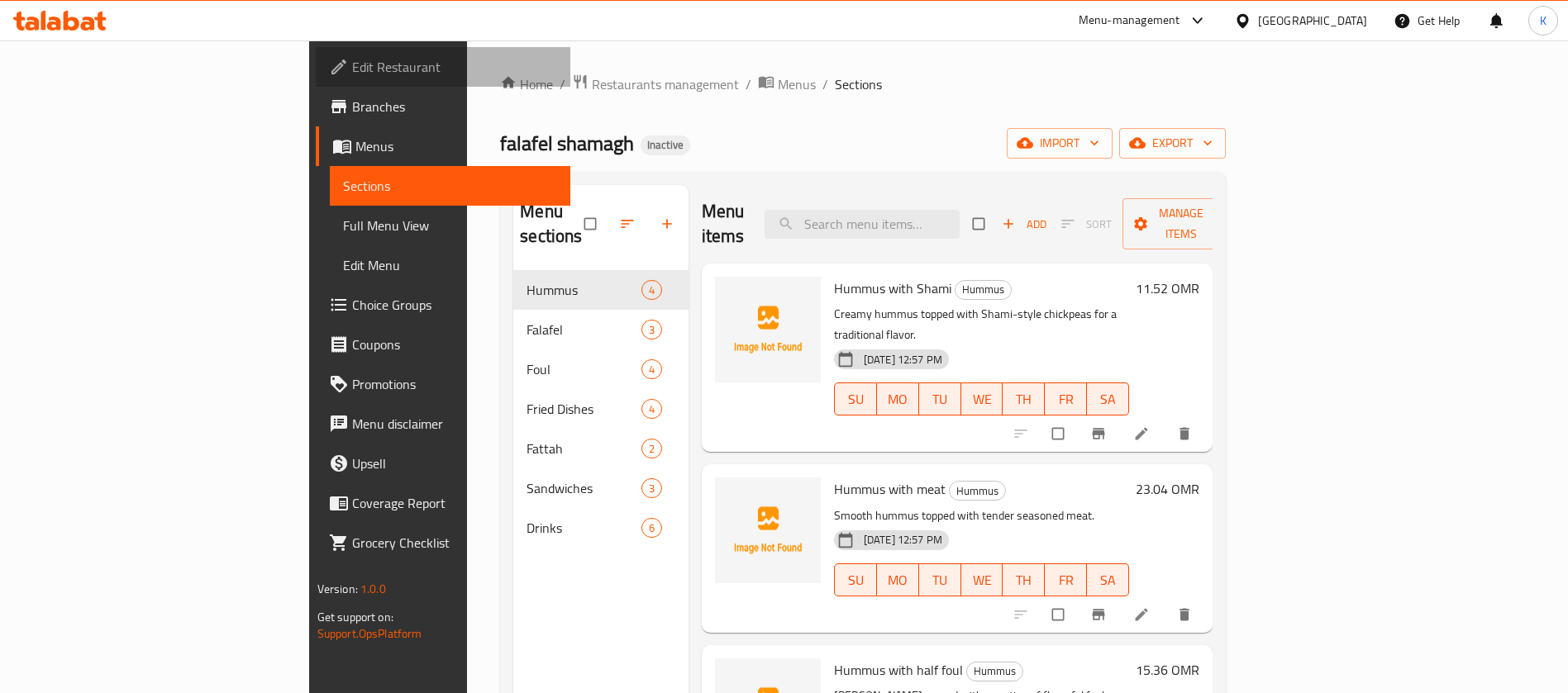
click at [352, 77] on span "Edit Restaurant" at bounding box center [455, 67] width 206 height 19
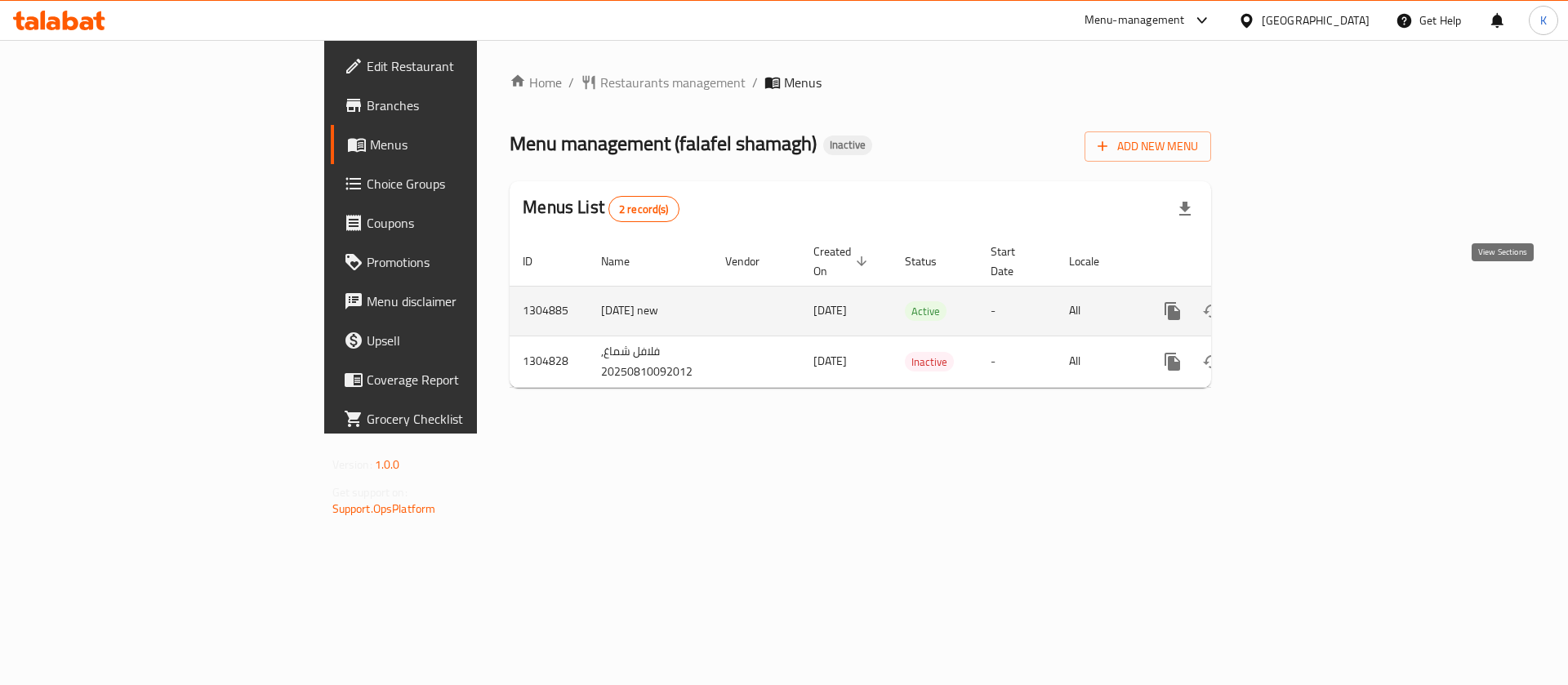
click at [1310, 302] on link "enhanced table" at bounding box center [1290, 311] width 39 height 39
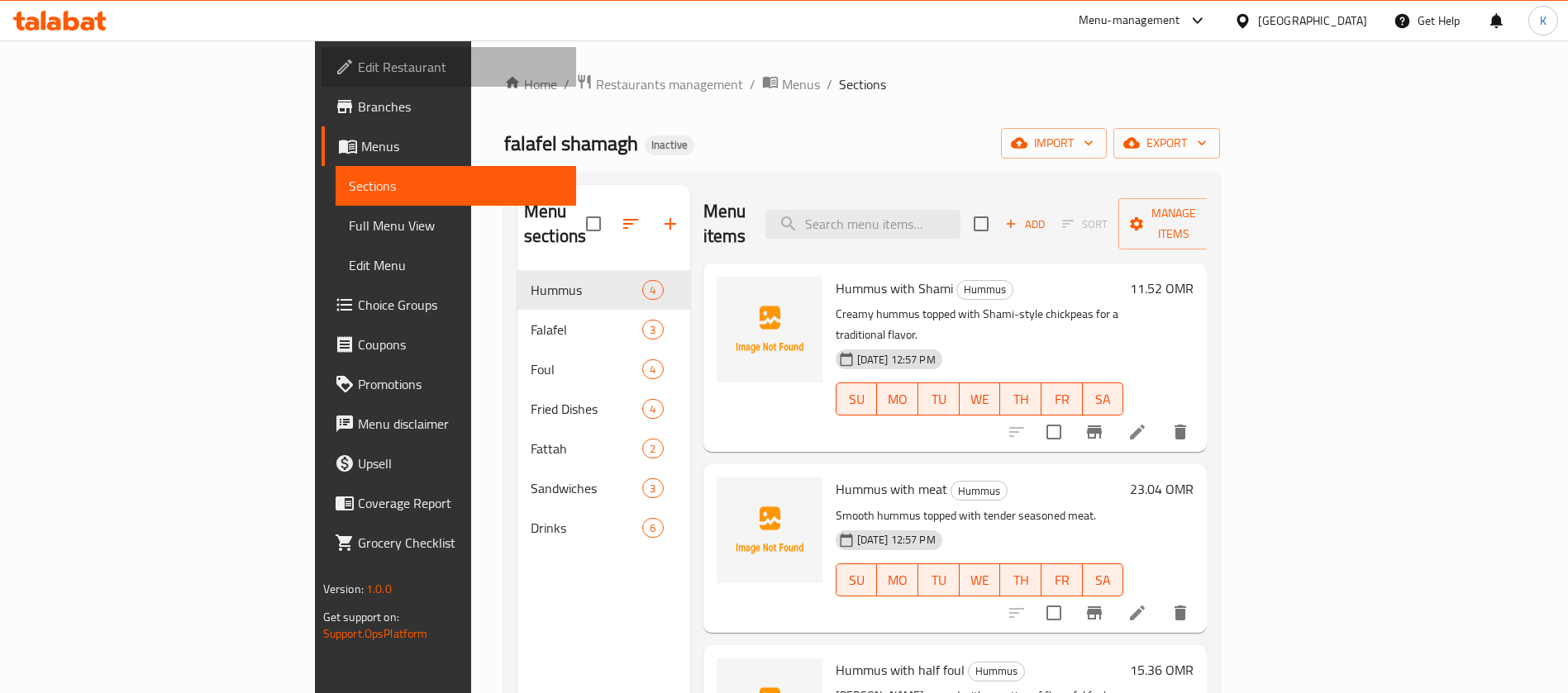
click at [358, 68] on span "Edit Restaurant" at bounding box center [460, 67] width 206 height 19
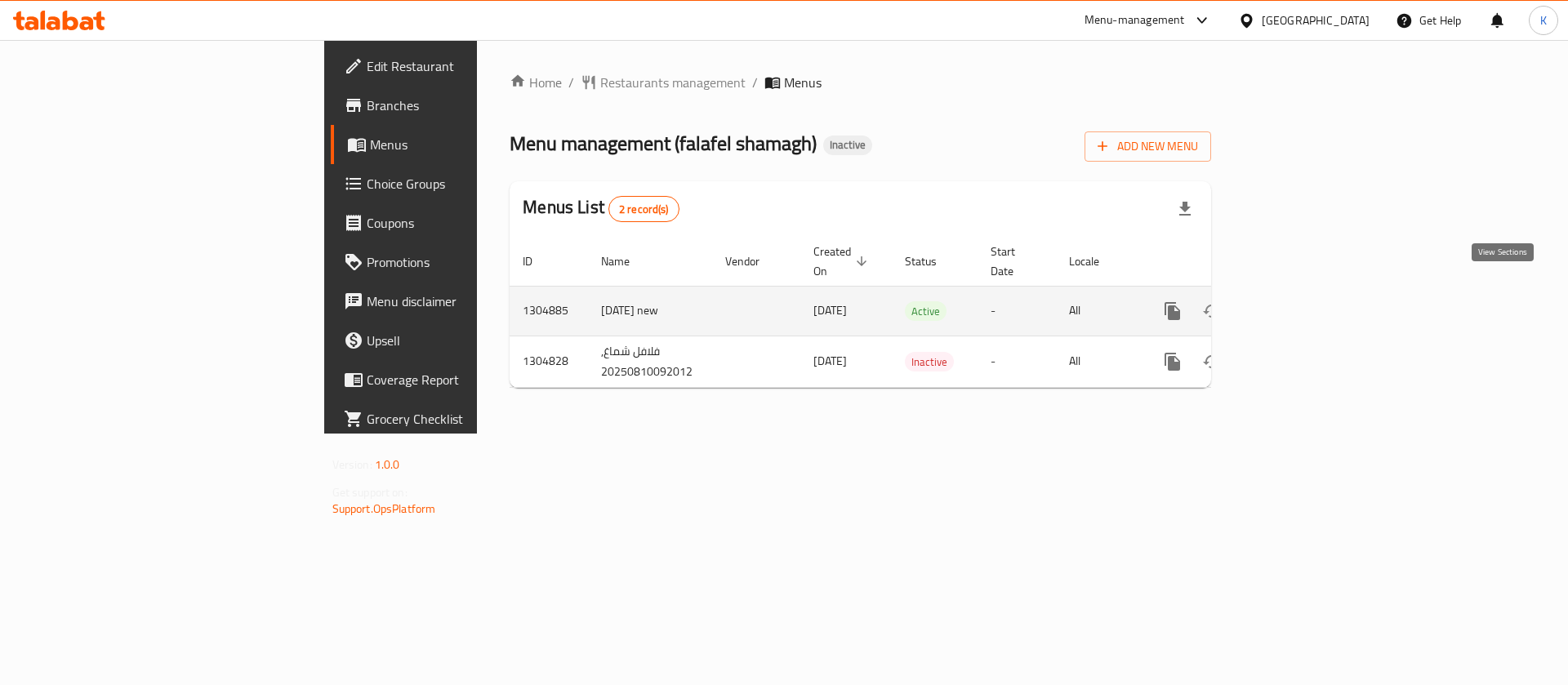
click at [1300, 301] on icon "enhanced table" at bounding box center [1290, 311] width 19 height 19
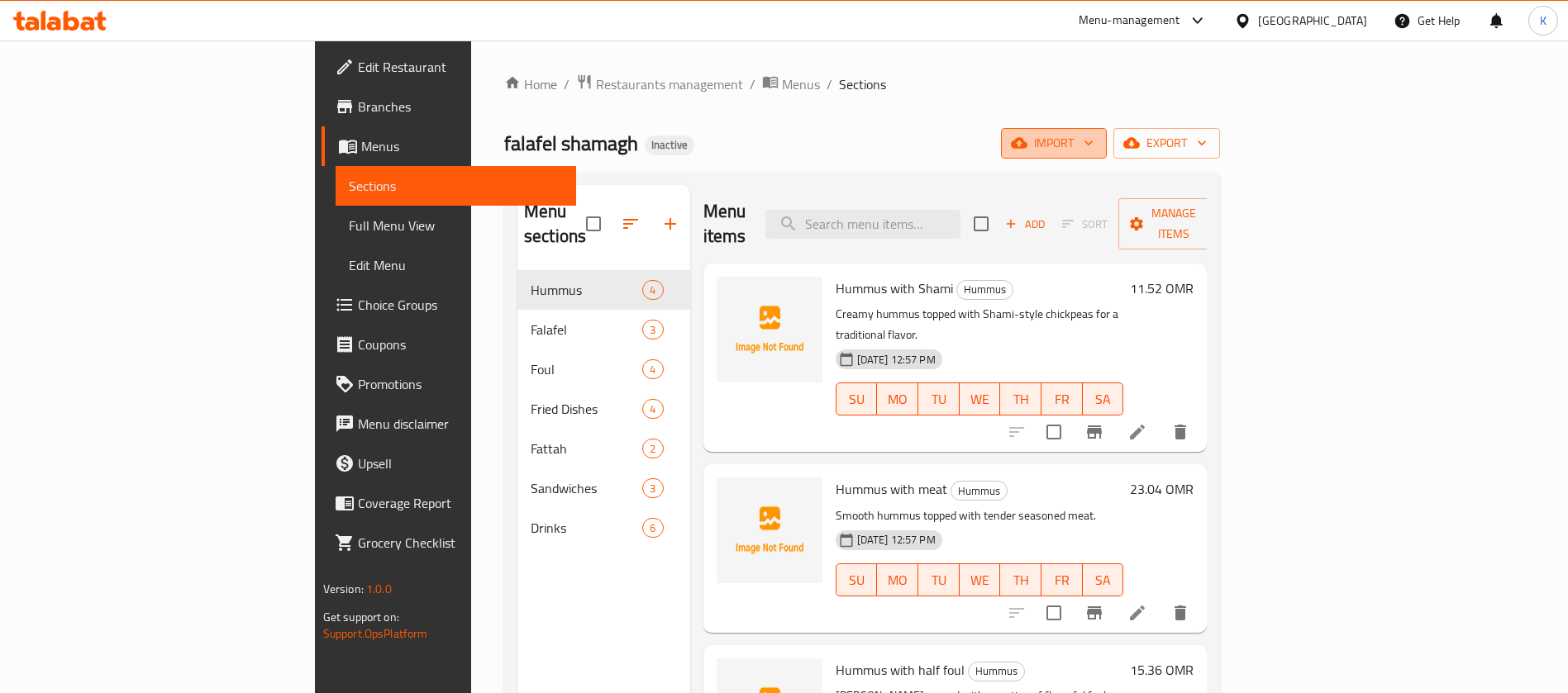
click at [1094, 142] on span "import" at bounding box center [1054, 143] width 80 height 20
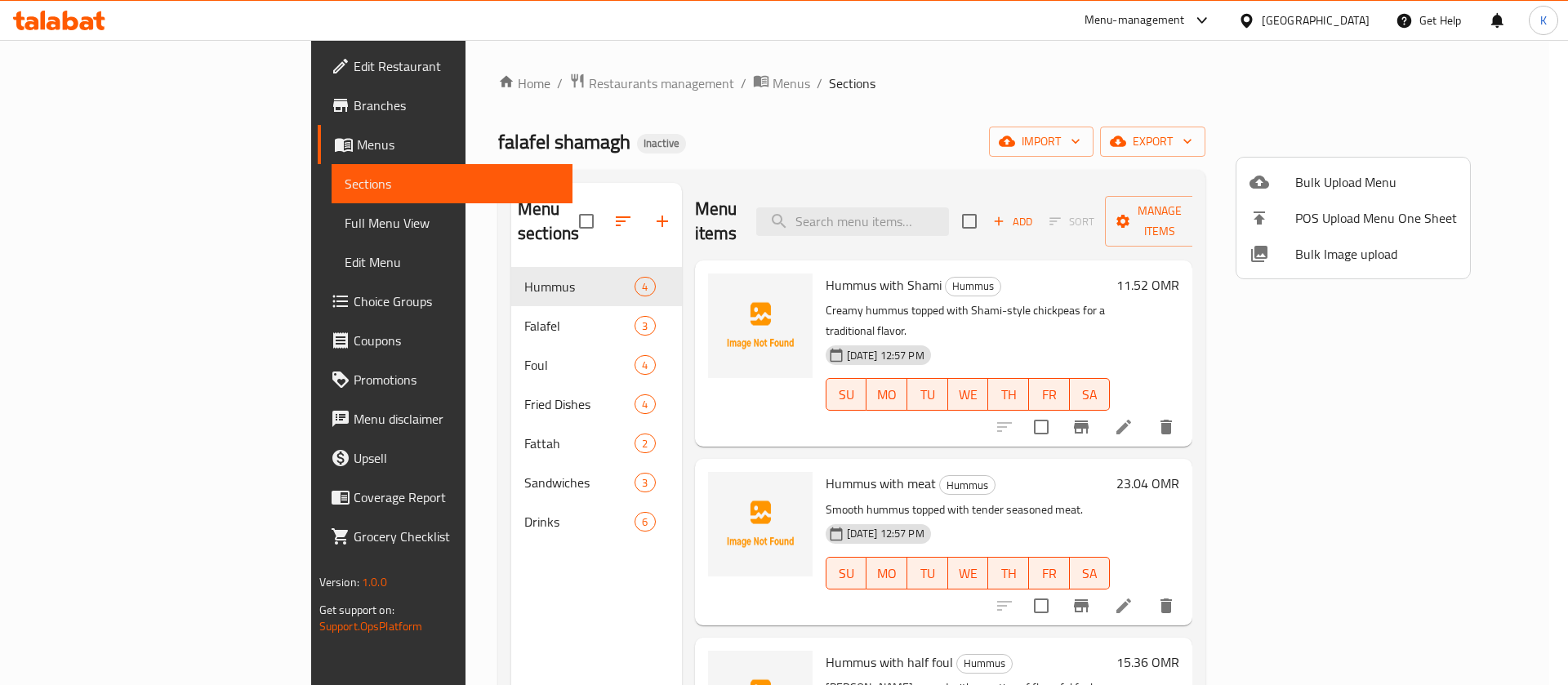
click at [1324, 240] on li "Bulk Image upload" at bounding box center [1353, 253] width 234 height 36
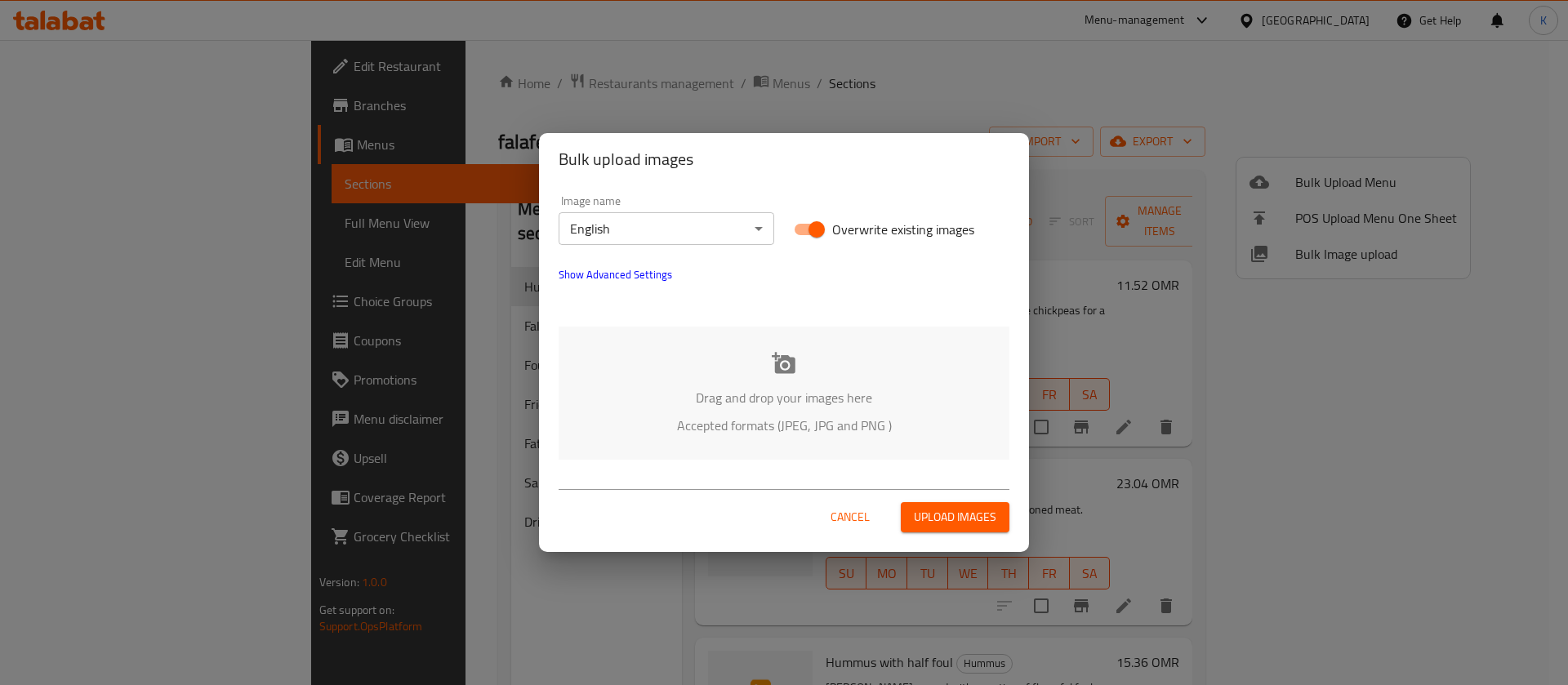
click at [759, 394] on p "Drag and drop your images here" at bounding box center [784, 398] width 401 height 19
click at [805, 363] on div "Drag and drop your images here Accepted formats (JPEG, JPG and PNG )" at bounding box center [784, 393] width 451 height 134
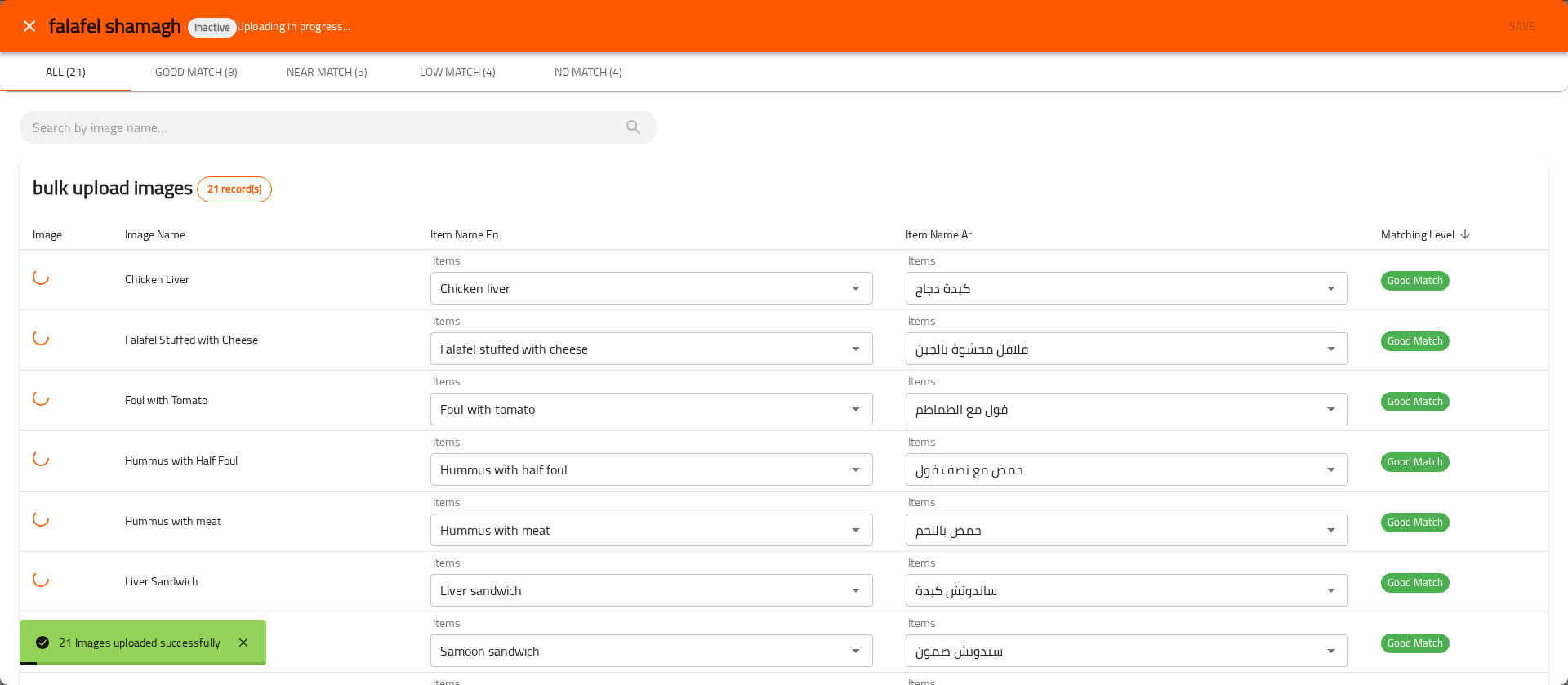
scroll to position [867, 0]
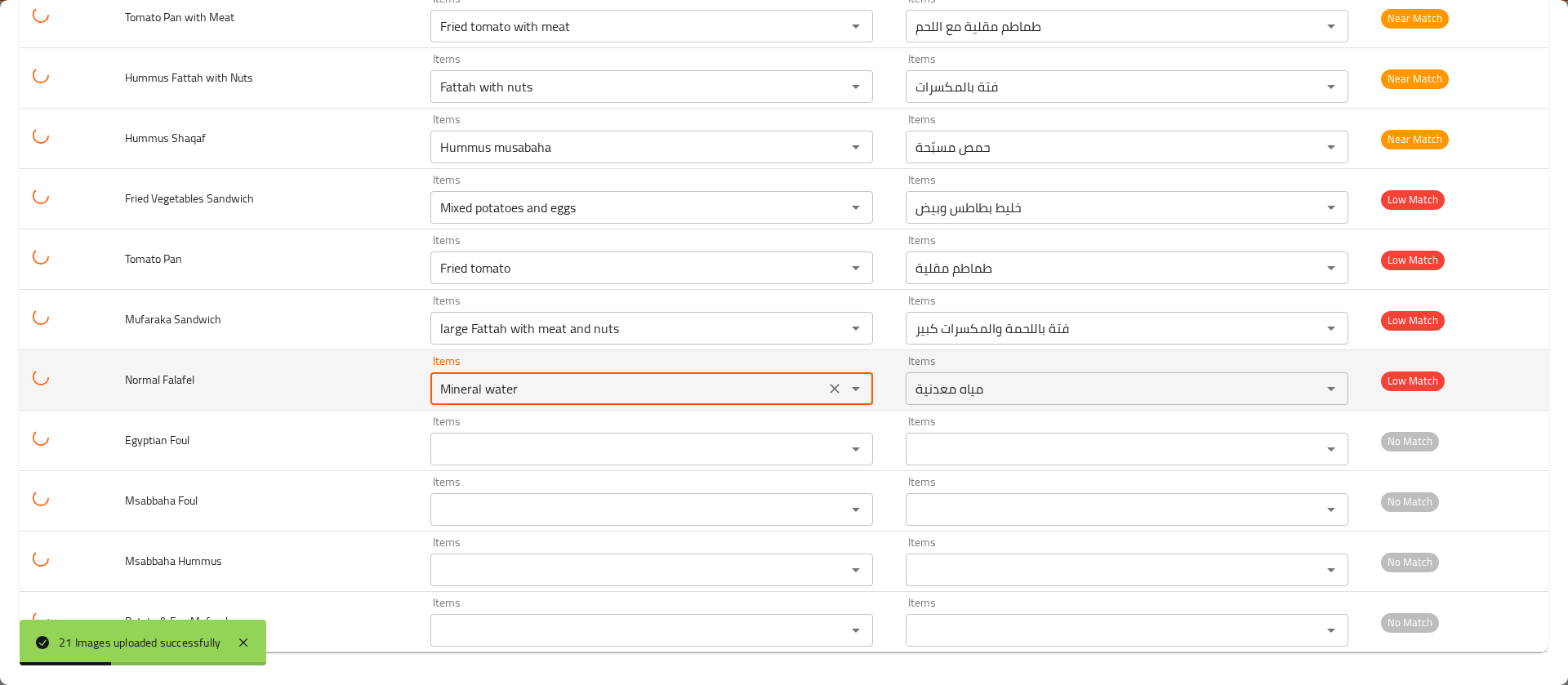
drag, startPoint x: 520, startPoint y: 384, endPoint x: 350, endPoint y: 366, distance: 171.0
click at [350, 366] on tr "Normal Falafel Items Mineral water Items Items مياه معدنية Items Low Match" at bounding box center [784, 380] width 1529 height 60
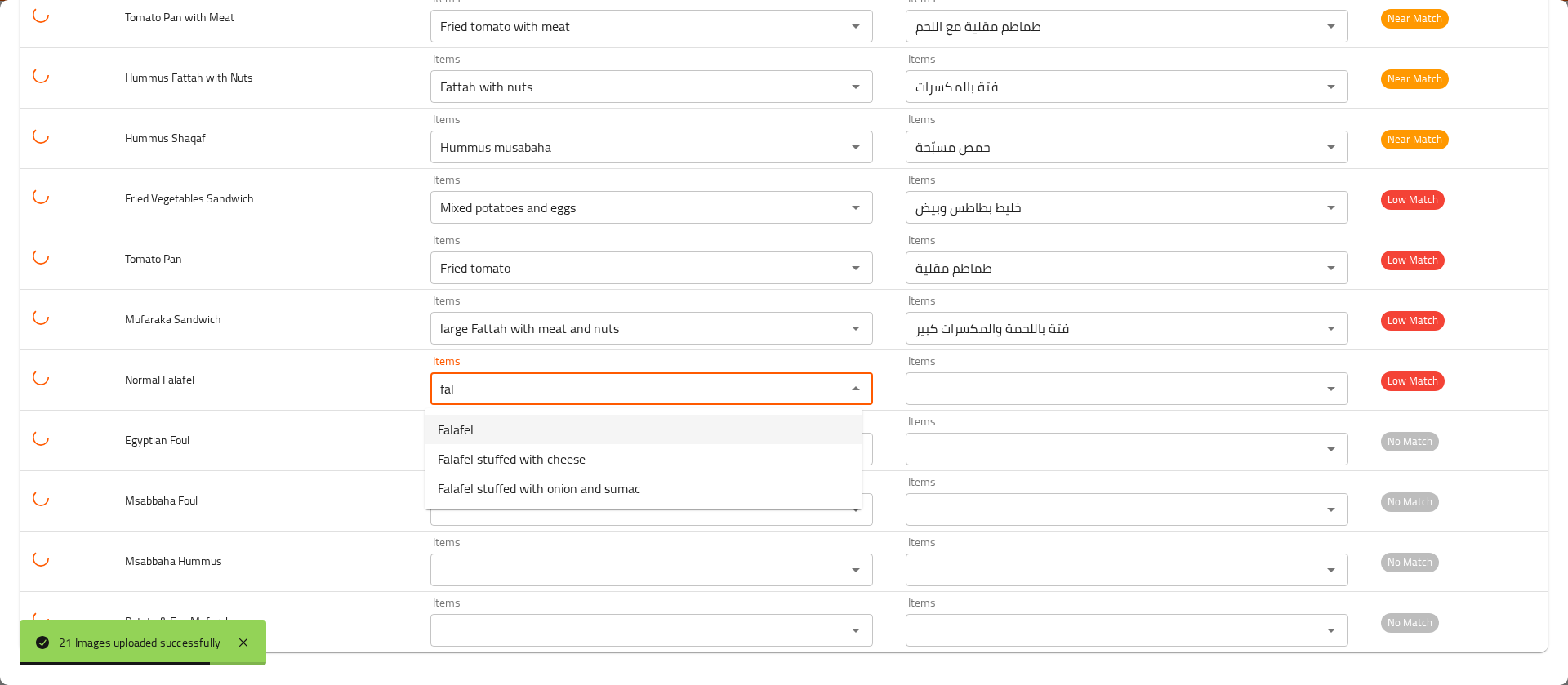
click at [453, 422] on span "Falafel" at bounding box center [455, 429] width 36 height 19
type Falafel "Falafel"
type Falafel-ar "فلافل"
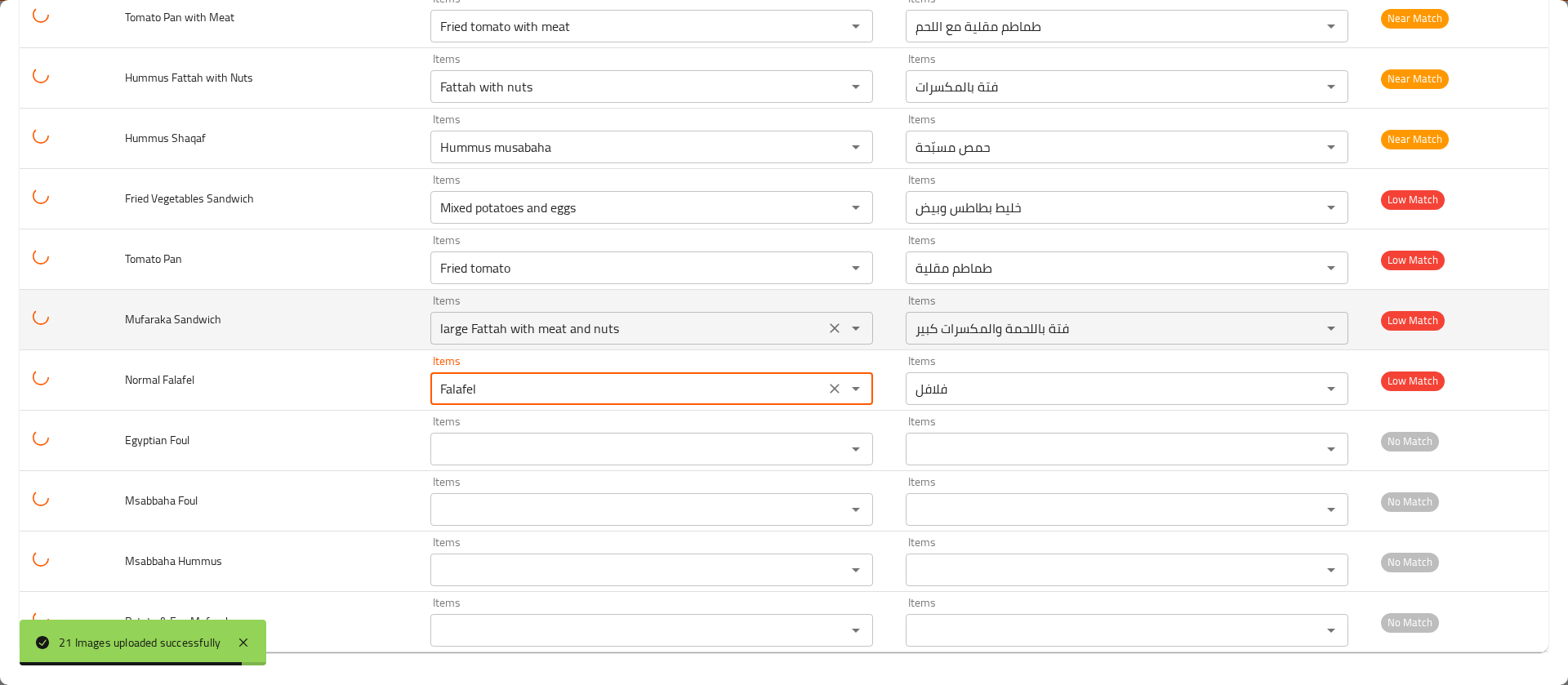
type Falafel "Falafel"
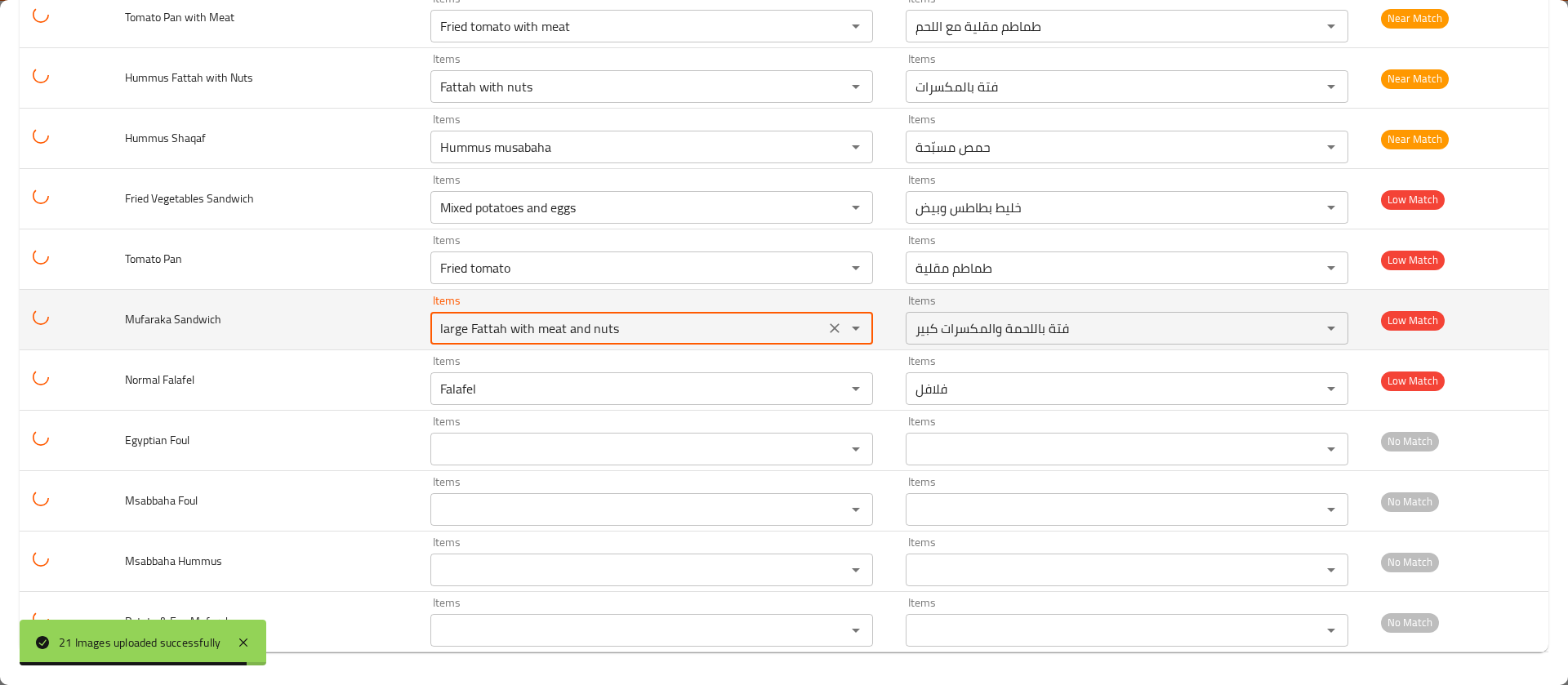
click at [504, 337] on Sandwich "large Fattah with meat and nuts" at bounding box center [627, 328] width 385 height 23
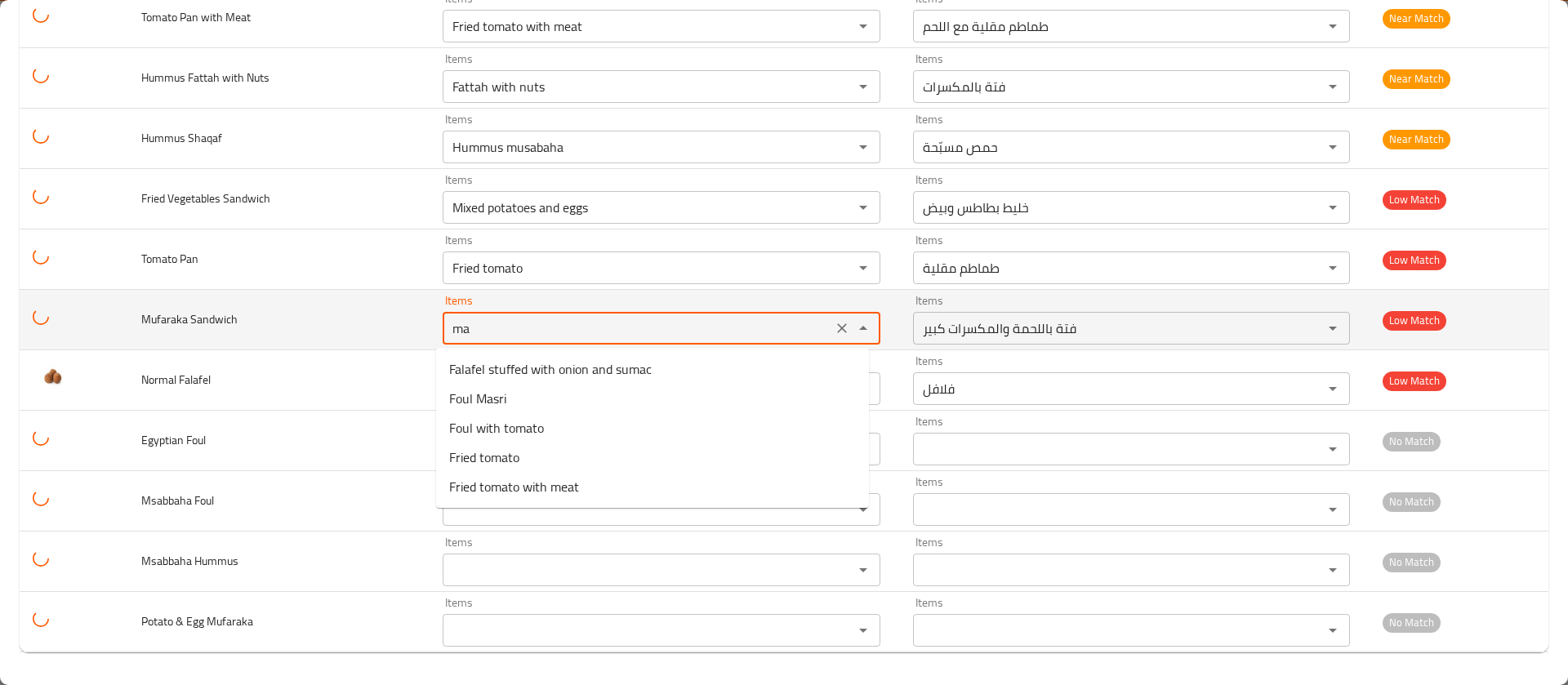
type Sandwich "m"
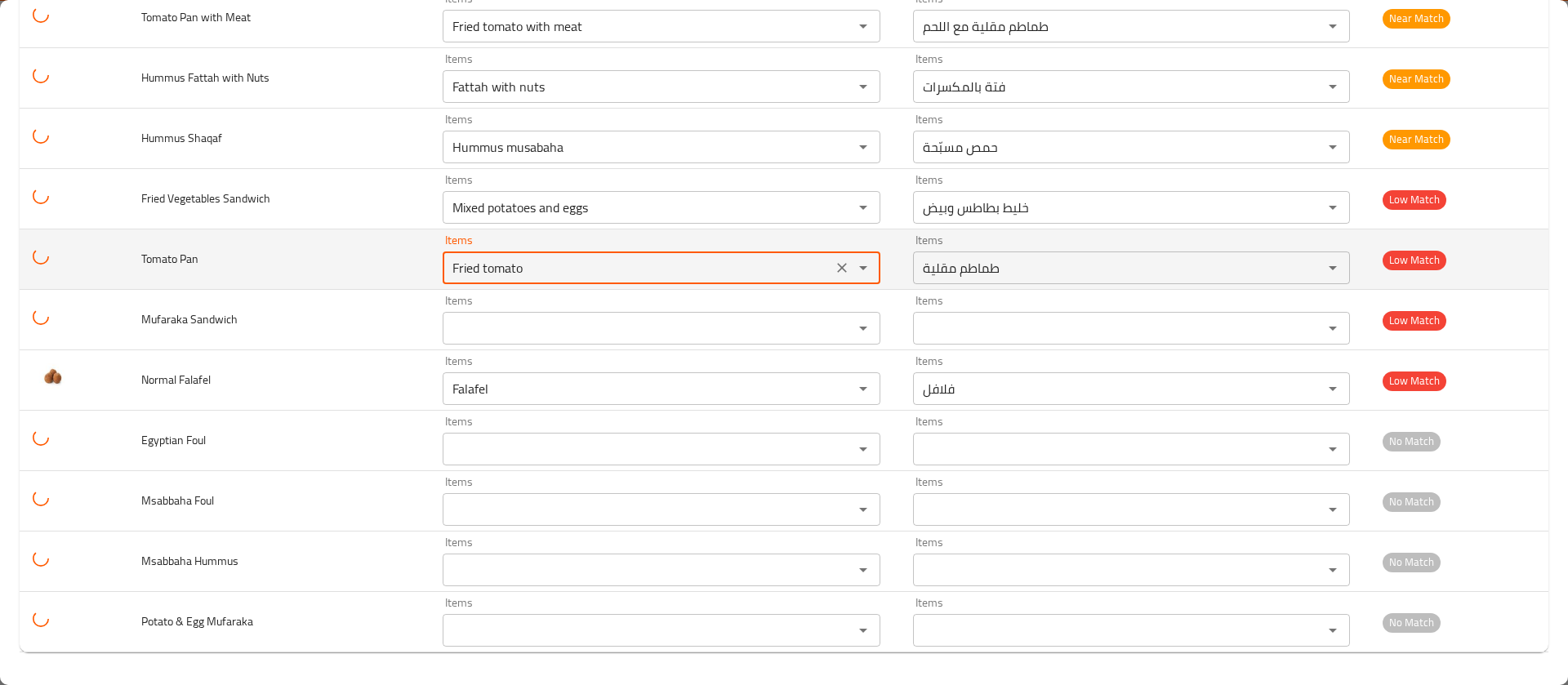
click at [526, 261] on Pan "Fried tomato" at bounding box center [637, 268] width 380 height 23
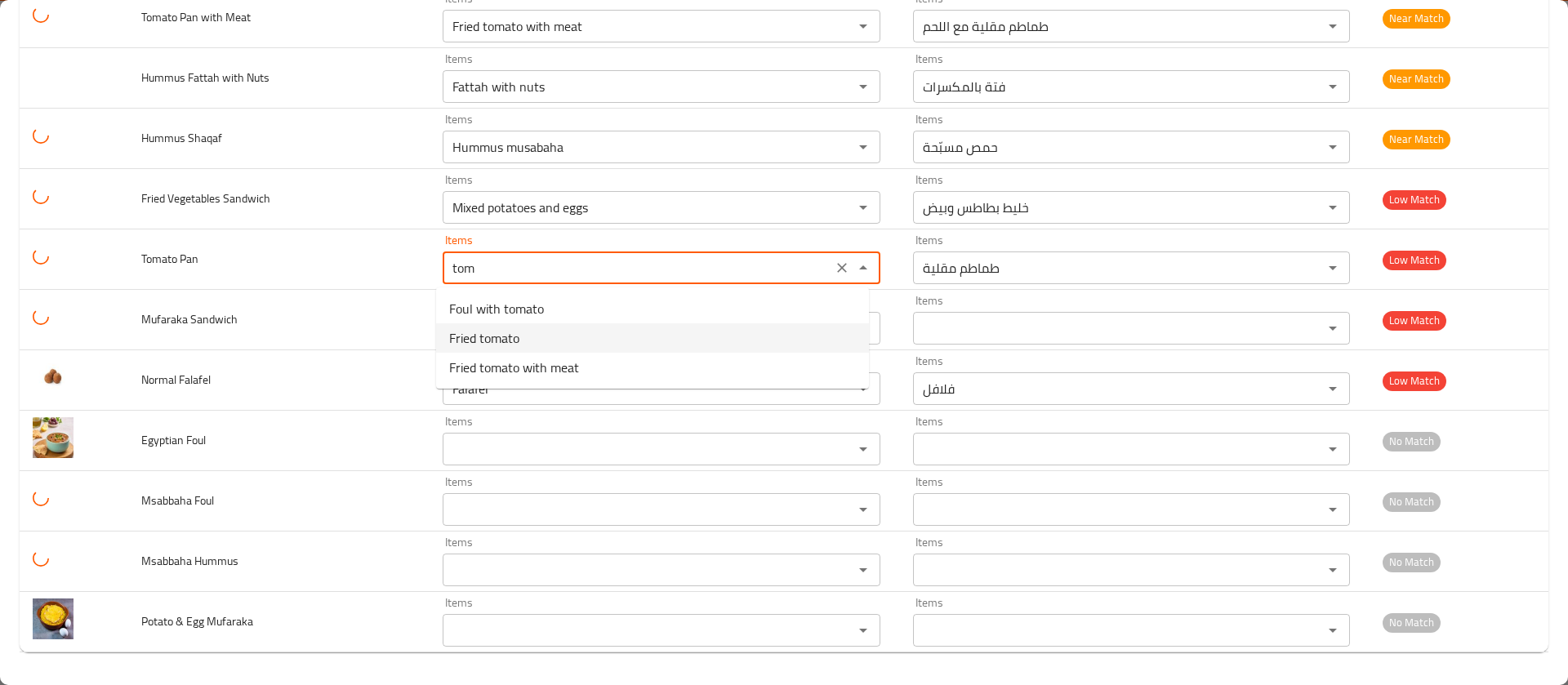
click at [498, 336] on span "Fried tomato" at bounding box center [484, 338] width 70 height 19
type Pan "Fried tomato"
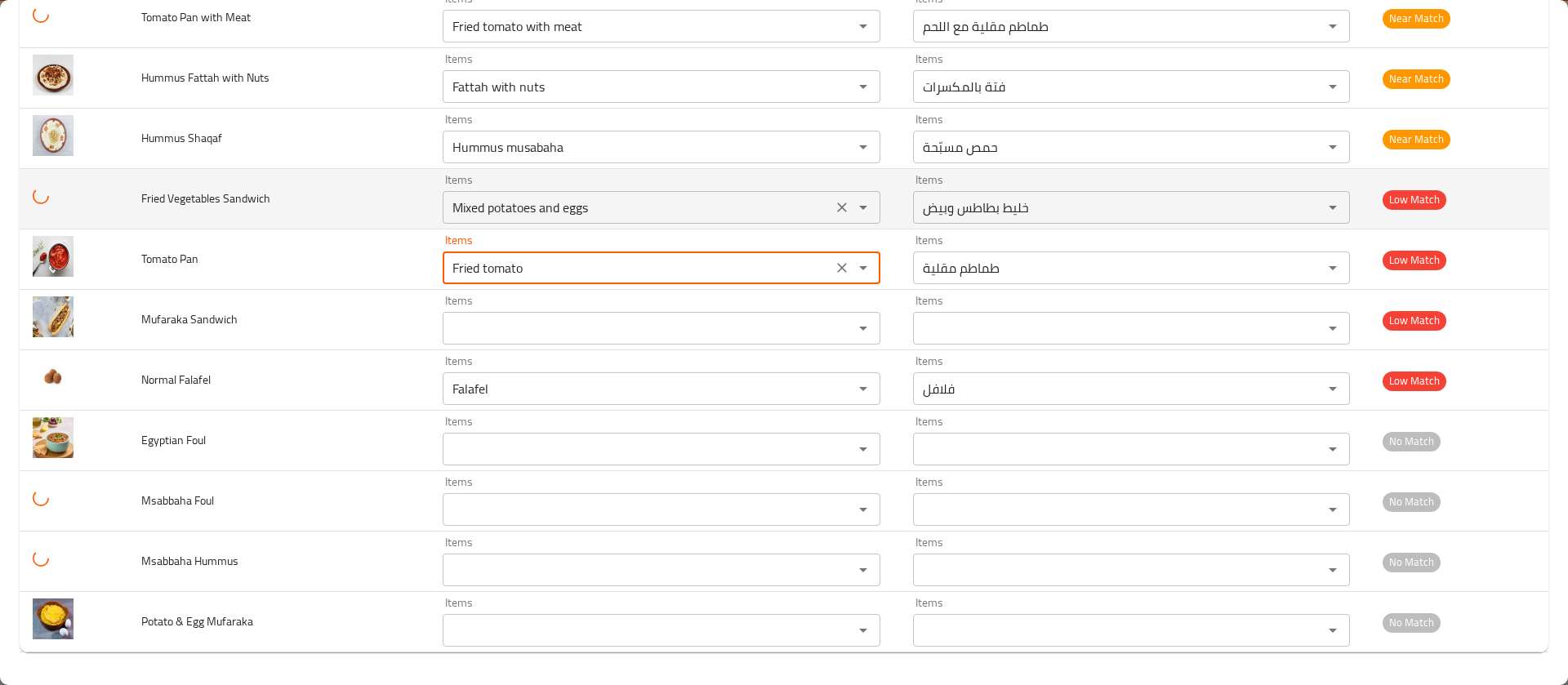
click at [510, 213] on Sandwich "Mixed potatoes and eggs" at bounding box center [637, 208] width 380 height 23
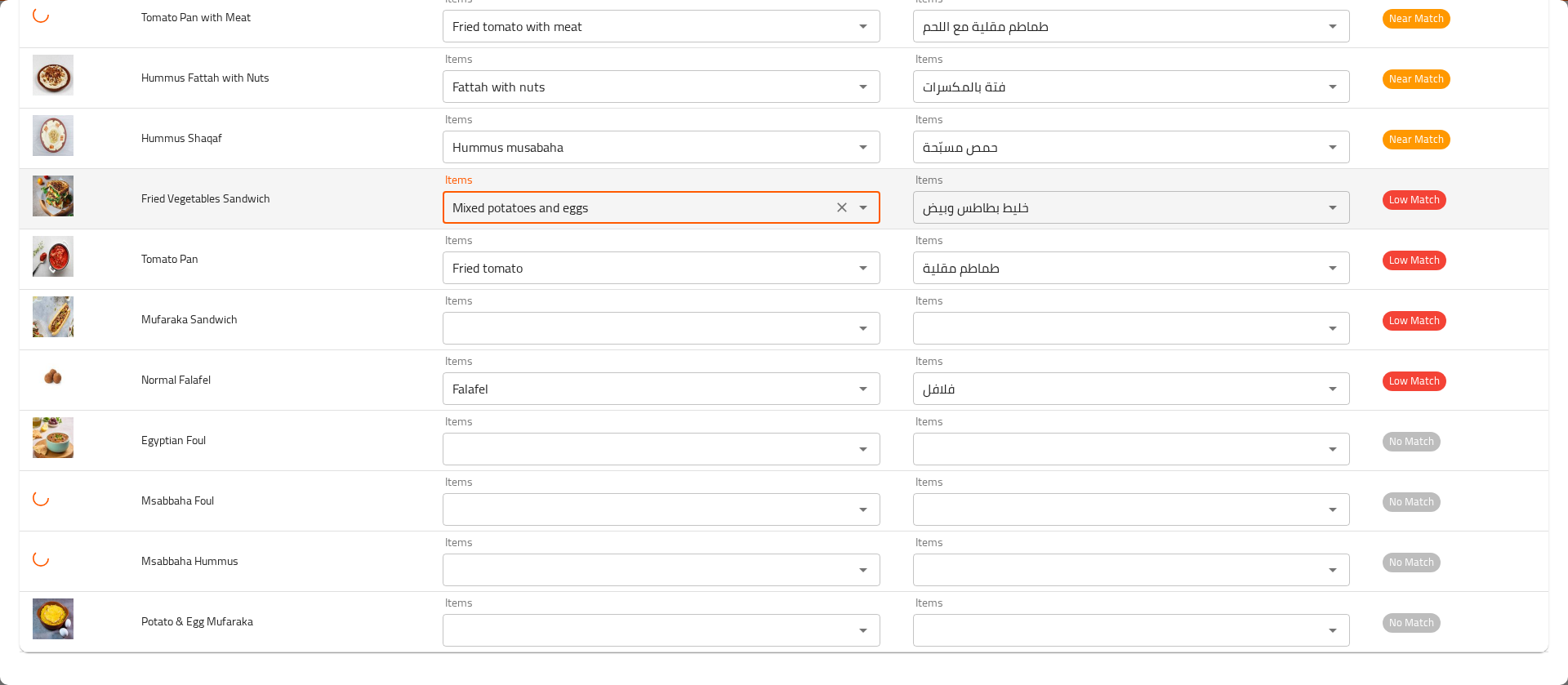
click at [510, 213] on Sandwich "Mixed potatoes and eggs" at bounding box center [637, 208] width 380 height 23
type Sandwich "v"
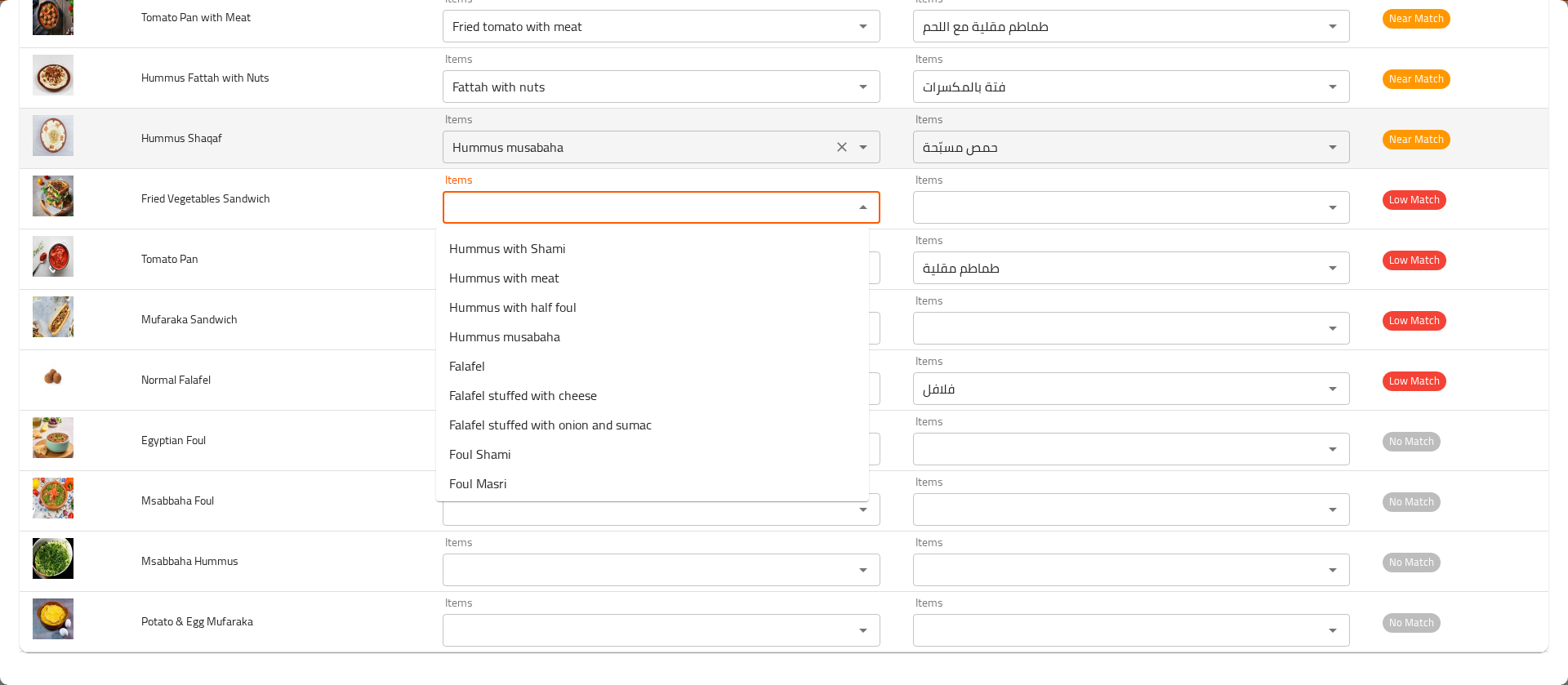
click at [542, 146] on Shaqaf "Hummus musabaha" at bounding box center [637, 147] width 380 height 23
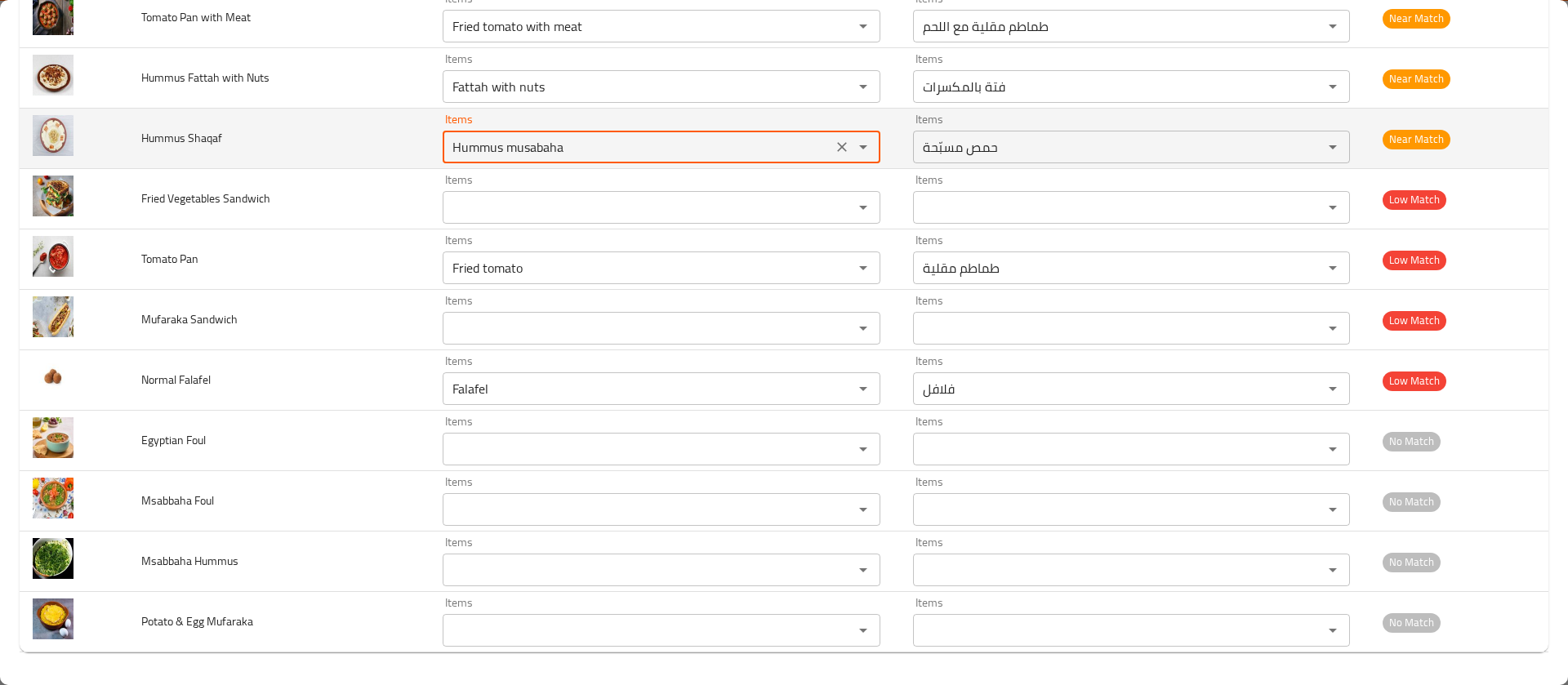
click at [542, 146] on Shaqaf "Hummus musabaha" at bounding box center [637, 147] width 380 height 23
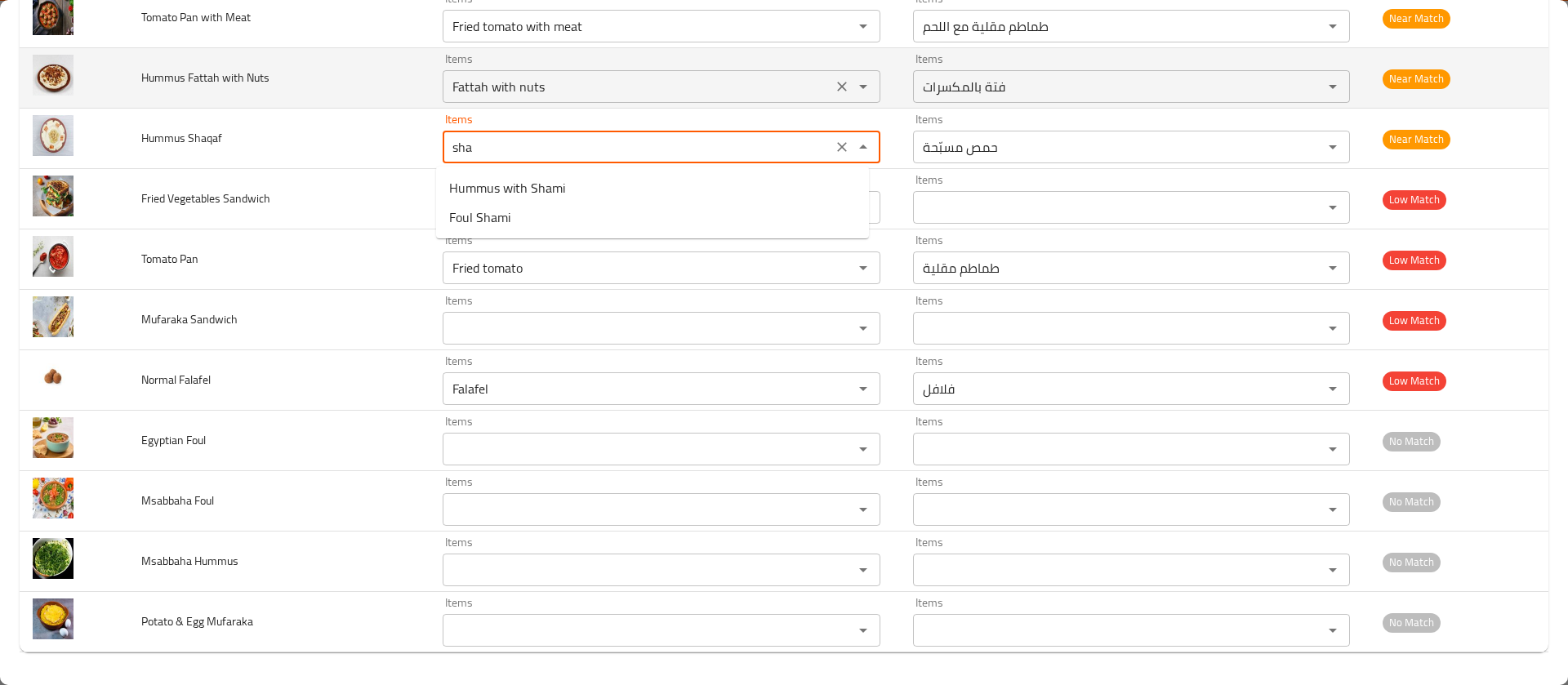
type Shaqaf "Hummus musabaha"
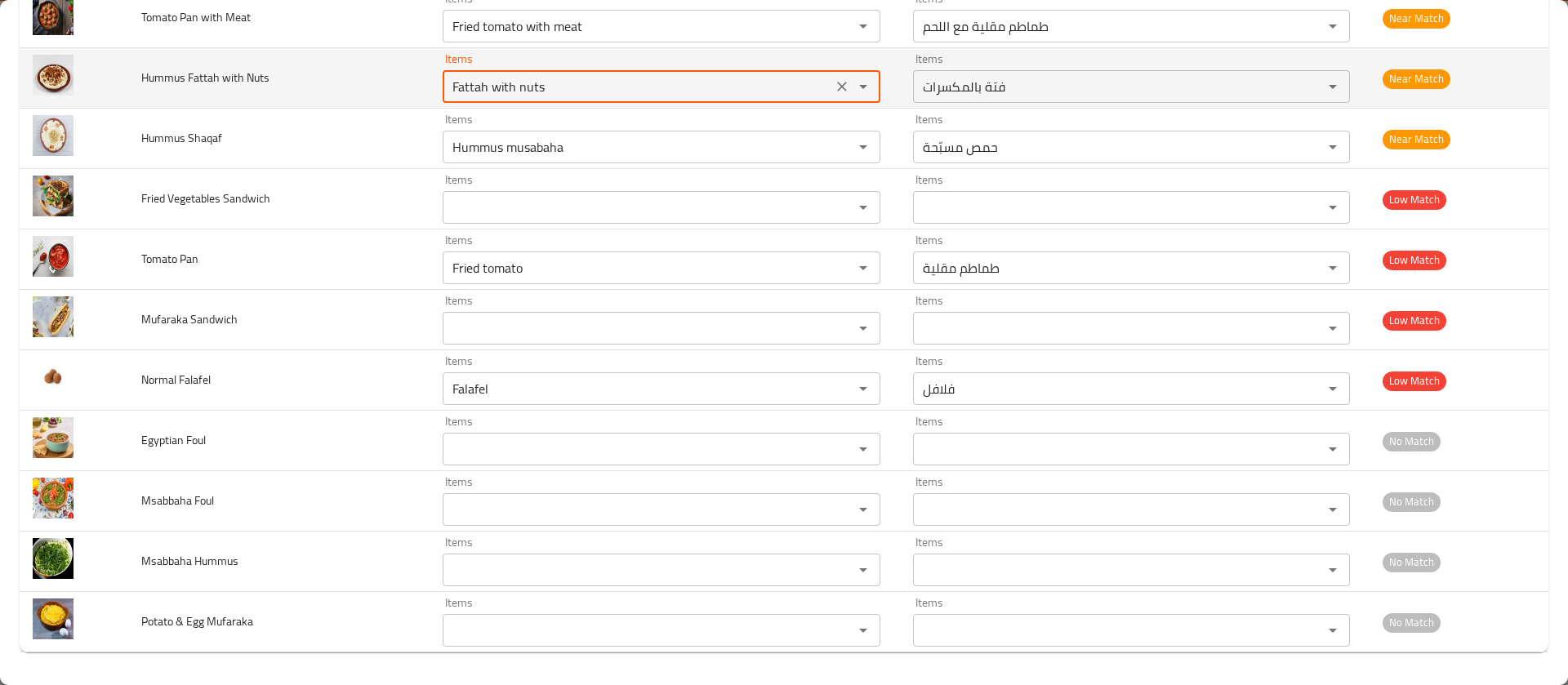
click at [575, 85] on Nuts "Fattah with nuts" at bounding box center [637, 86] width 380 height 23
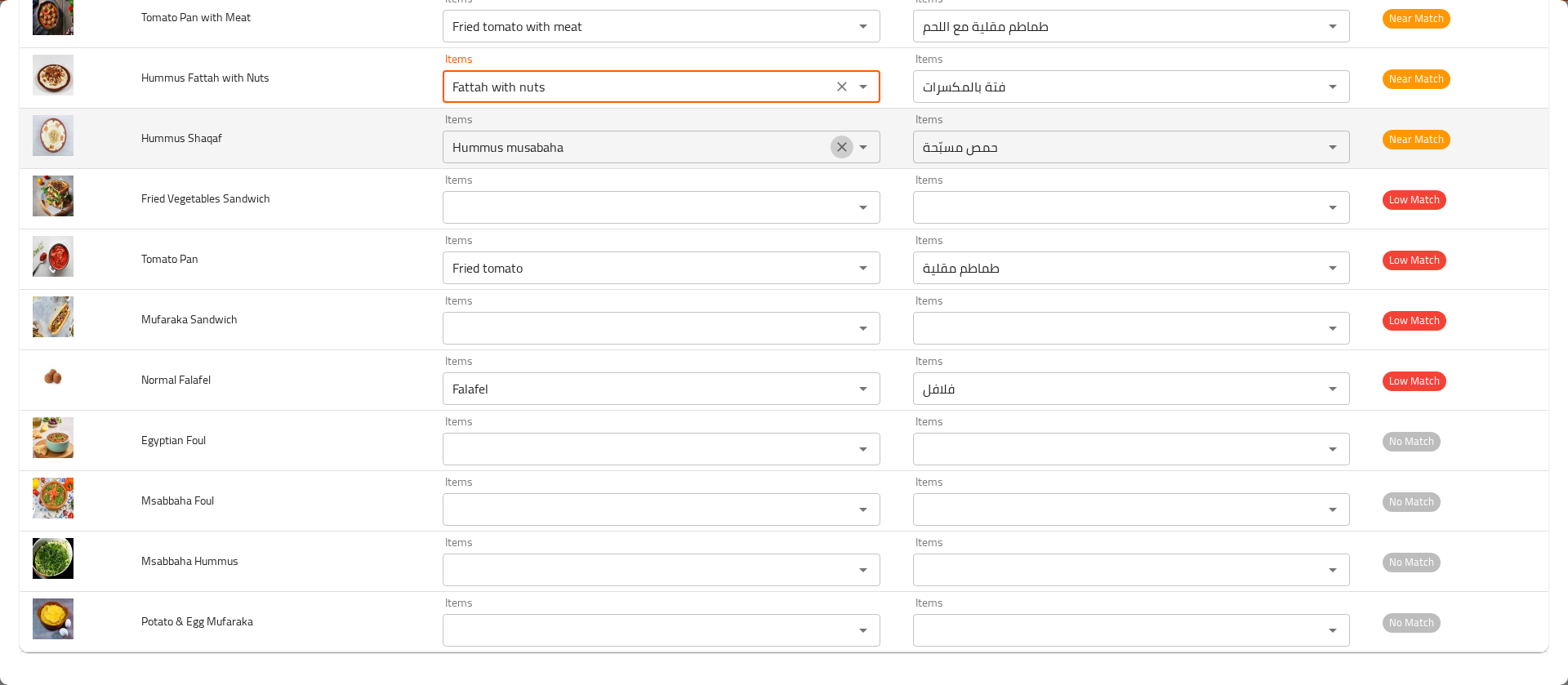
click at [834, 139] on icon "Clear" at bounding box center [842, 147] width 17 height 17
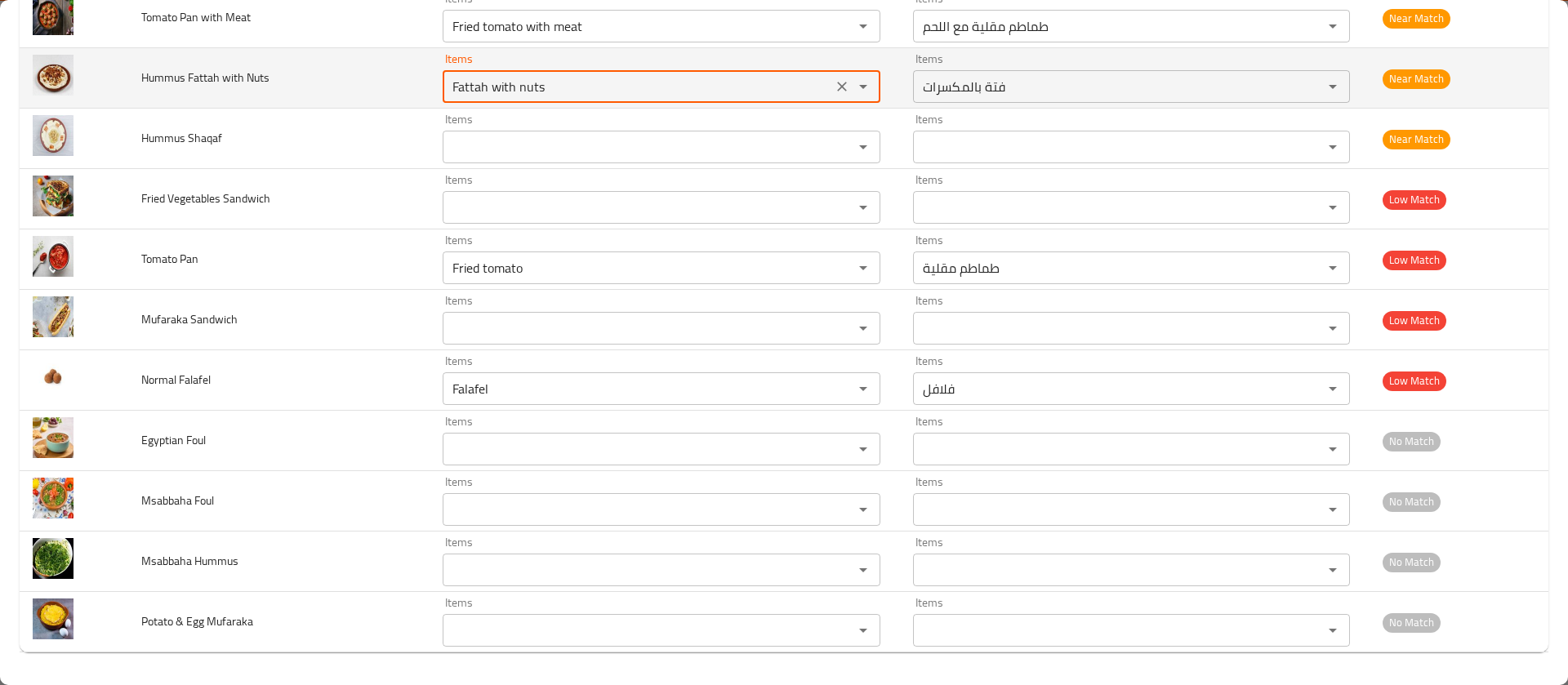
click at [633, 81] on Nuts "Fattah with nuts" at bounding box center [637, 86] width 380 height 23
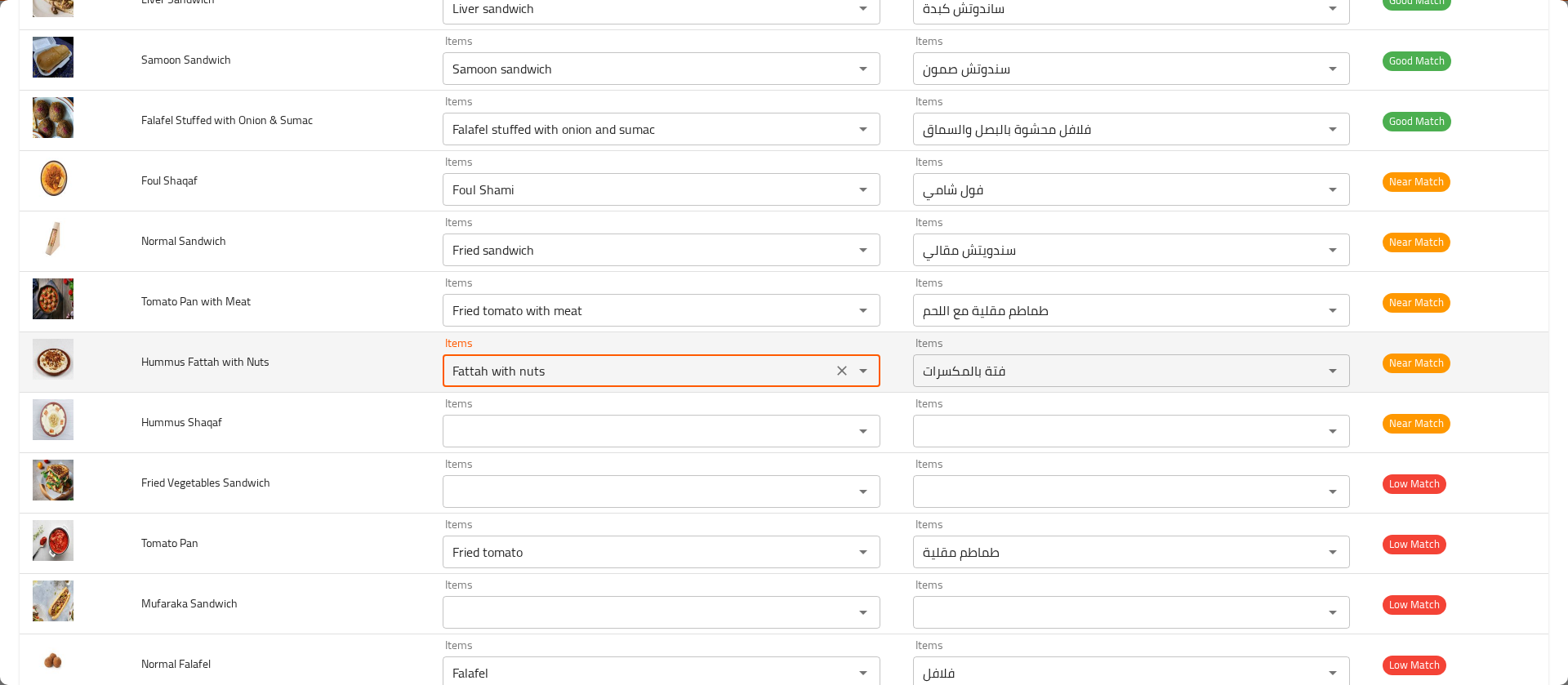
scroll to position [581, 0]
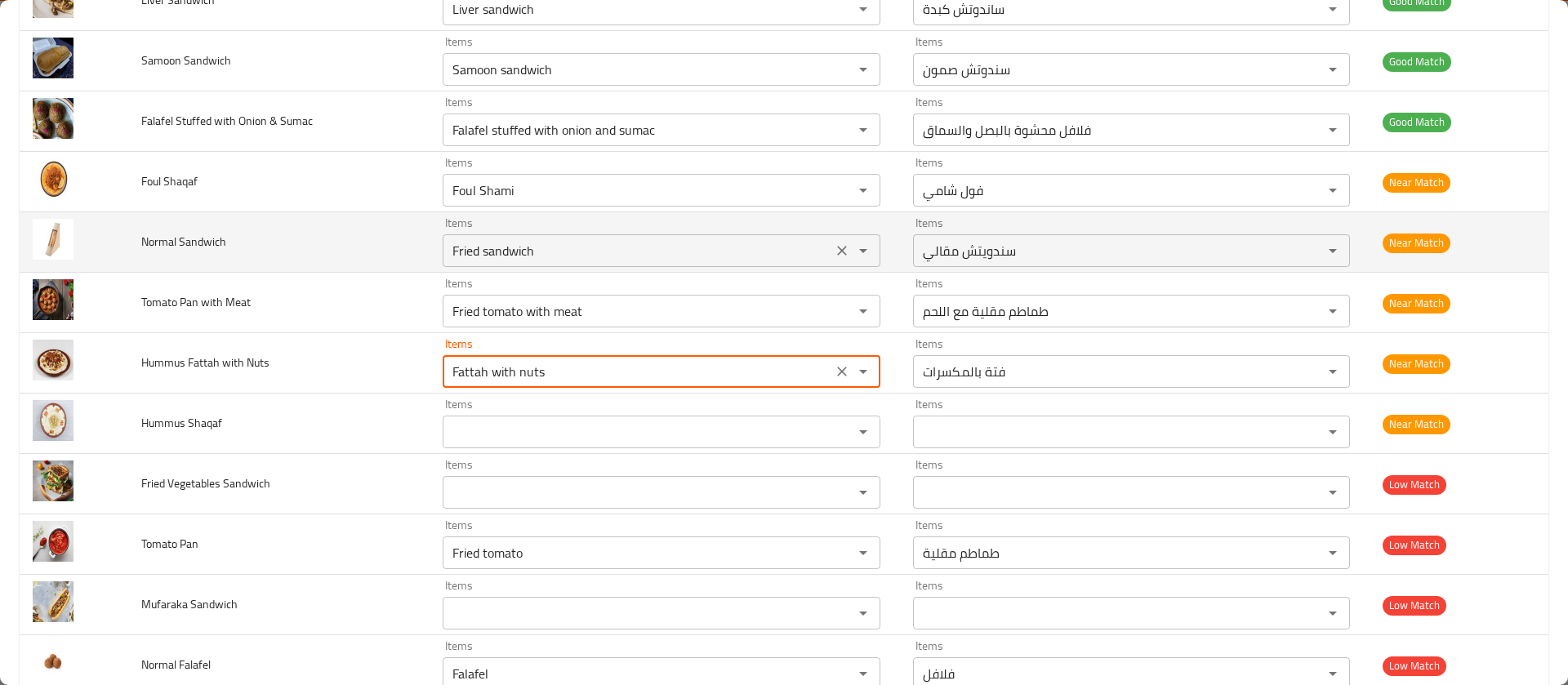
drag, startPoint x: 567, startPoint y: 236, endPoint x: 477, endPoint y: 251, distance: 91.2
click at [477, 251] on div "Fried sandwich Items" at bounding box center [661, 250] width 438 height 32
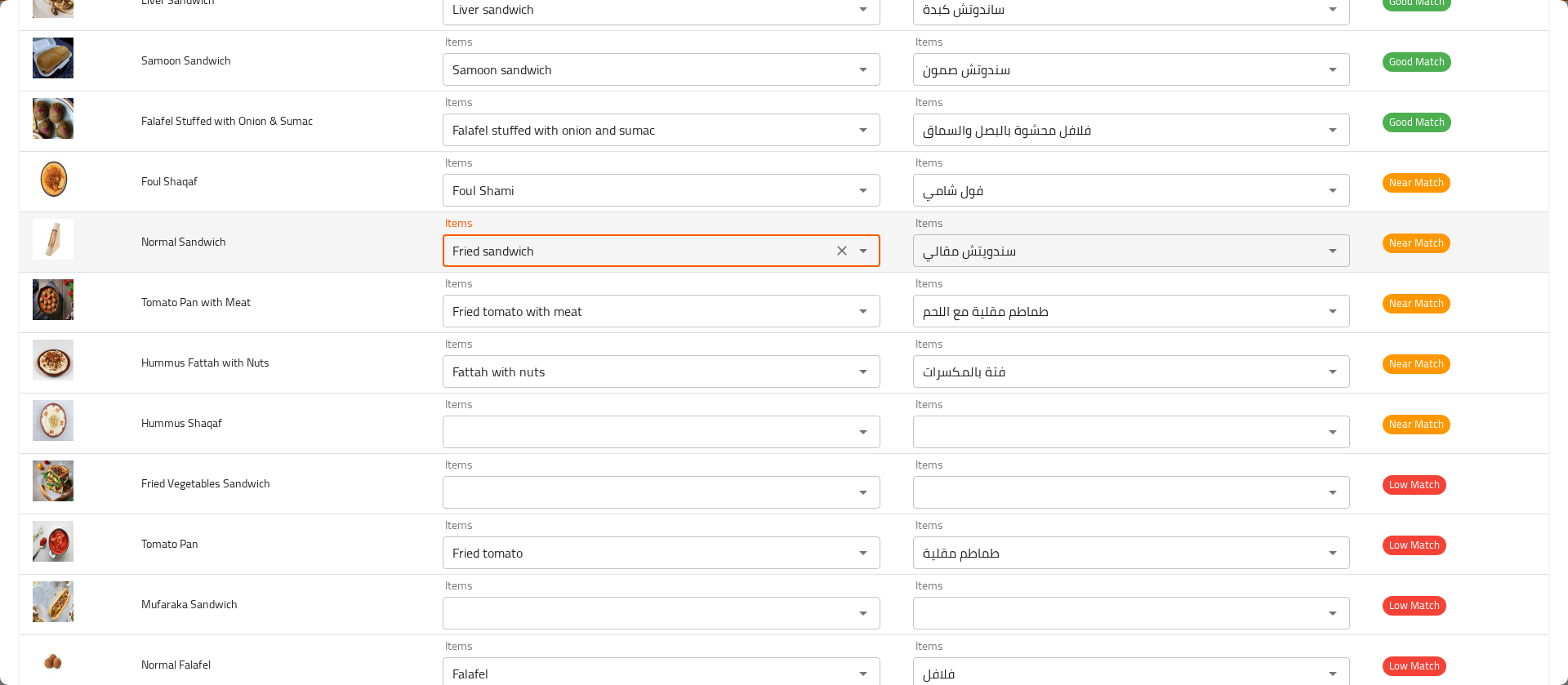
click at [477, 251] on Sandwich "Fried sandwich" at bounding box center [637, 250] width 380 height 23
drag, startPoint x: 477, startPoint y: 251, endPoint x: 367, endPoint y: 254, distance: 110.0
click at [367, 254] on tr "Normal Sandwich Items Fried sandwich Items Items سندويتش مقالي Items Near Match" at bounding box center [784, 242] width 1529 height 60
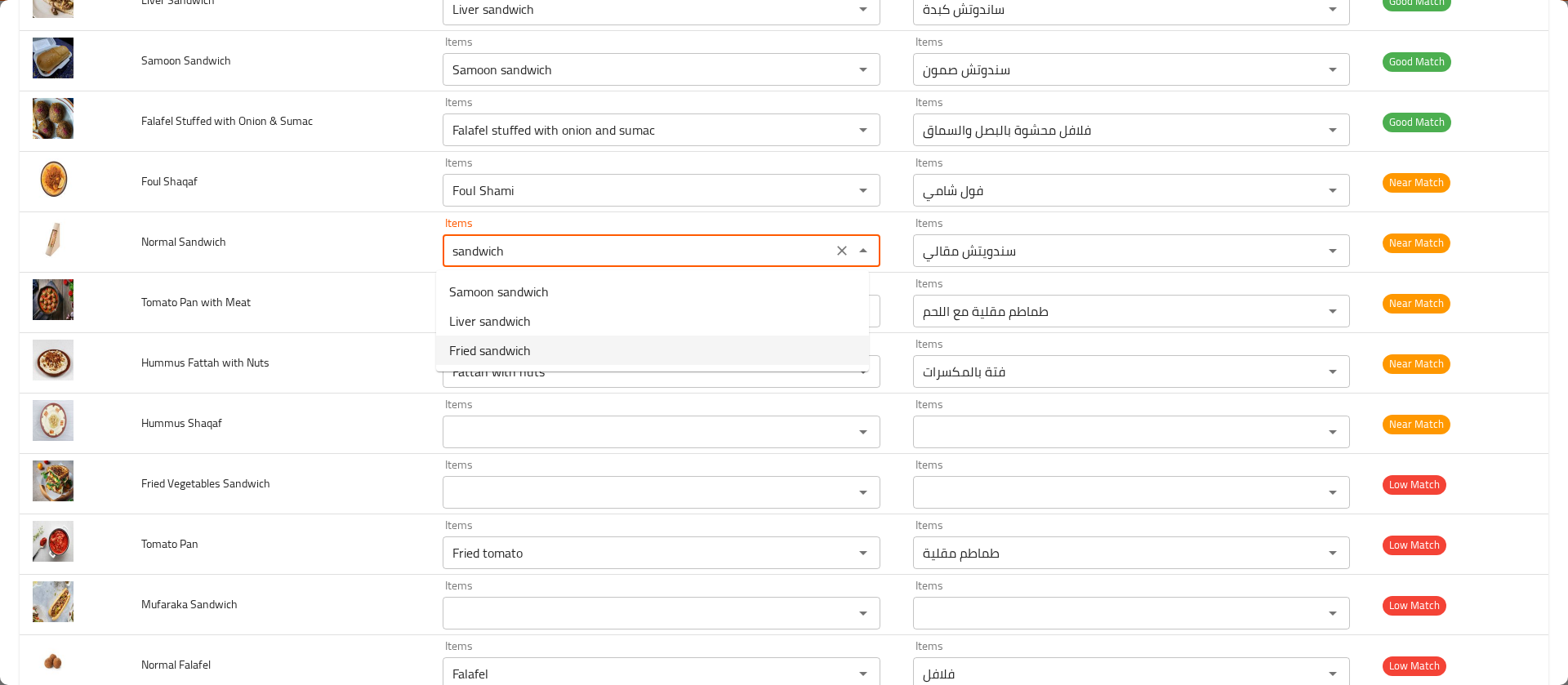
click at [479, 343] on span "Fried sandwich" at bounding box center [490, 350] width 82 height 19
type Sandwich "Fried sandwich"
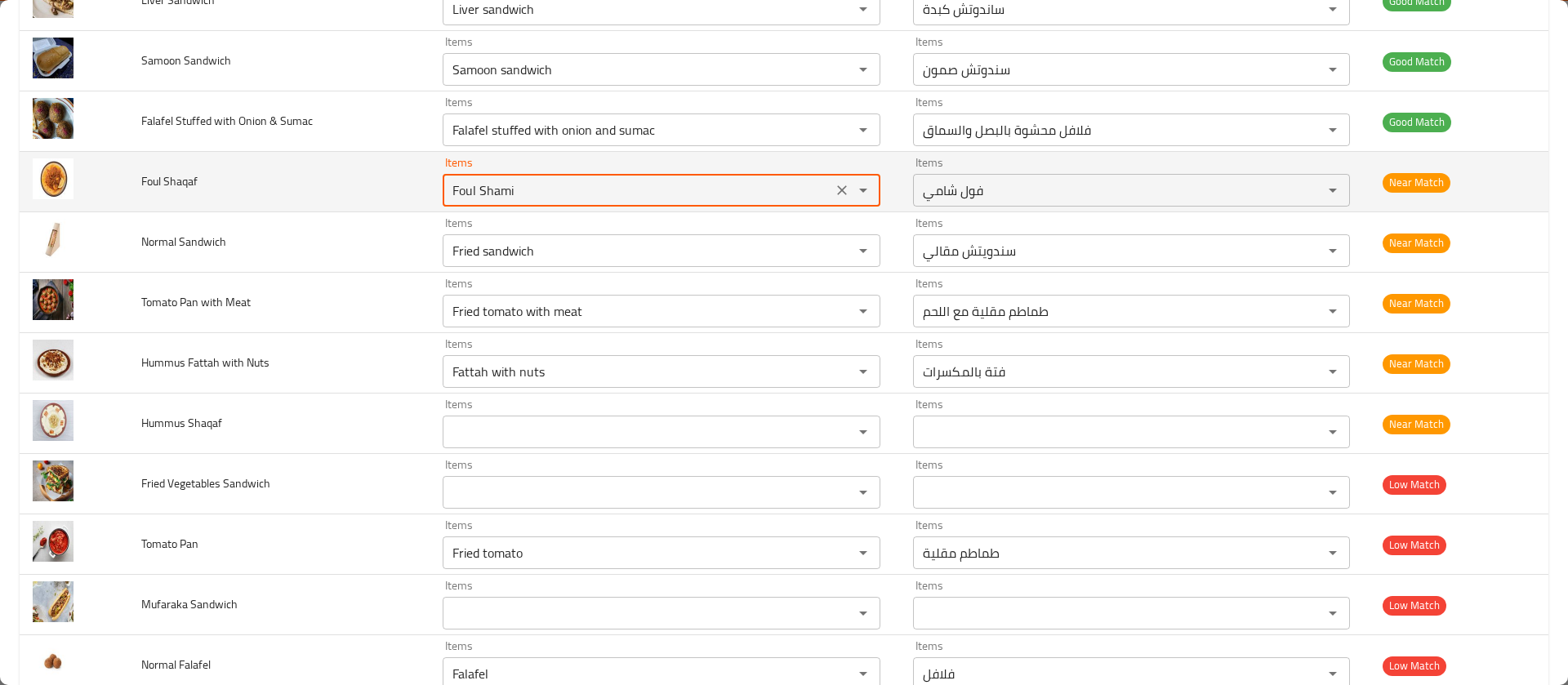
drag, startPoint x: 518, startPoint y: 192, endPoint x: 403, endPoint y: 184, distance: 115.3
click at [403, 184] on tr "Foul Shaqaf Items Foul Shami Items Items فول شامي Items Near Match" at bounding box center [784, 182] width 1529 height 60
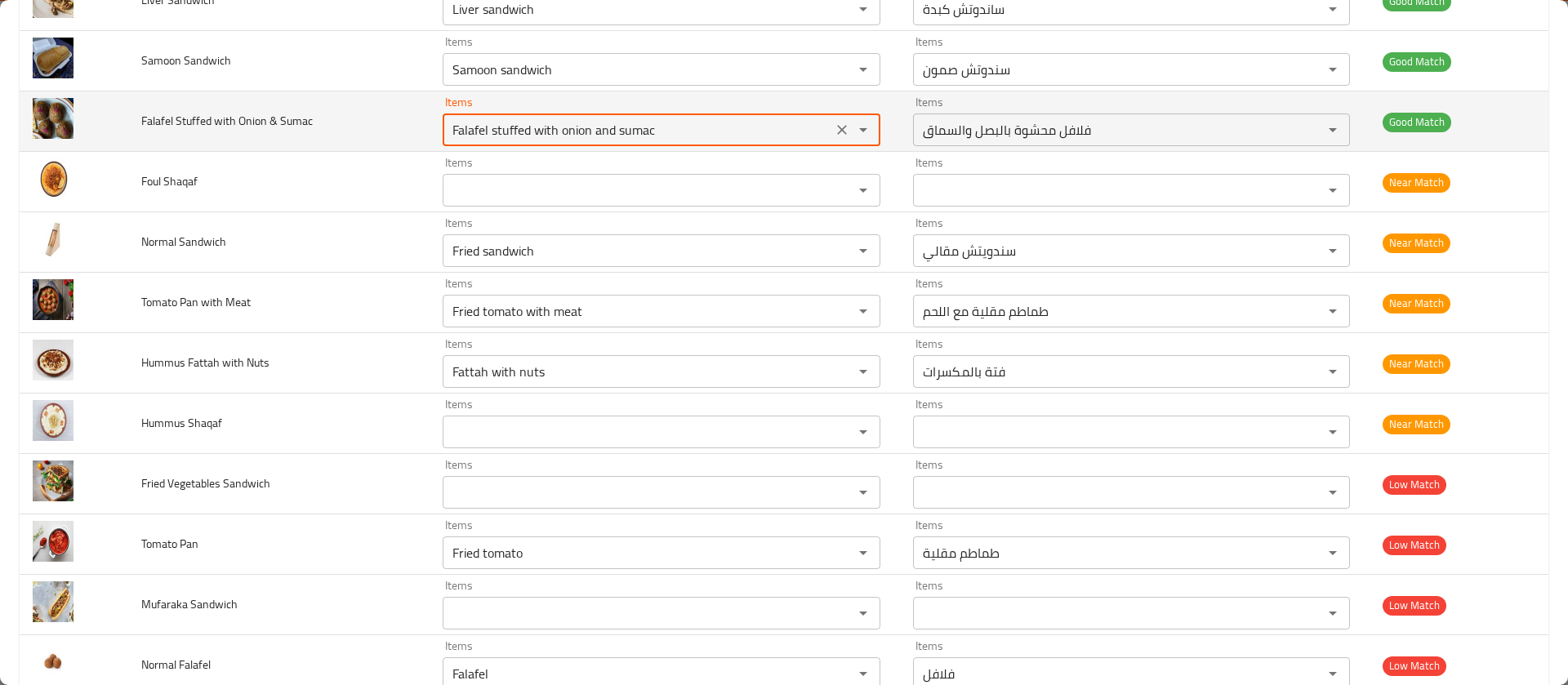
click at [474, 139] on Sumac "Falafel stuffed with onion and sumac" at bounding box center [637, 130] width 380 height 23
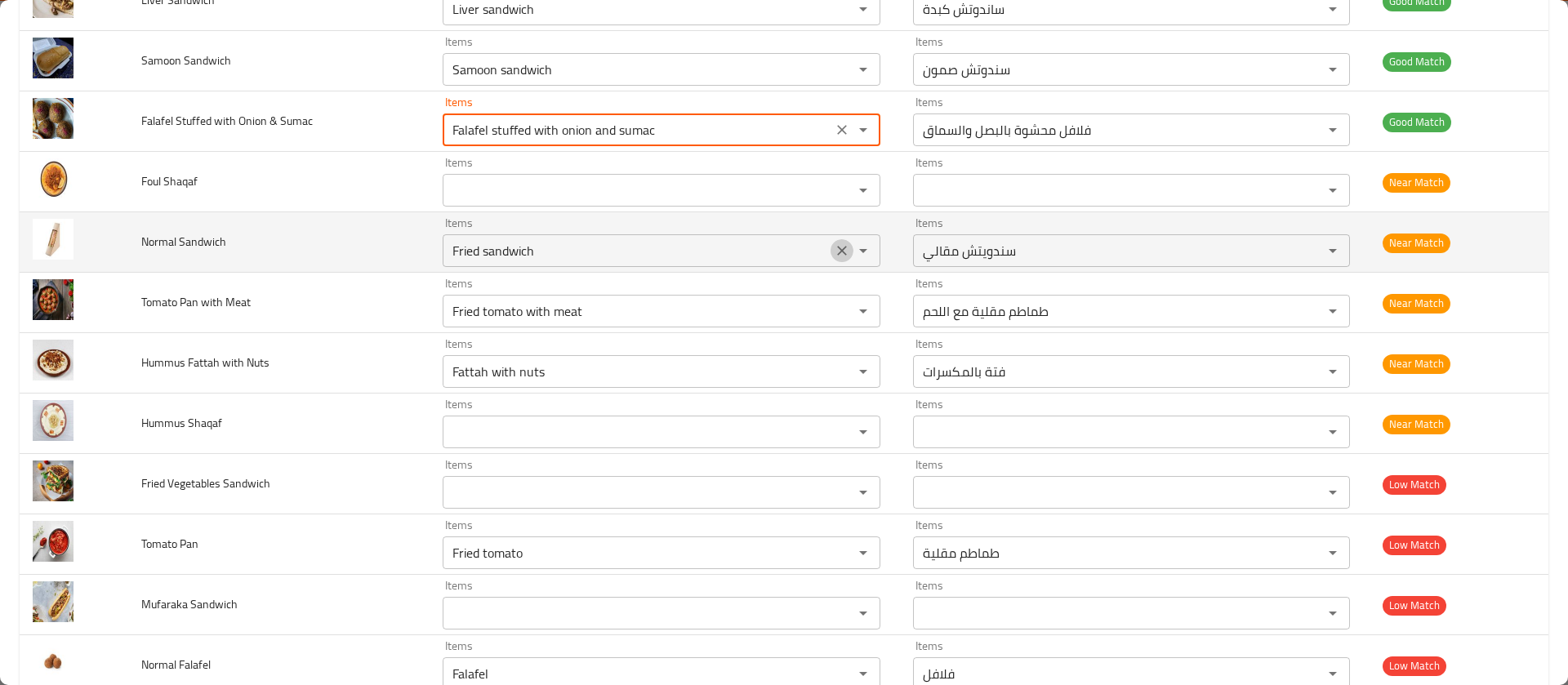
click at [834, 248] on icon "Clear" at bounding box center [842, 250] width 17 height 17
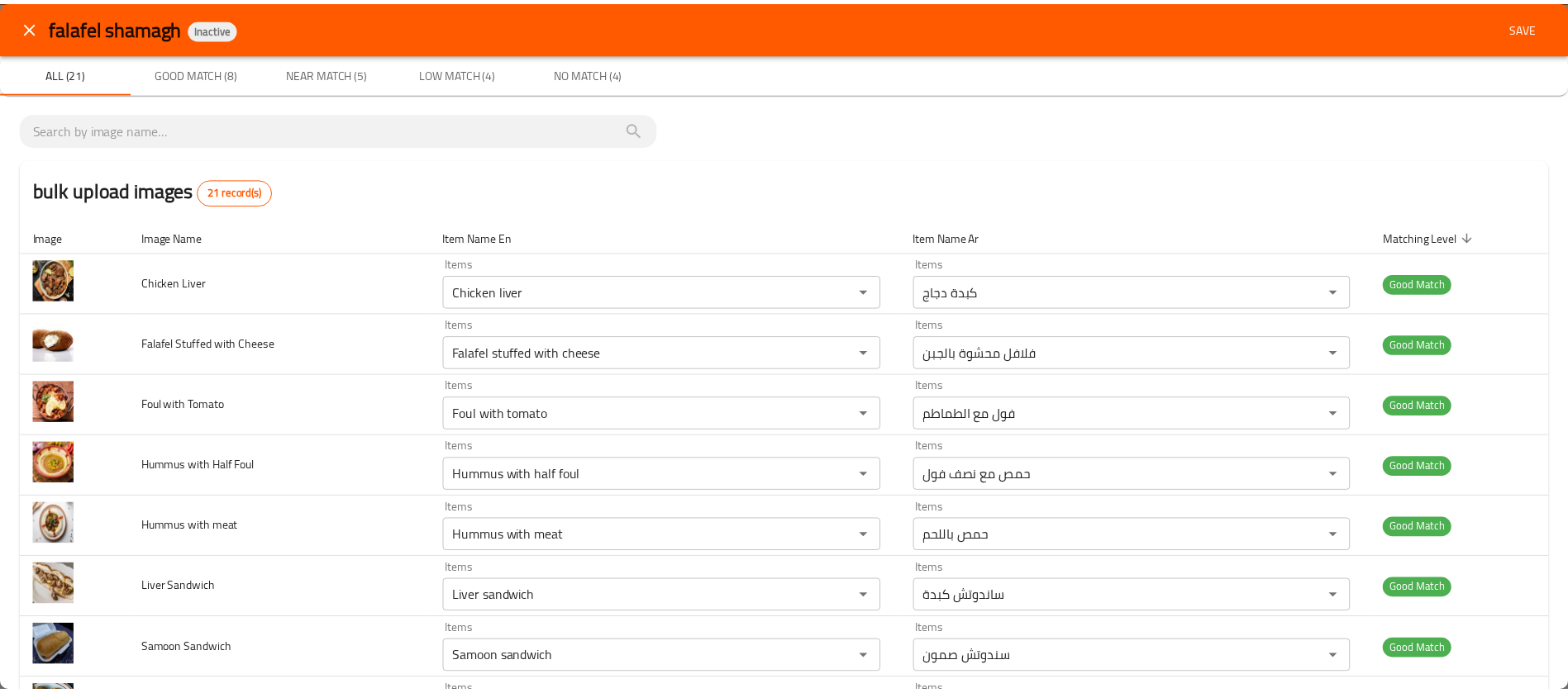
scroll to position [2, 0]
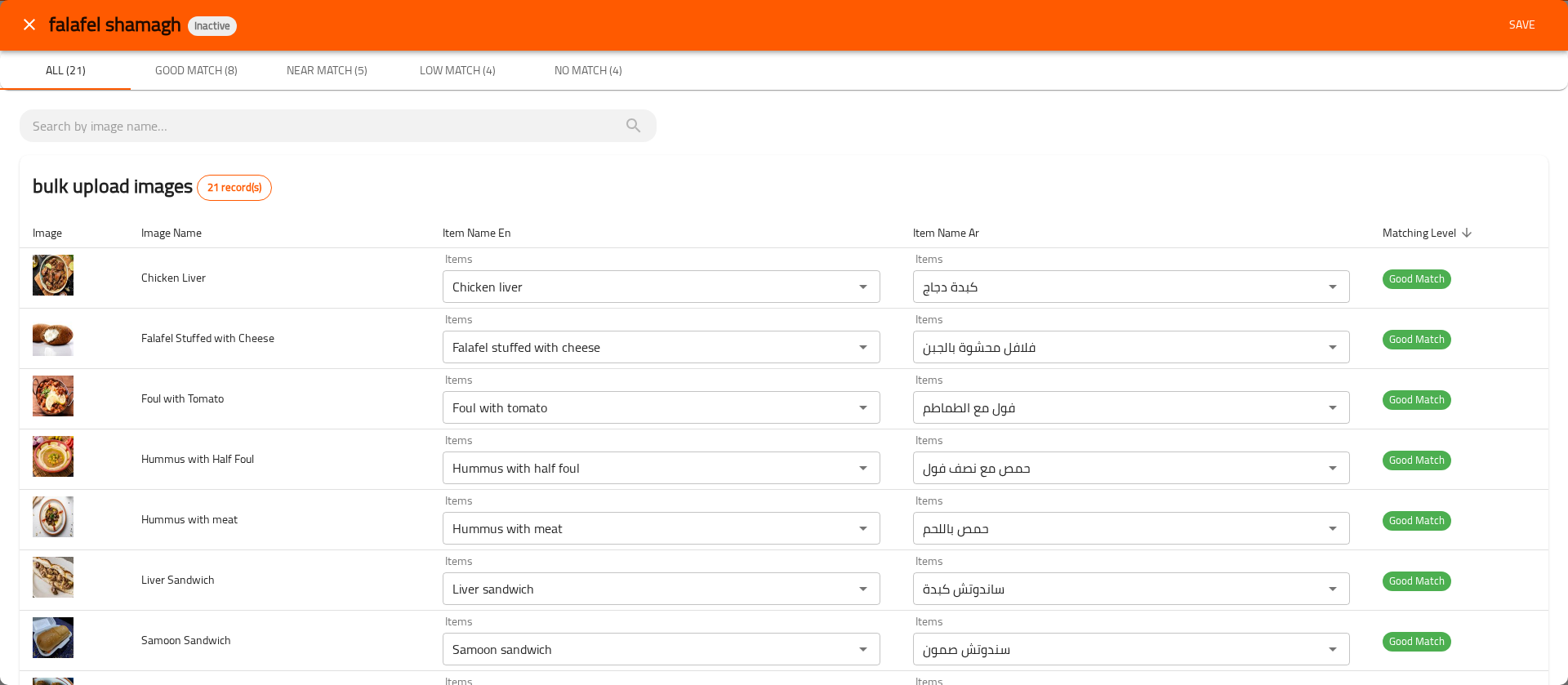
click at [1503, 16] on span "Save" at bounding box center [1522, 24] width 39 height 20
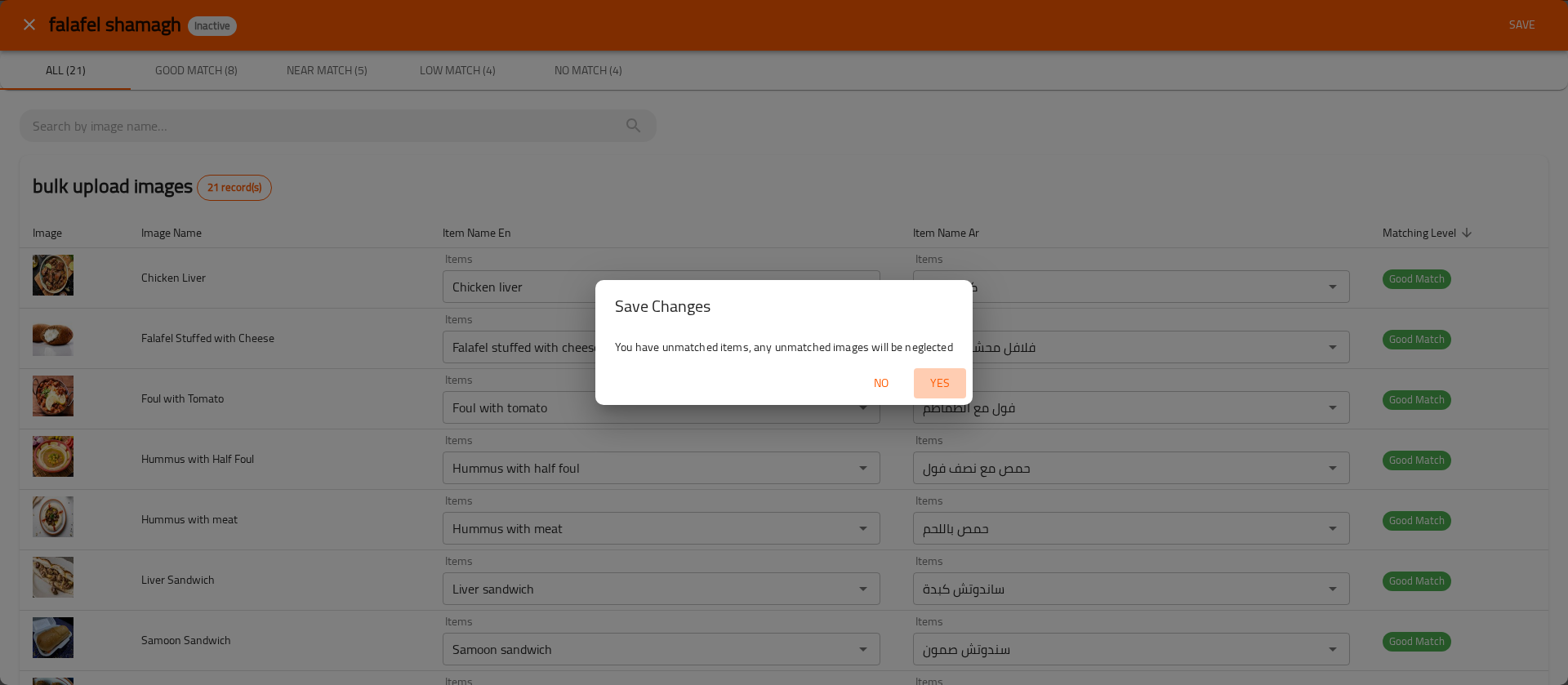
click at [946, 380] on span "Yes" at bounding box center [940, 383] width 39 height 20
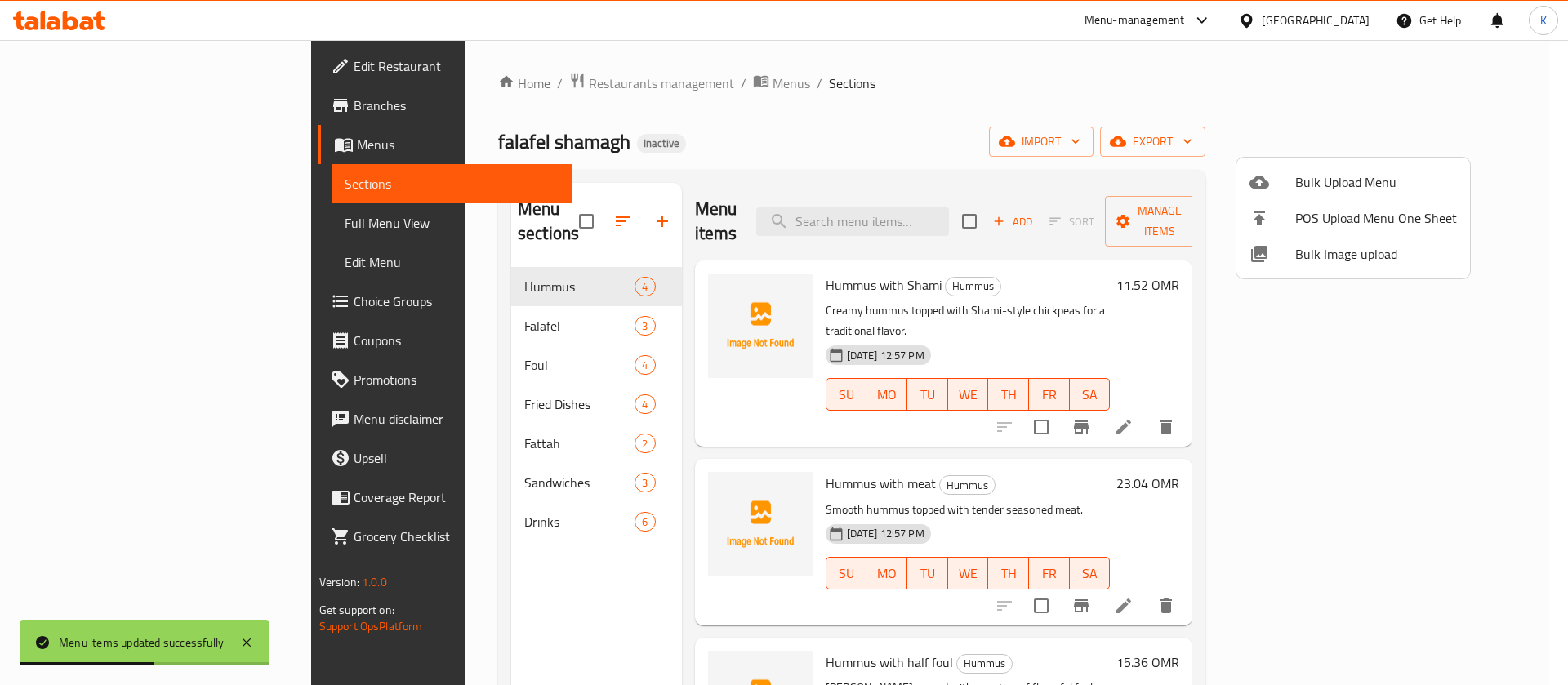
click at [219, 217] on div at bounding box center [784, 342] width 1568 height 685
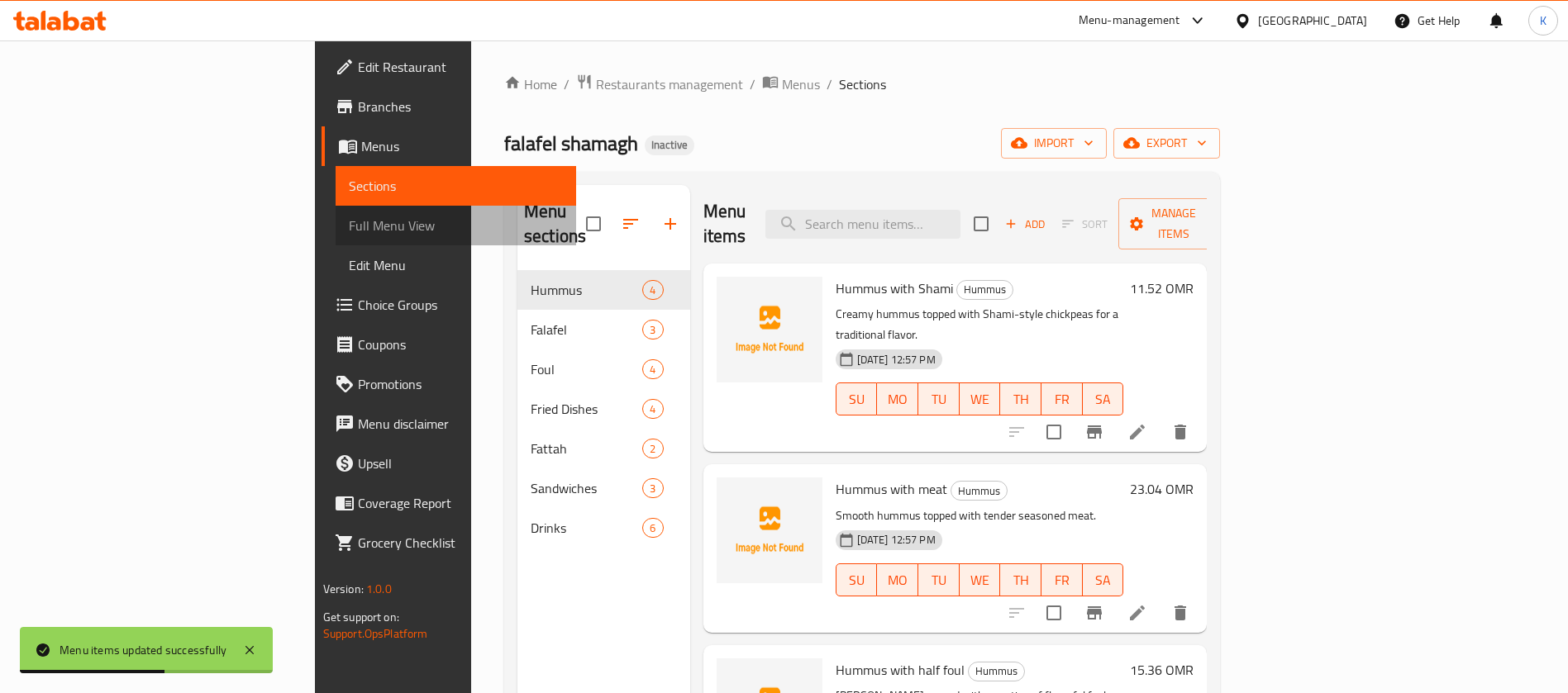
click at [349, 220] on span "Full Menu View" at bounding box center [456, 225] width 215 height 19
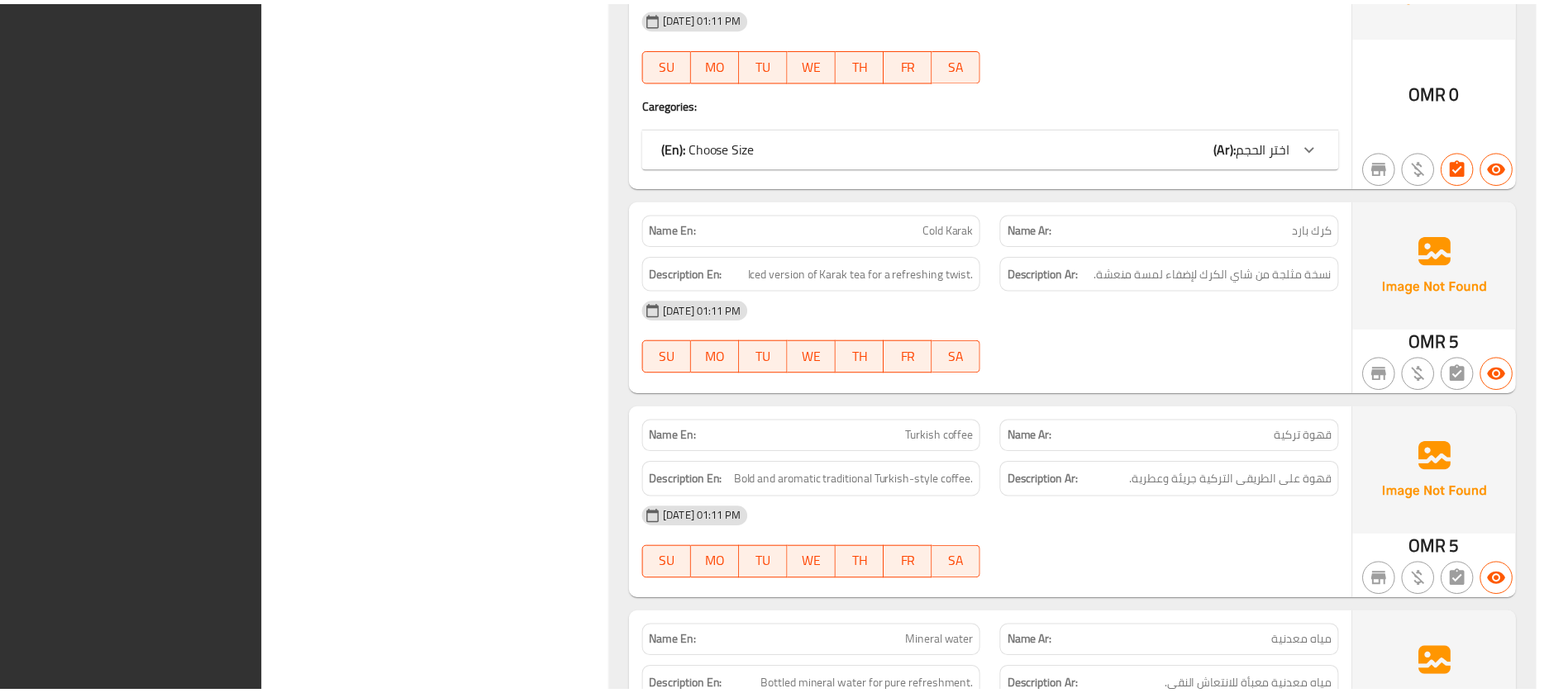
scroll to position [7013, 0]
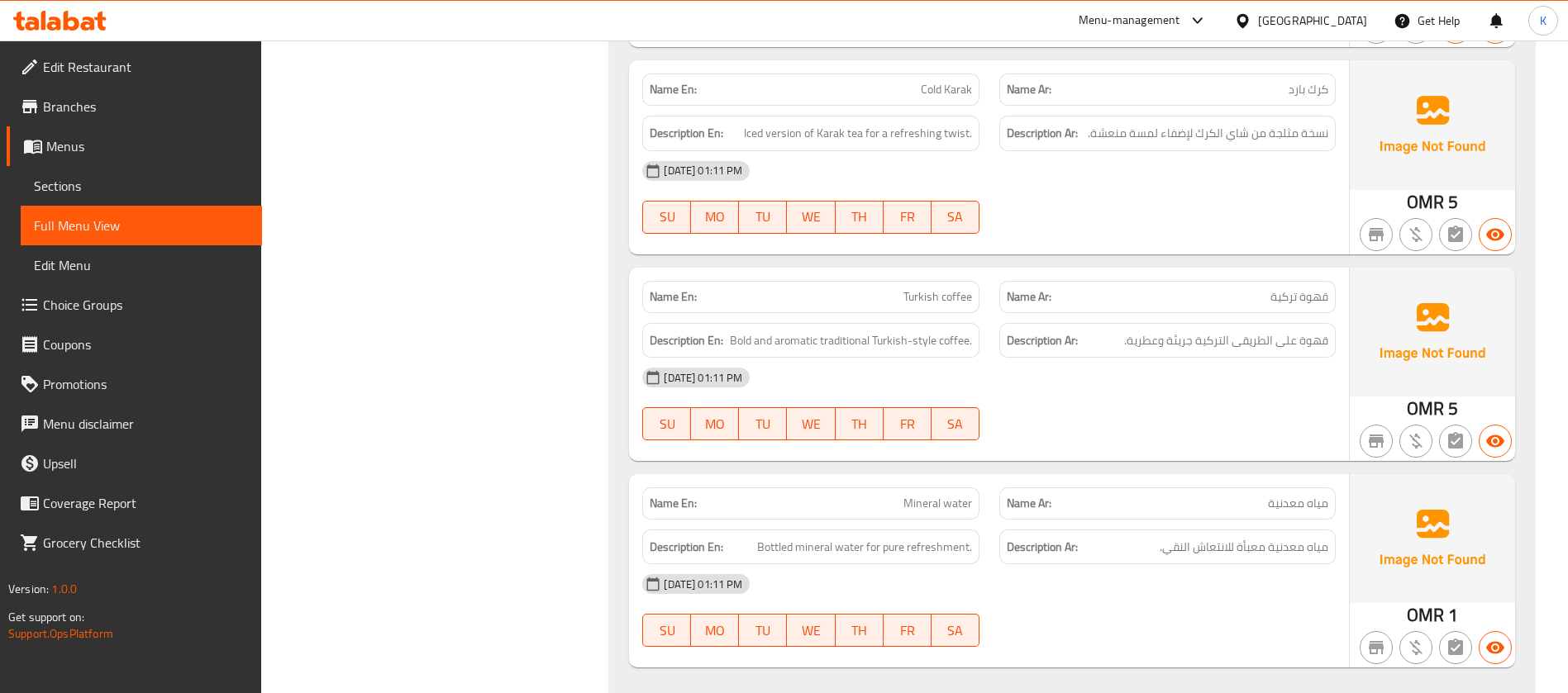
click at [1252, 15] on icon at bounding box center [1243, 21] width 18 height 18
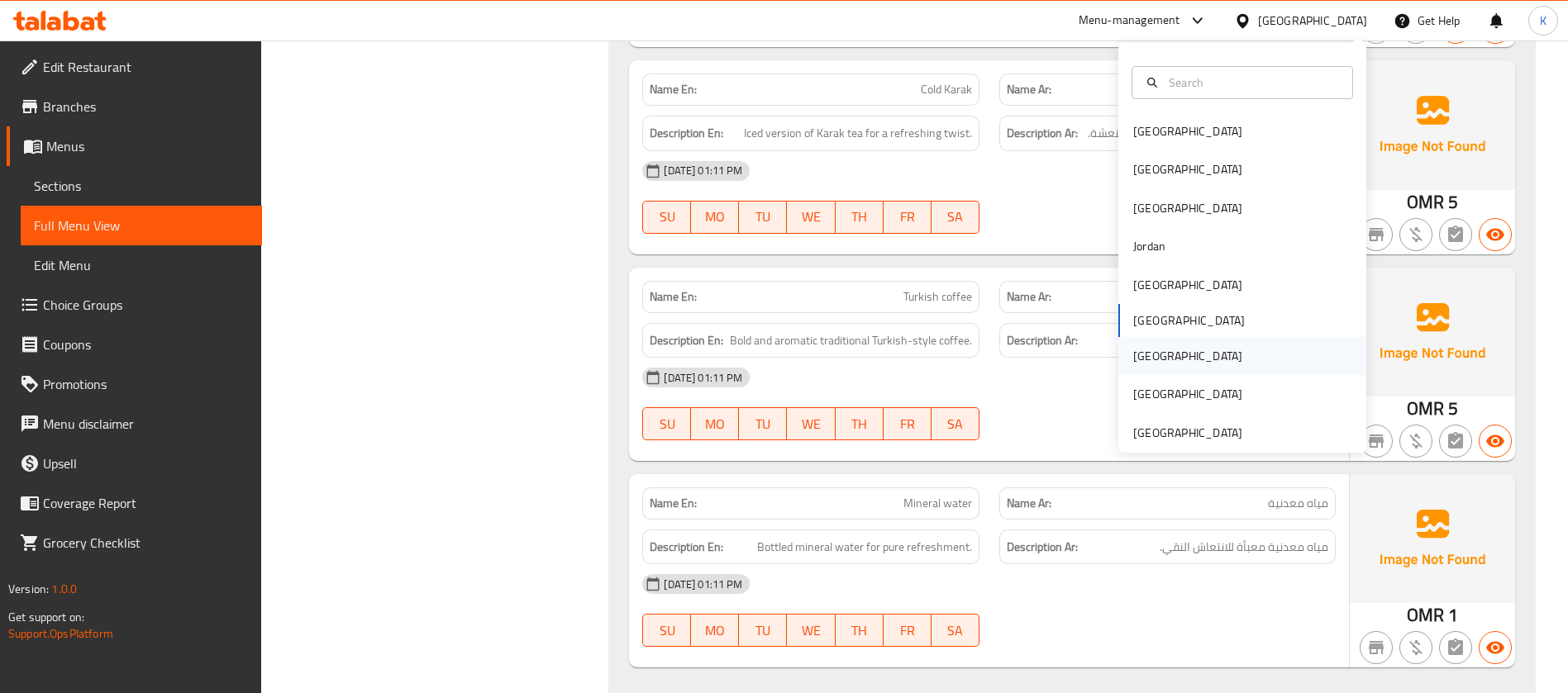
click at [1161, 342] on div "Qatar" at bounding box center [1242, 356] width 248 height 38
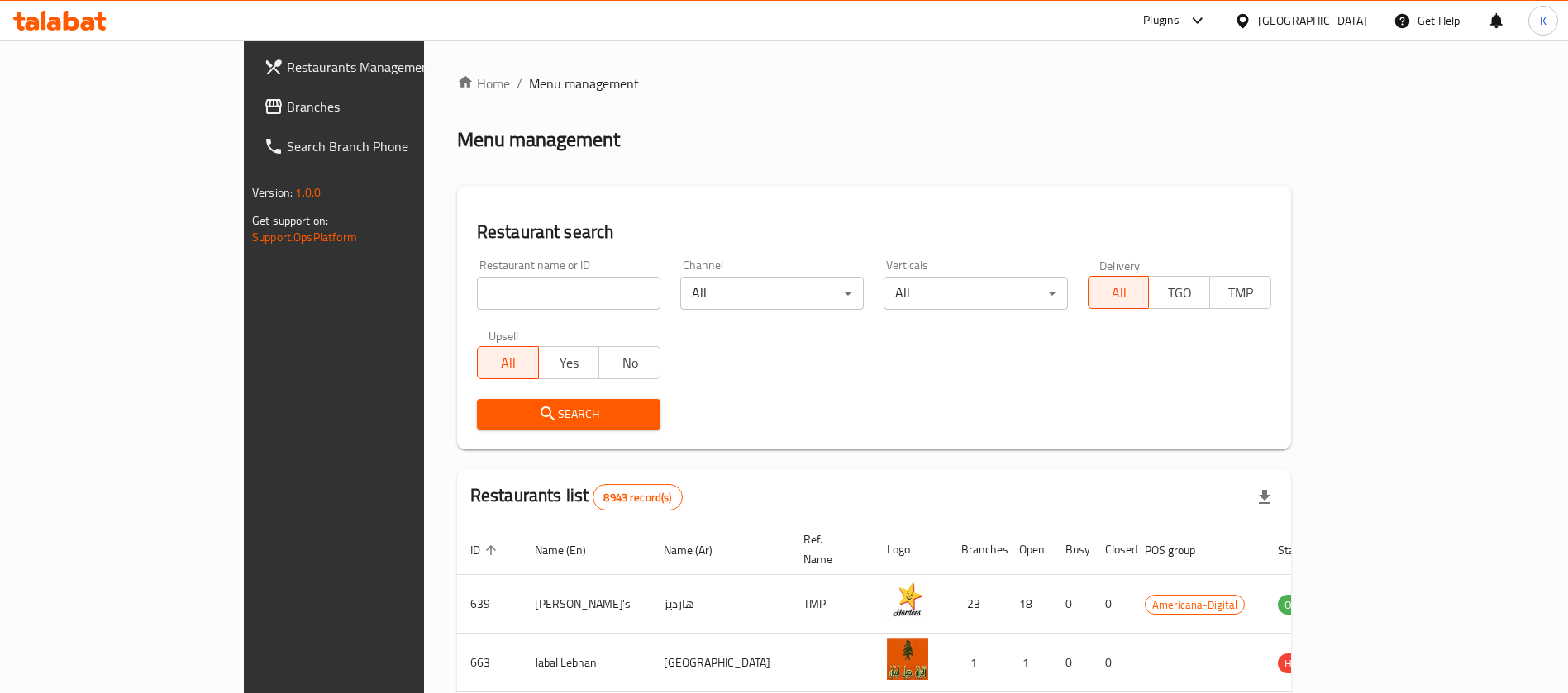
click at [287, 109] on span "Branches" at bounding box center [390, 106] width 206 height 19
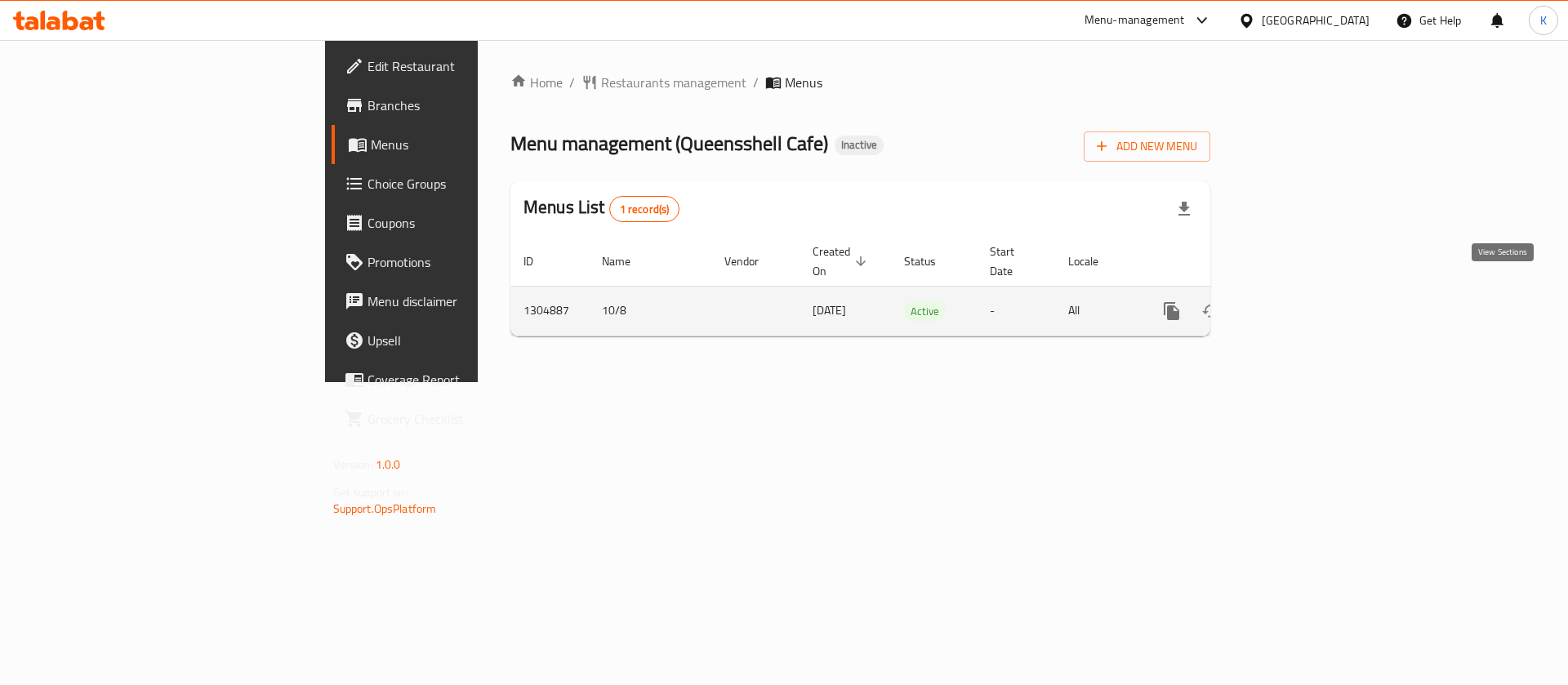
click at [1309, 298] on link "enhanced table" at bounding box center [1289, 311] width 39 height 39
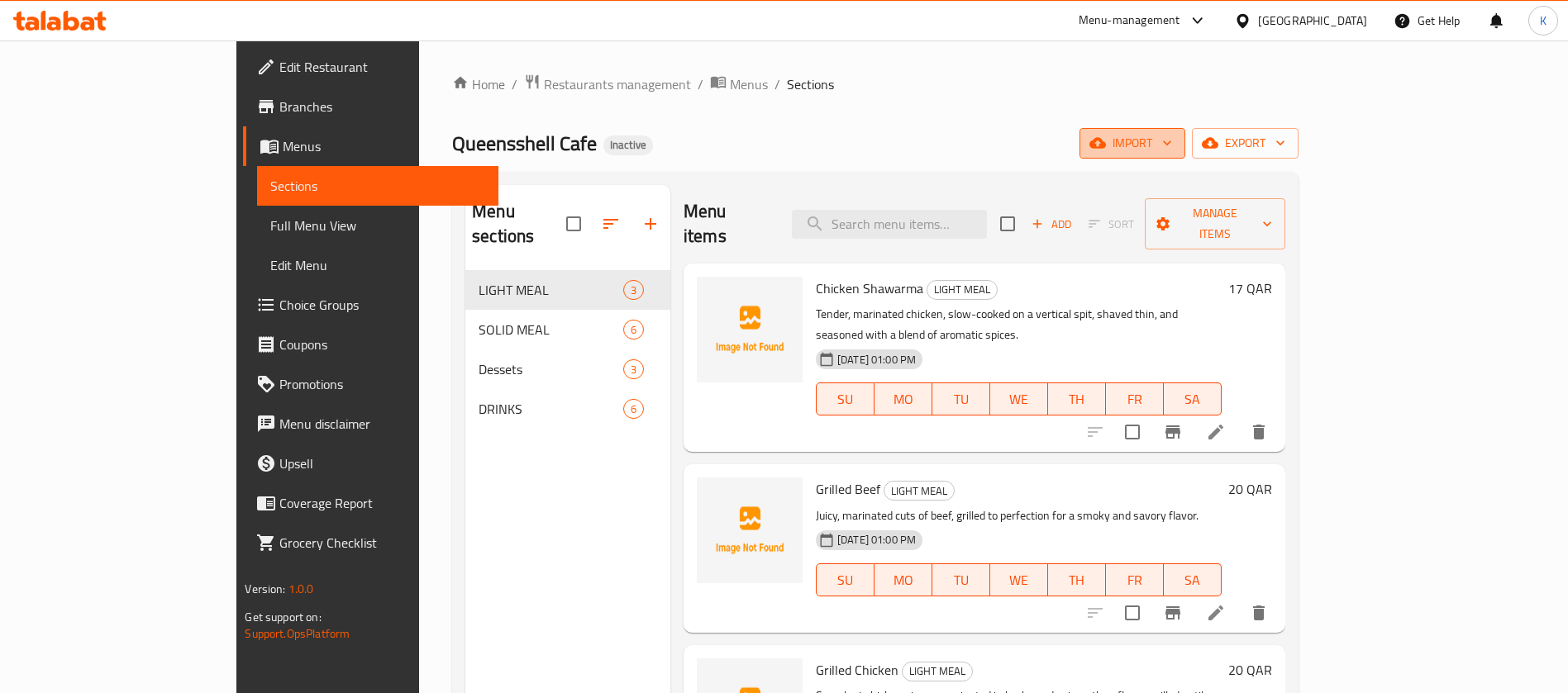
click at [1106, 141] on icon "button" at bounding box center [1097, 143] width 17 height 11
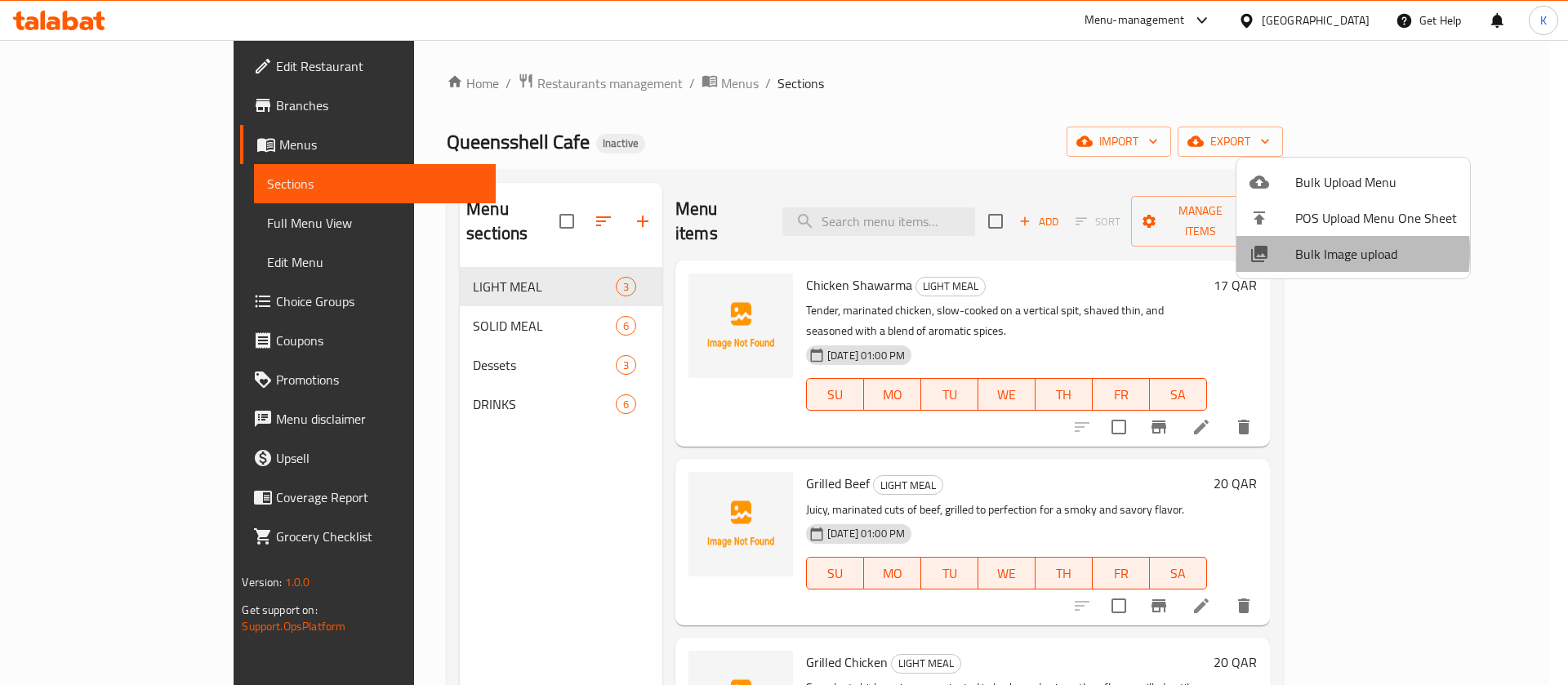
click at [1286, 251] on div at bounding box center [1272, 254] width 45 height 19
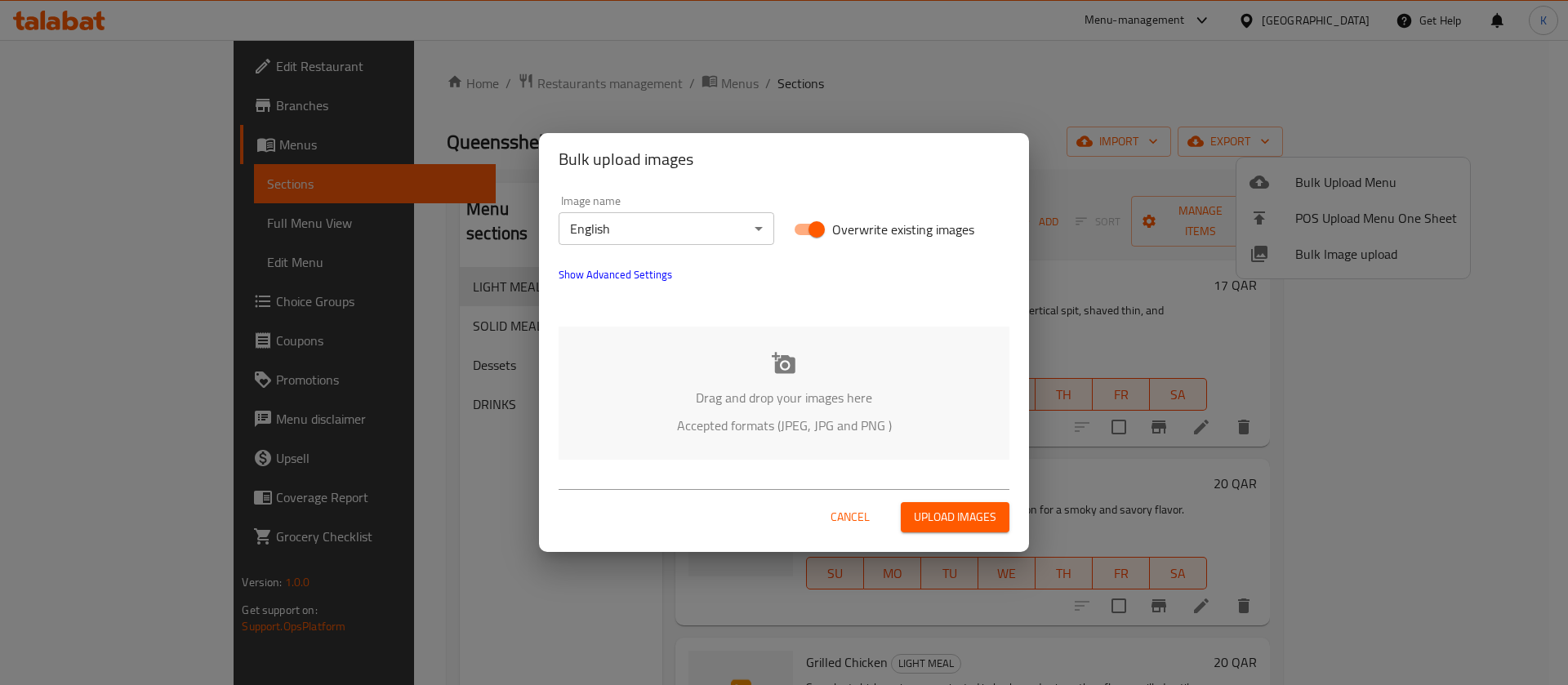
click at [737, 363] on div "Drag and drop your images here Accepted formats (JPEG, JPG and PNG )" at bounding box center [784, 393] width 451 height 134
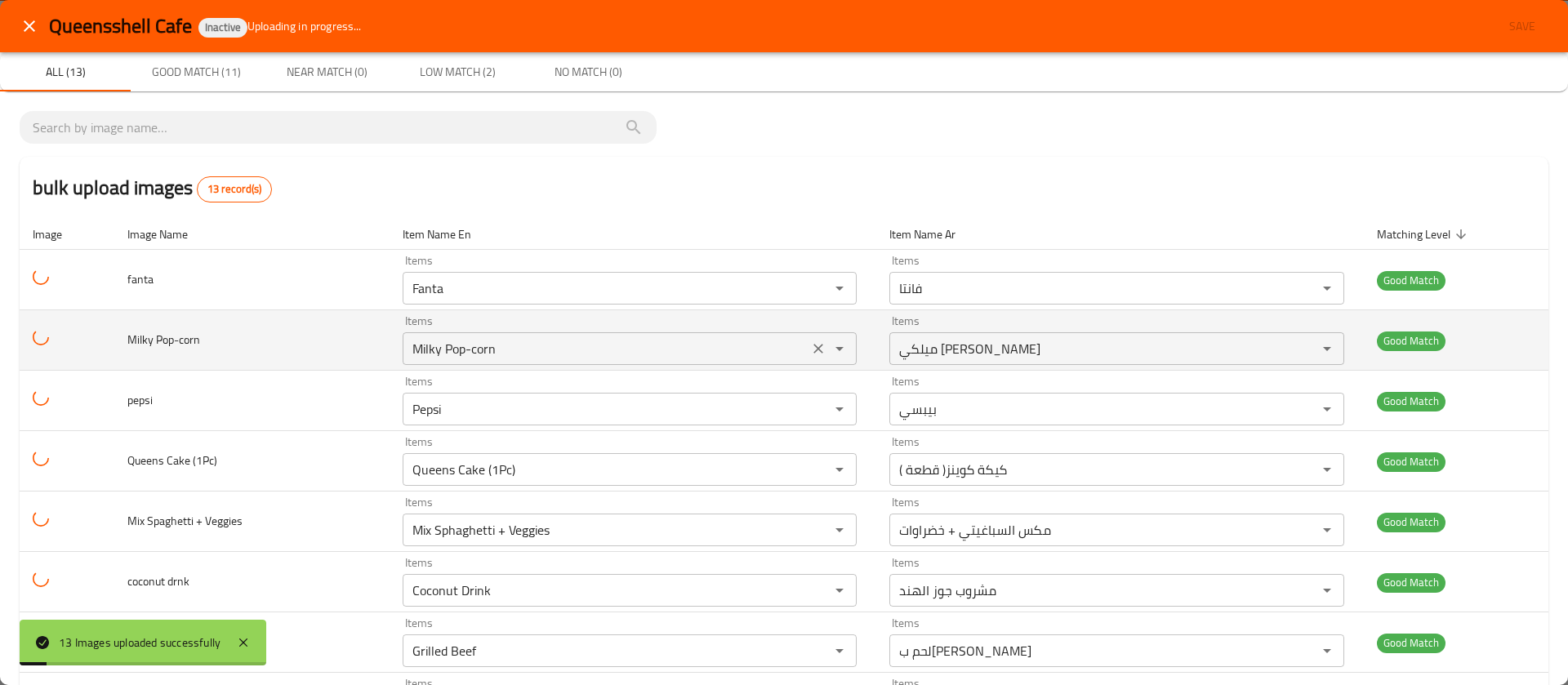
scroll to position [383, 0]
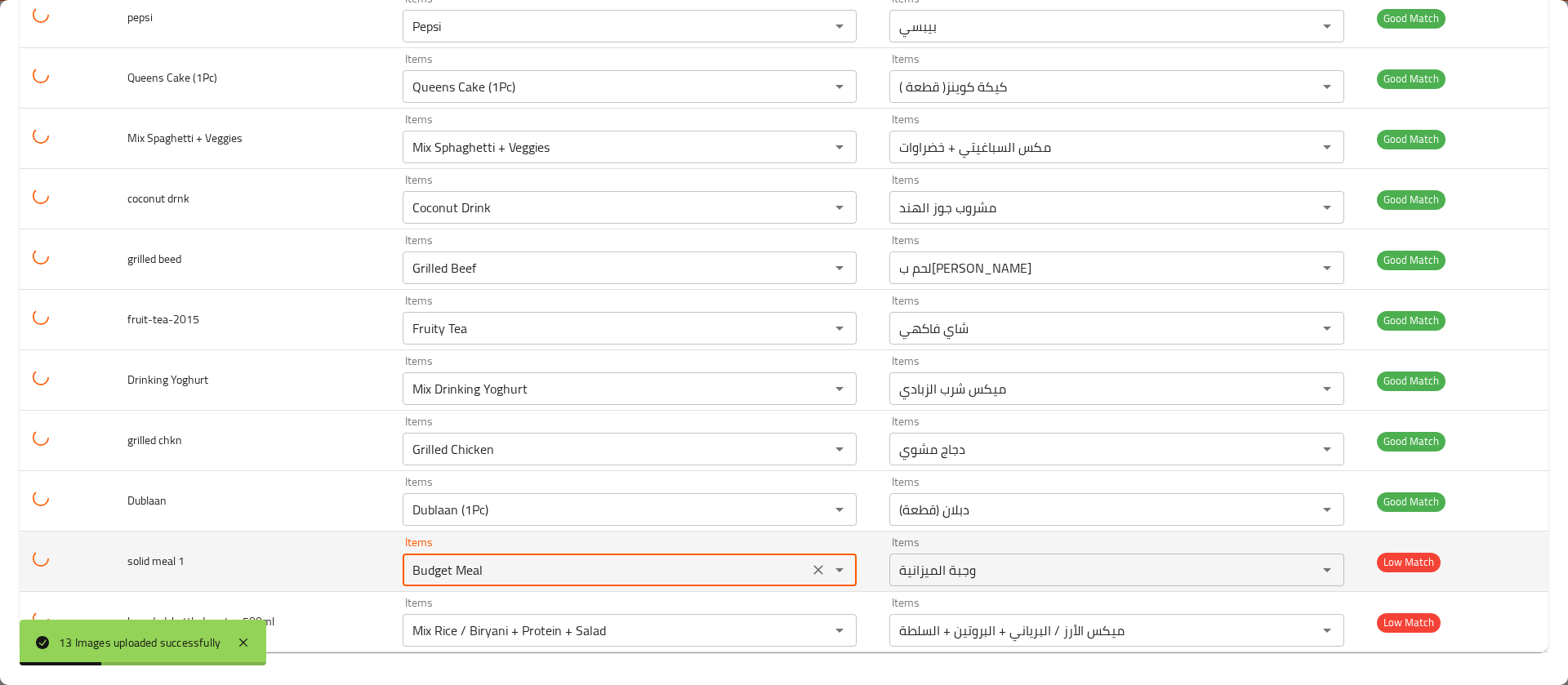
drag, startPoint x: 557, startPoint y: 565, endPoint x: 313, endPoint y: 545, distance: 244.8
click at [313, 545] on tr "solid meal 1 Items Budget Meal Items Items وجبة الميزانية Items Low Match" at bounding box center [784, 561] width 1529 height 60
type 1 "s"
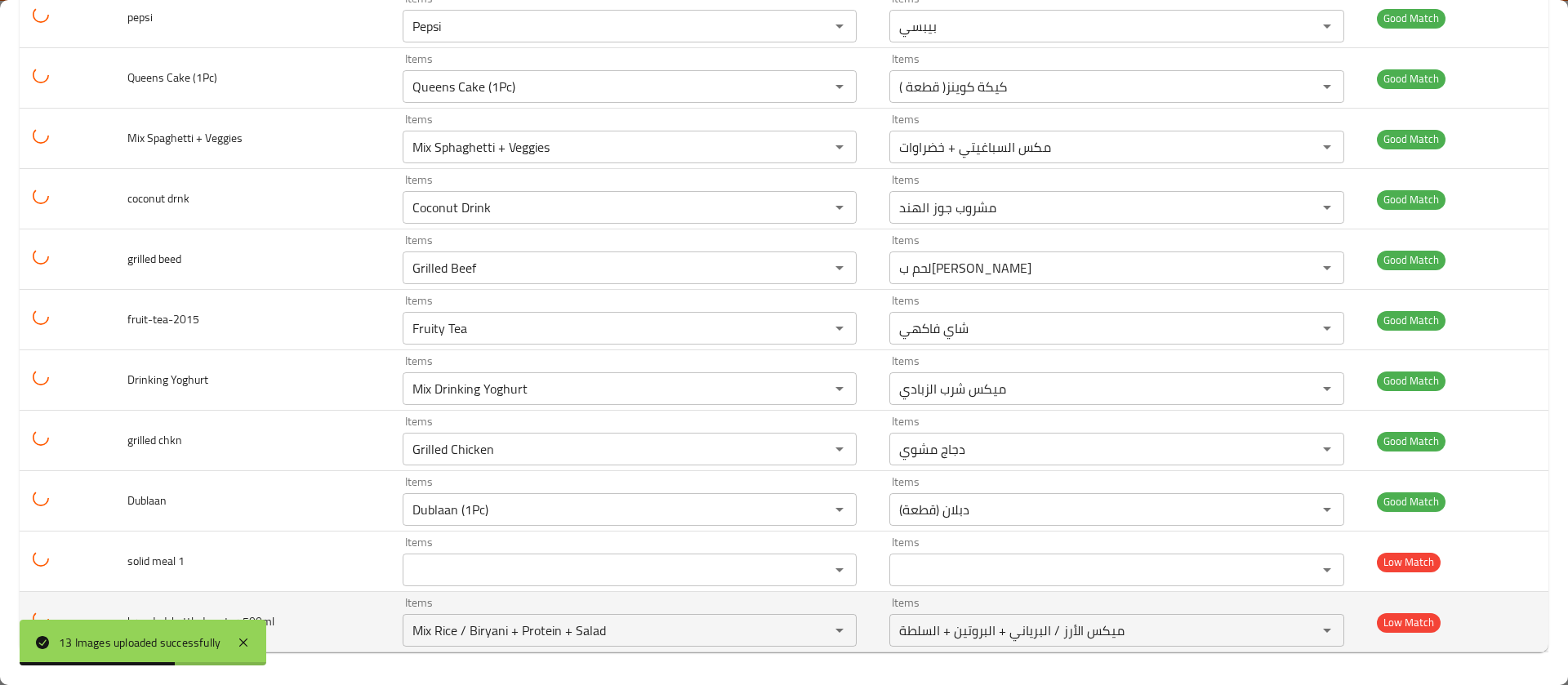
click at [353, 631] on td "branded-bottled-water-500ml" at bounding box center [251, 622] width 274 height 60
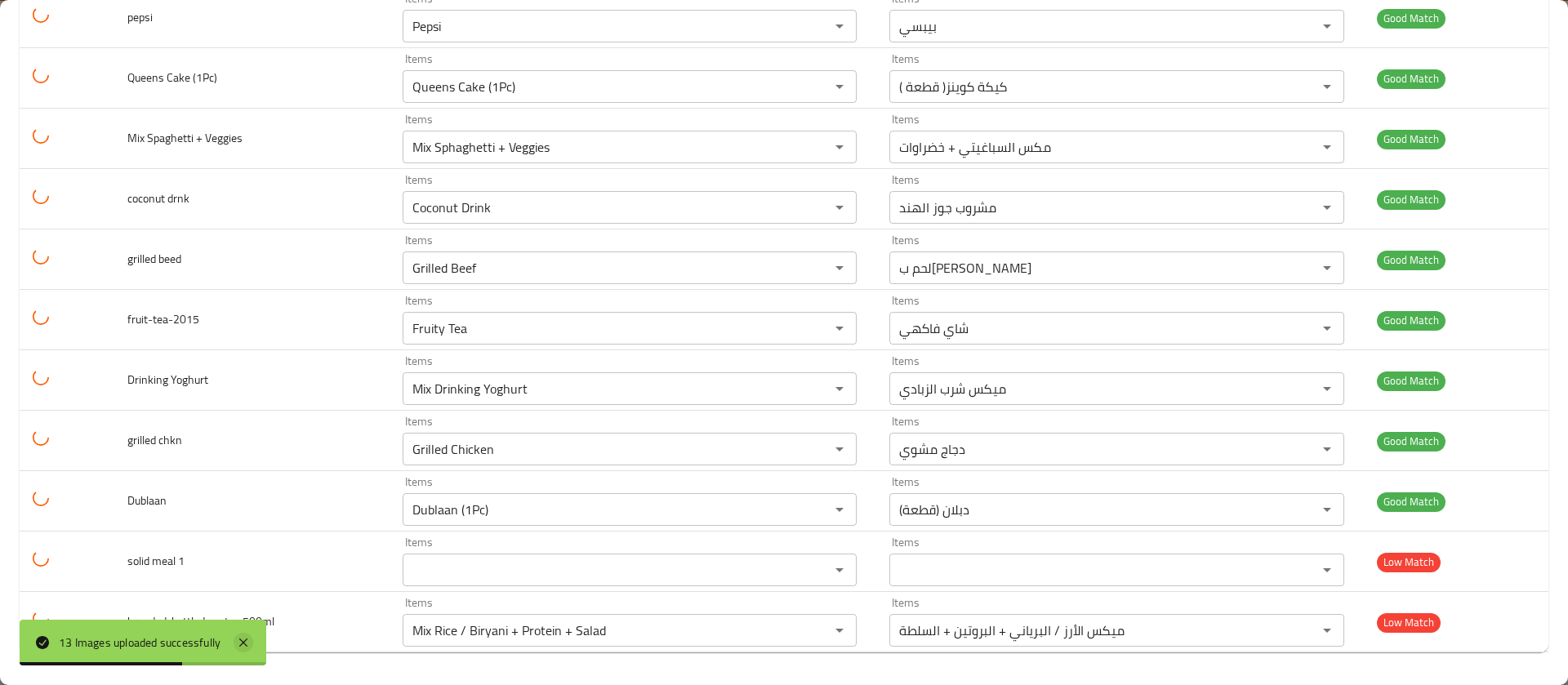
click at [237, 642] on icon at bounding box center [243, 642] width 19 height 19
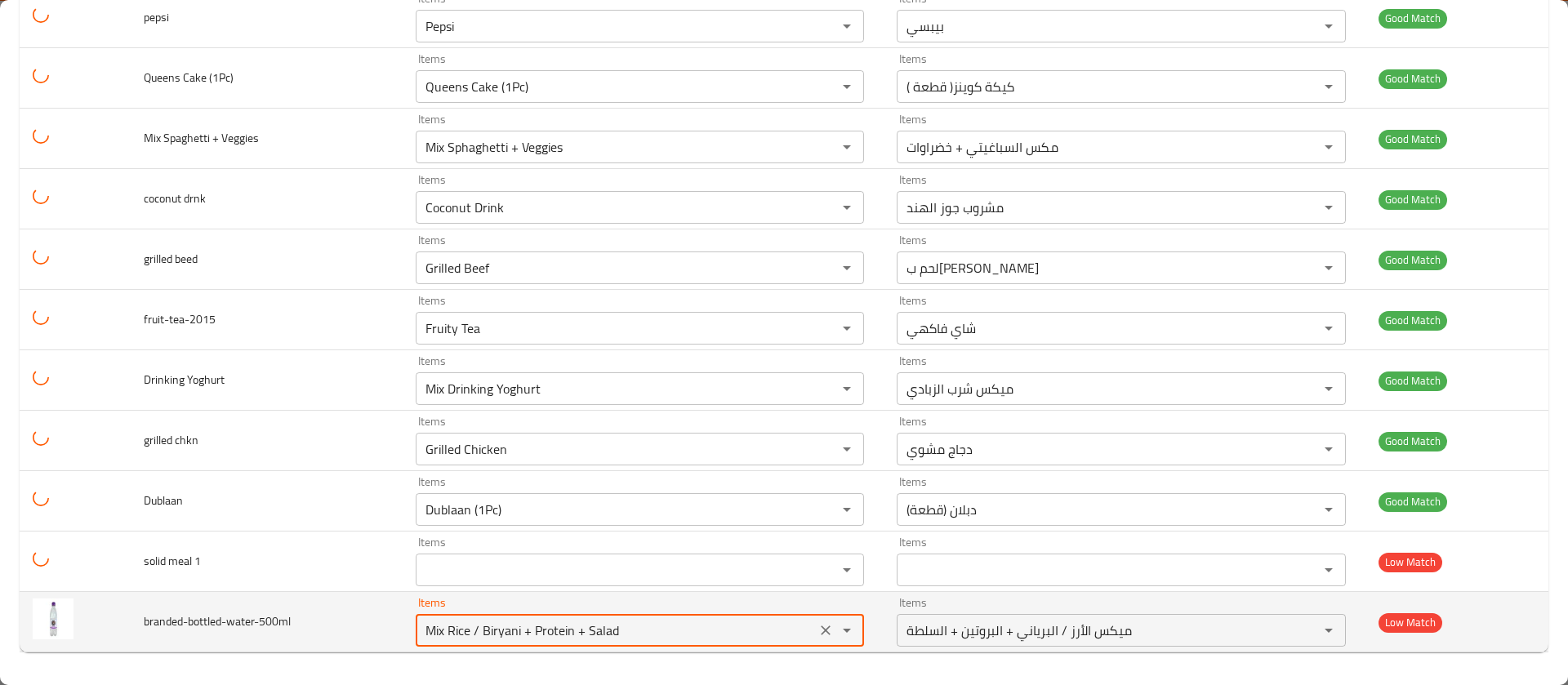
click at [444, 628] on input "Mix Rice / Biryani + Protein + Salad" at bounding box center [616, 630] width 391 height 23
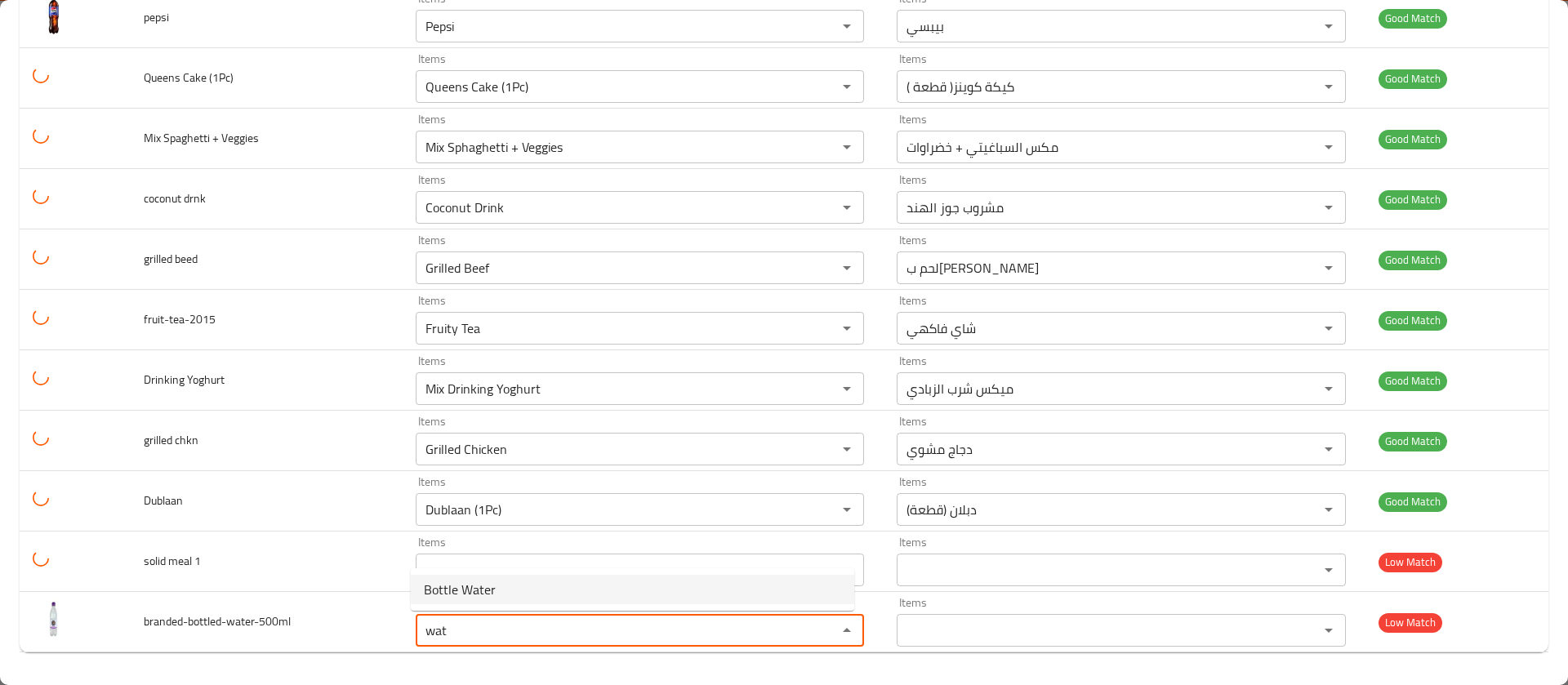
click at [469, 599] on span "Bottle Water" at bounding box center [460, 589] width 72 height 19
type input "Bottle Water"
type input "زجاجة ماء"
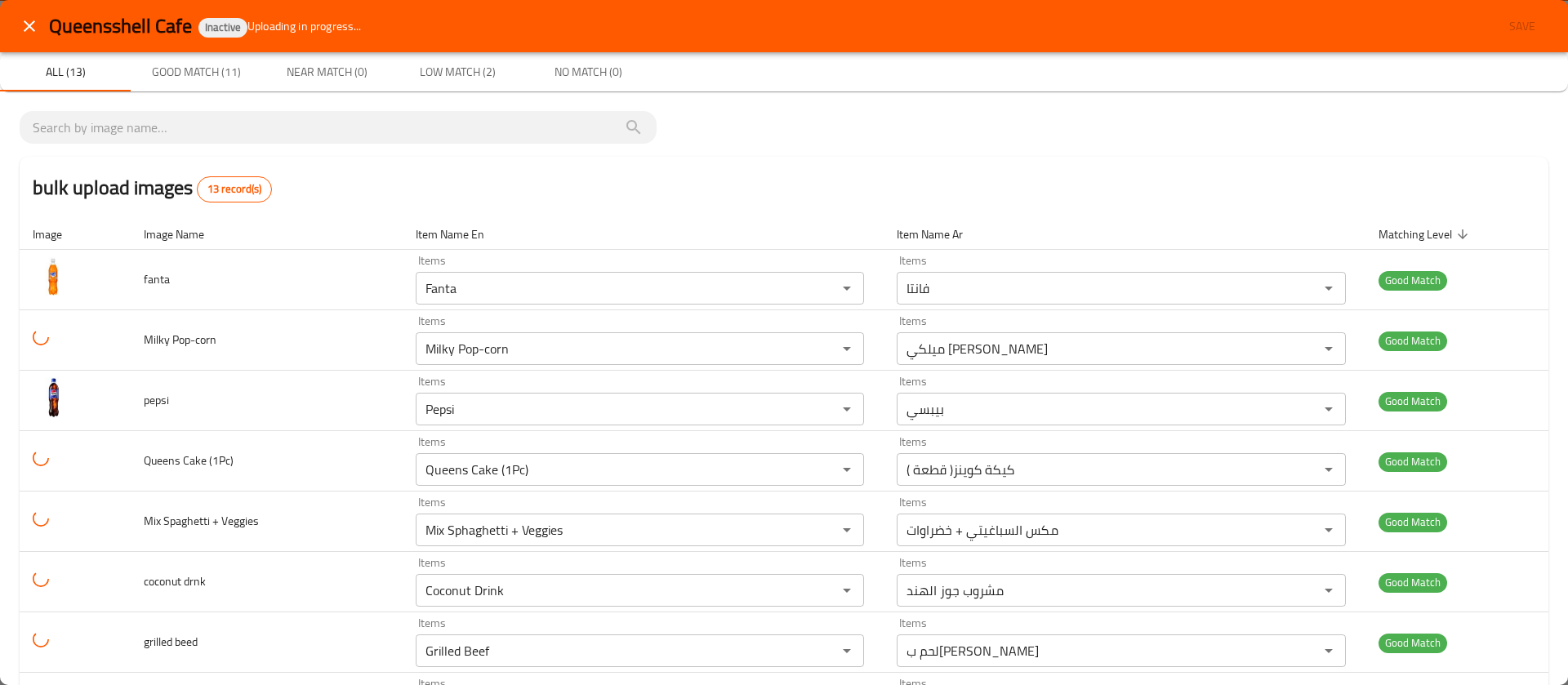
type input "Bottle Water"
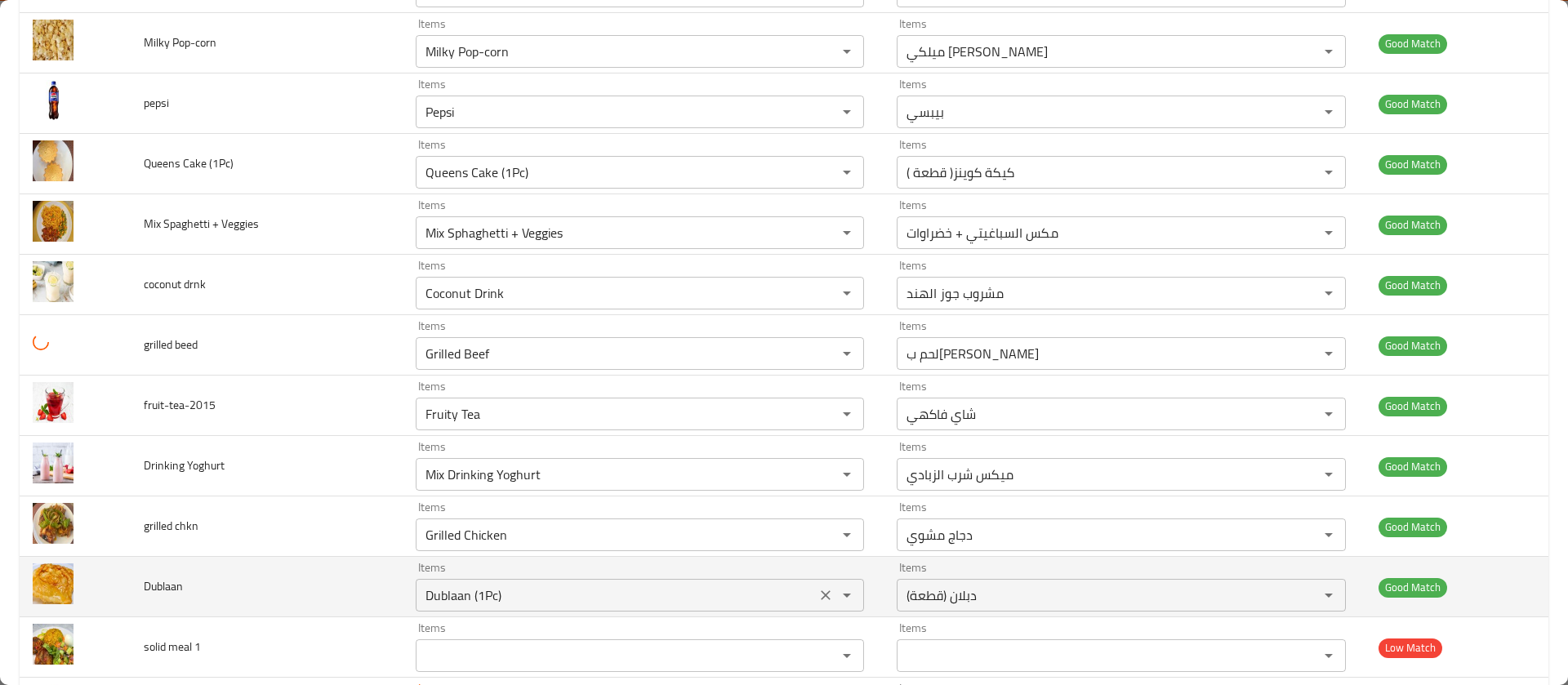
scroll to position [383, 0]
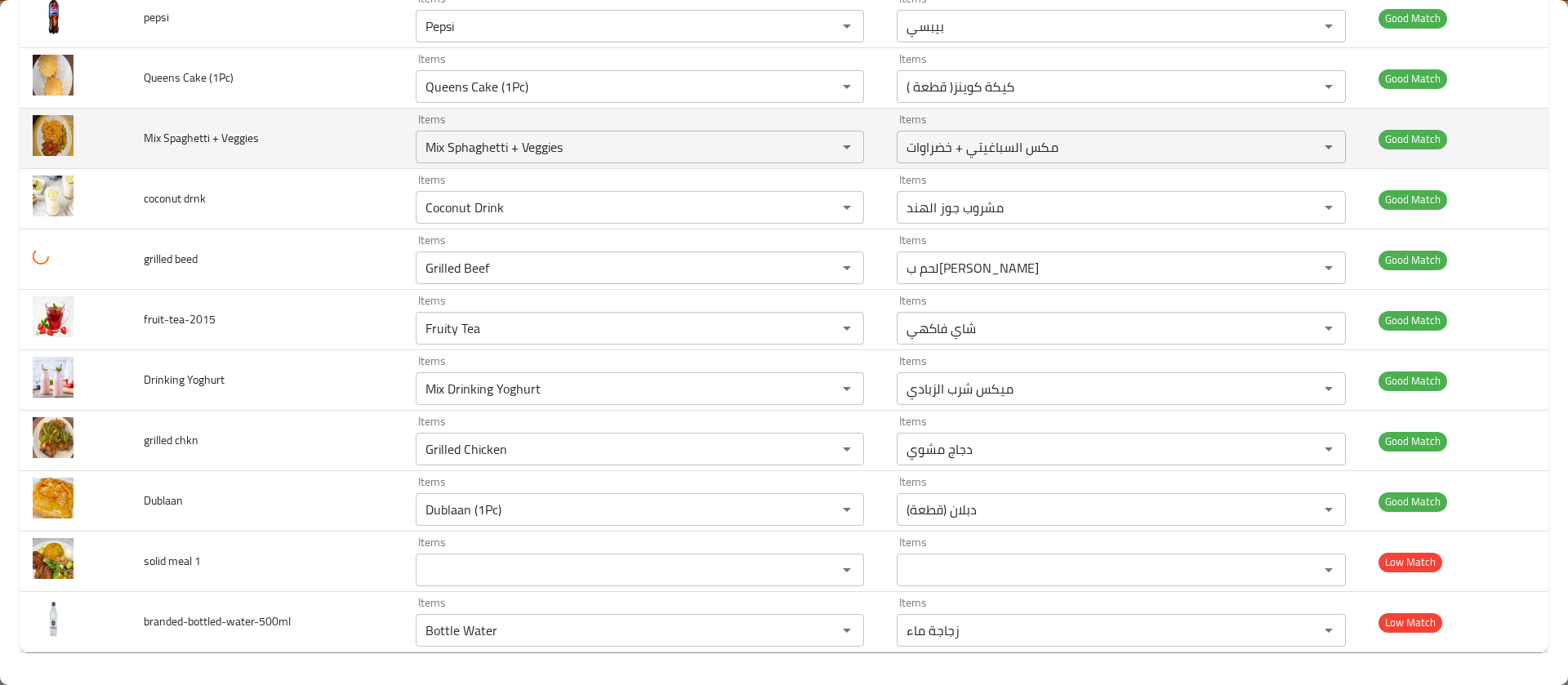
click at [1522, 149] on td "Good Match" at bounding box center [1457, 138] width 183 height 60
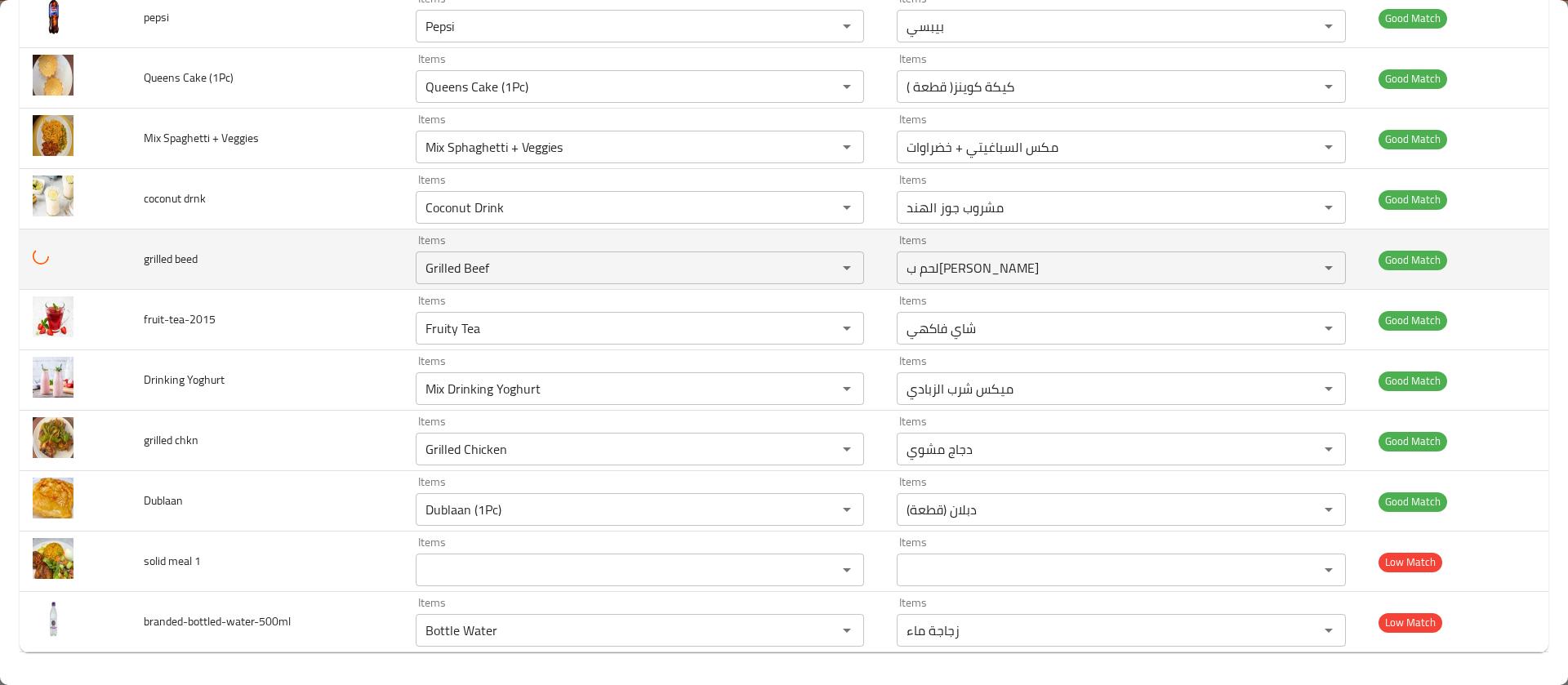
click at [37, 264] on td "enhanced table" at bounding box center [74, 259] width 111 height 60
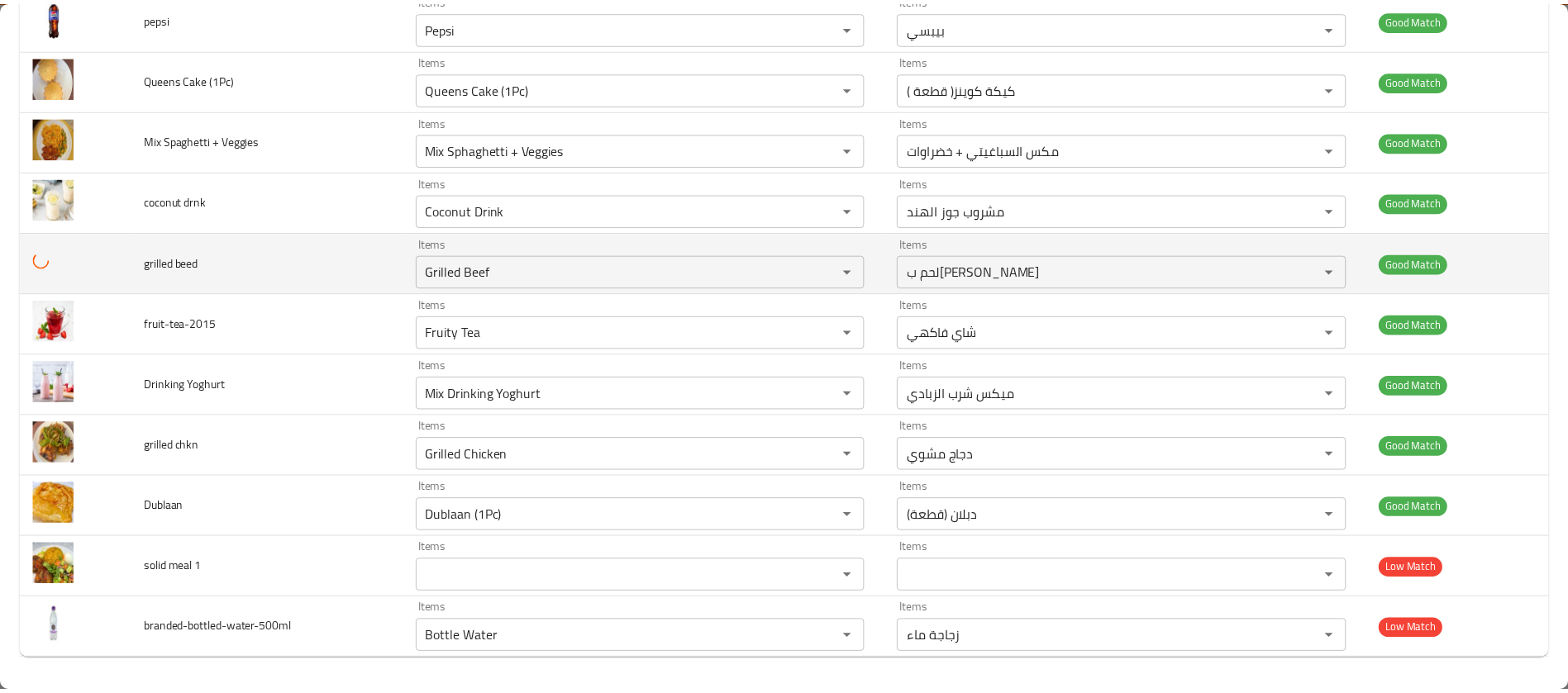
scroll to position [0, 0]
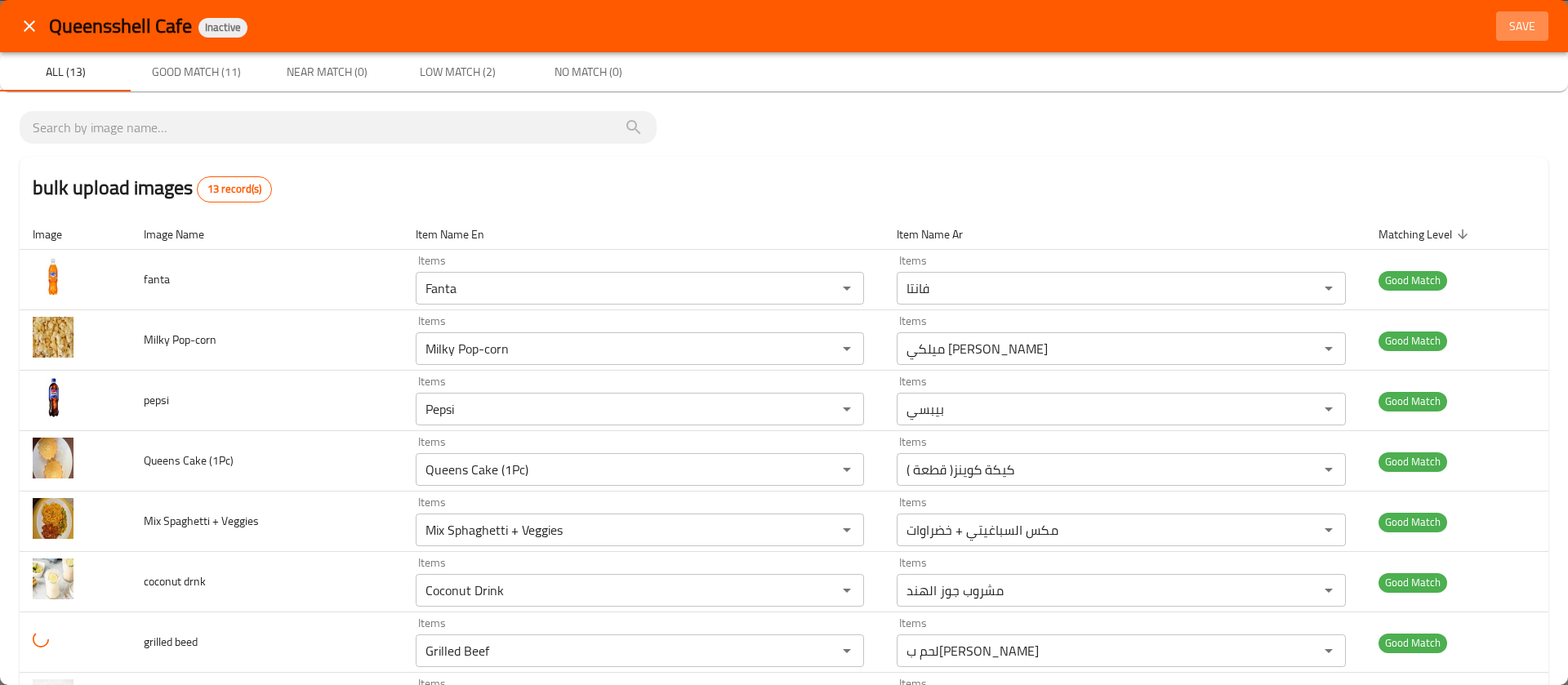
click at [1505, 21] on span "Save" at bounding box center [1522, 26] width 39 height 20
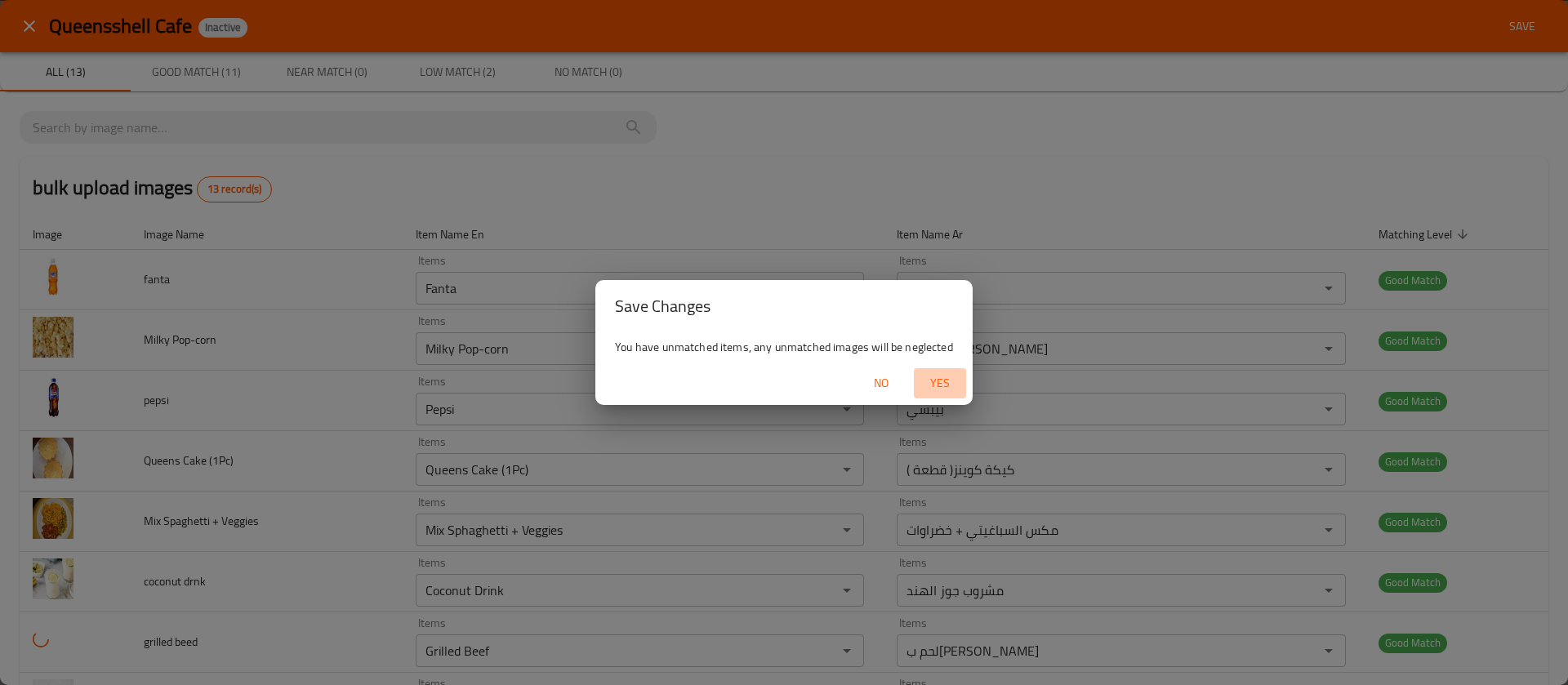
click at [931, 384] on span "Yes" at bounding box center [940, 383] width 39 height 20
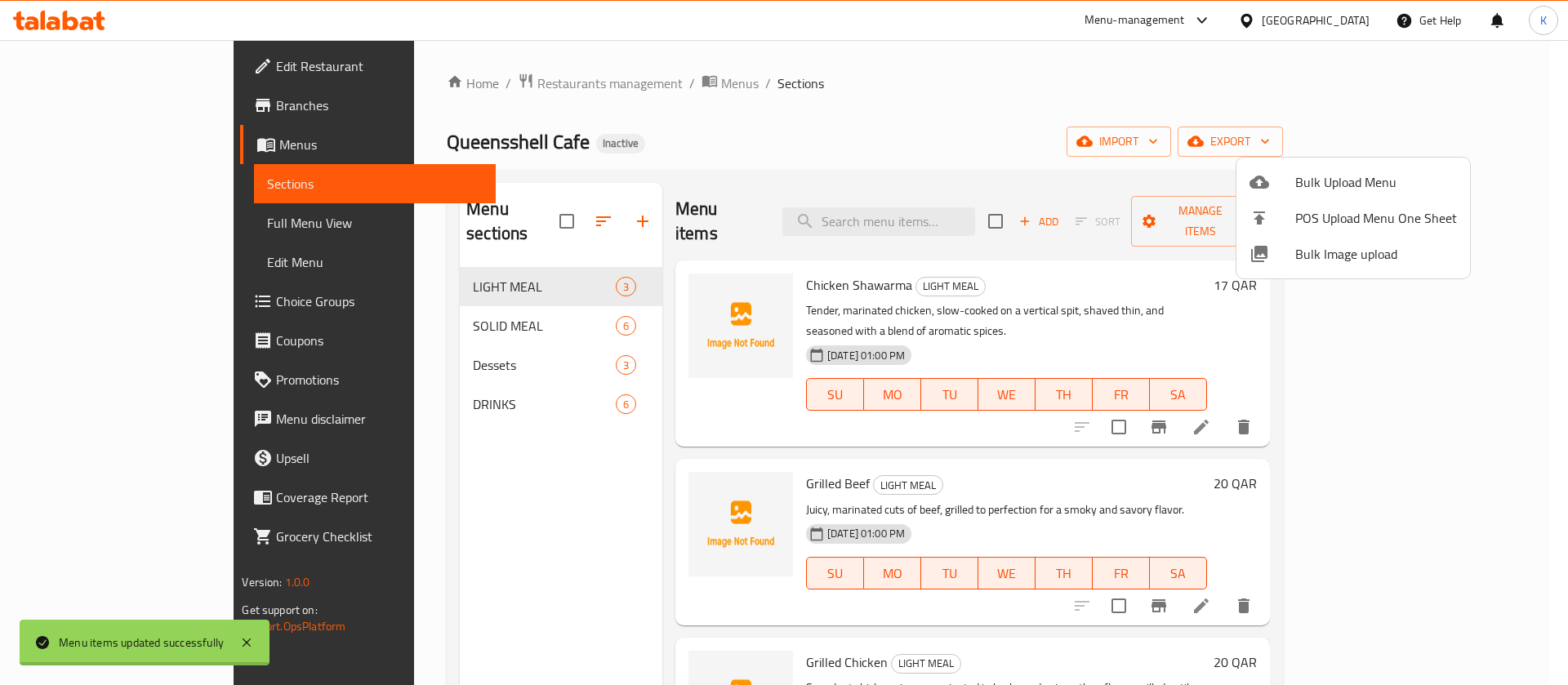
click at [503, 312] on div at bounding box center [784, 342] width 1568 height 685
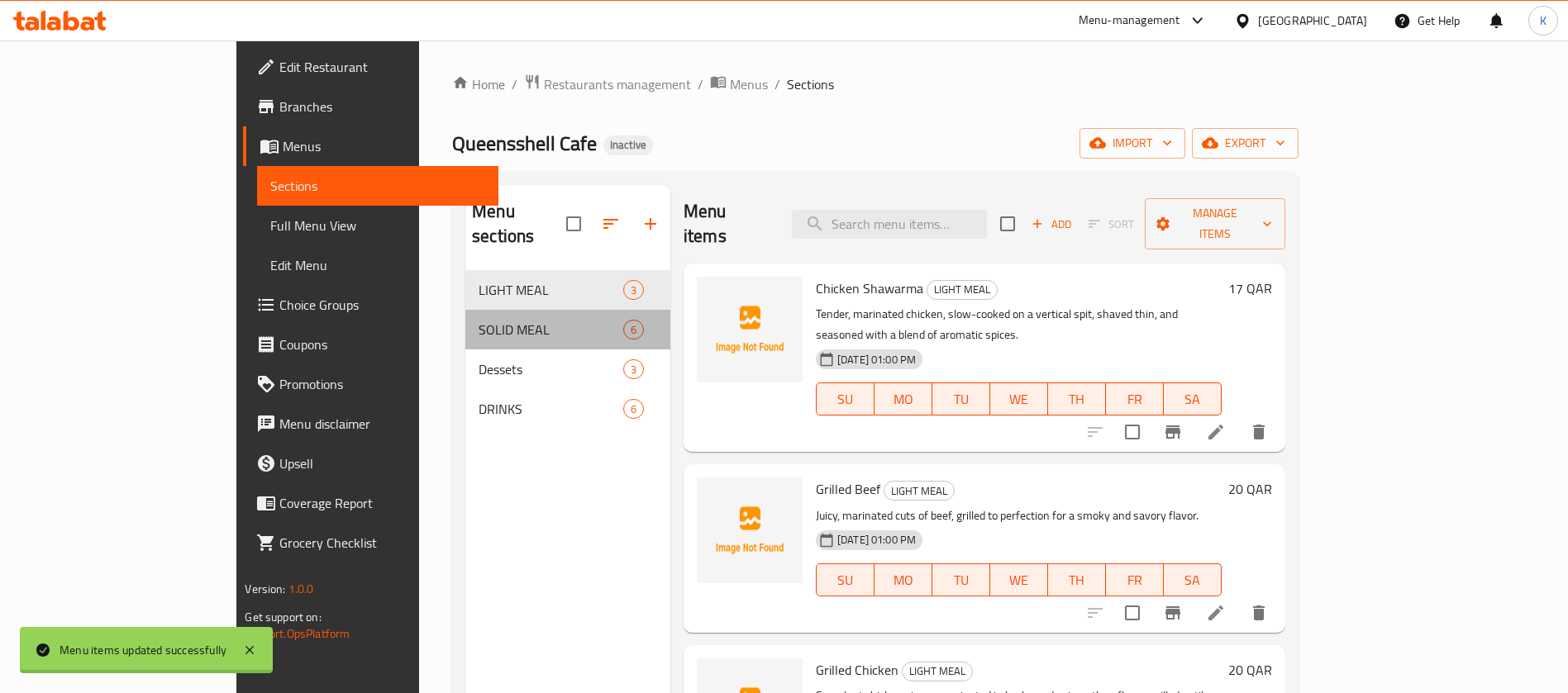
click at [510, 316] on div "SOLID MEAL 6" at bounding box center [568, 329] width 205 height 40
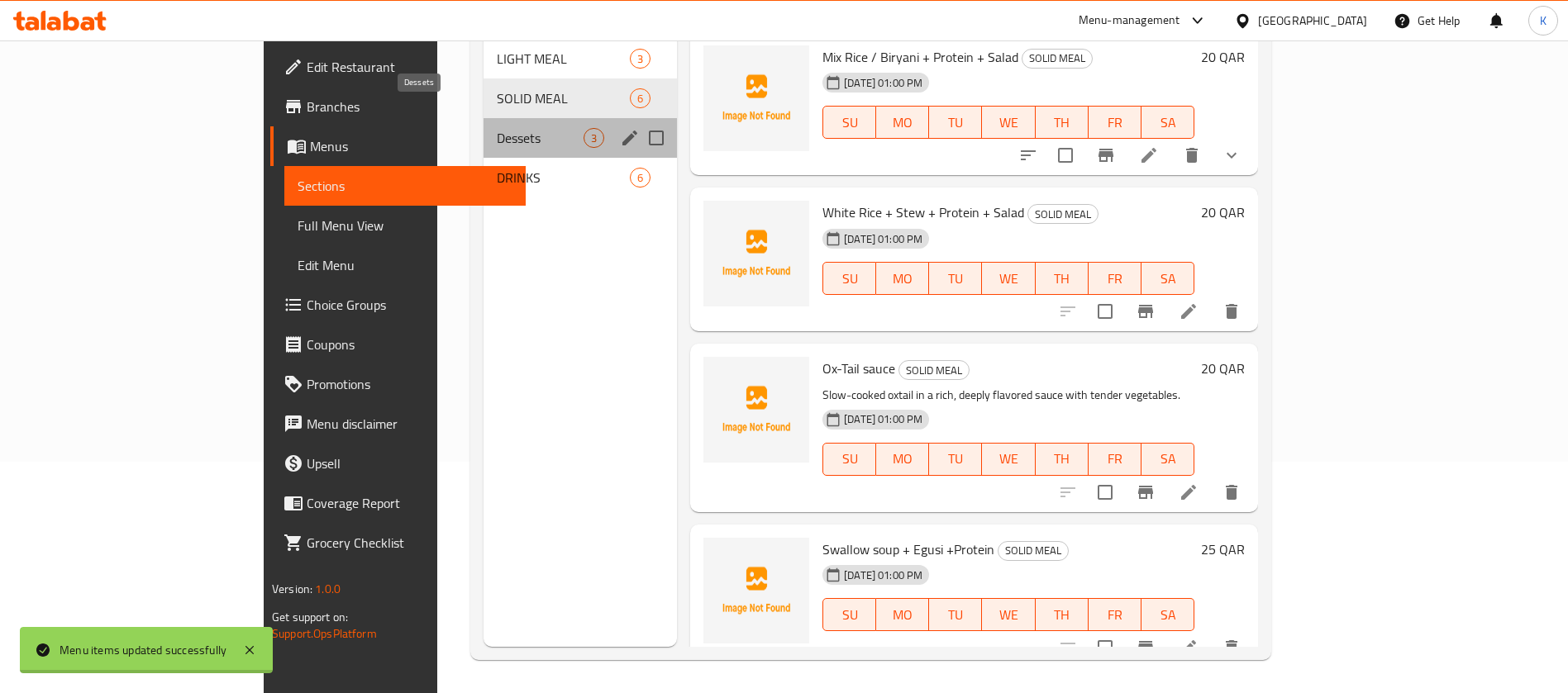
click at [496, 128] on span "Dessets" at bounding box center [540, 138] width 87 height 19
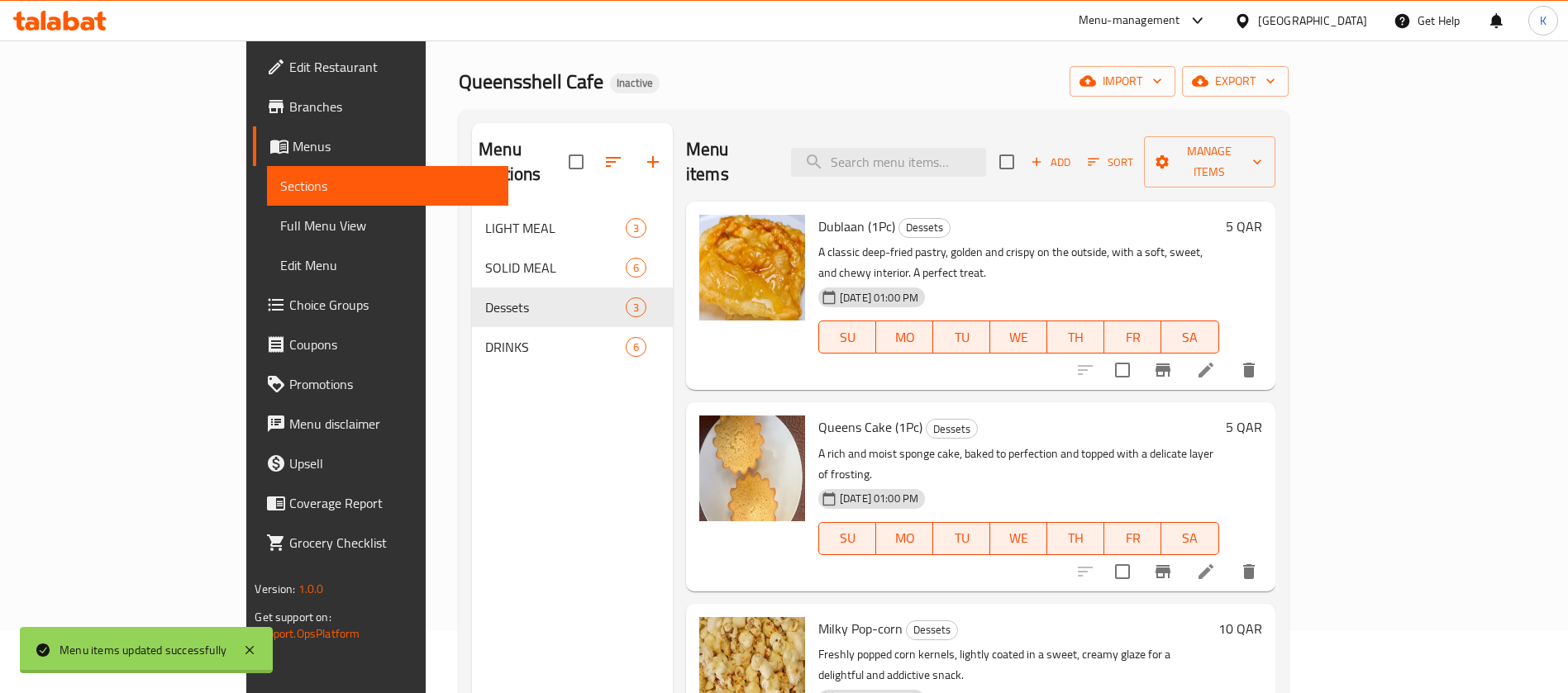
scroll to position [59, 0]
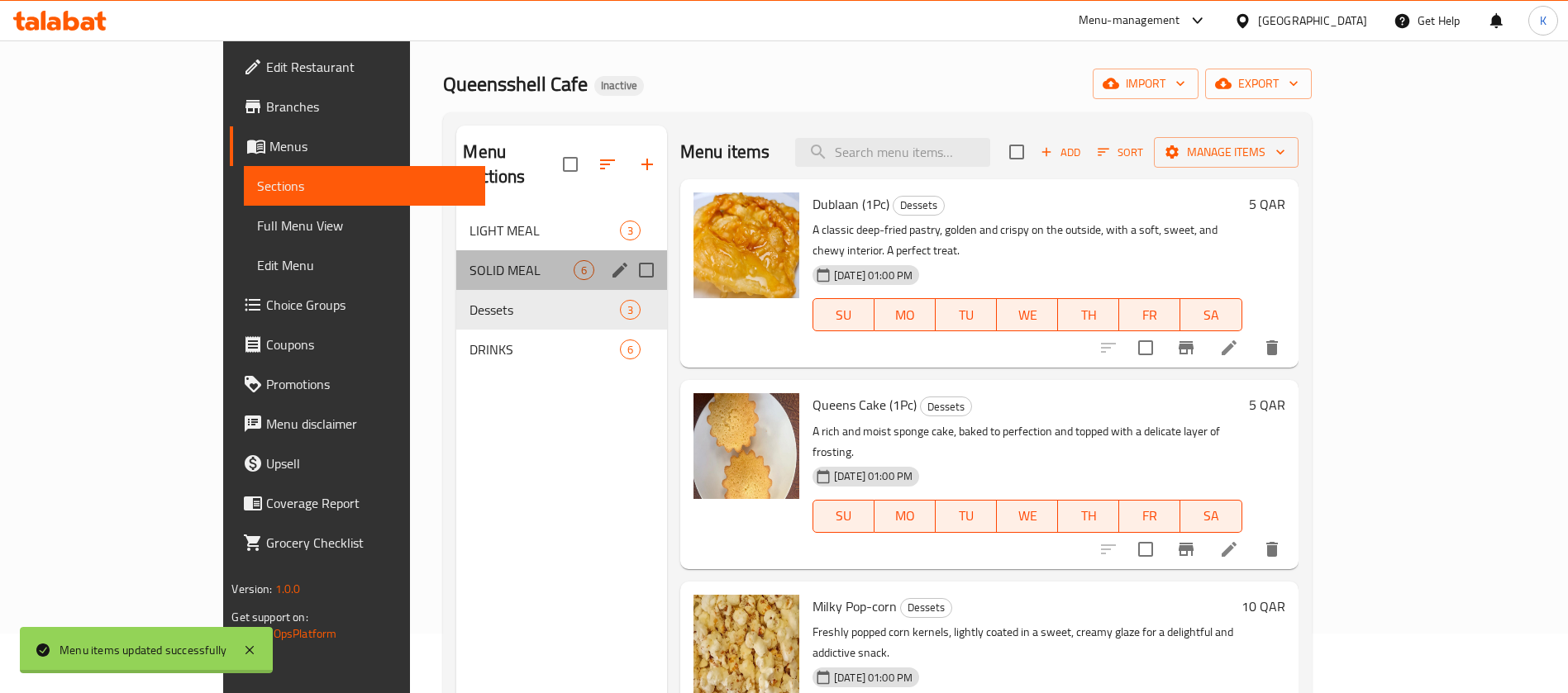
click at [457, 251] on div "SOLID MEAL 6" at bounding box center [562, 270] width 211 height 40
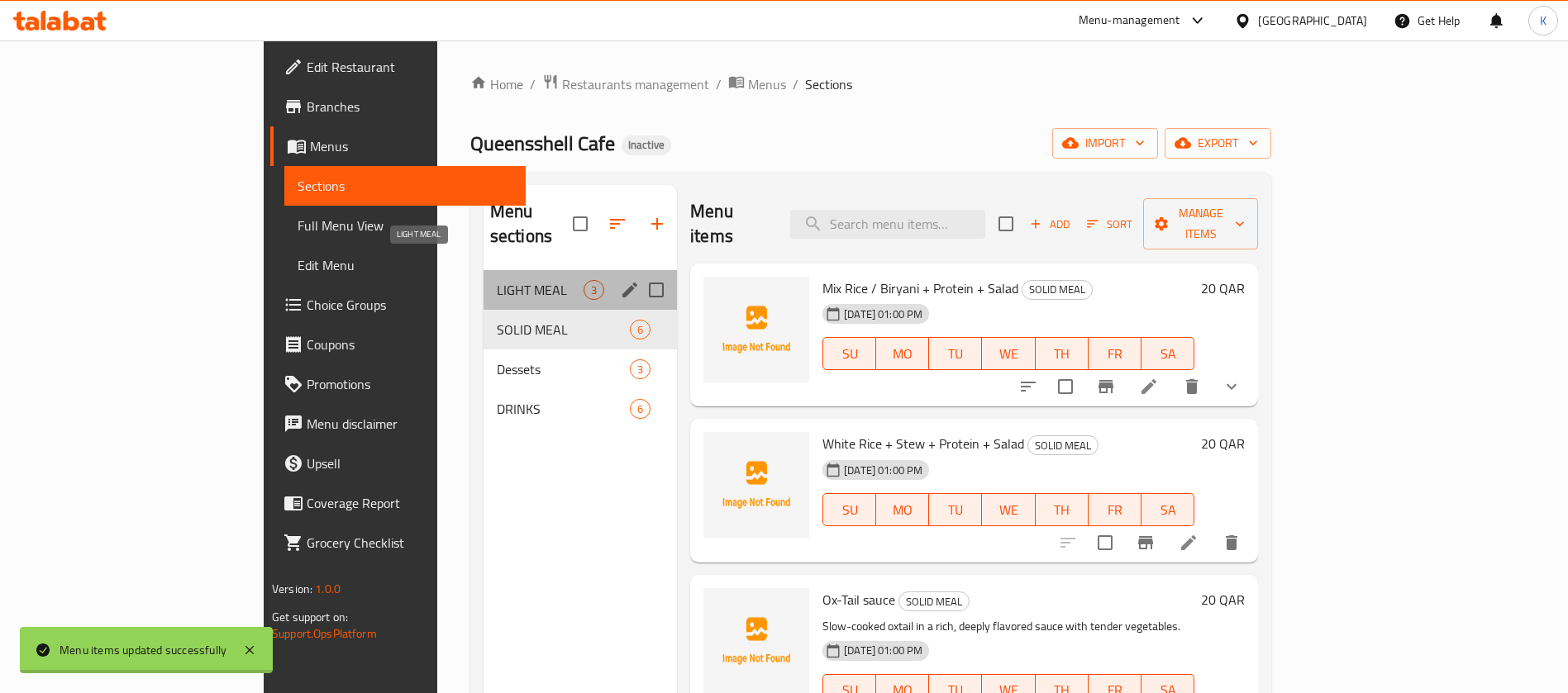
click at [496, 280] on span "LIGHT MEAL" at bounding box center [540, 290] width 87 height 19
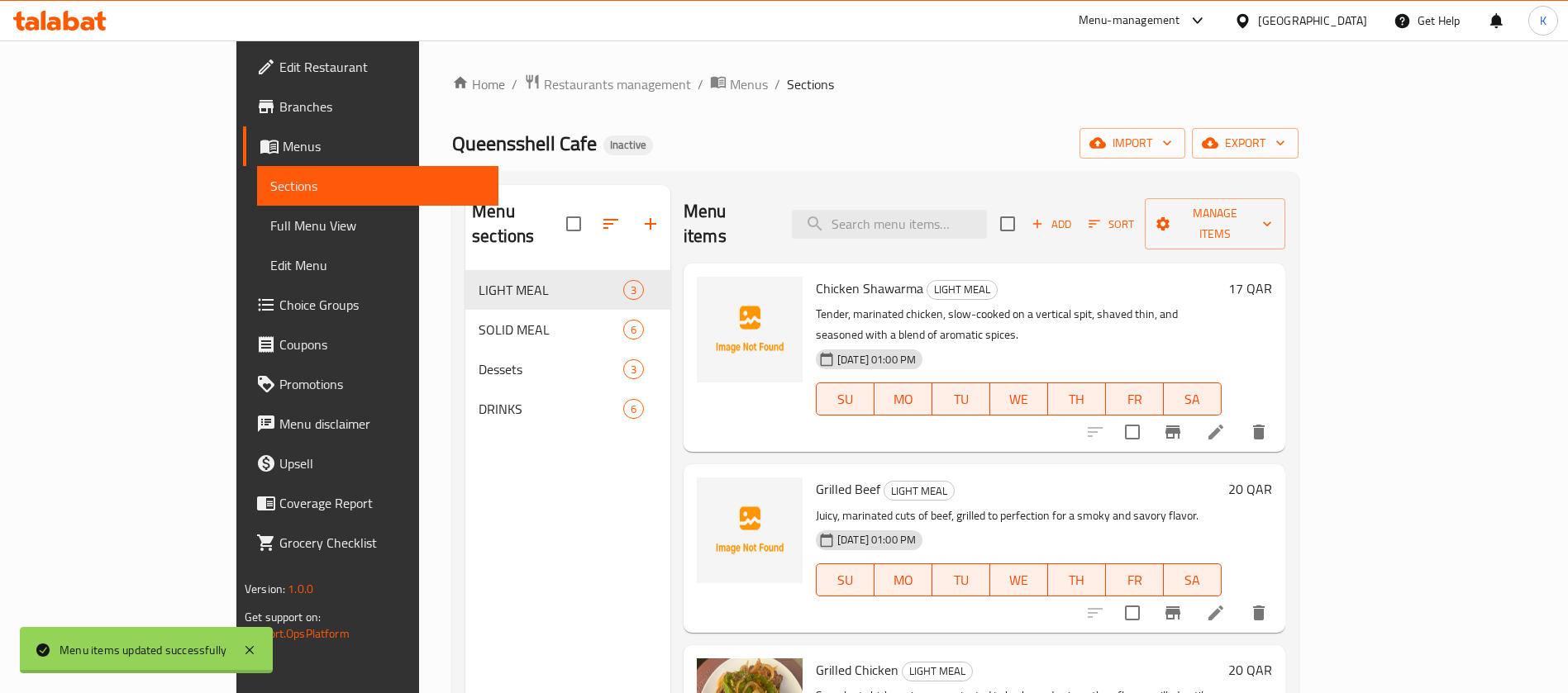
scroll to position [231, 0]
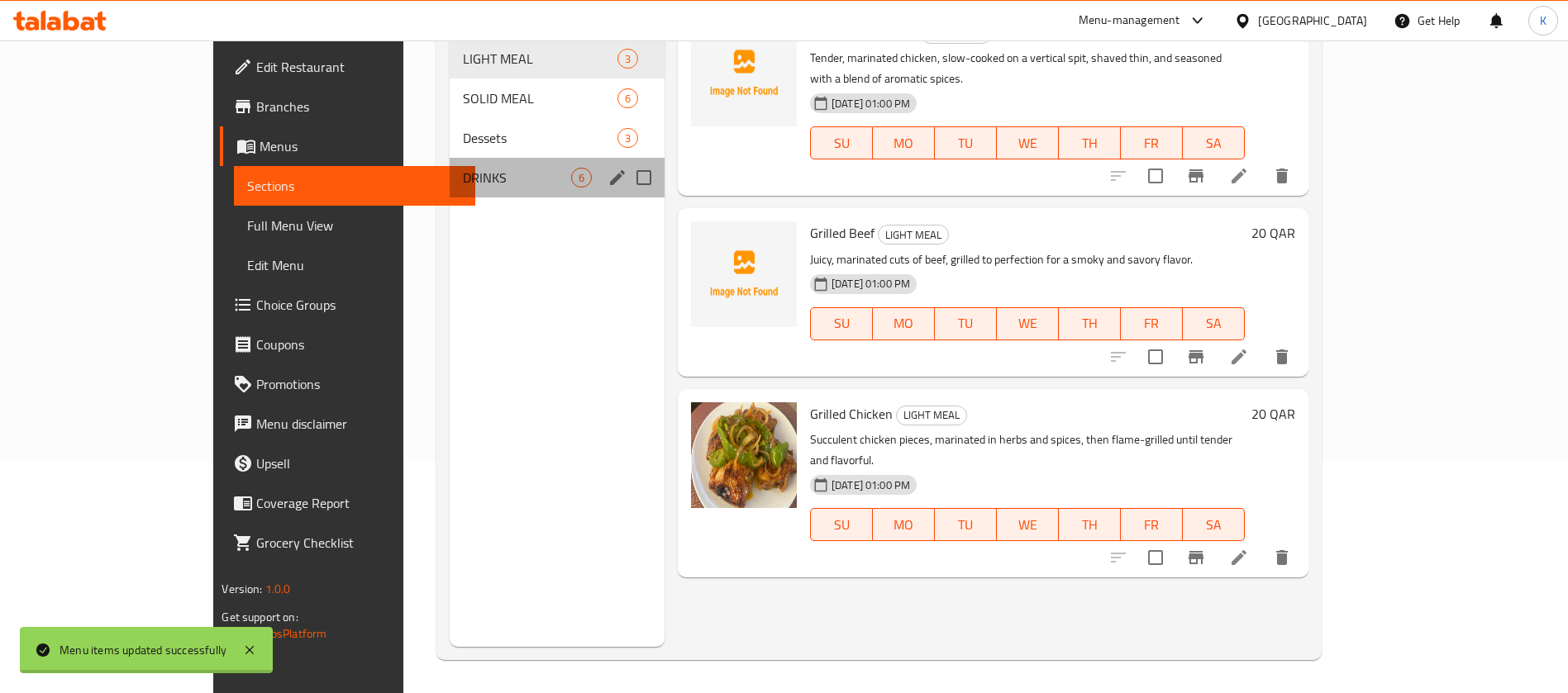
click at [450, 168] on div "DRINKS 6" at bounding box center [557, 177] width 215 height 40
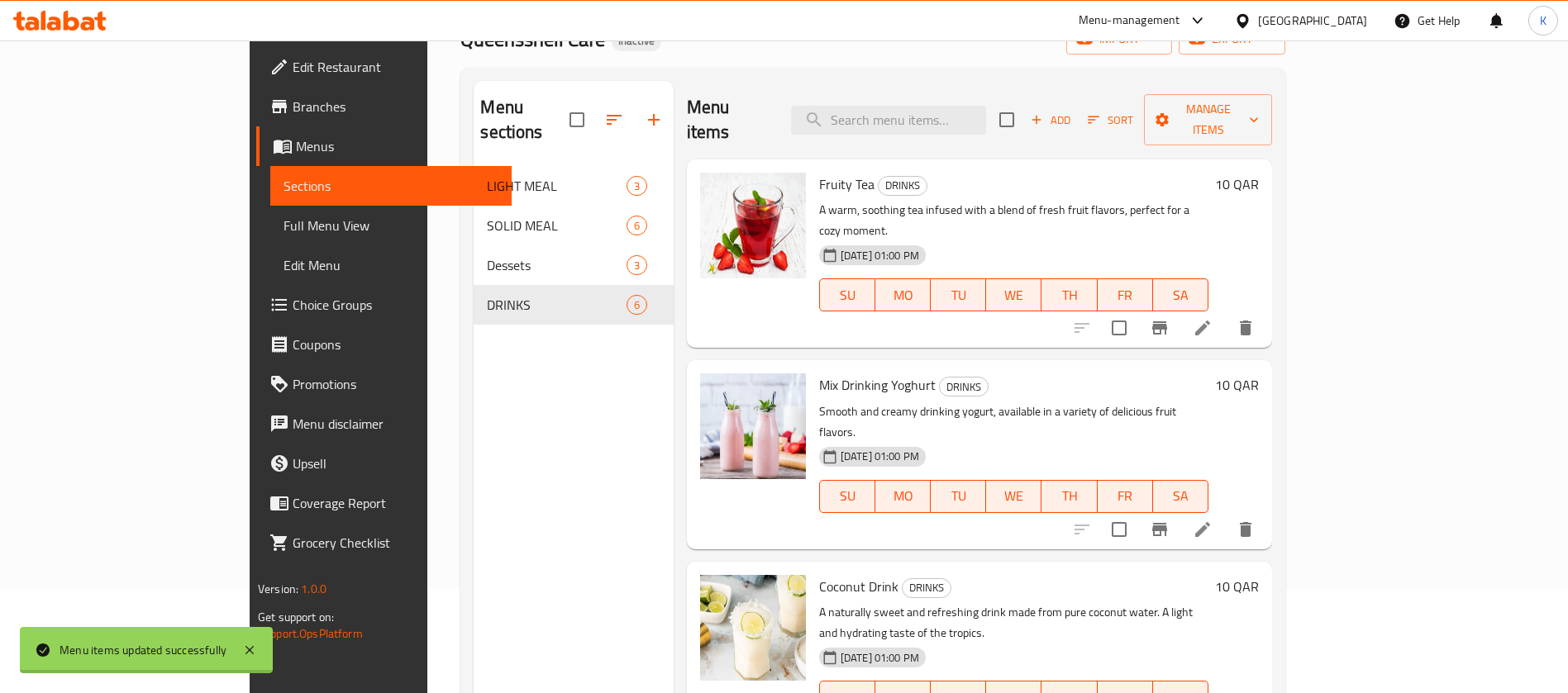
scroll to position [89, 0]
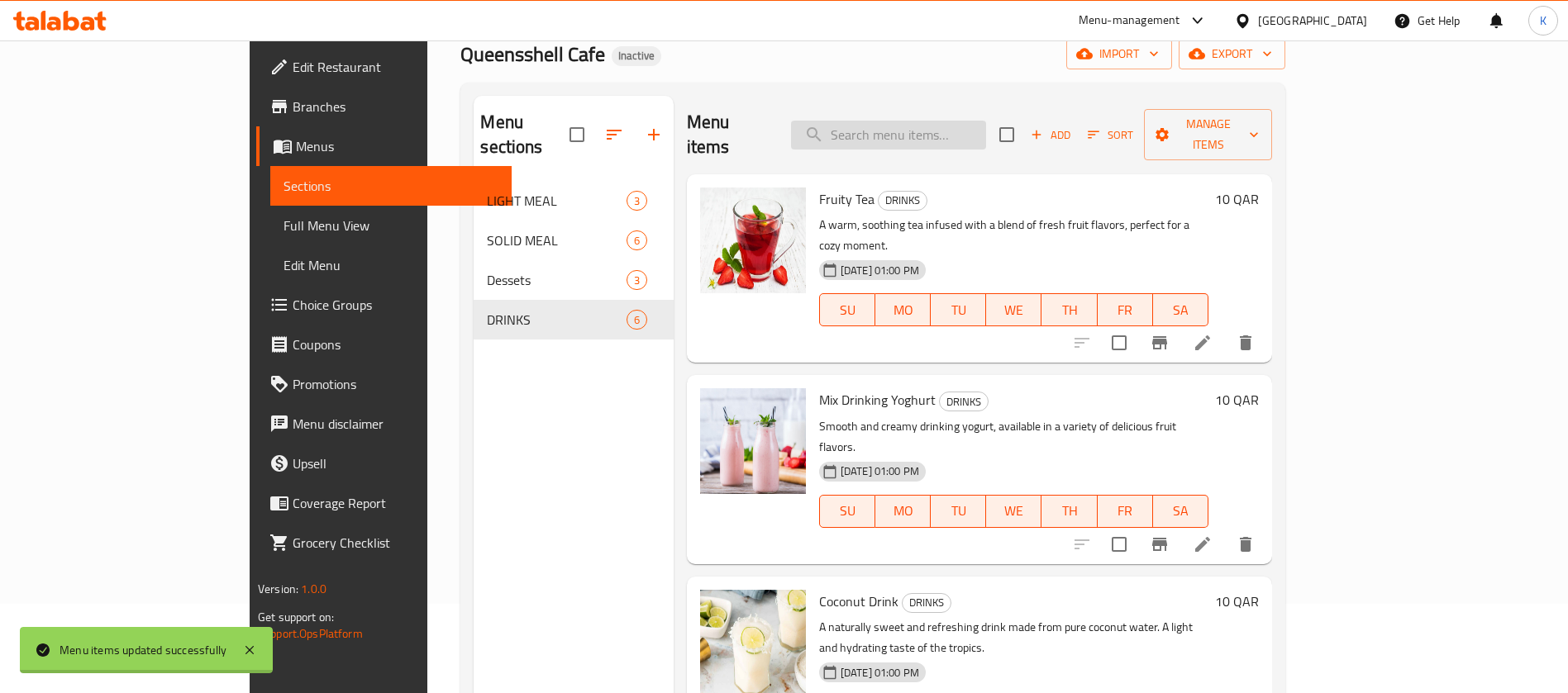
click at [958, 134] on input "search" at bounding box center [889, 135] width 195 height 29
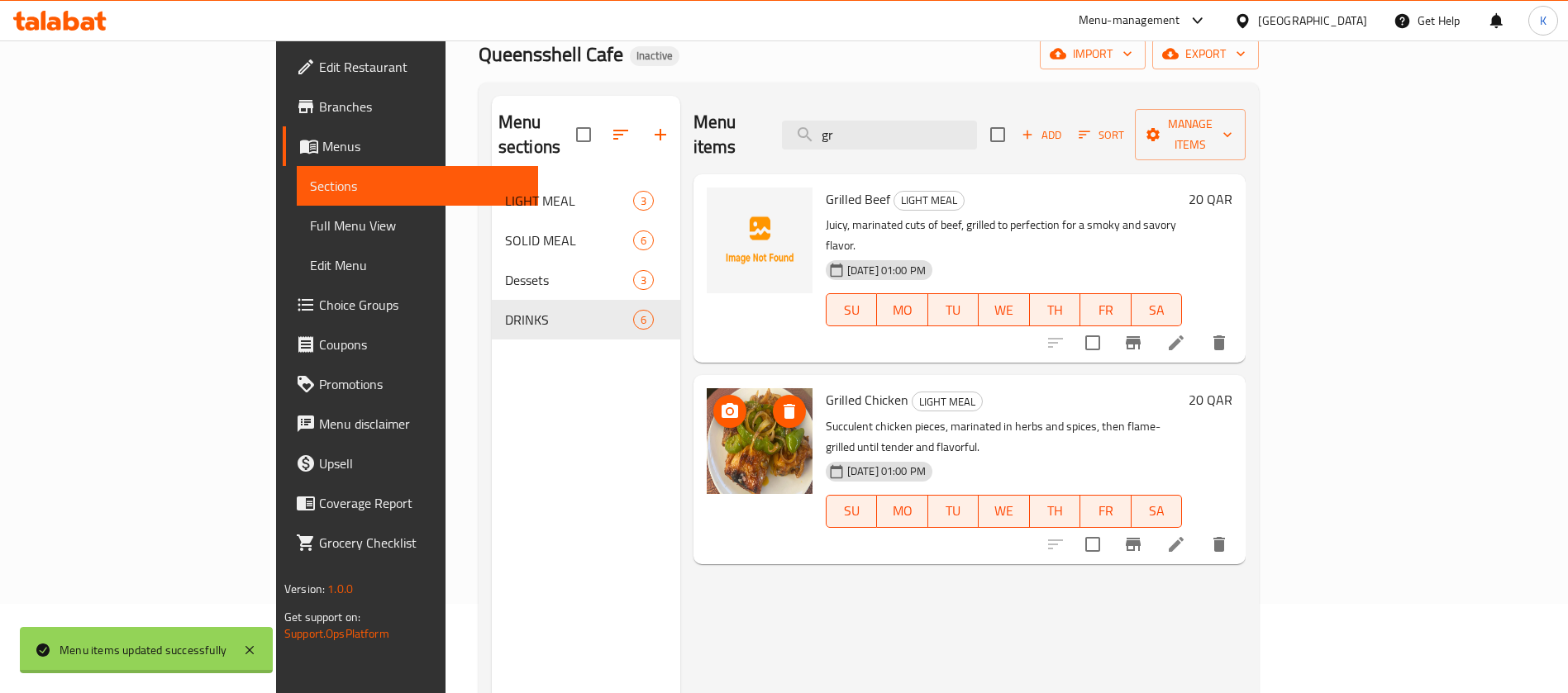
type input "g"
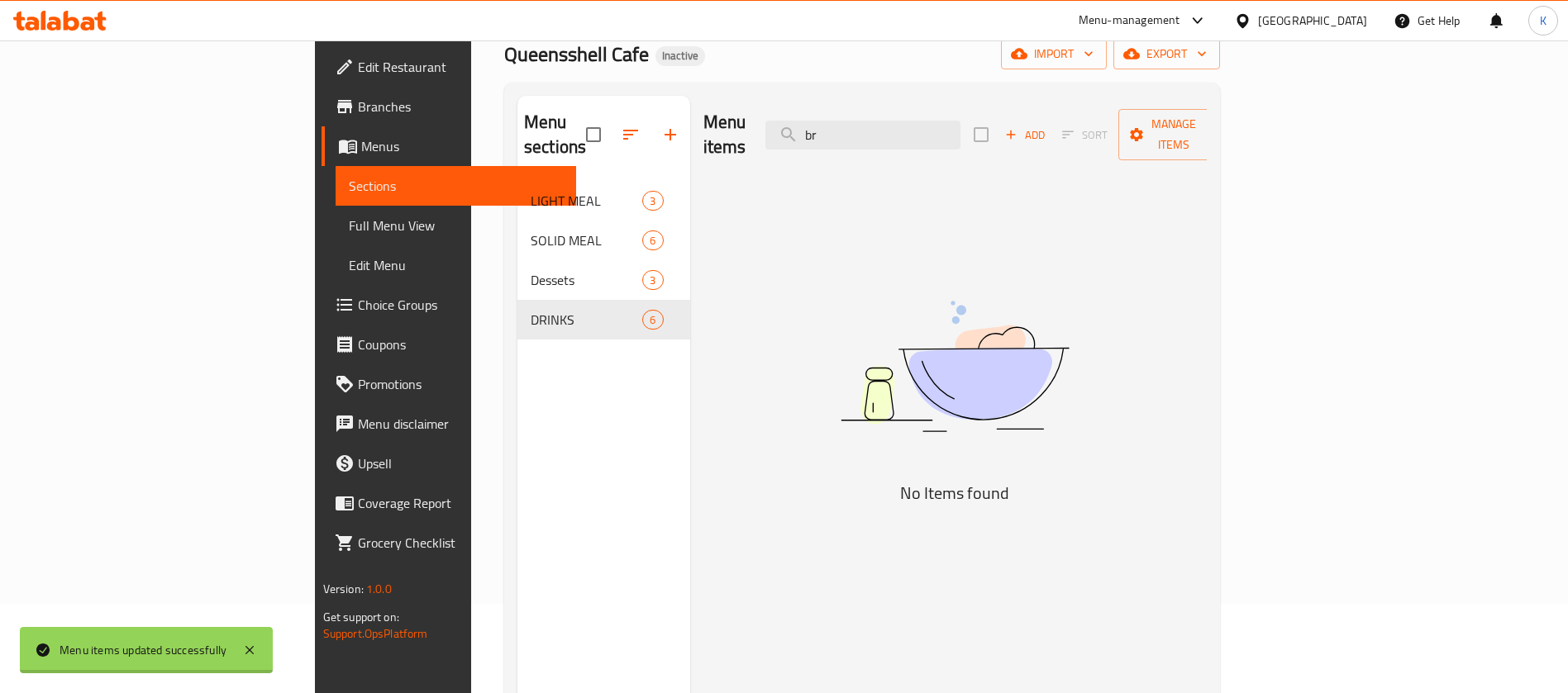
type input "b"
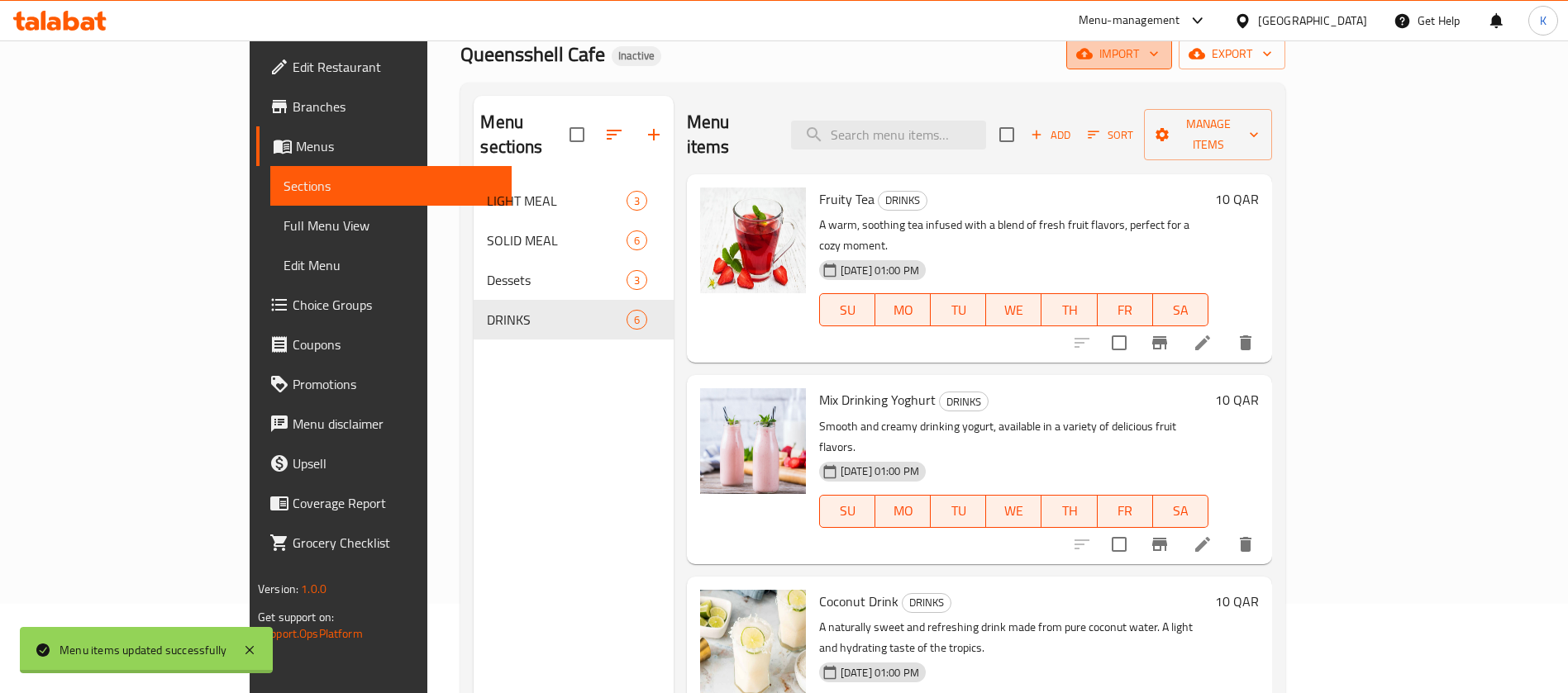
click at [1159, 58] on span "import" at bounding box center [1119, 54] width 80 height 20
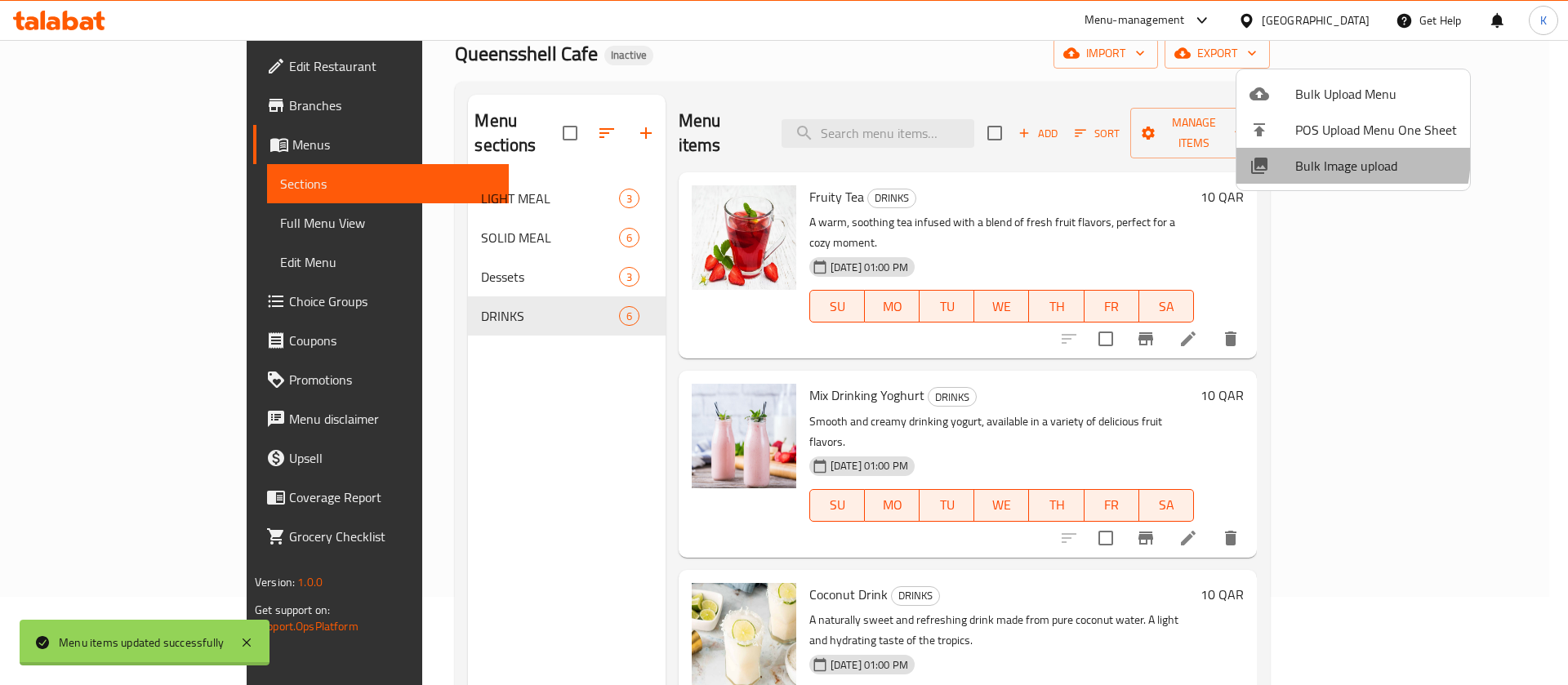
click at [1300, 156] on span "Bulk Image upload" at bounding box center [1375, 166] width 161 height 19
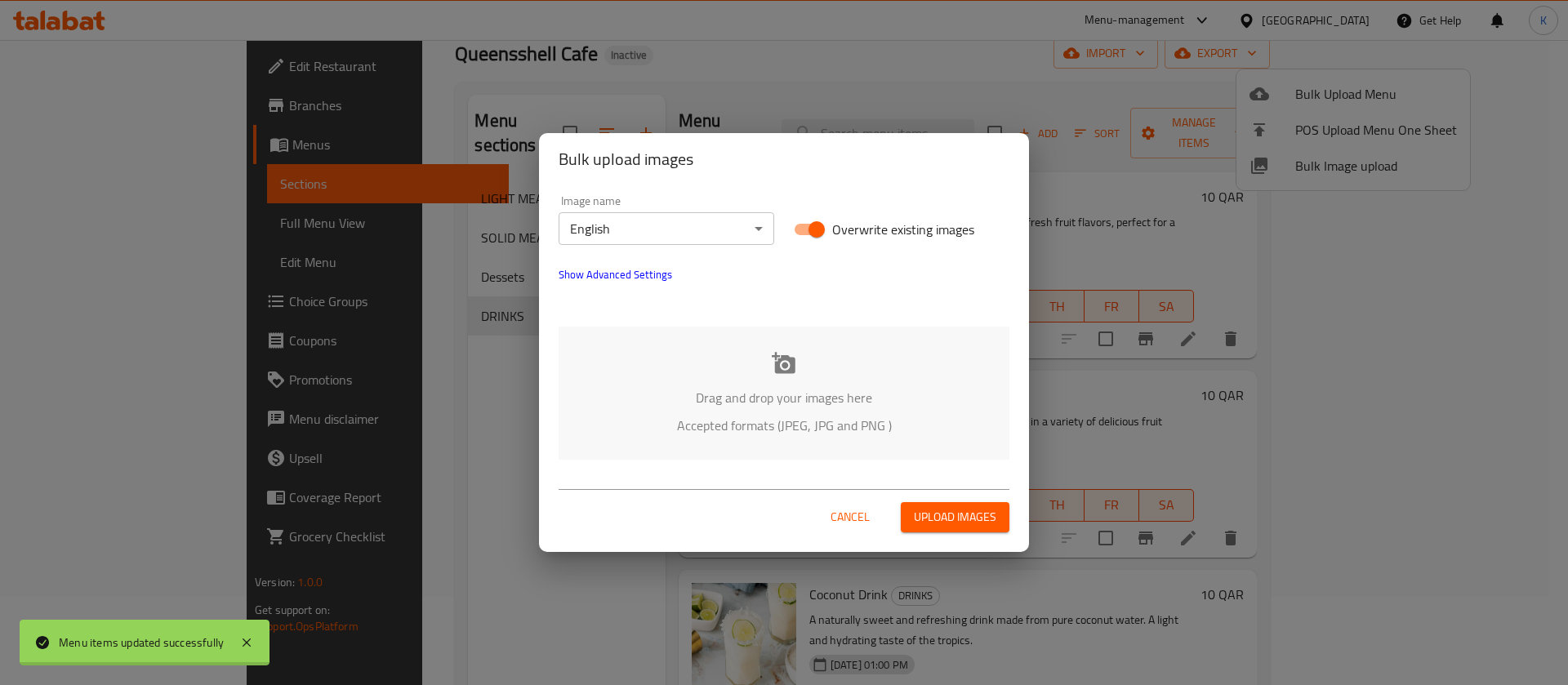
click at [779, 388] on p "Drag and drop your images here" at bounding box center [784, 398] width 401 height 19
click at [843, 519] on span "Cancel" at bounding box center [850, 517] width 39 height 20
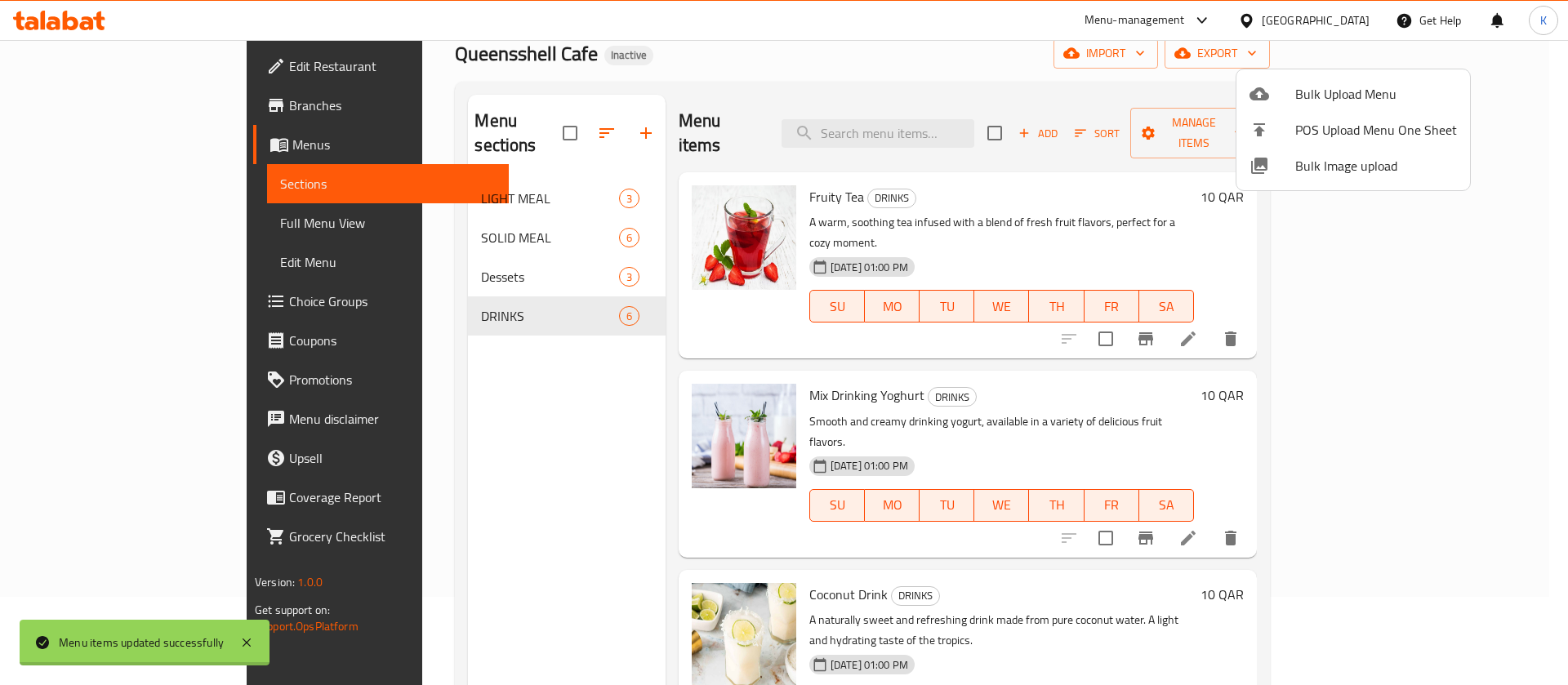
click at [937, 107] on div at bounding box center [784, 342] width 1568 height 685
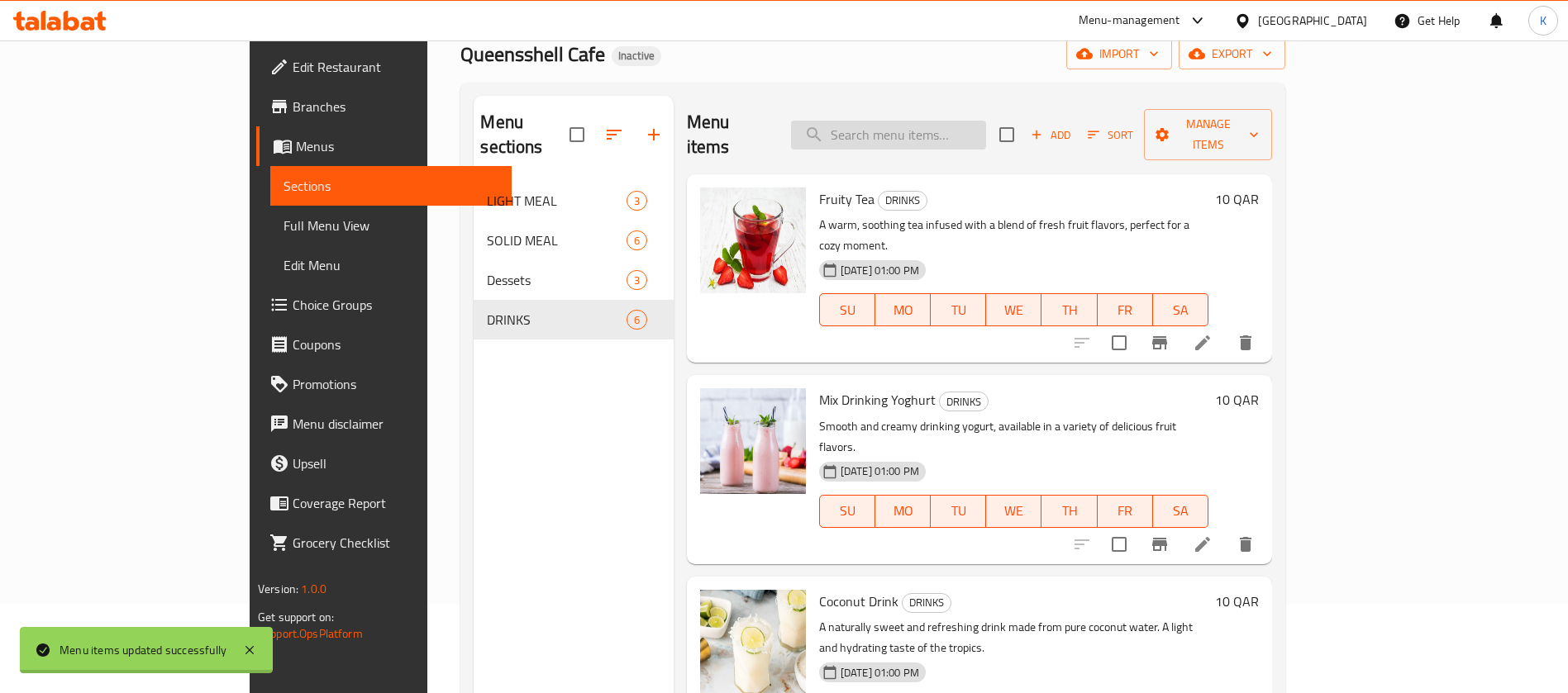
click at [949, 121] on input "search" at bounding box center [889, 135] width 195 height 29
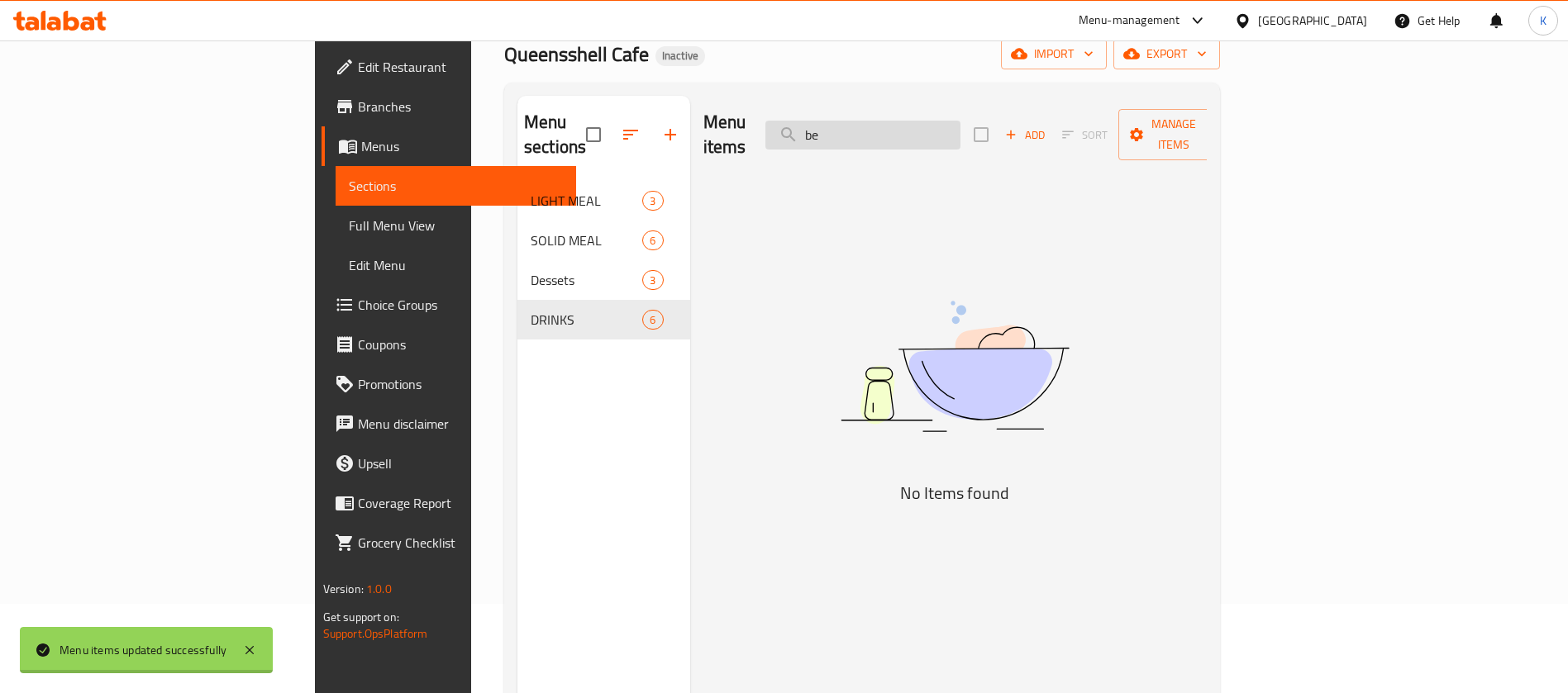
type input "b"
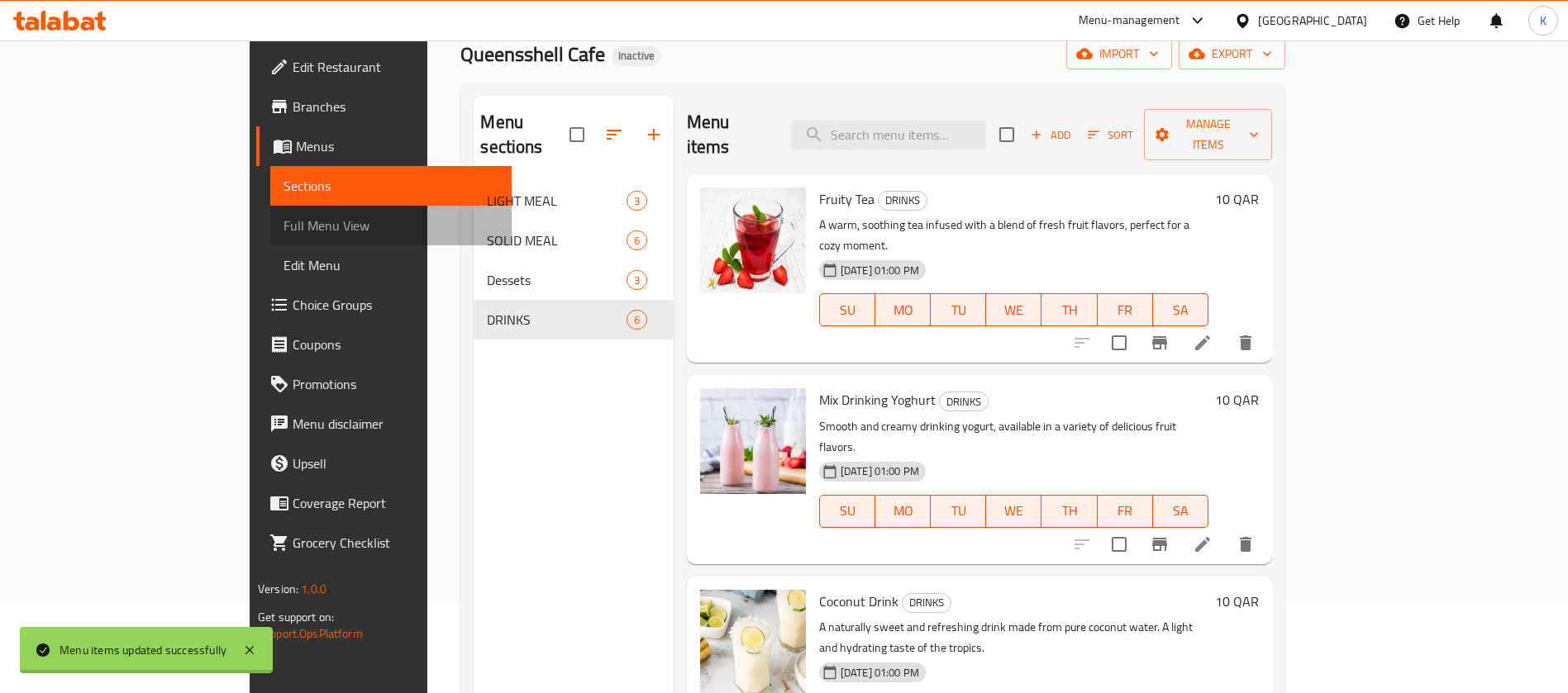
click at [270, 209] on link "Full Menu View" at bounding box center [390, 225] width 241 height 40
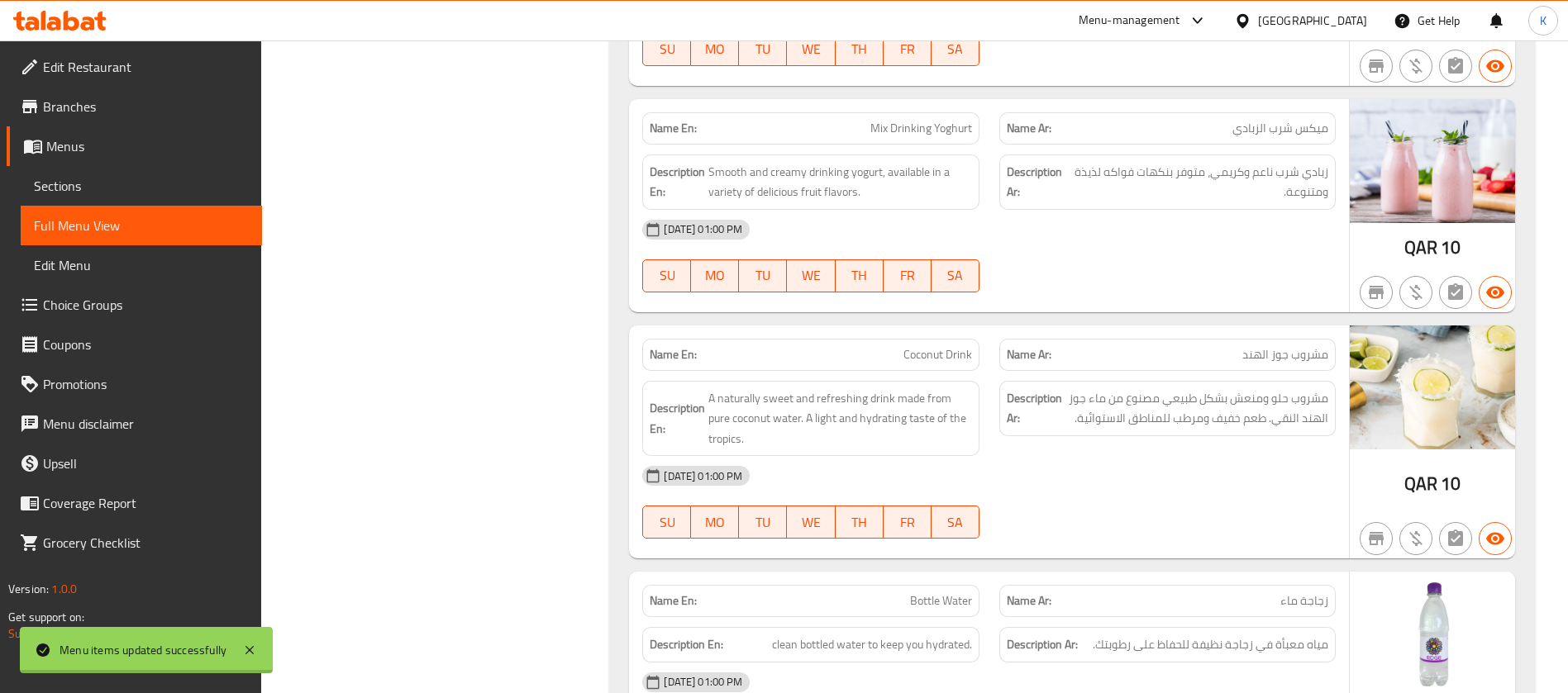
scroll to position [3990, 0]
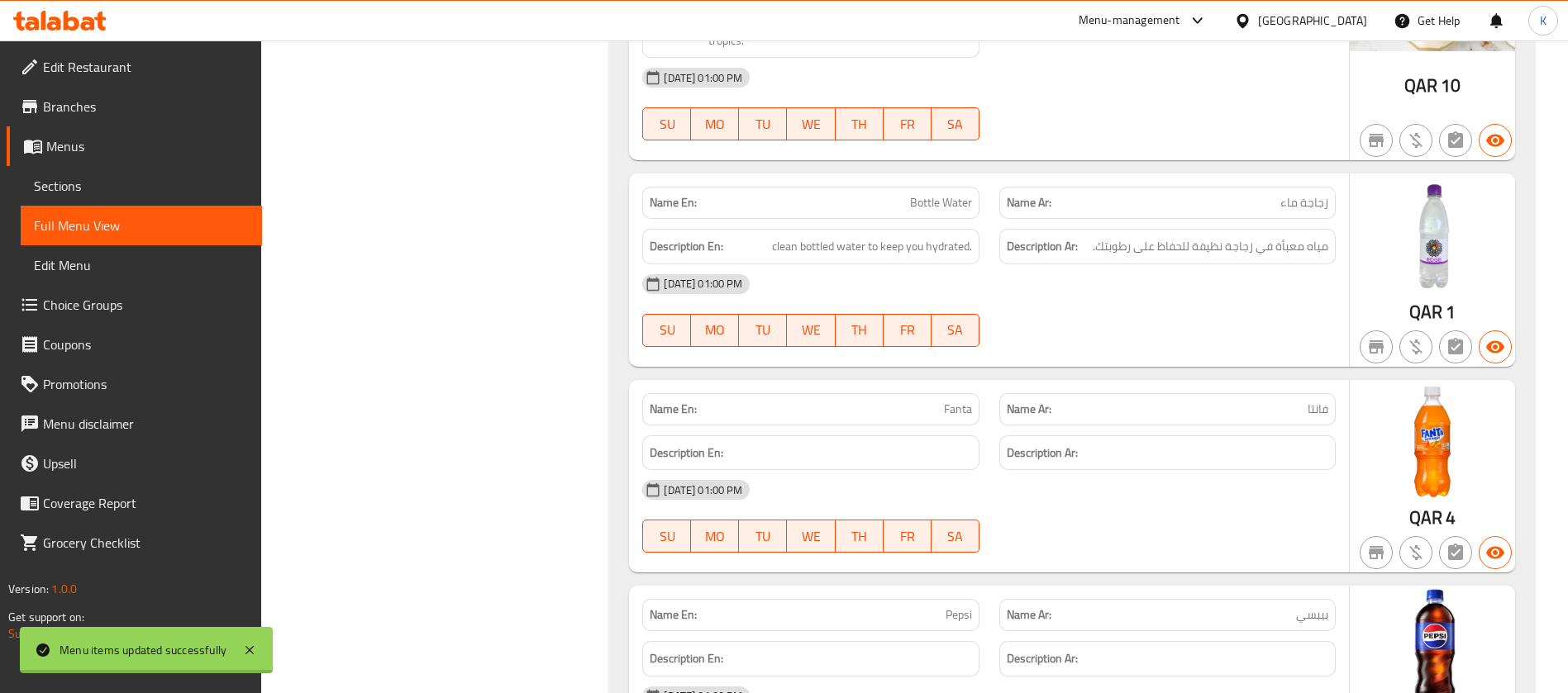
scroll to position [3830, 0]
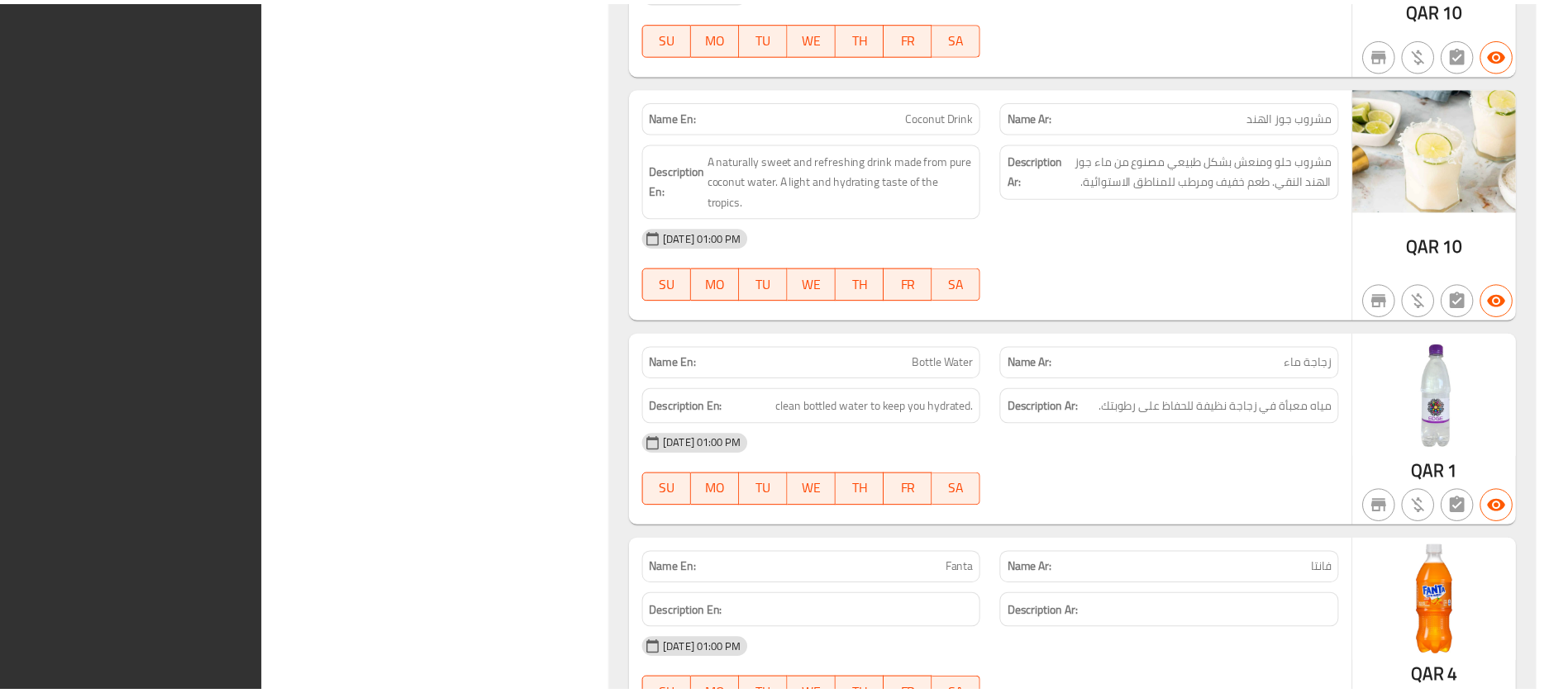
scroll to position [4002, 0]
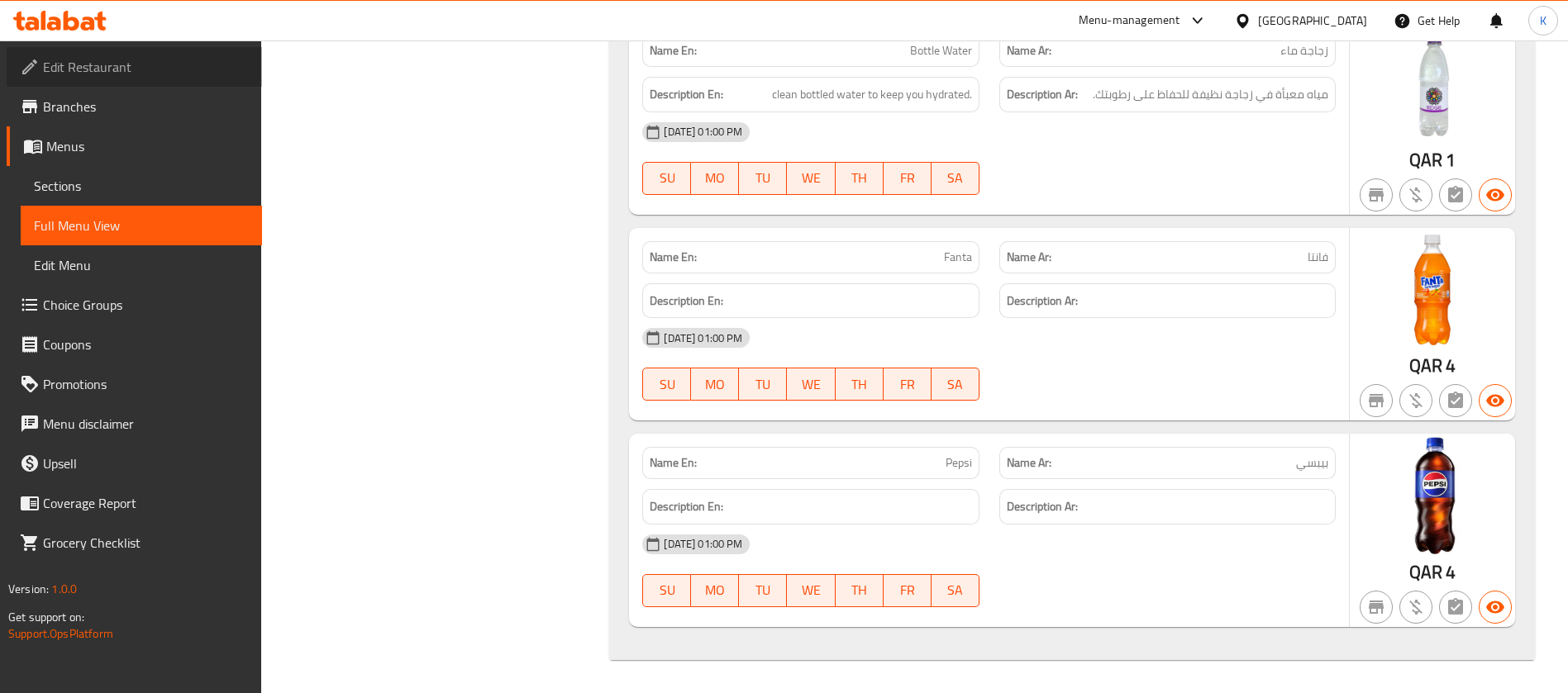
click at [173, 59] on span "Edit Restaurant" at bounding box center [146, 67] width 206 height 19
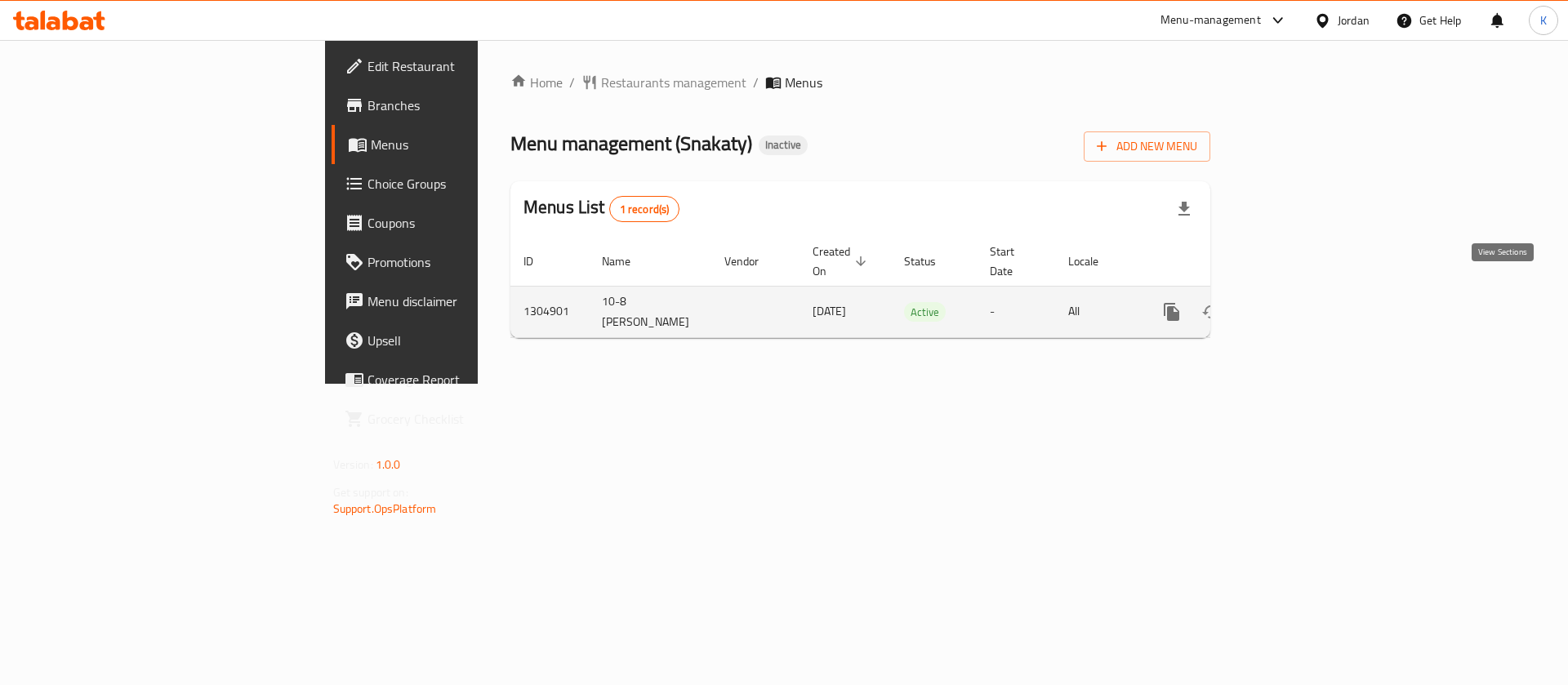
click at [1299, 302] on icon "enhanced table" at bounding box center [1290, 312] width 19 height 19
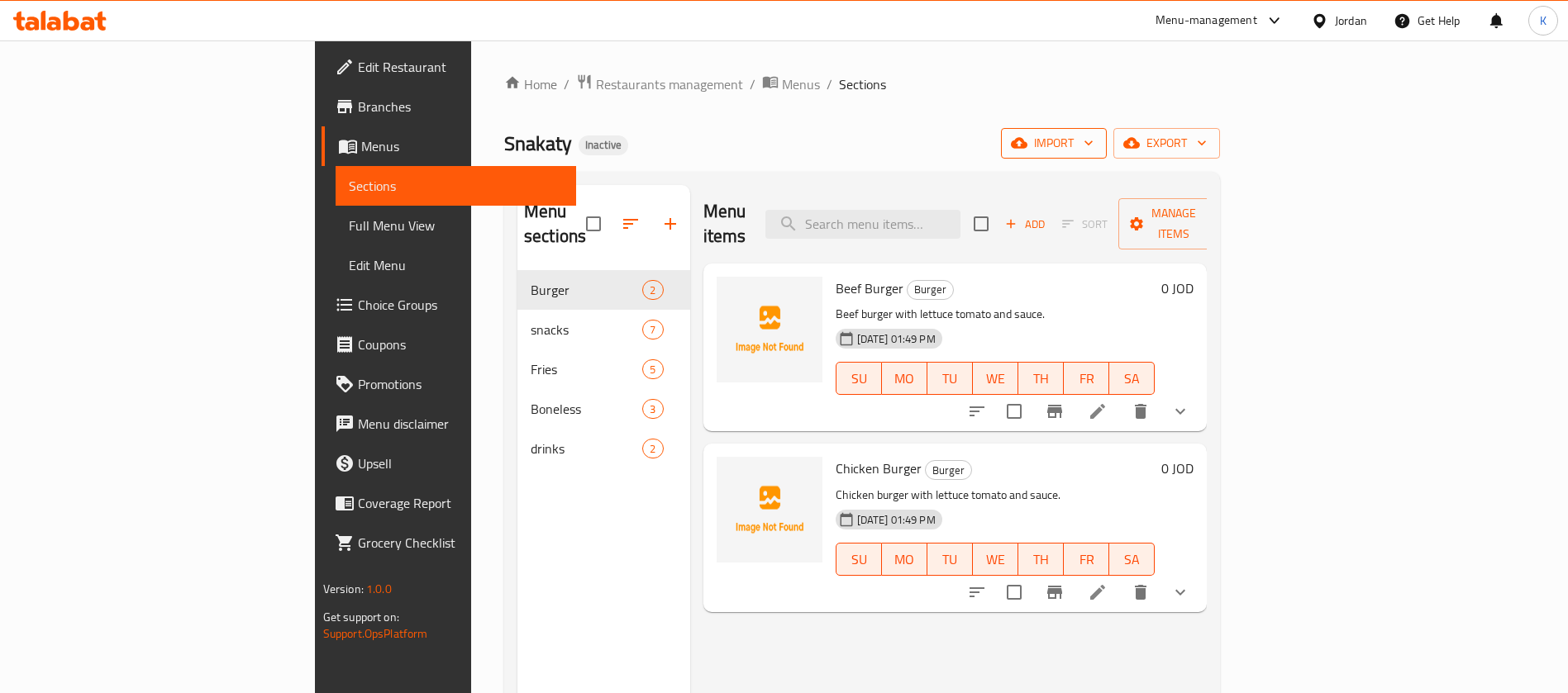
click at [1107, 154] on button "import" at bounding box center [1054, 143] width 106 height 31
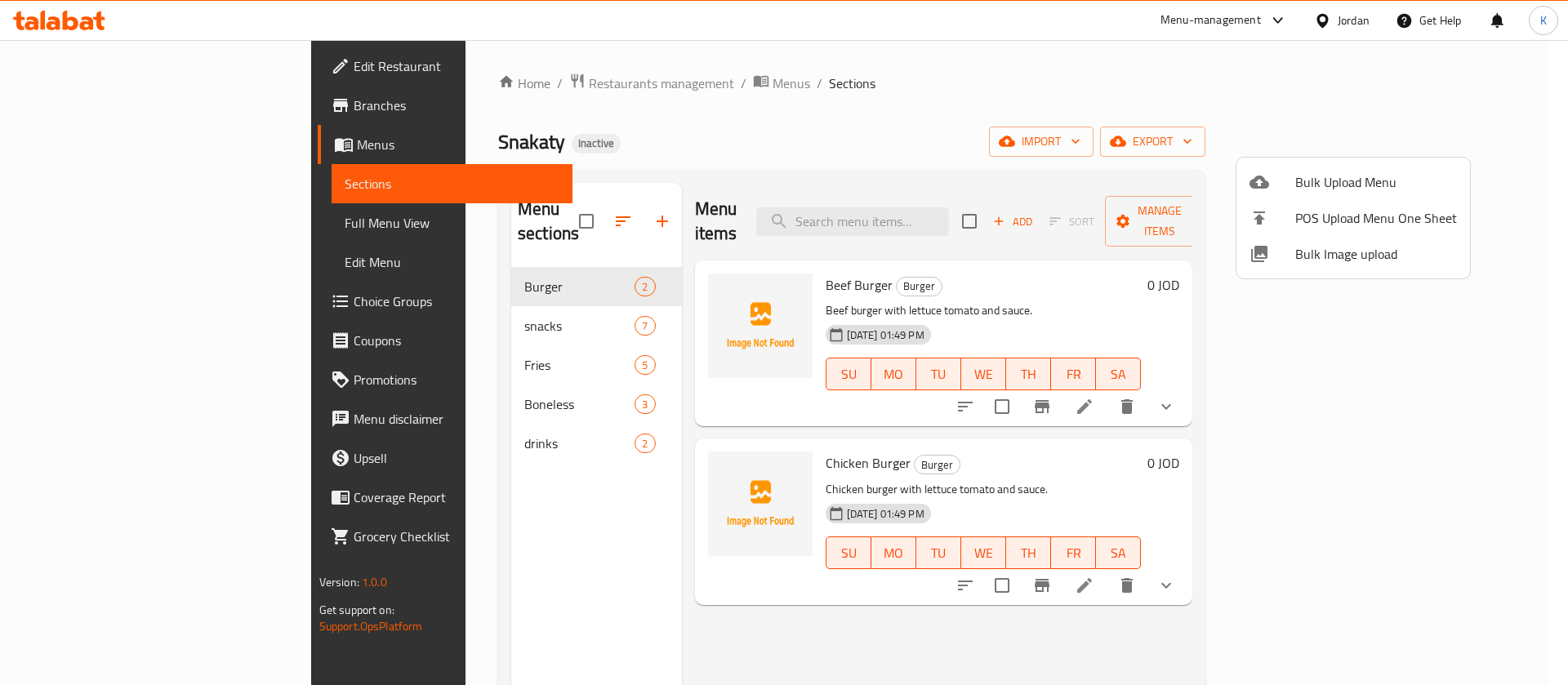
click at [1318, 250] on span "Bulk Image upload" at bounding box center [1375, 254] width 161 height 19
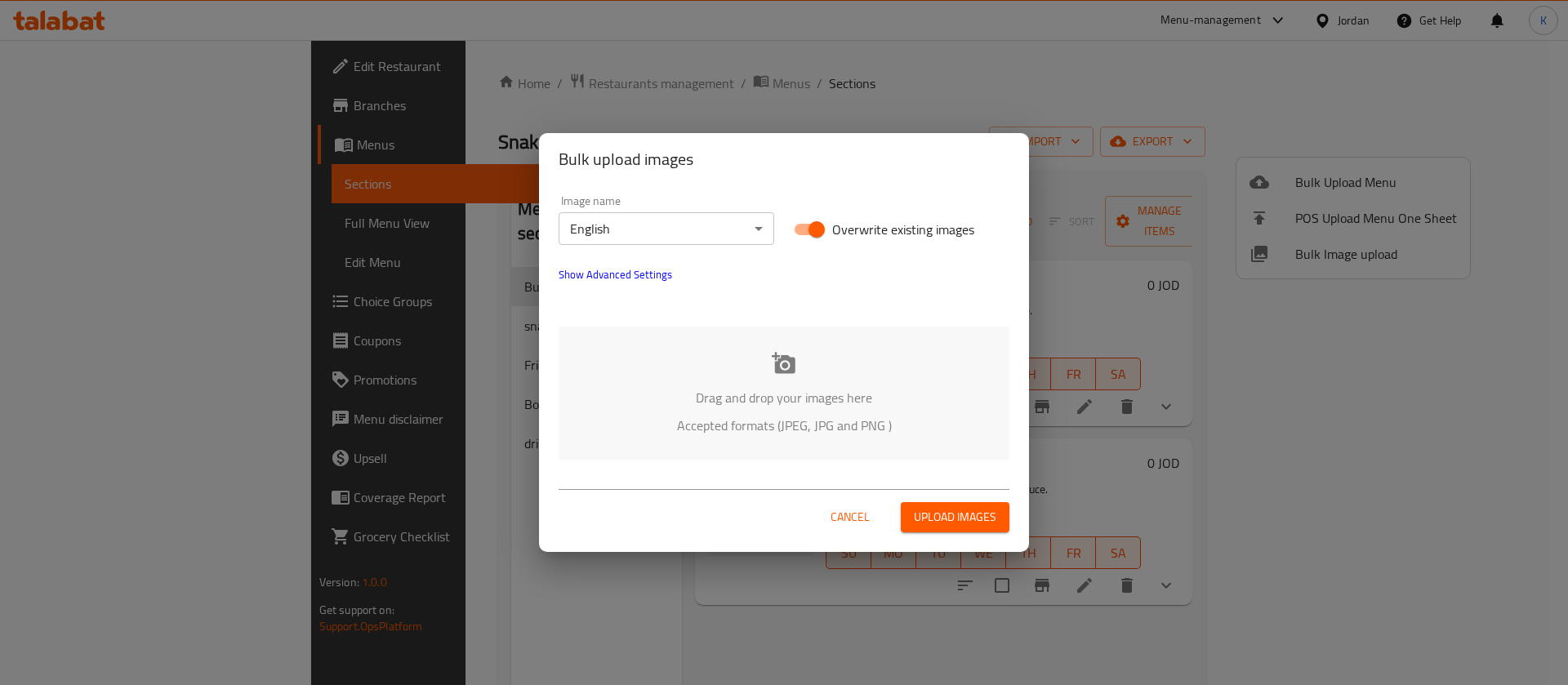
click at [769, 351] on div "Drag and drop your images here Accepted formats (JPEG, JPG and PNG )" at bounding box center [784, 393] width 451 height 134
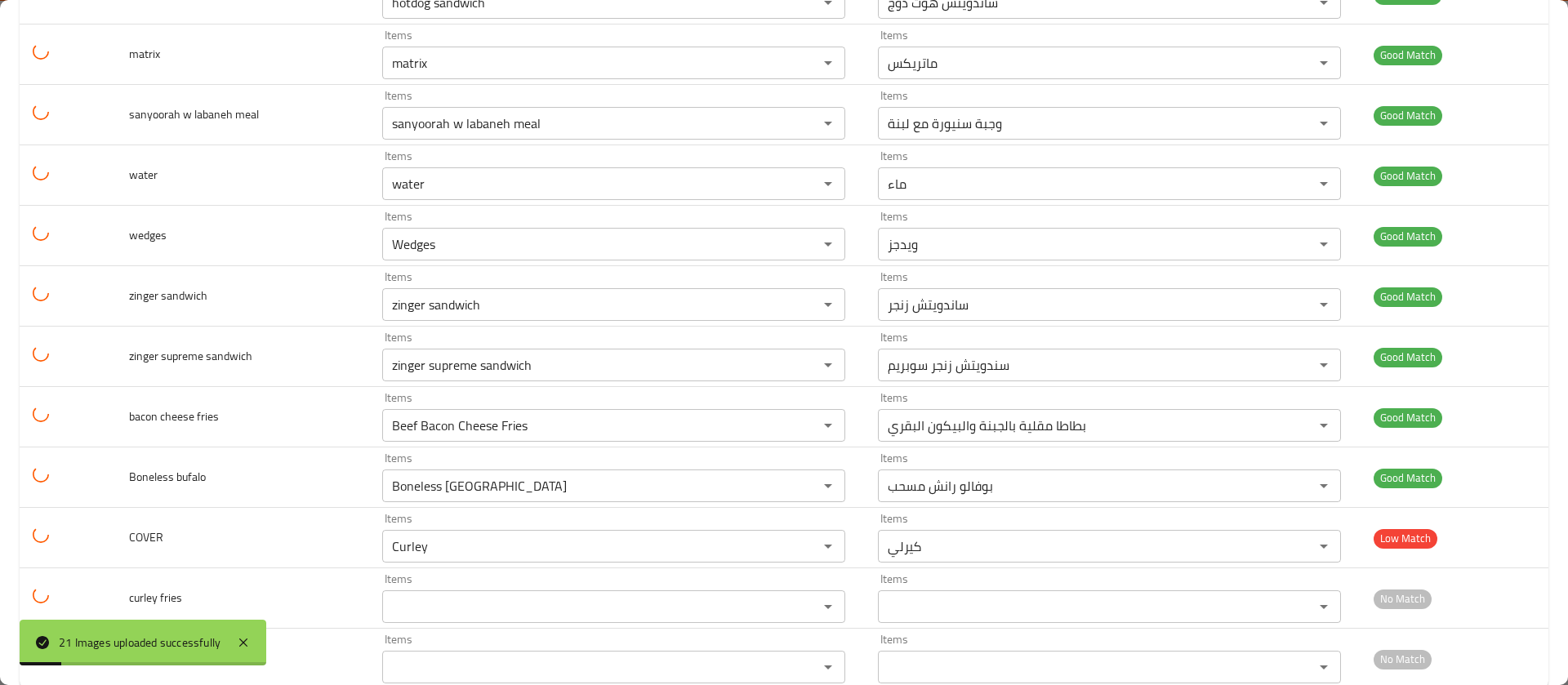
scroll to position [867, 0]
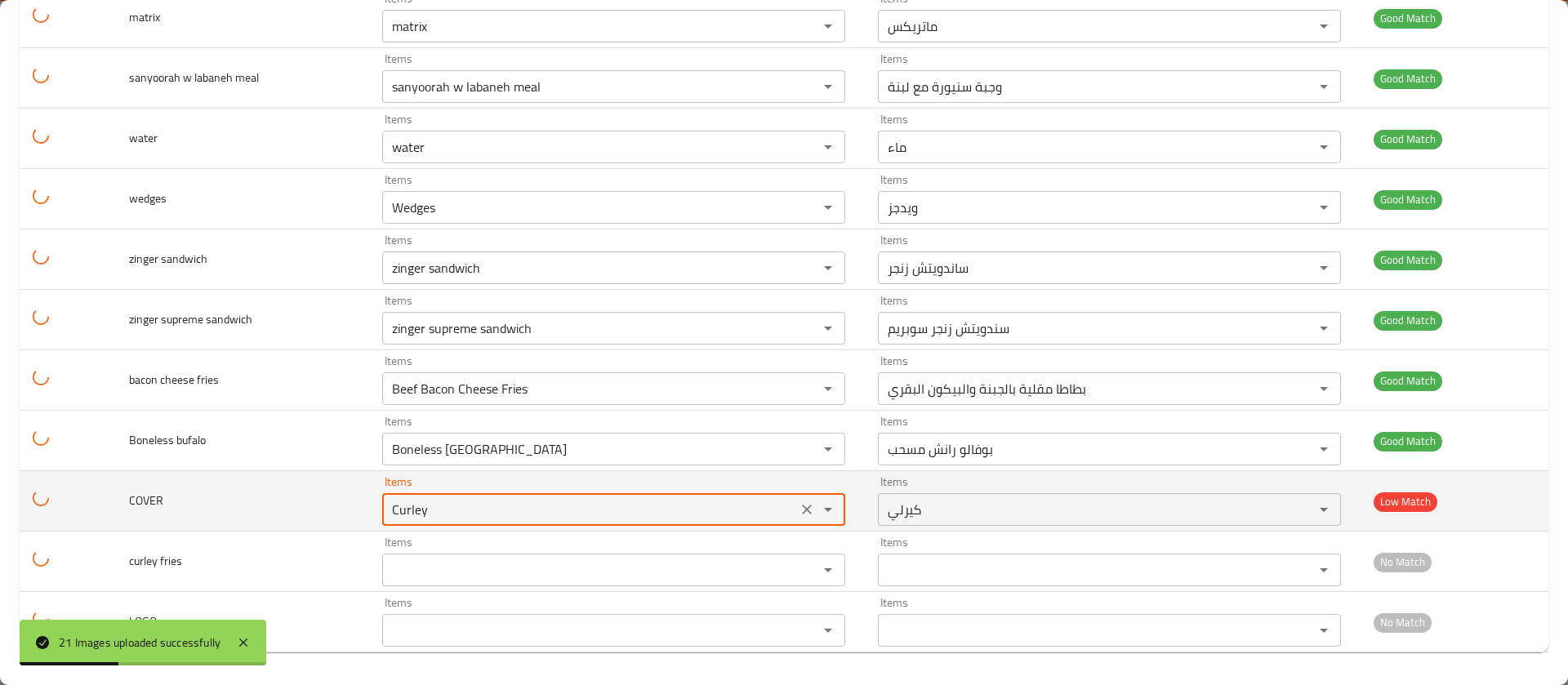
click at [620, 502] on input "Curley" at bounding box center [590, 510] width 405 height 23
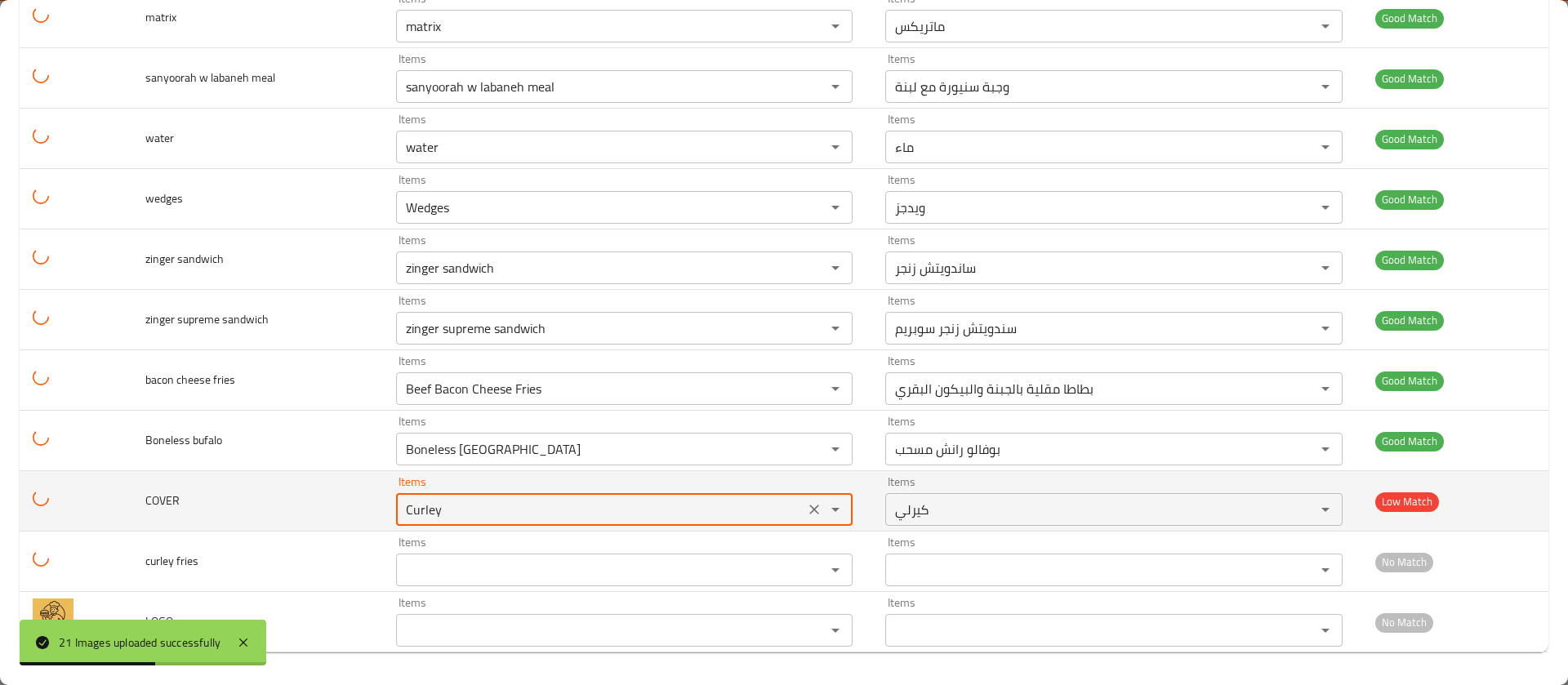
click at [803, 511] on div "enhanced table" at bounding box center [824, 510] width 43 height 23
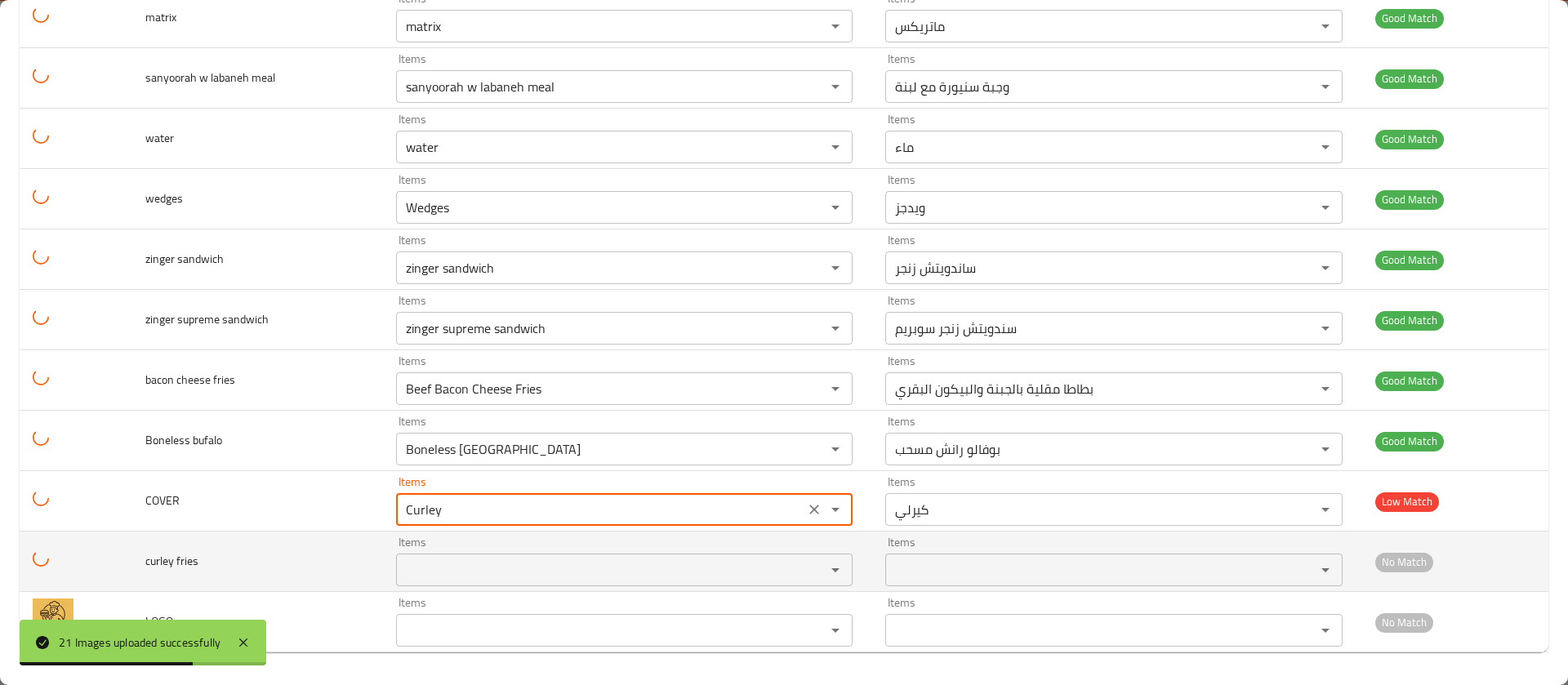
click at [729, 558] on fries "Items" at bounding box center [601, 570] width 400 height 23
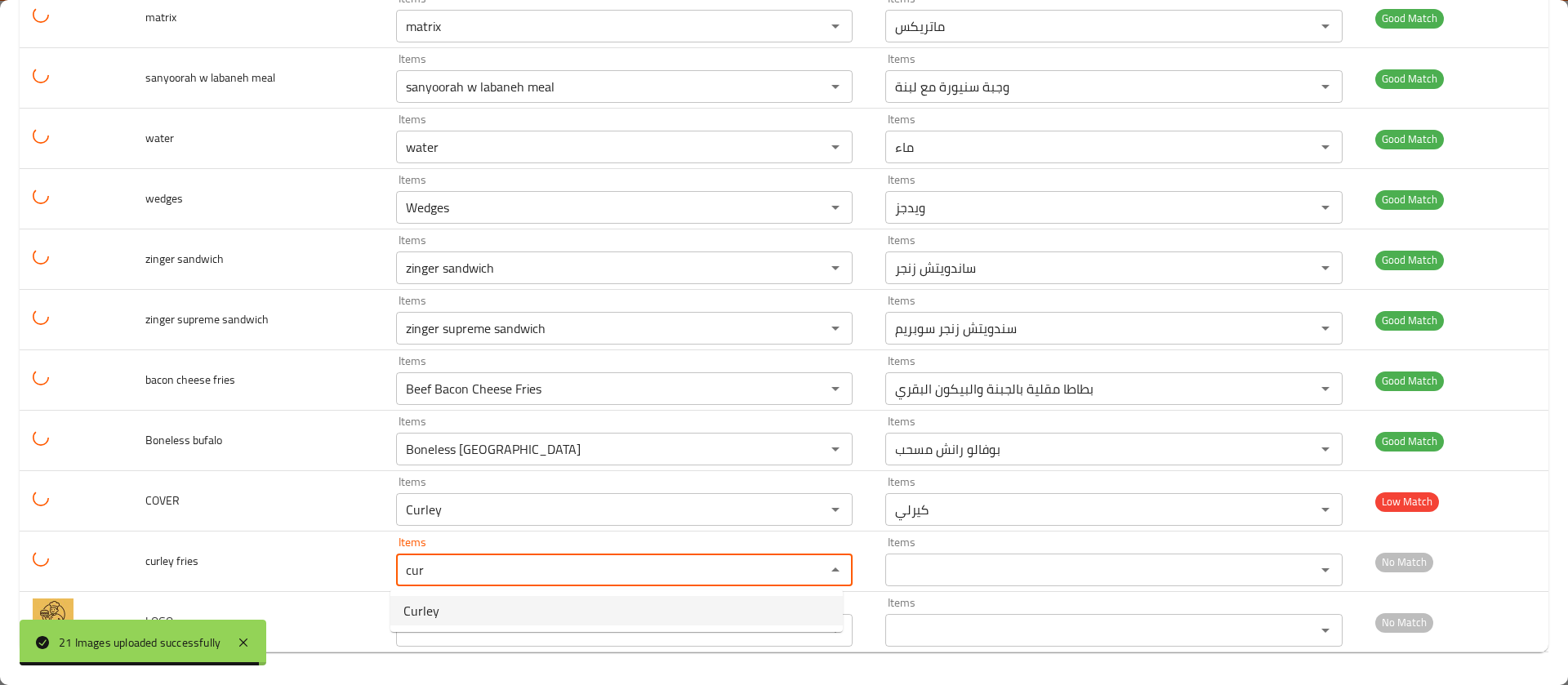
click at [684, 608] on fries-option-0 "Curley" at bounding box center [616, 611] width 452 height 30
type fries "Curley"
type fries-ar "كيرلي"
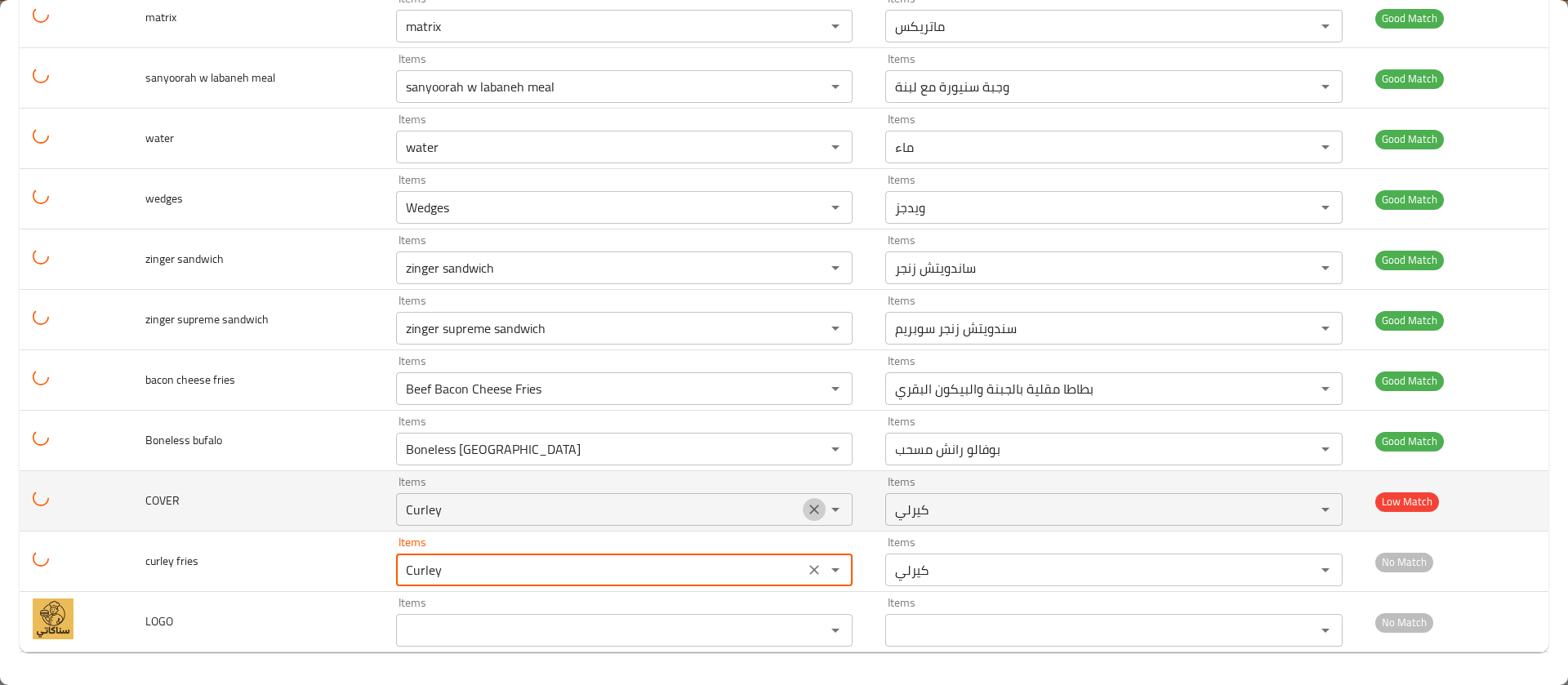
click at [810, 505] on icon "Clear" at bounding box center [814, 509] width 10 height 10
type fries "Curley"
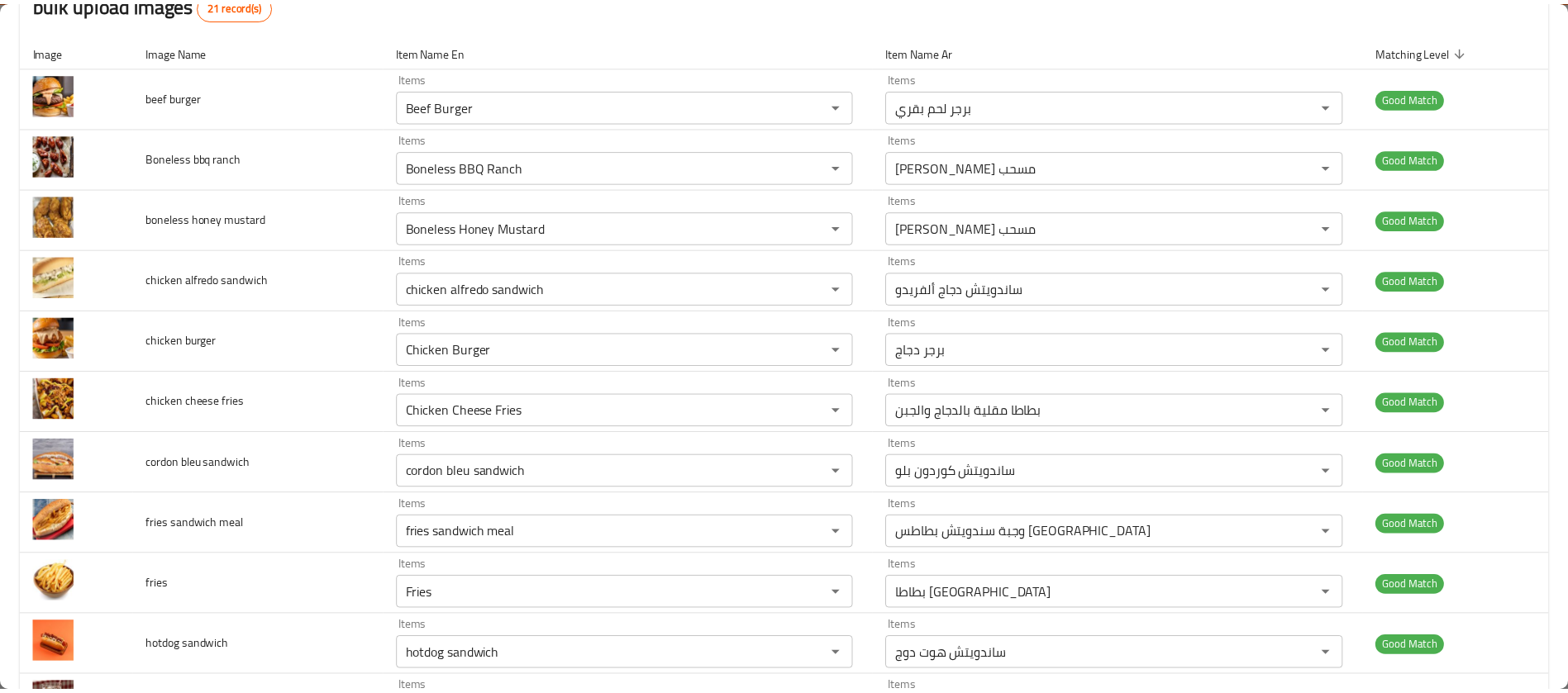
scroll to position [0, 0]
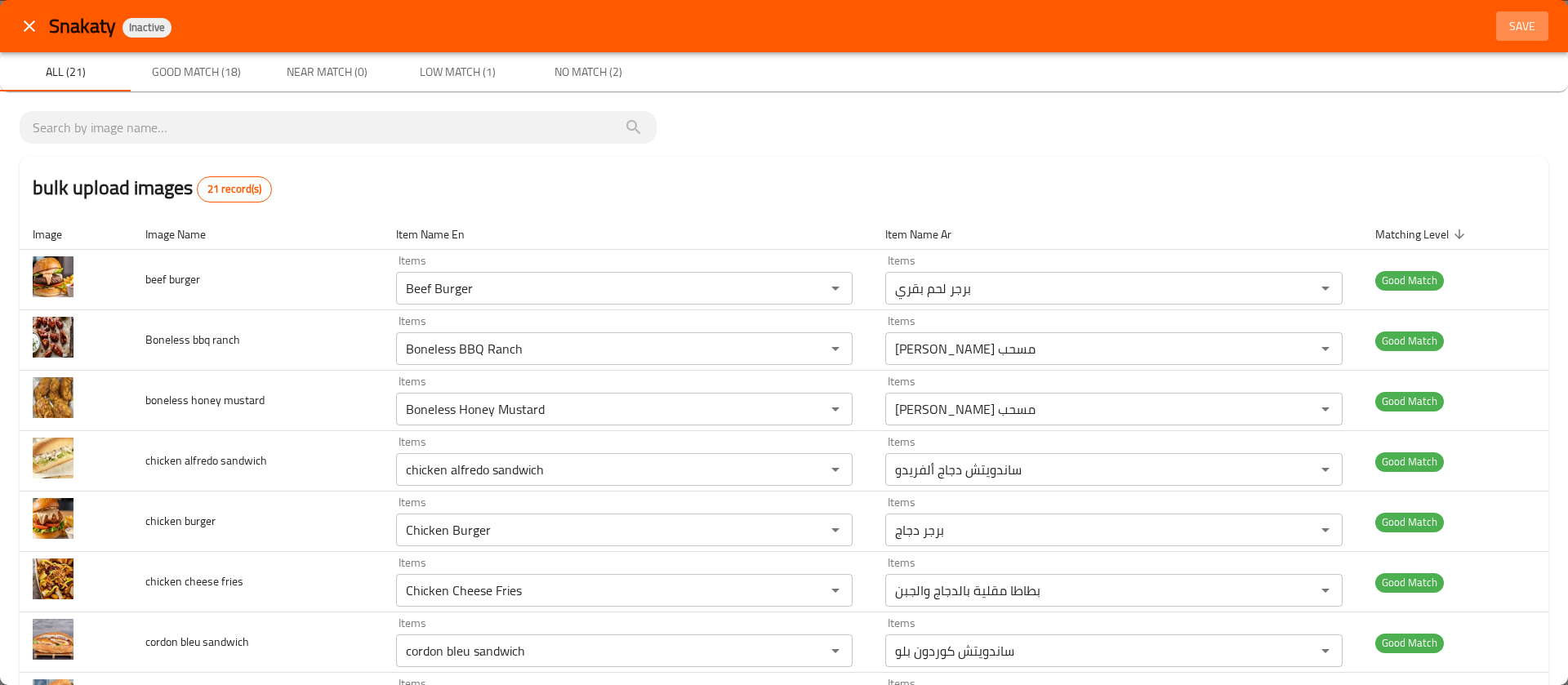
click at [1511, 19] on span "Save" at bounding box center [1522, 26] width 39 height 20
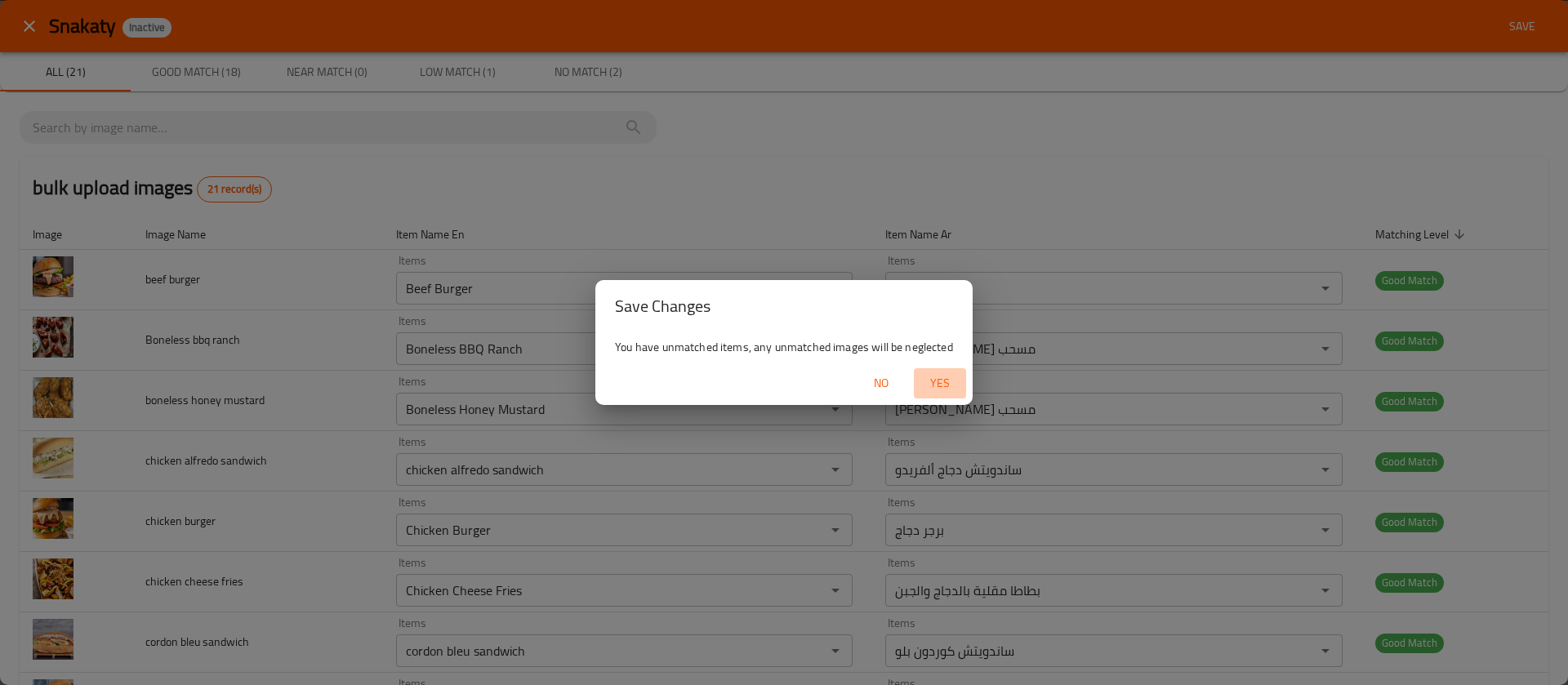
click at [946, 369] on button "Yes" at bounding box center [940, 383] width 52 height 31
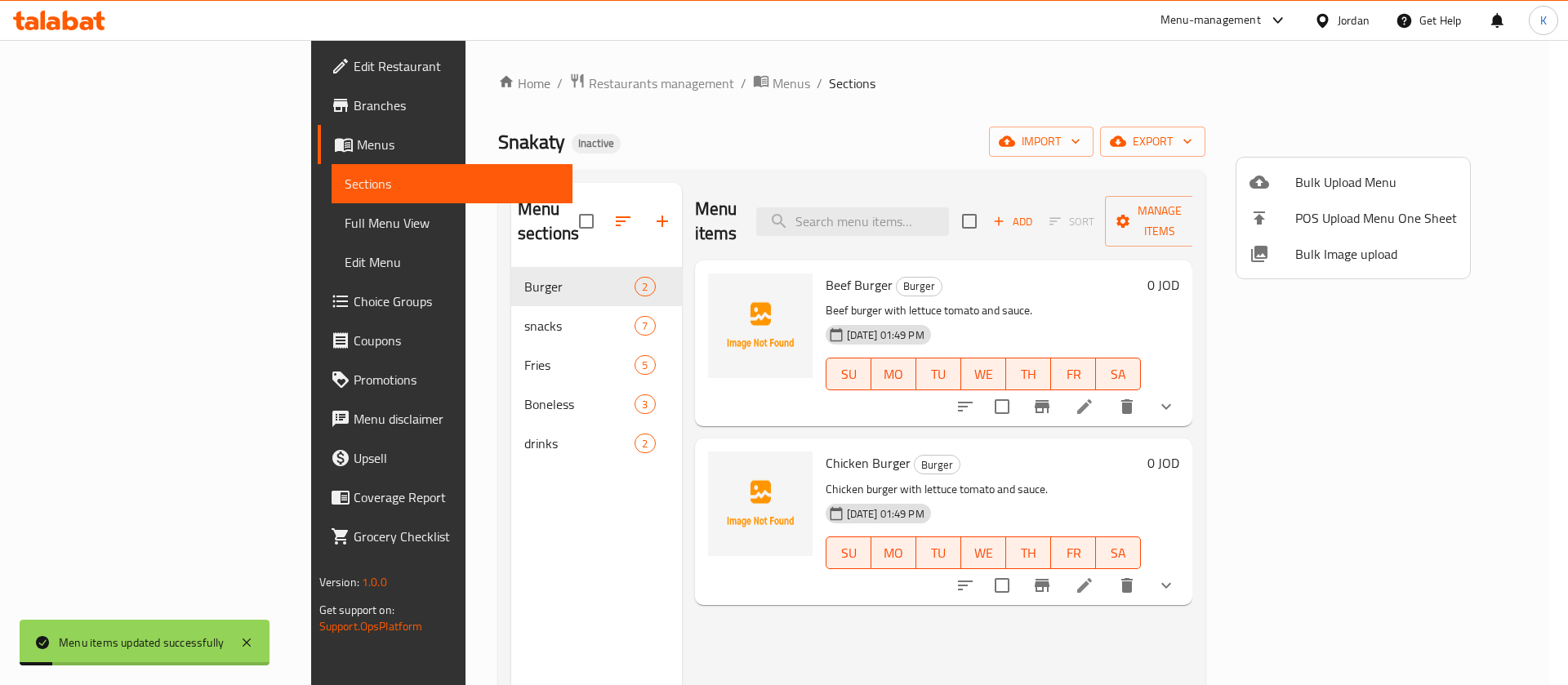
click at [144, 217] on div at bounding box center [784, 342] width 1568 height 685
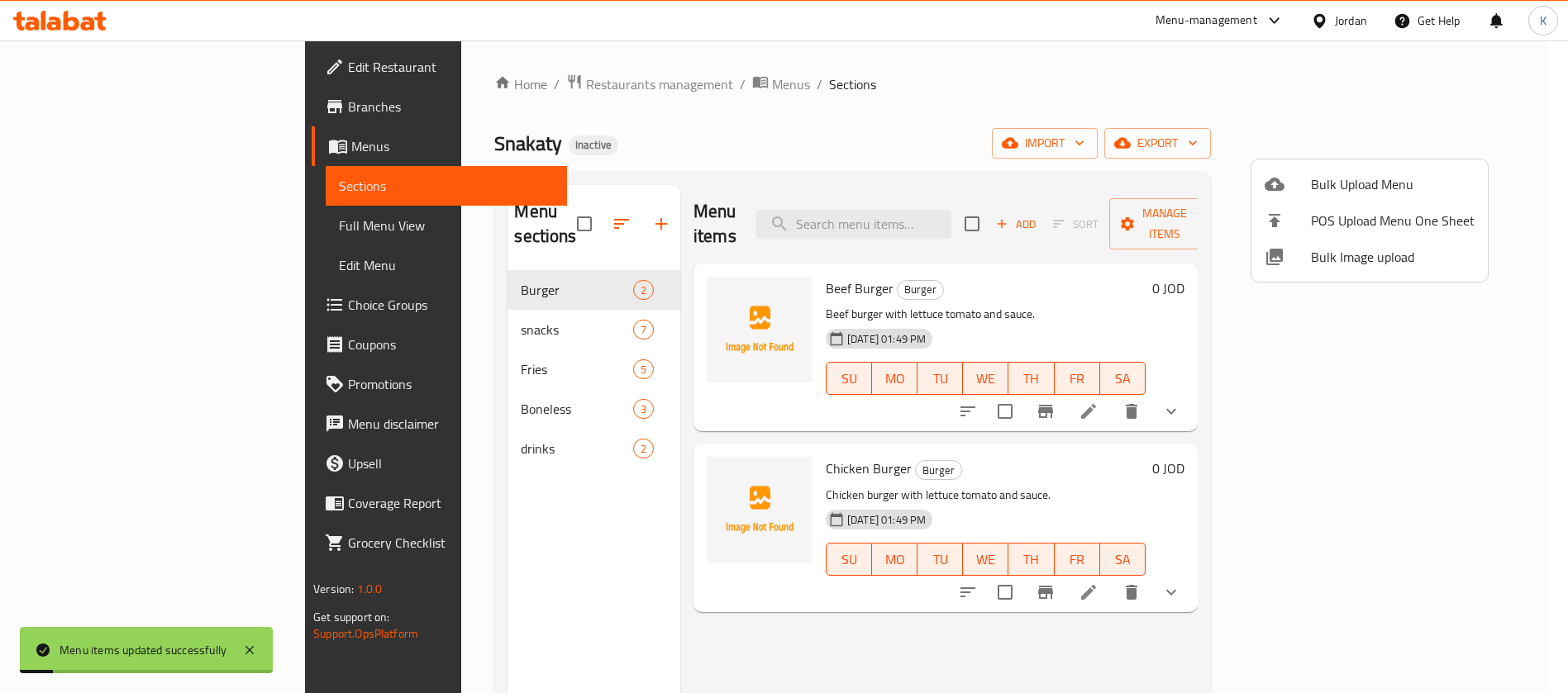
click at [339, 220] on span "Full Menu View" at bounding box center [446, 225] width 215 height 19
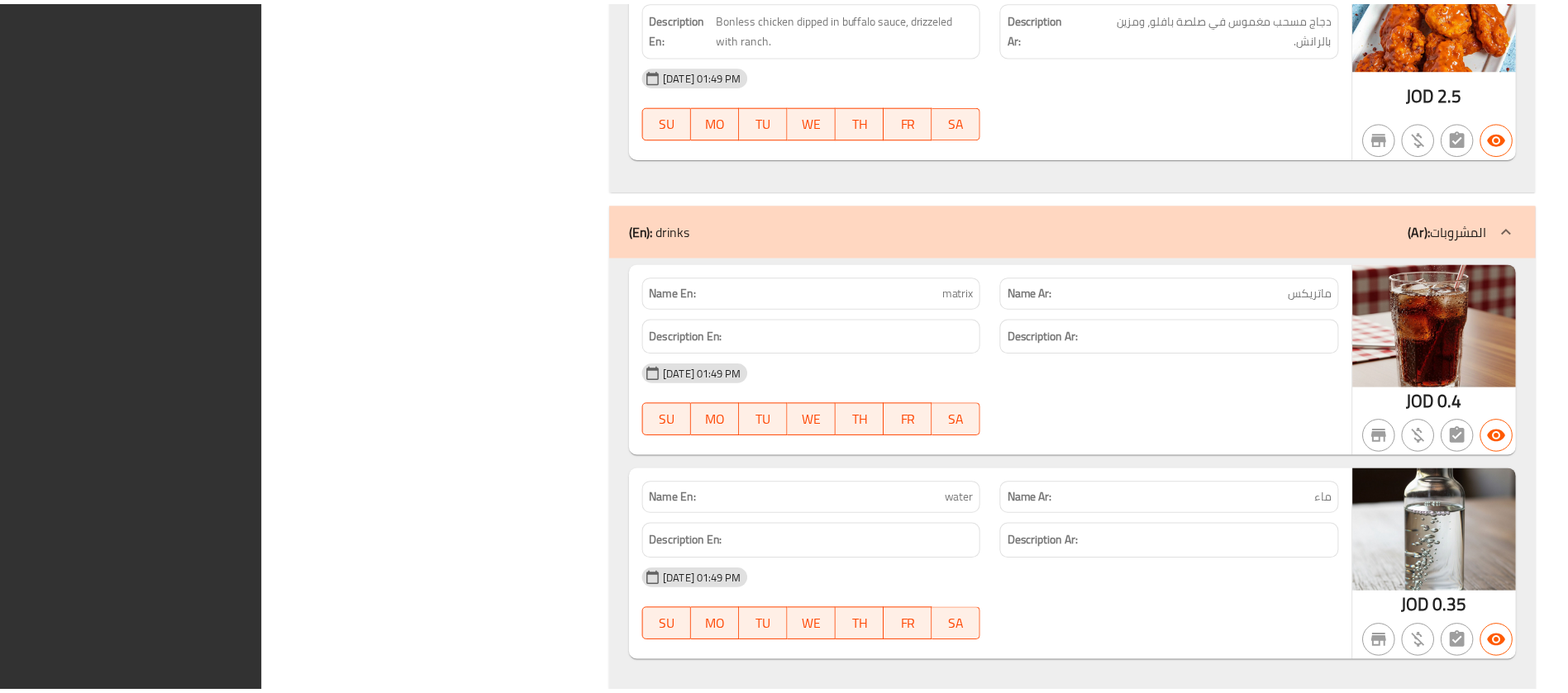
scroll to position [4779, 0]
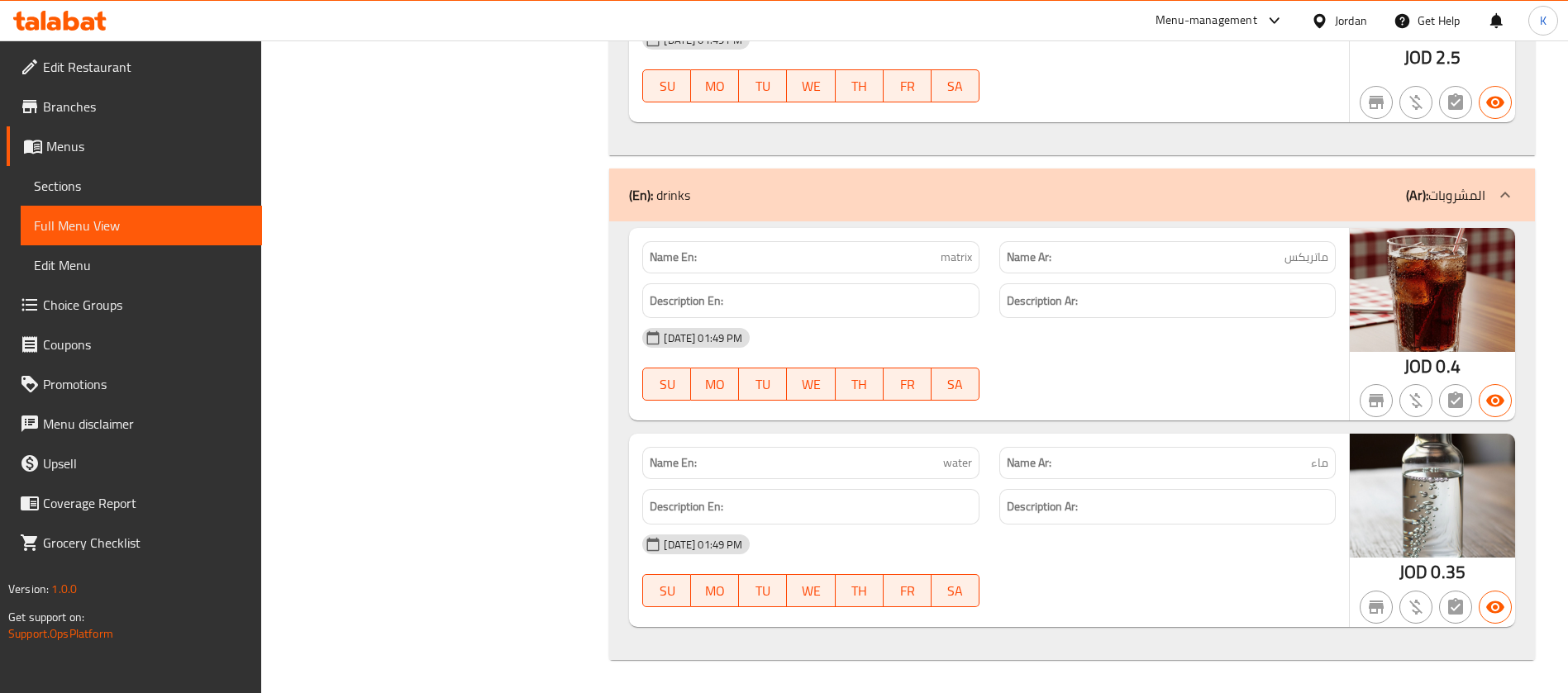
click at [1342, 26] on div "Jordan" at bounding box center [1351, 20] width 32 height 19
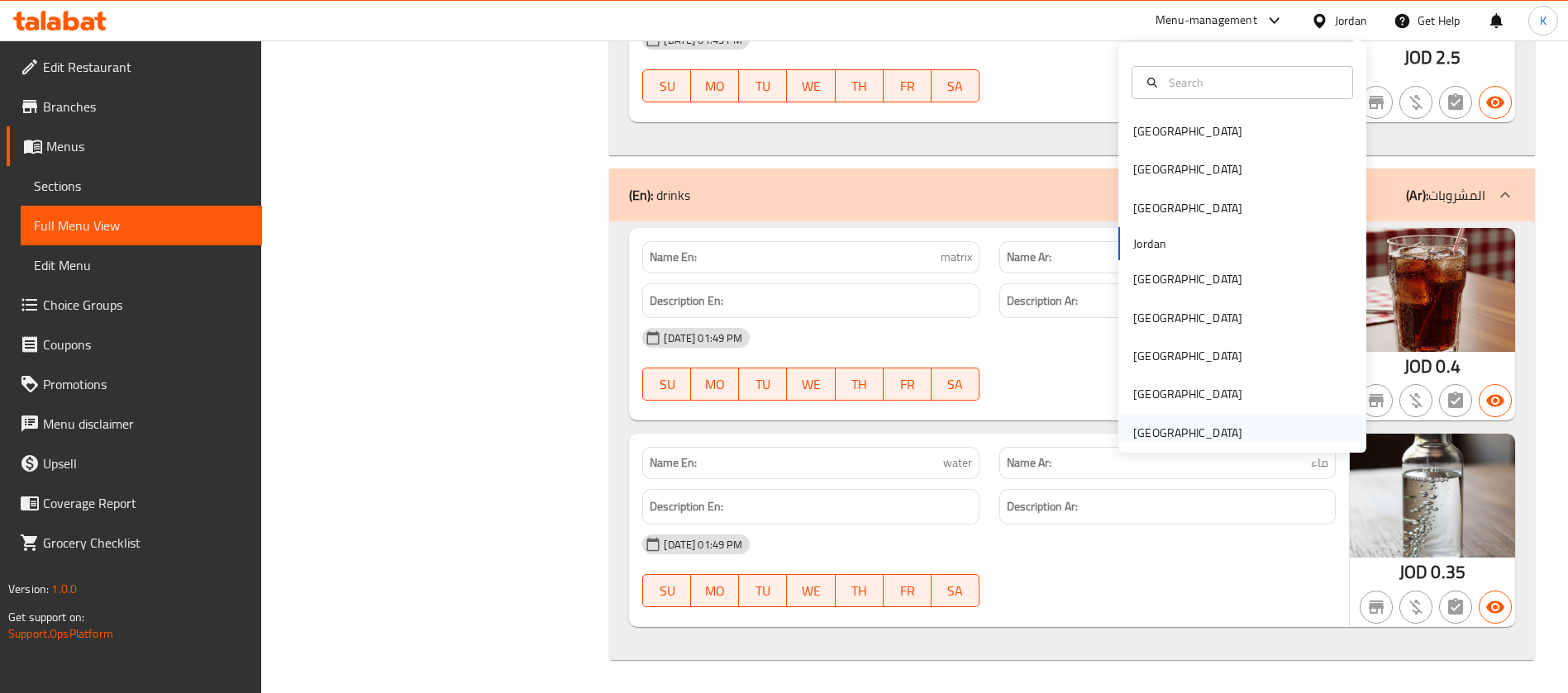
click at [1192, 426] on div "[GEOGRAPHIC_DATA]" at bounding box center [1188, 433] width 110 height 19
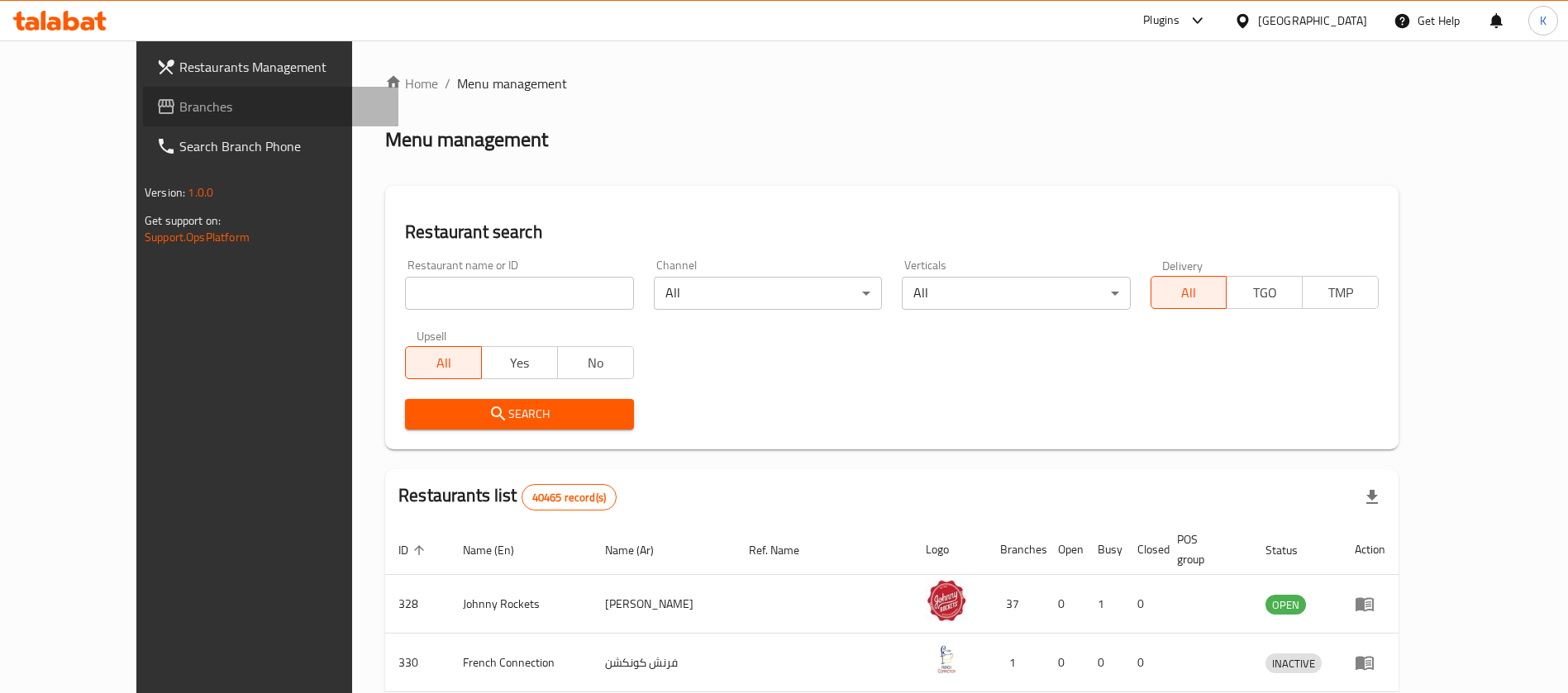
click at [215, 110] on span "Branches" at bounding box center [282, 106] width 206 height 19
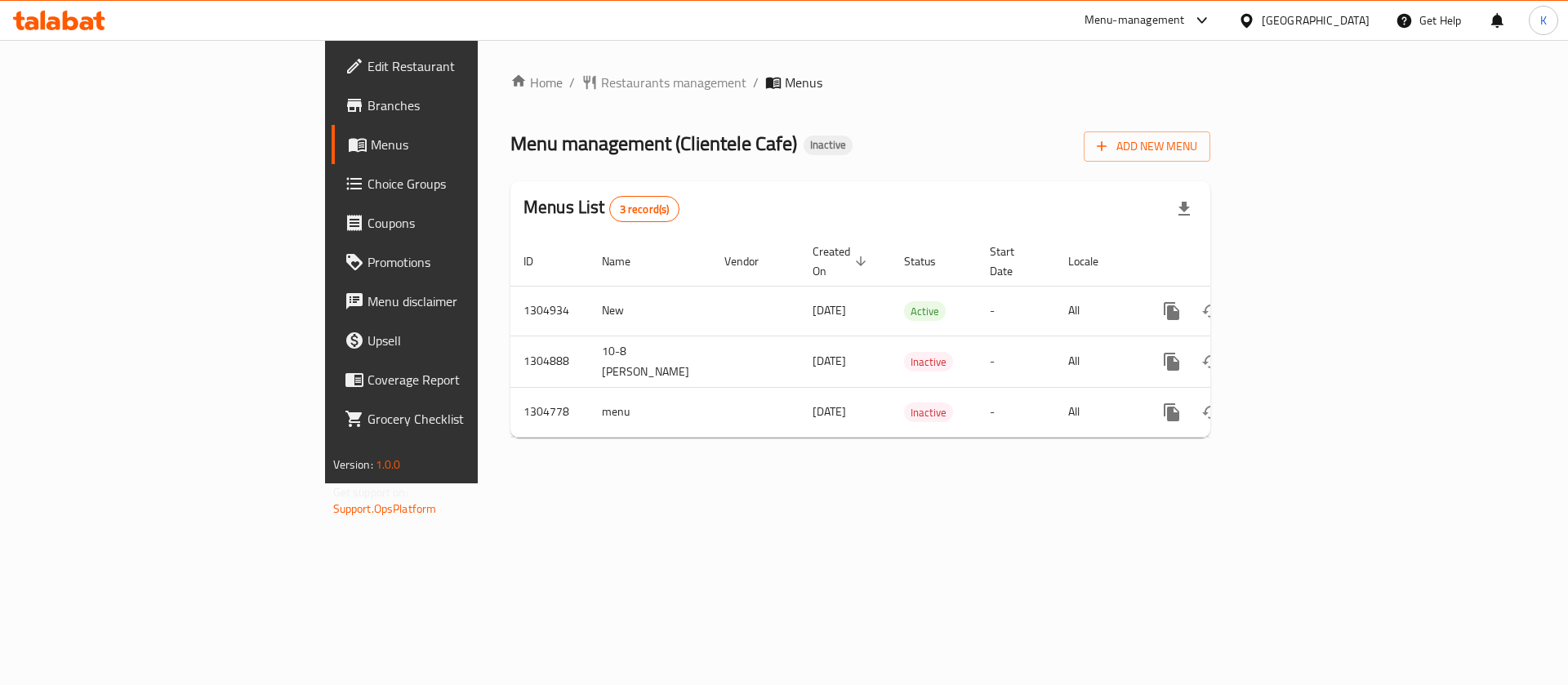
click at [873, 100] on div "Home / Restaurants management / Menus Menu management ( Clientele Cafe ) Inacti…" at bounding box center [860, 261] width 700 height 378
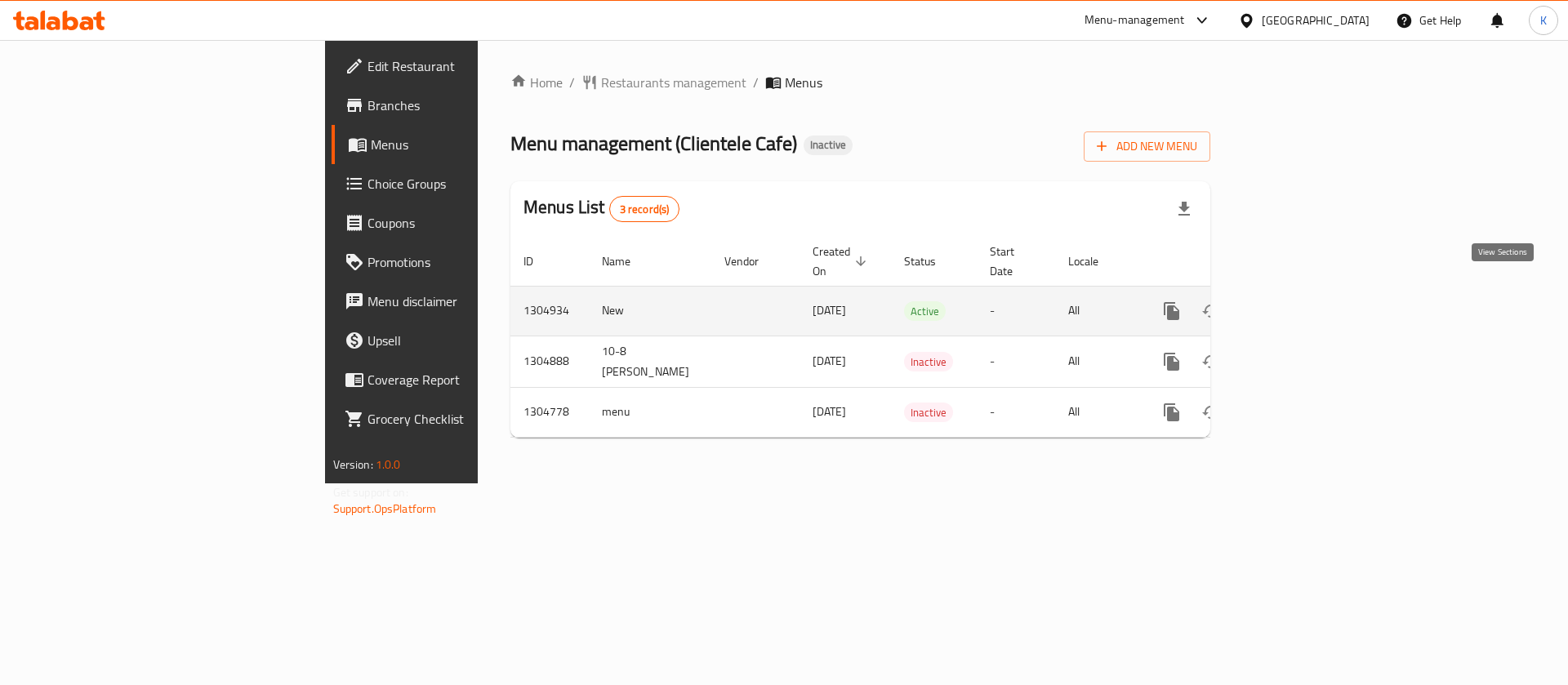
click at [1299, 301] on icon "enhanced table" at bounding box center [1290, 311] width 19 height 19
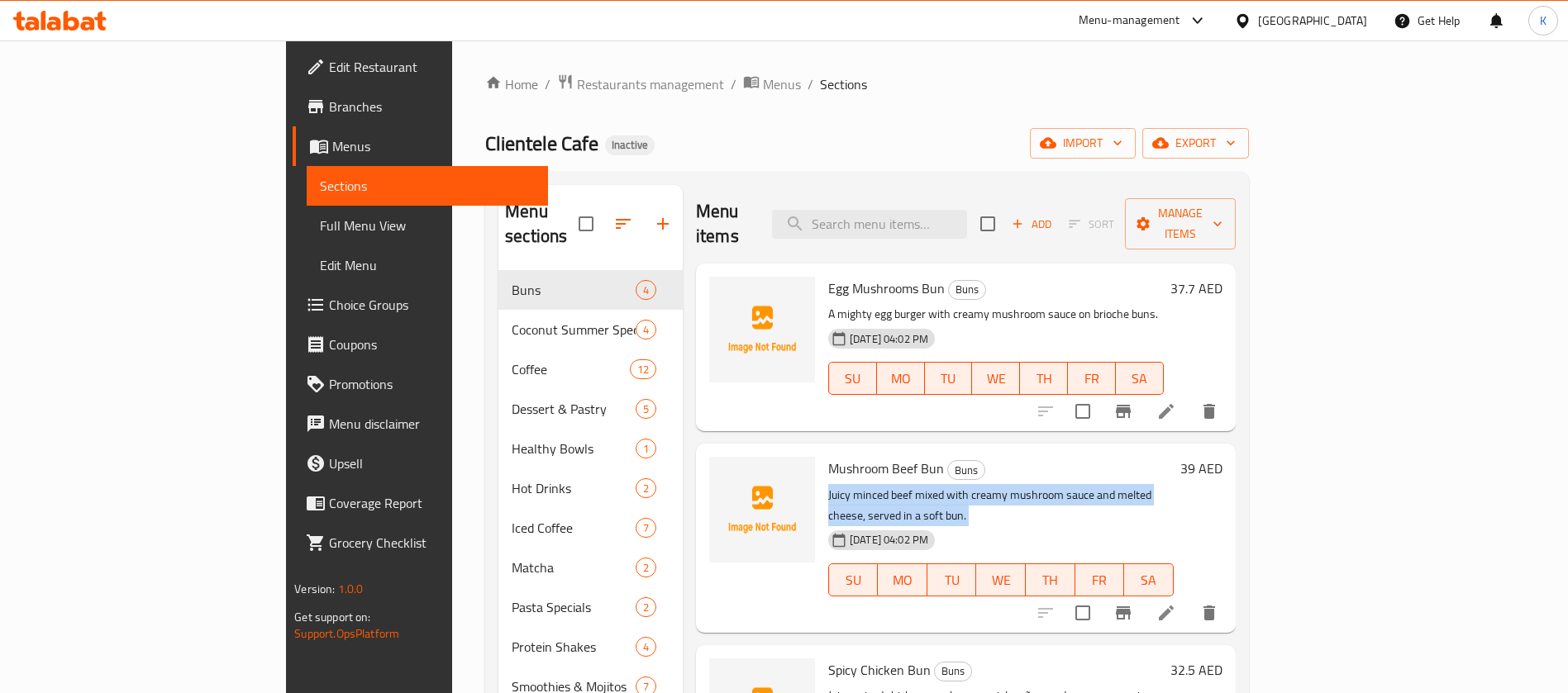
drag, startPoint x: 968, startPoint y: 433, endPoint x: 842, endPoint y: 480, distance: 134.5
click at [842, 480] on div "Mushroom Beef Bun Buns Juicy minced beef mixed with creamy mushroom sauce and m…" at bounding box center [1001, 538] width 359 height 175
click at [1123, 137] on span "import" at bounding box center [1083, 143] width 80 height 20
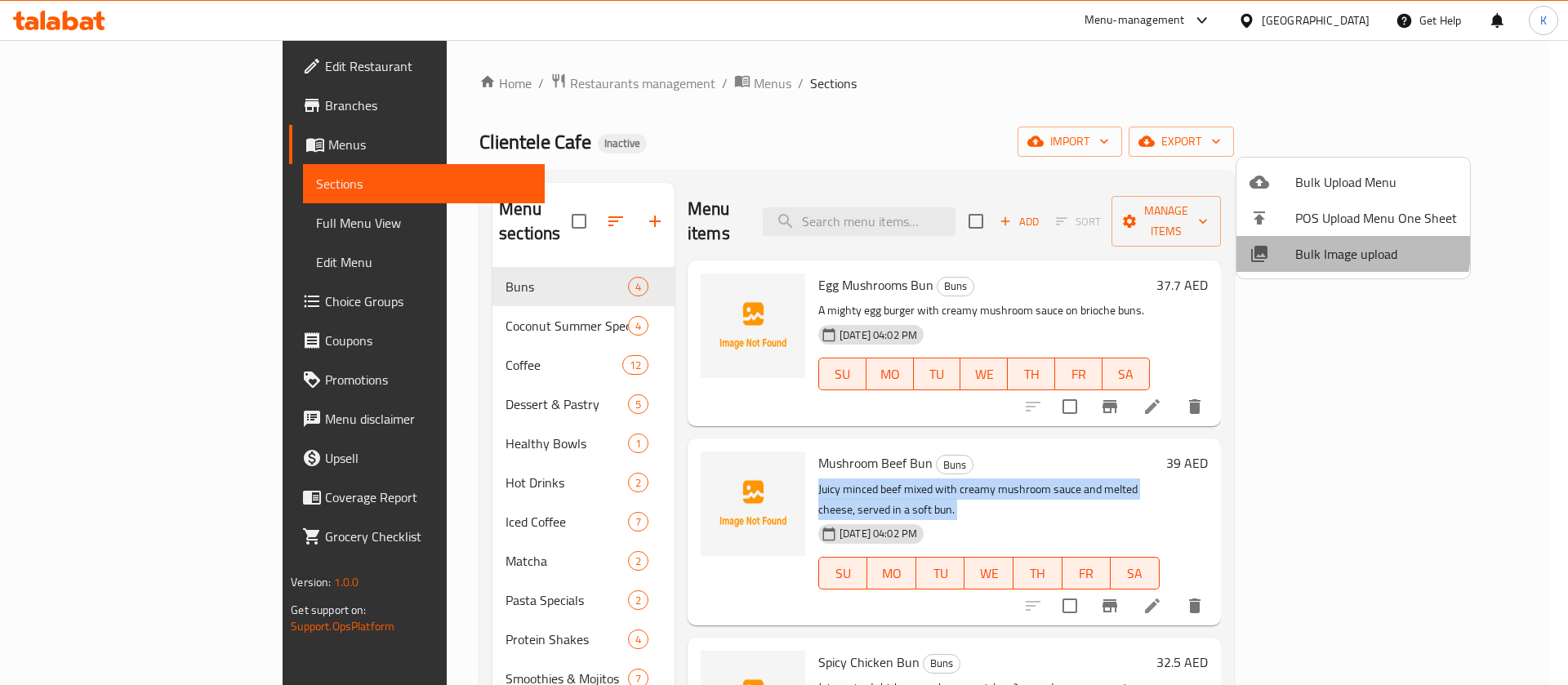
click at [1318, 247] on span "Bulk Image upload" at bounding box center [1375, 254] width 161 height 19
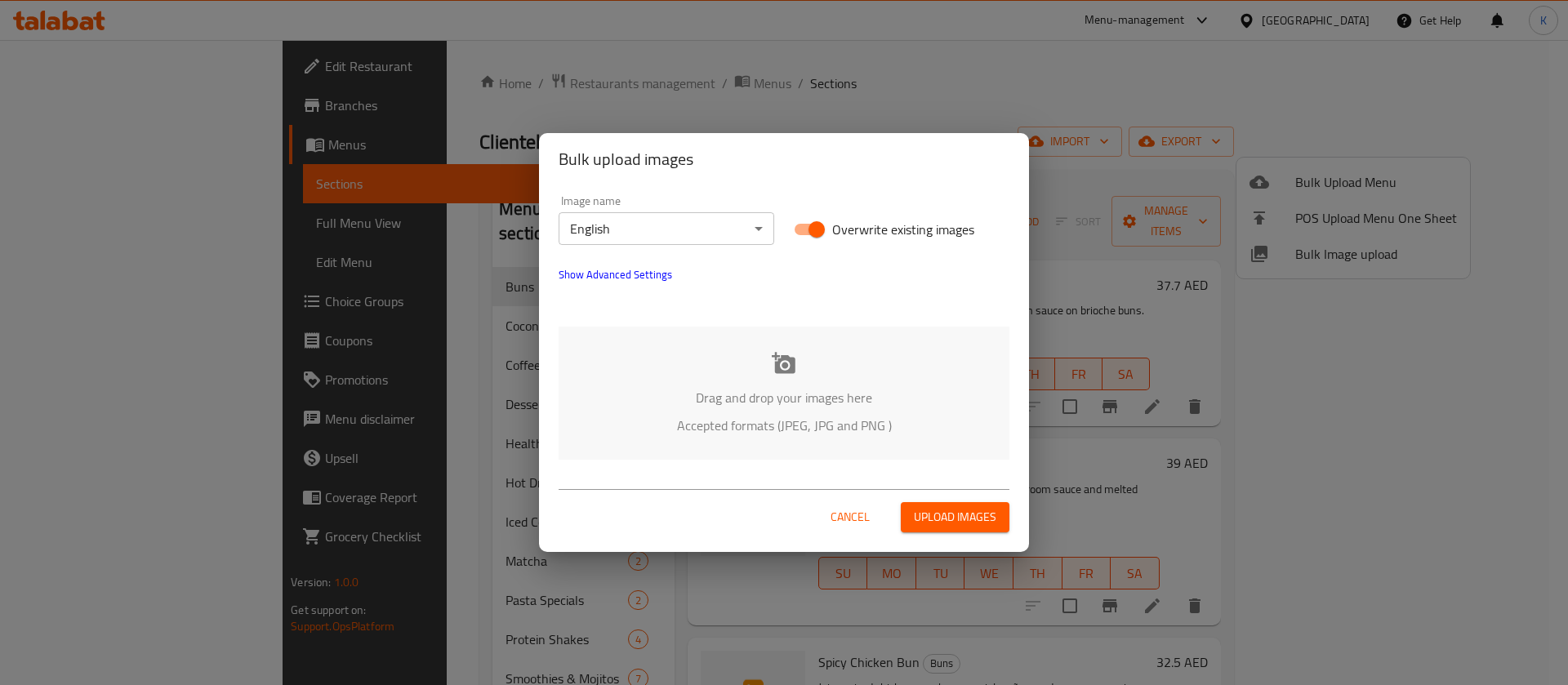
click at [836, 352] on div "Drag and drop your images here Accepted formats (JPEG, JPG and PNG )" at bounding box center [784, 393] width 451 height 134
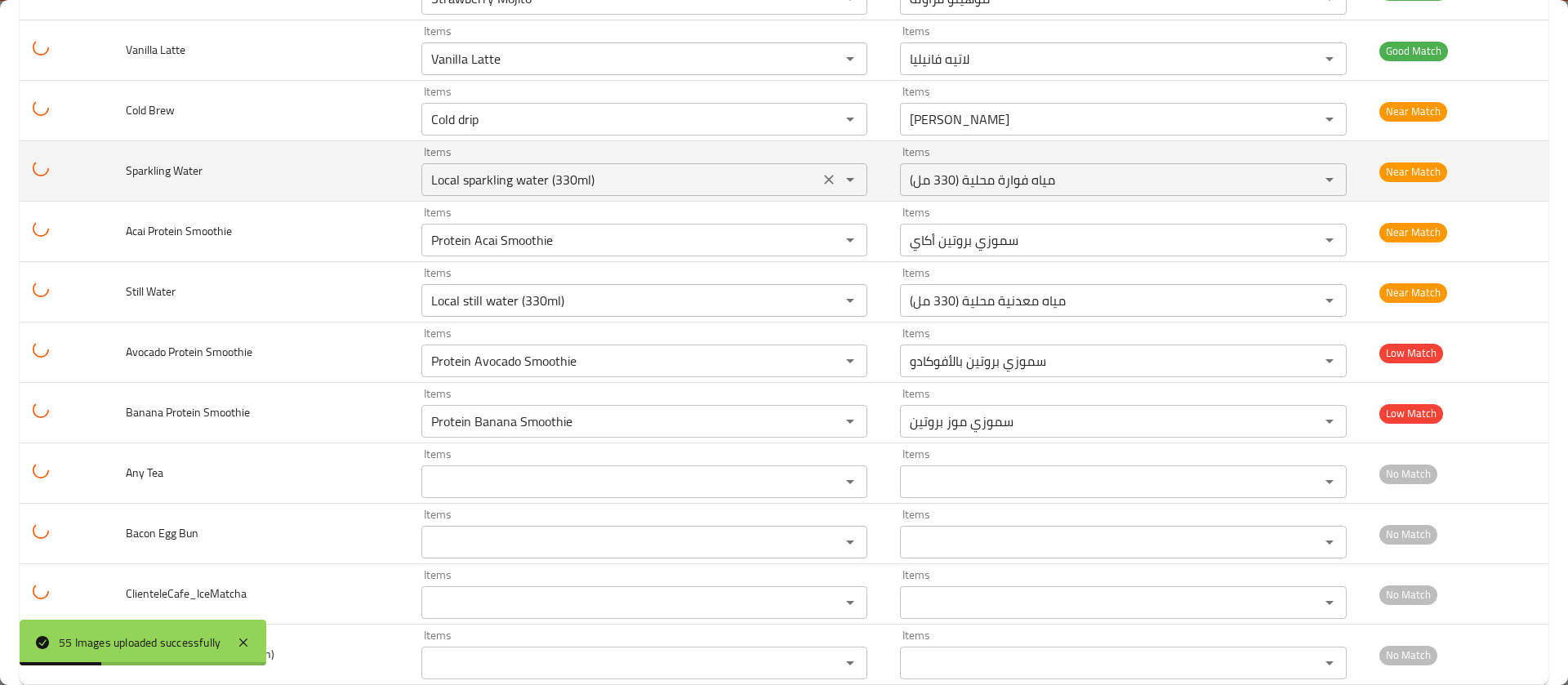
scroll to position [2890, 0]
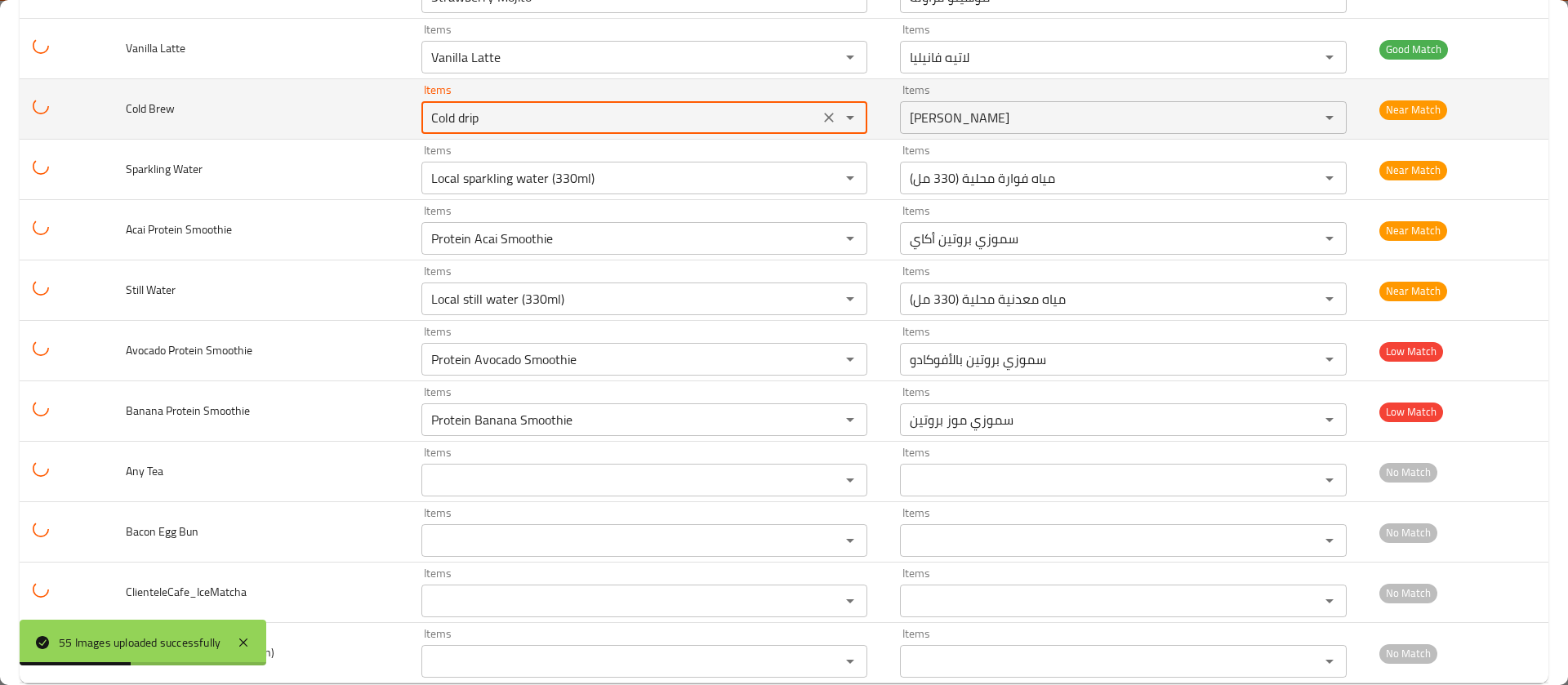
click at [544, 117] on Brew "Cold drip" at bounding box center [620, 118] width 388 height 23
type Brew "b"
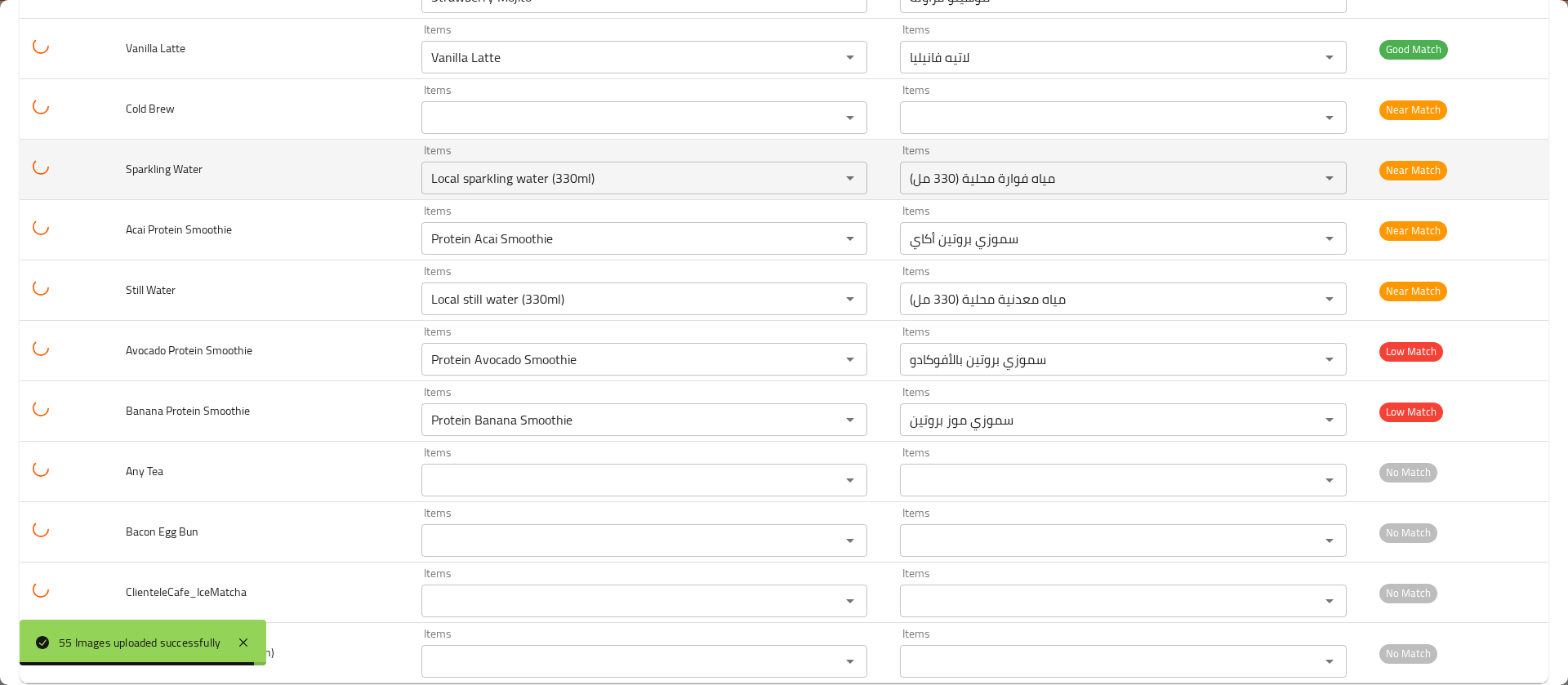
click at [319, 165] on td "Sparkling Water" at bounding box center [260, 169] width 295 height 60
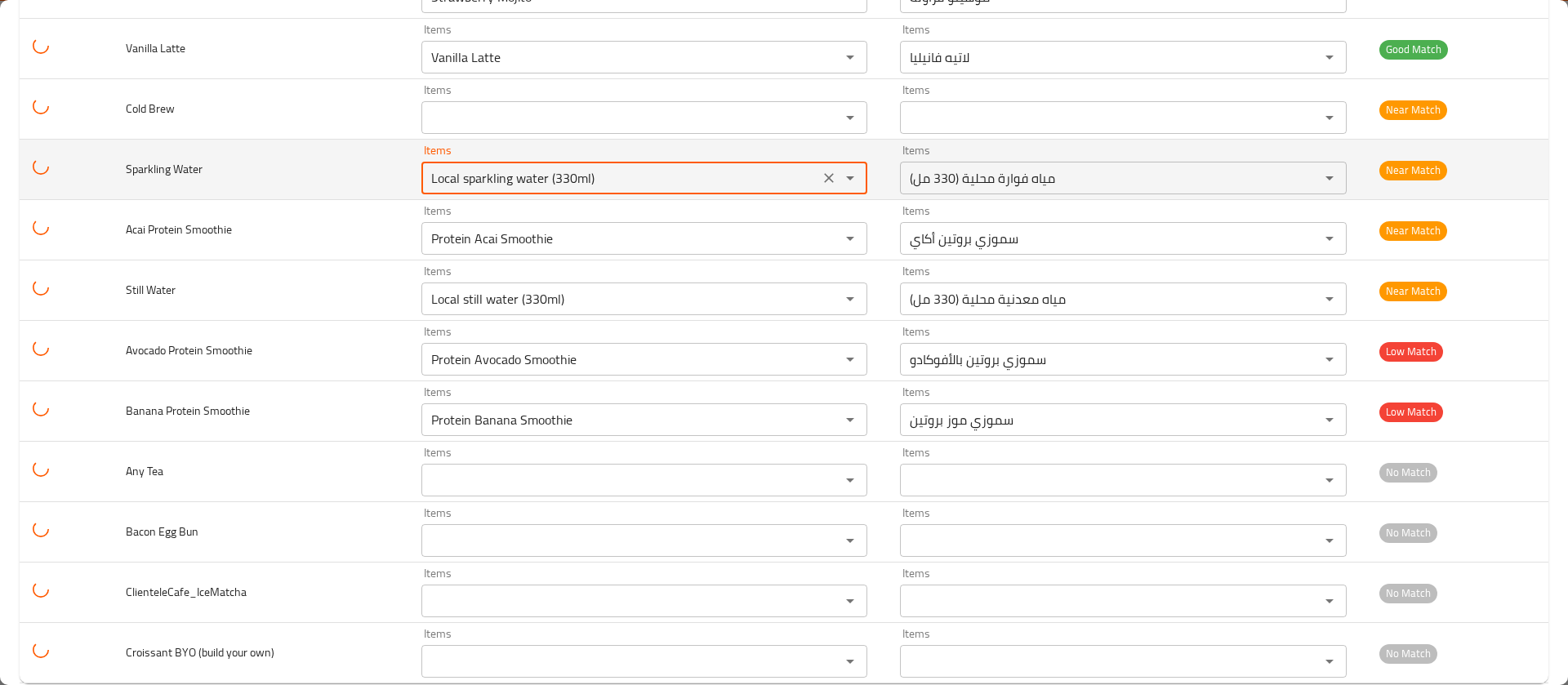
click at [490, 176] on Water "Local sparkling water (330ml)" at bounding box center [620, 178] width 388 height 23
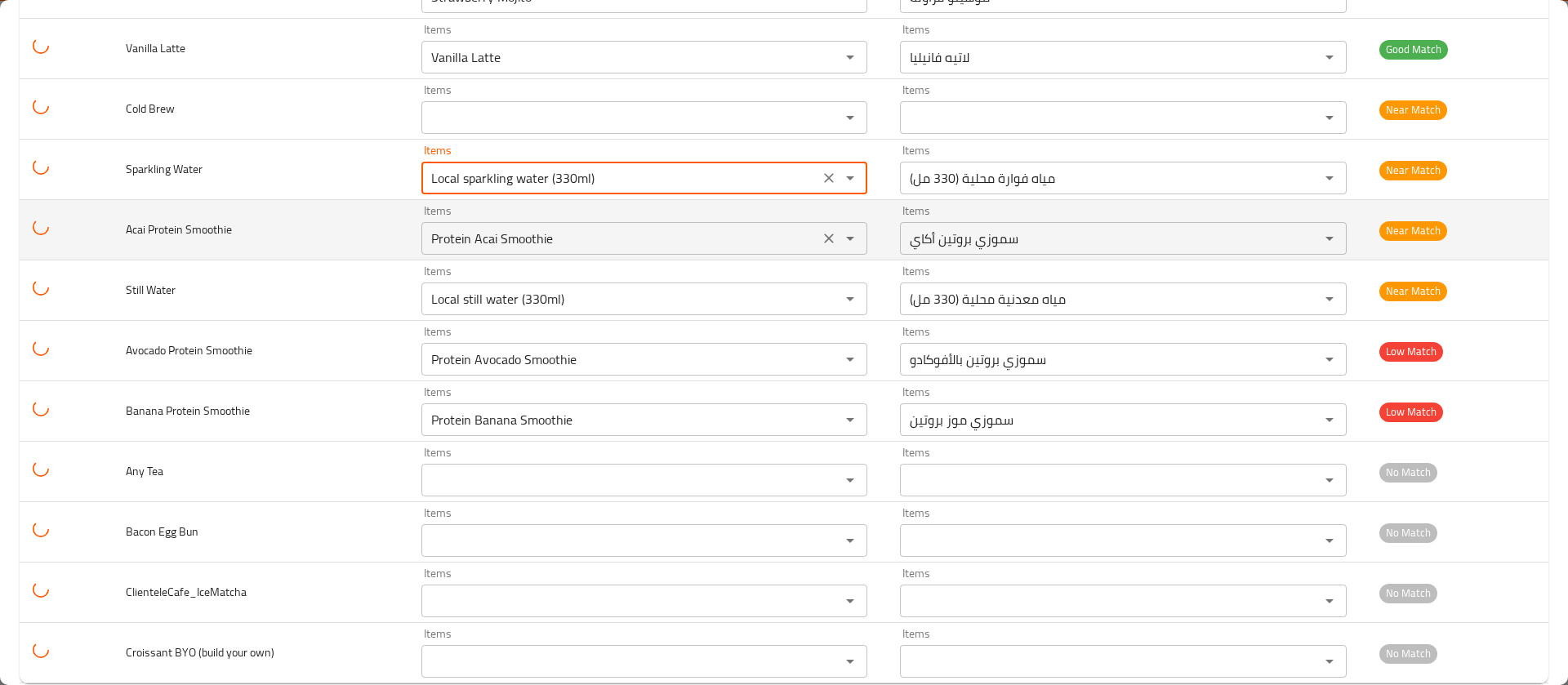
click at [525, 250] on div "Protein Acai Smoothie Items" at bounding box center [645, 238] width 447 height 32
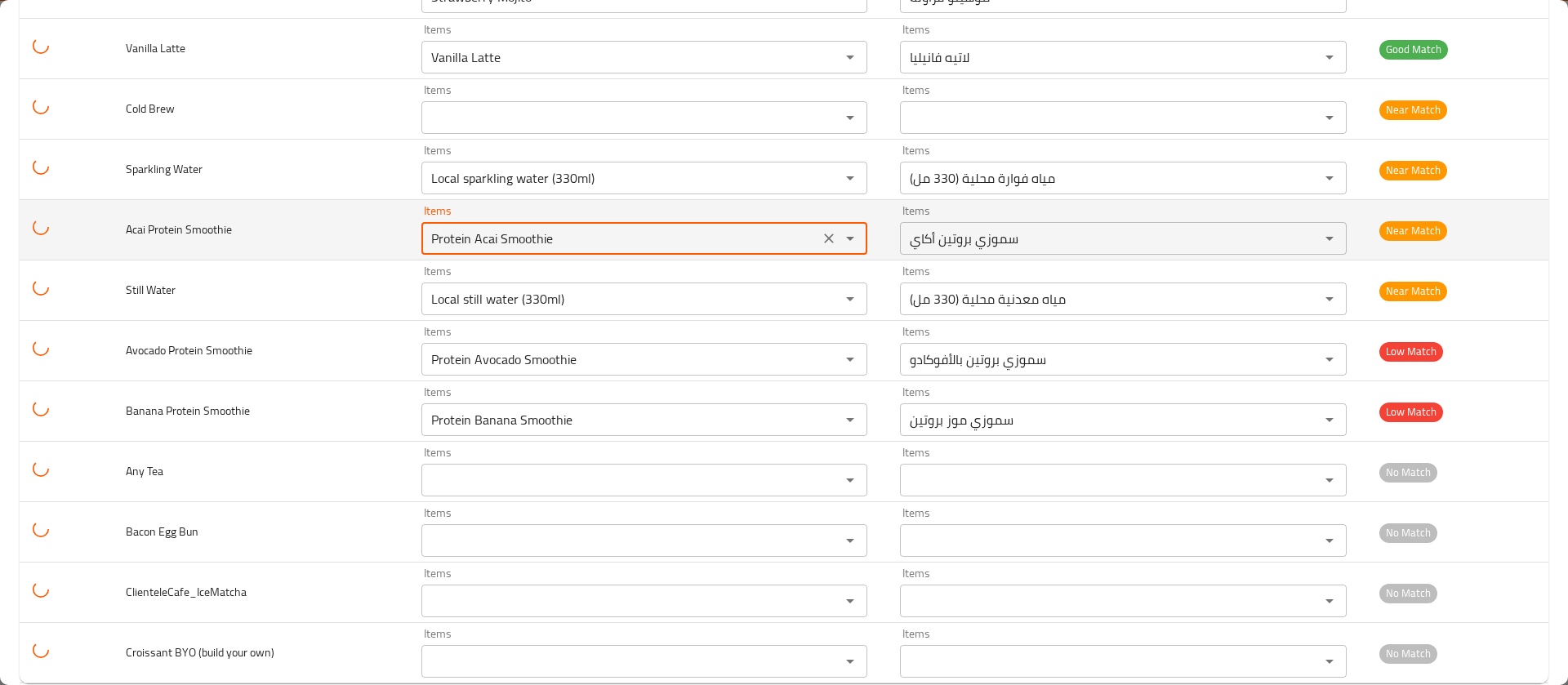
click at [525, 250] on div "Protein Acai Smoothie Items" at bounding box center [645, 238] width 447 height 32
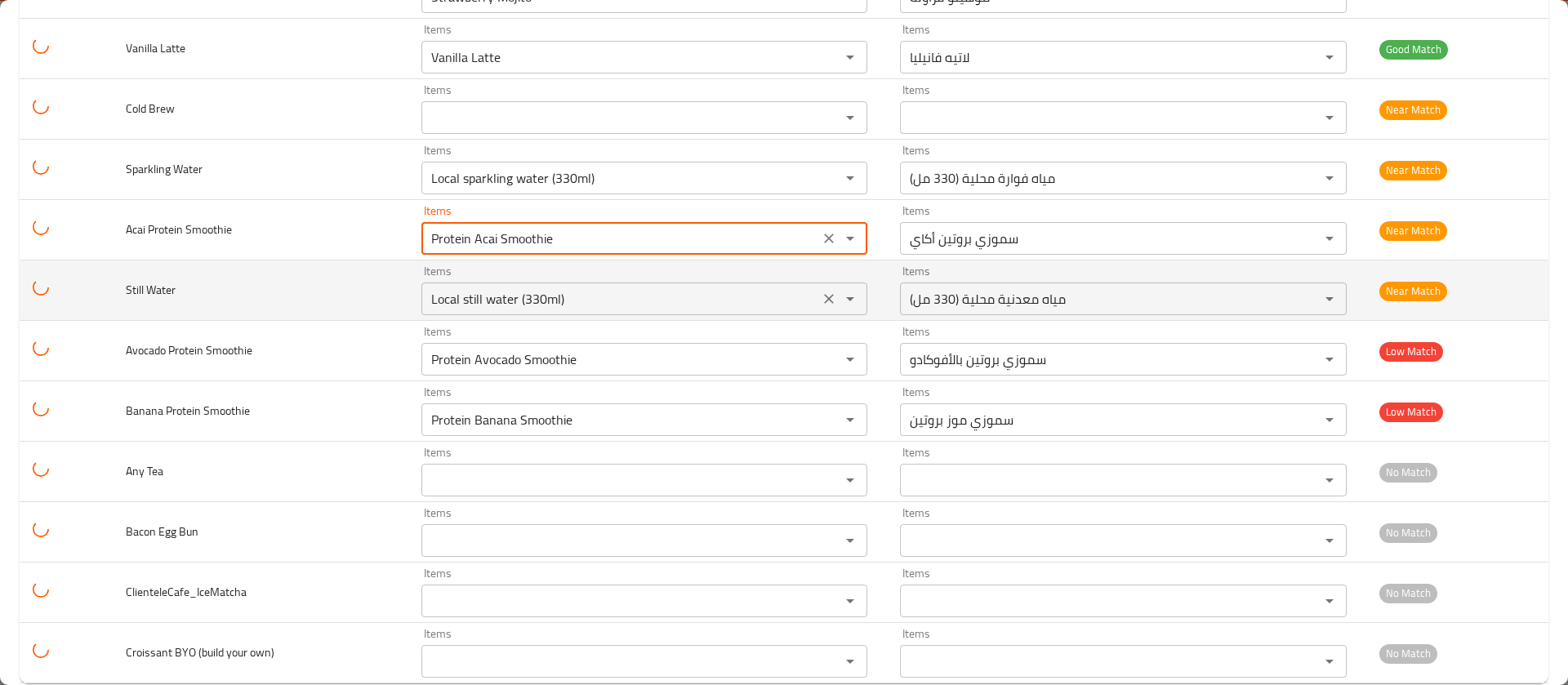
click at [508, 283] on div "Local still water (330ml) Items" at bounding box center [645, 298] width 447 height 32
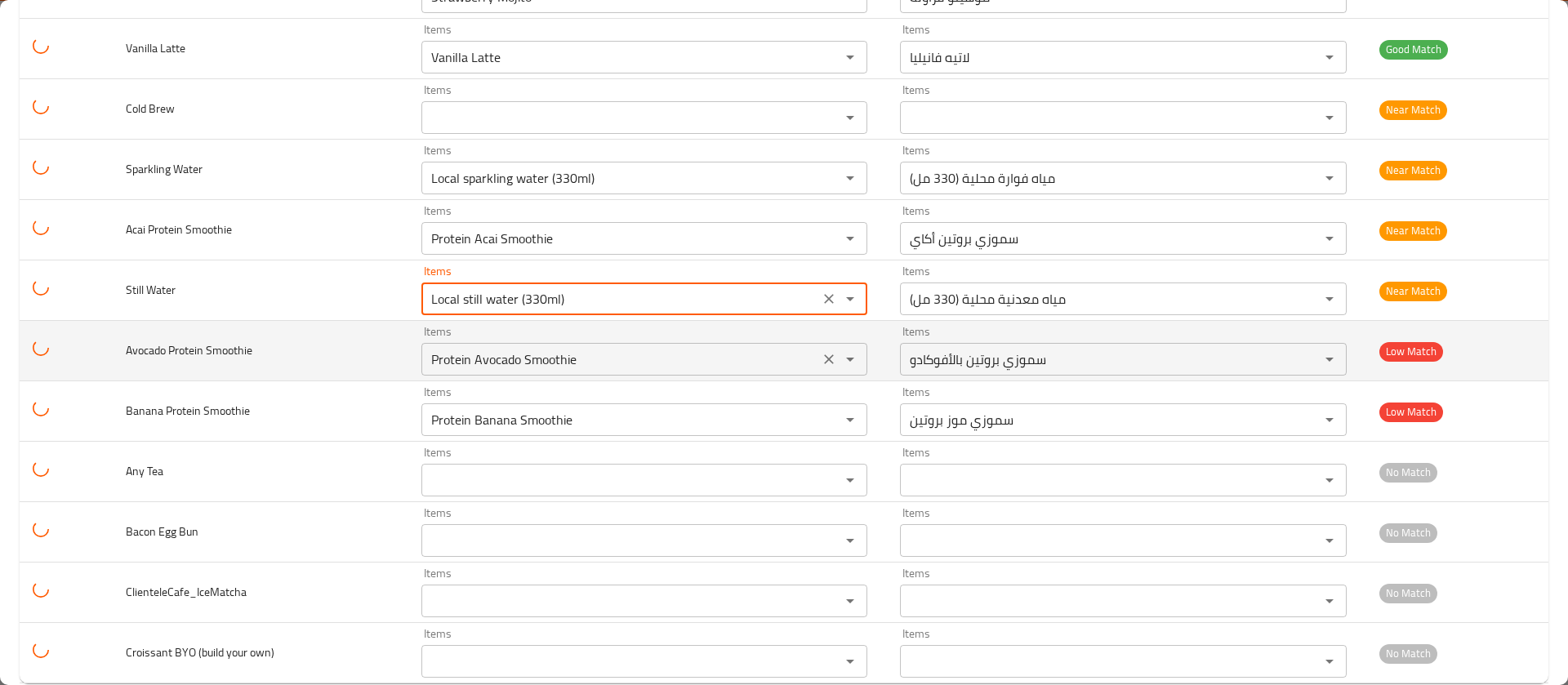
scroll to position [2922, 0]
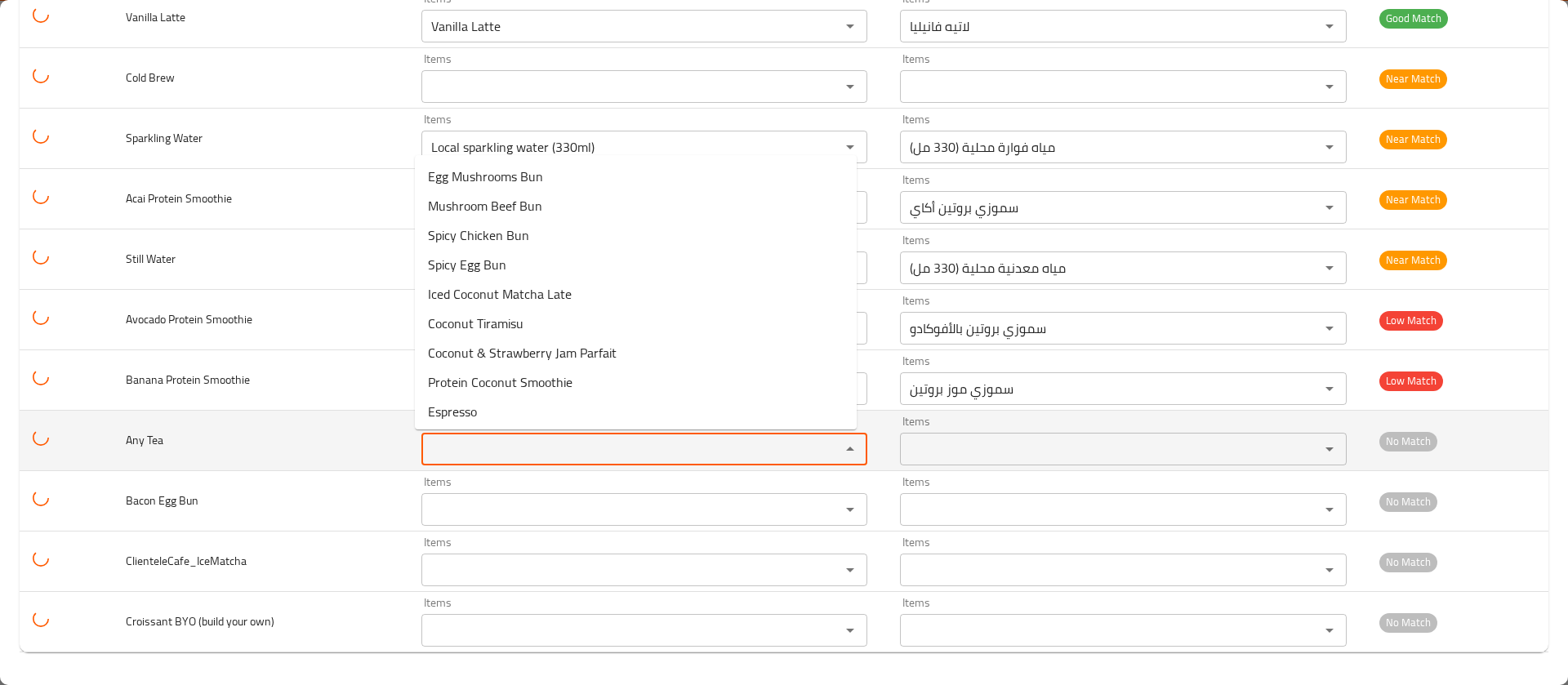
click at [480, 448] on Tea "Items" at bounding box center [620, 449] width 388 height 23
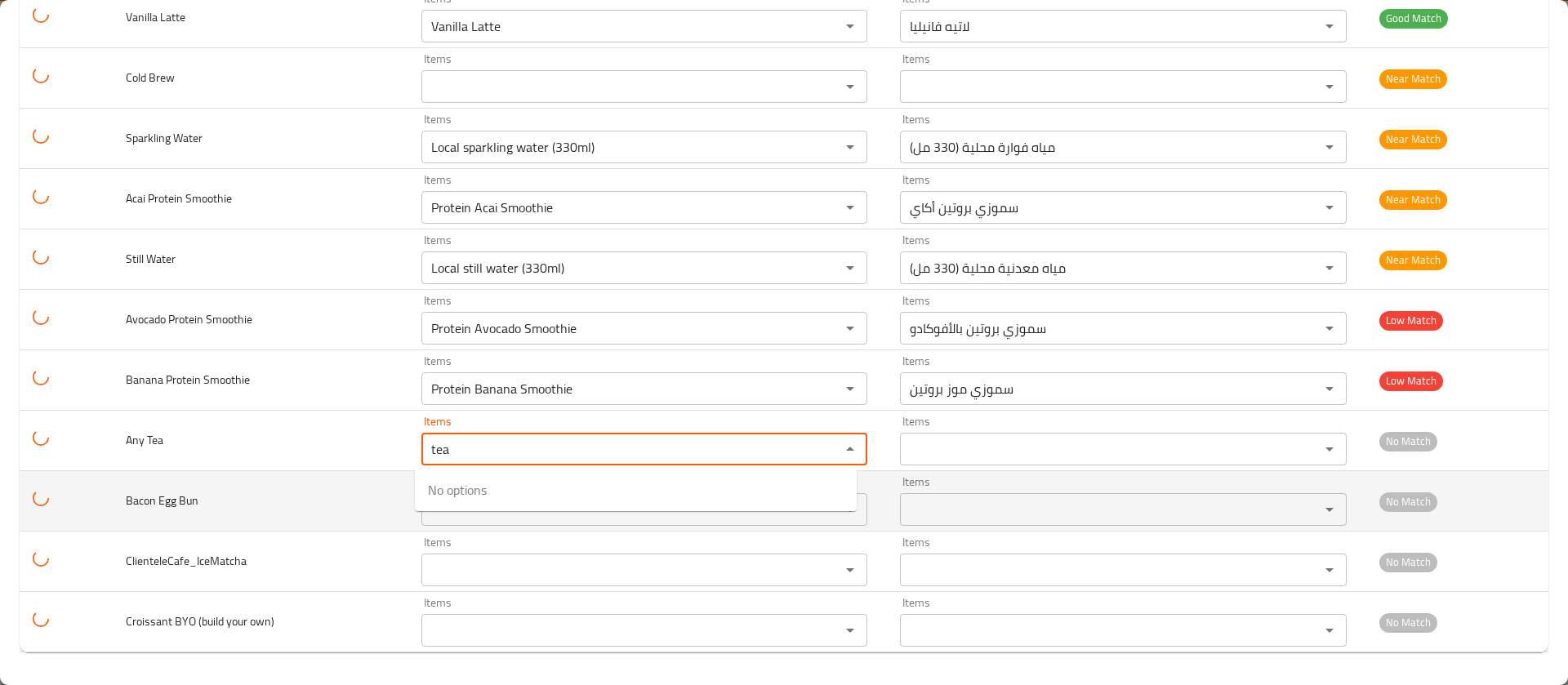
type Tea "tea"
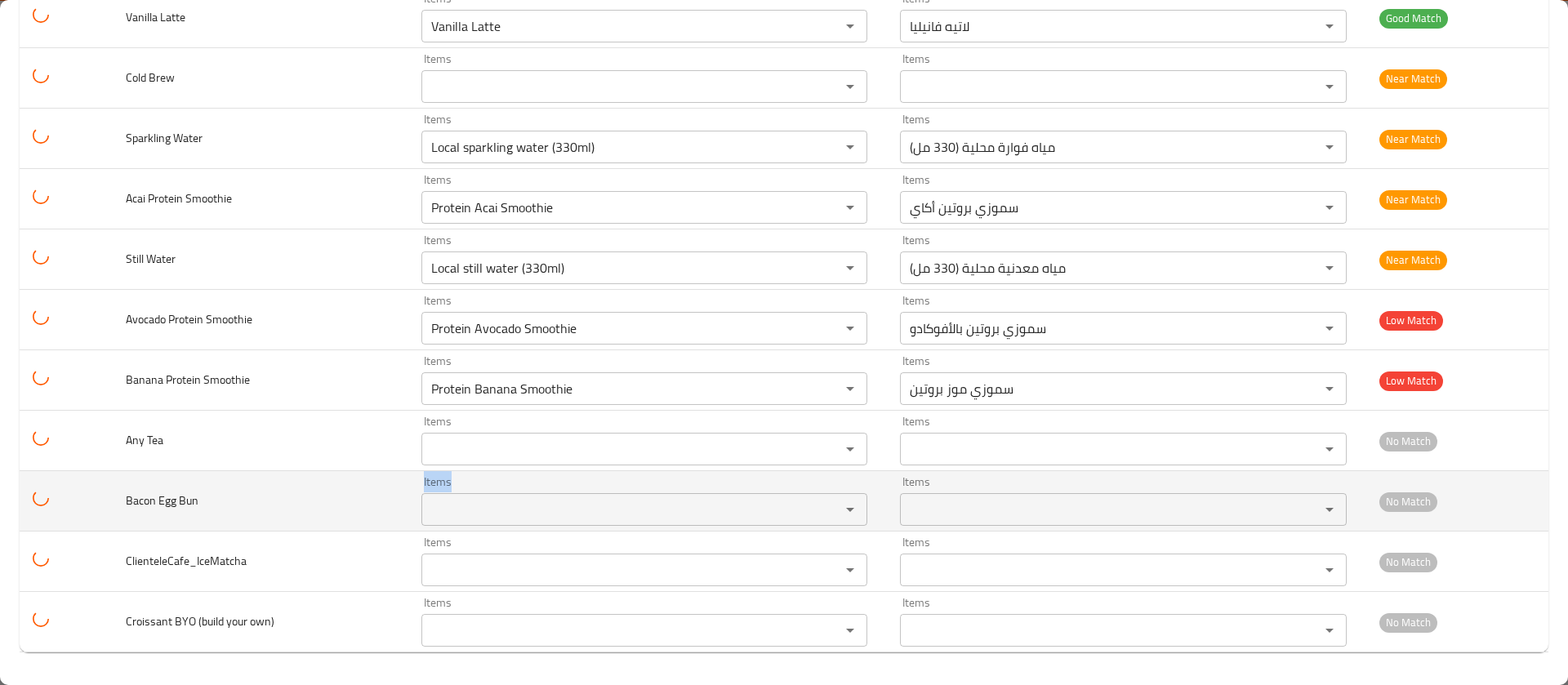
drag, startPoint x: 312, startPoint y: 491, endPoint x: 441, endPoint y: 508, distance: 130.1
click at [441, 508] on tr "Bacon Egg Bun Items Items Items Items No Match" at bounding box center [784, 501] width 1529 height 60
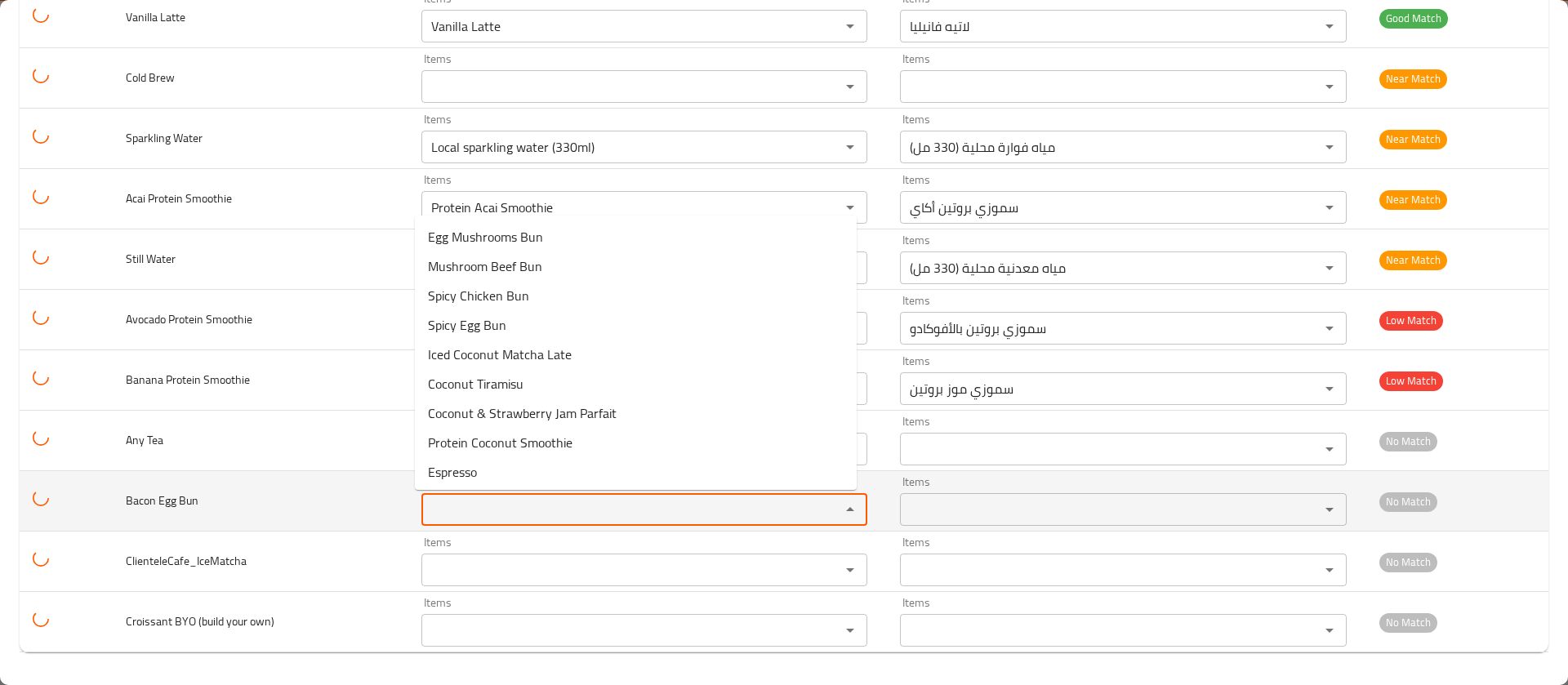
click at [441, 508] on Bun "Items" at bounding box center [620, 510] width 388 height 23
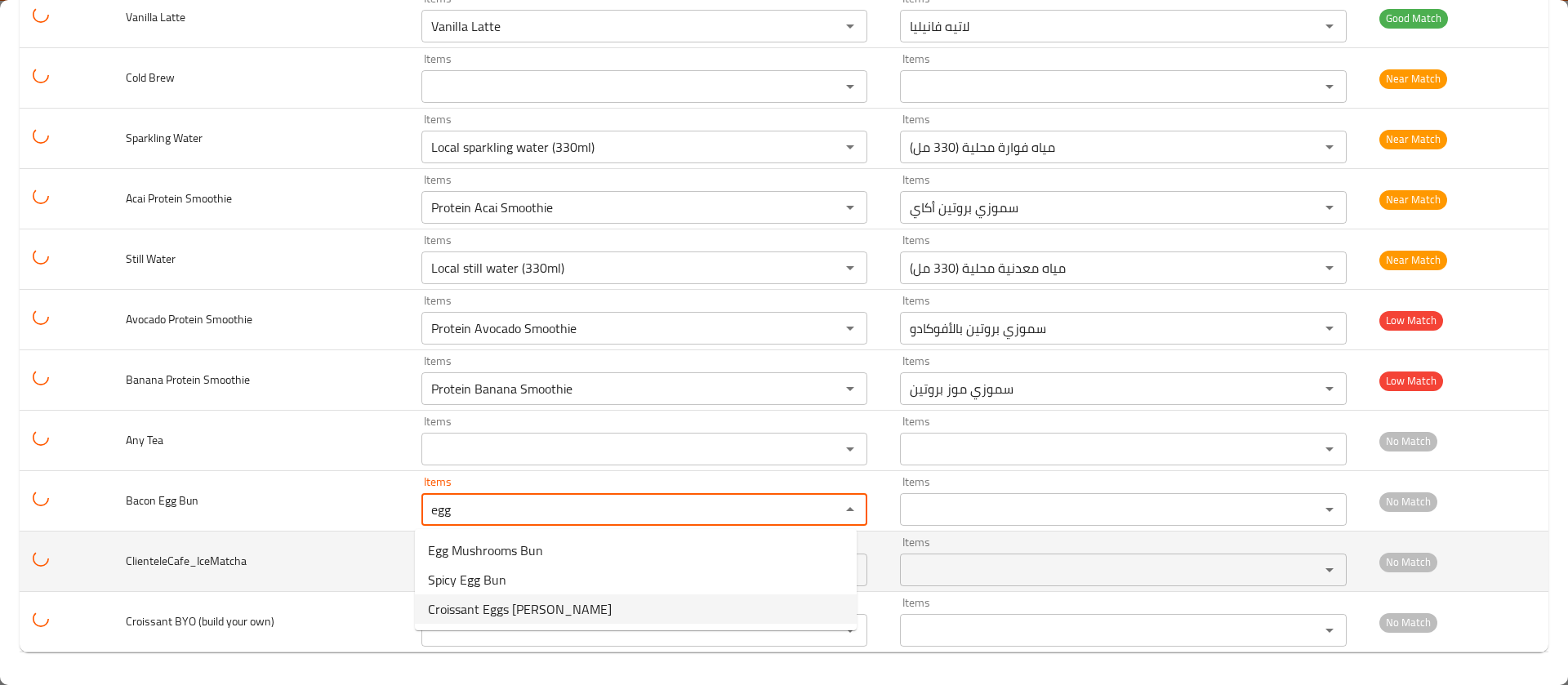
type Bun "egg"
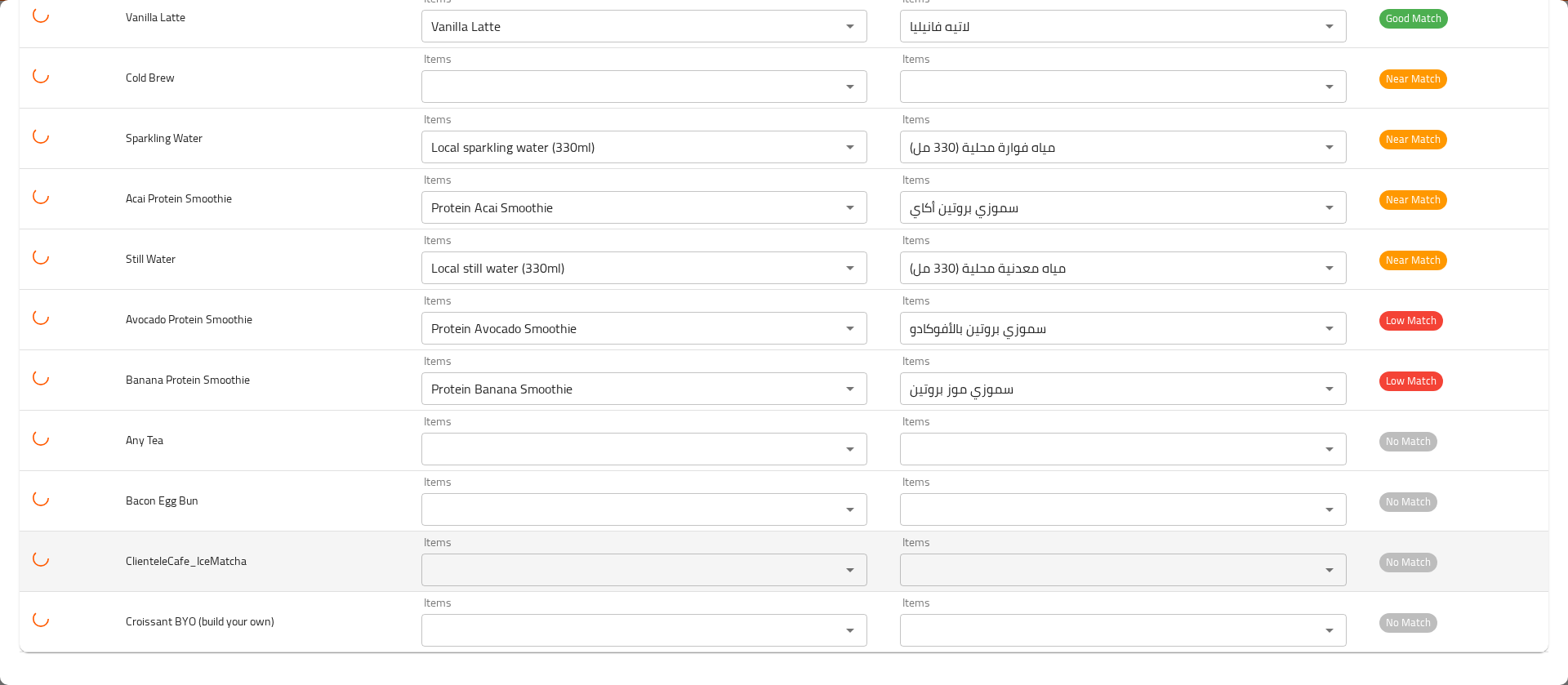
click at [364, 545] on td "ClienteleCafe_IceMatcha" at bounding box center [260, 561] width 295 height 60
click at [442, 554] on div "Items" at bounding box center [645, 570] width 447 height 32
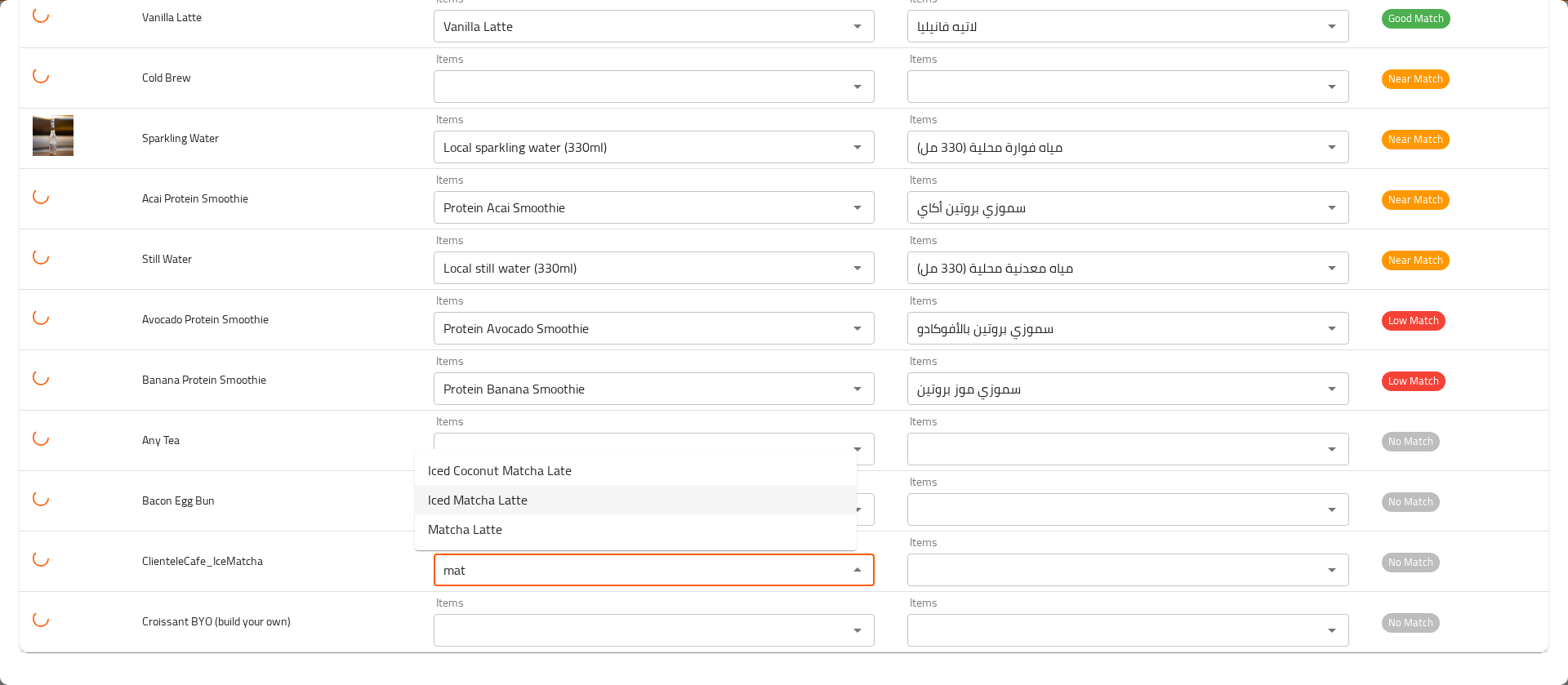
click at [484, 503] on span "Iced Matcha Latte" at bounding box center [477, 500] width 99 height 19
type input "Iced Matcha Latte"
type input "لاتيه ماتشا مثلج"
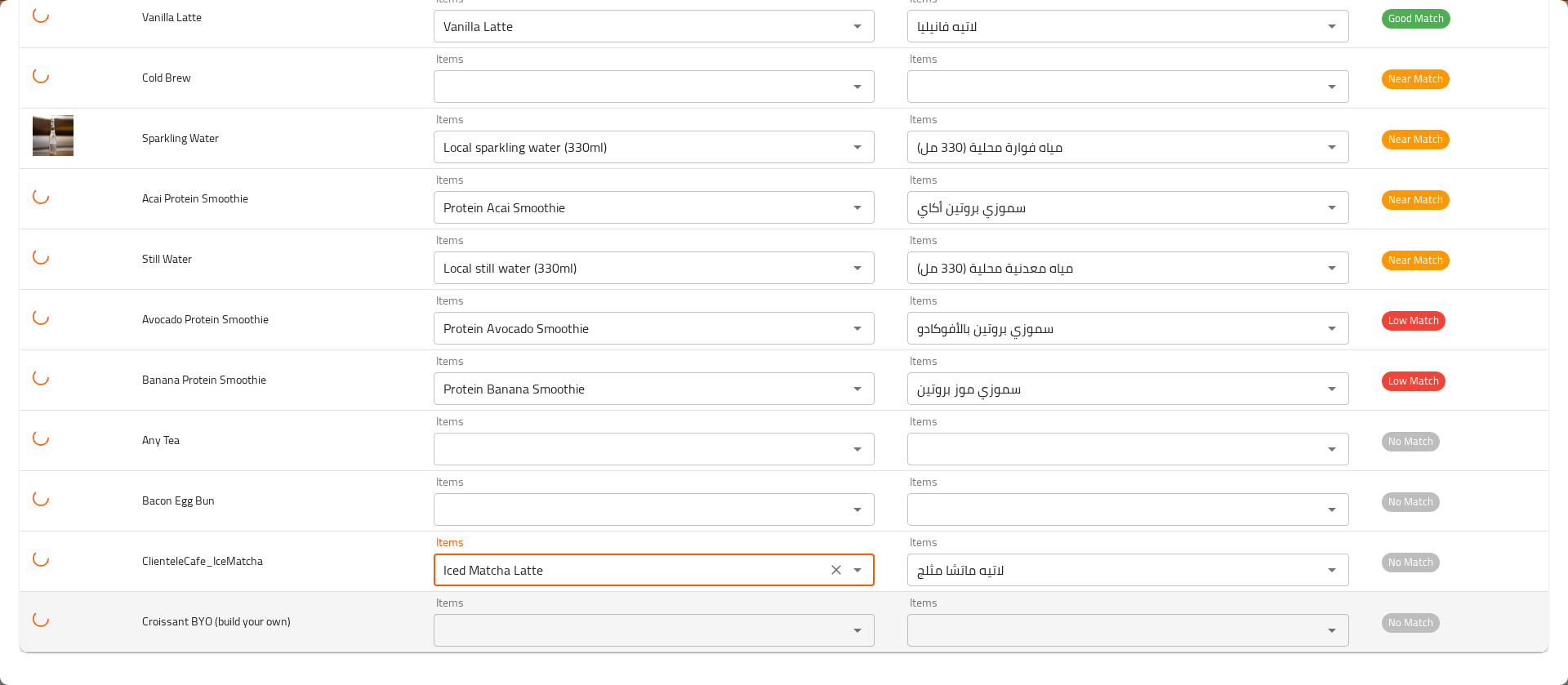
type input "Iced Matcha Latte"
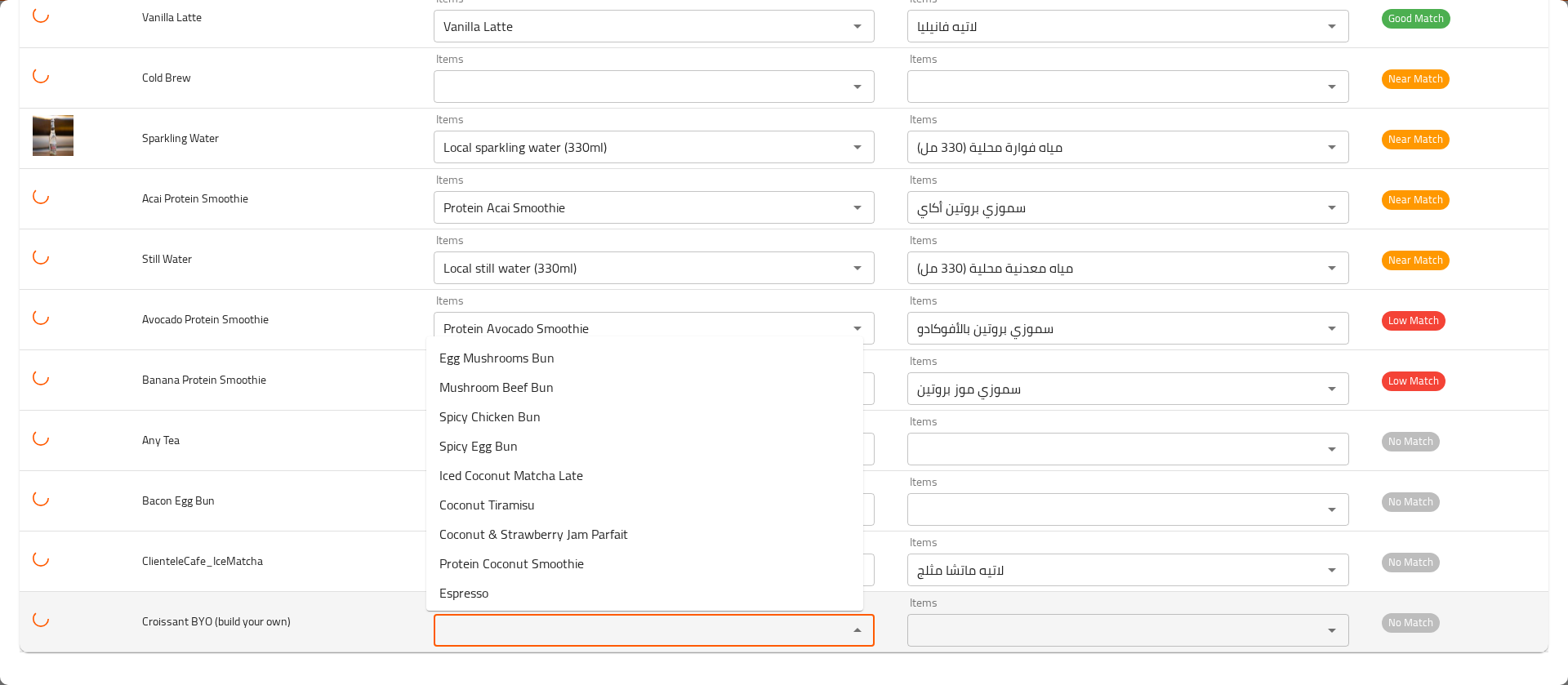
click at [463, 639] on own\) "Items" at bounding box center [630, 630] width 383 height 23
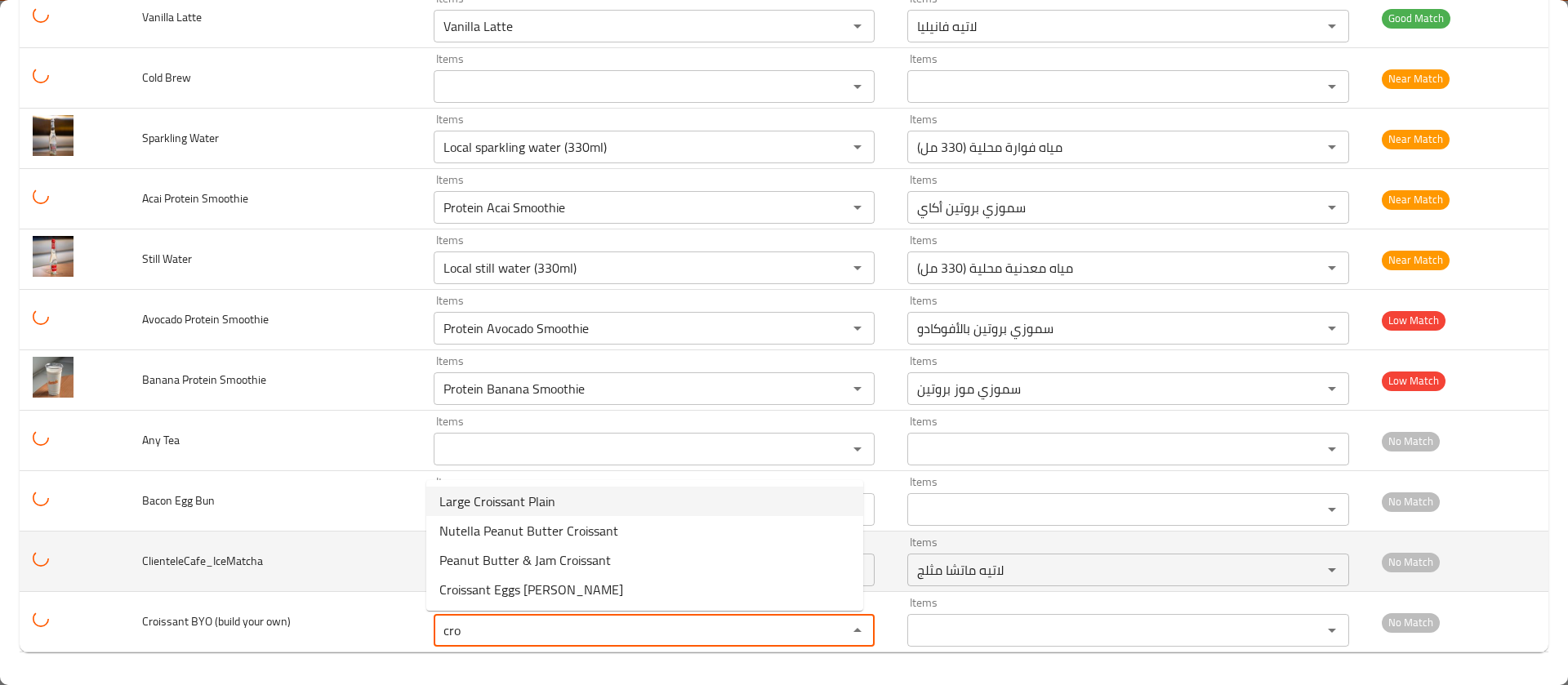
type own\) "cro"
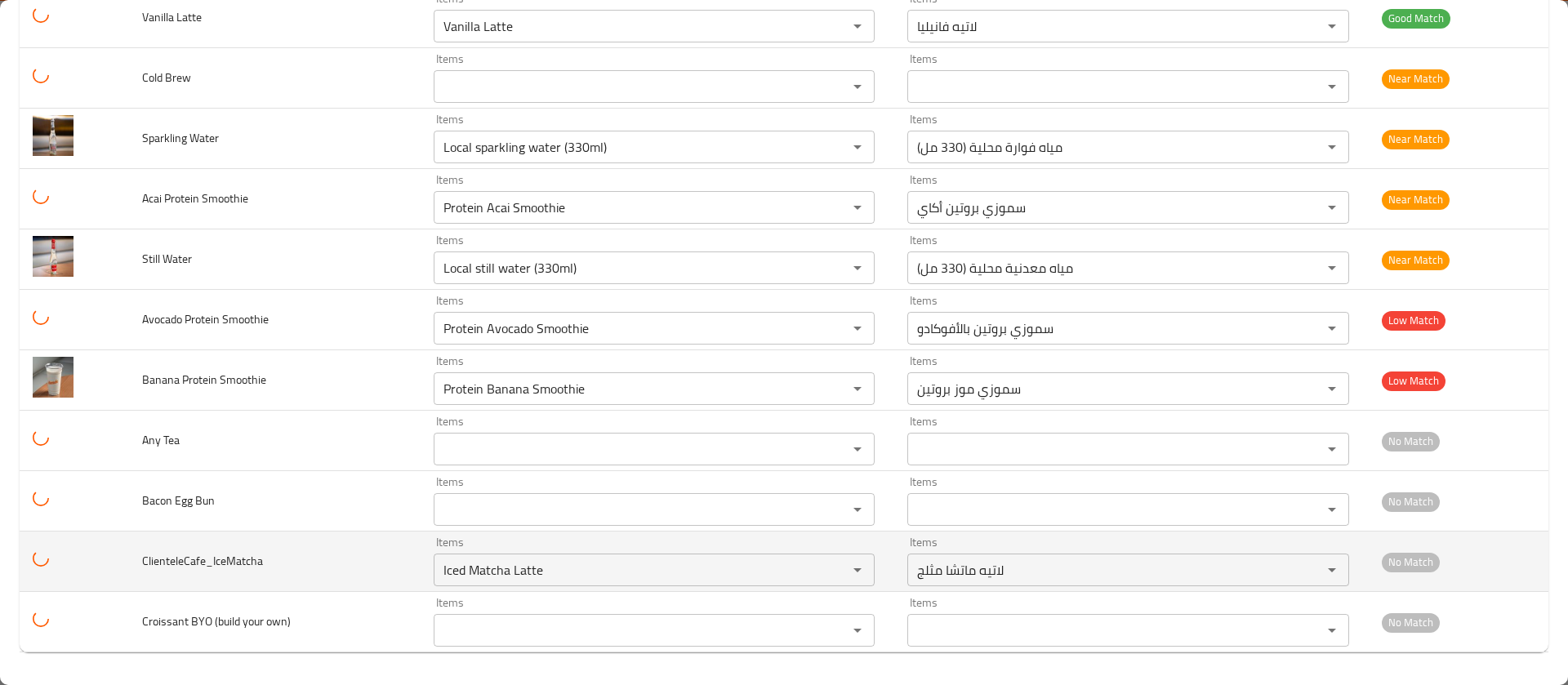
click at [365, 549] on td "ClienteleCafe_IceMatcha" at bounding box center [275, 561] width 291 height 60
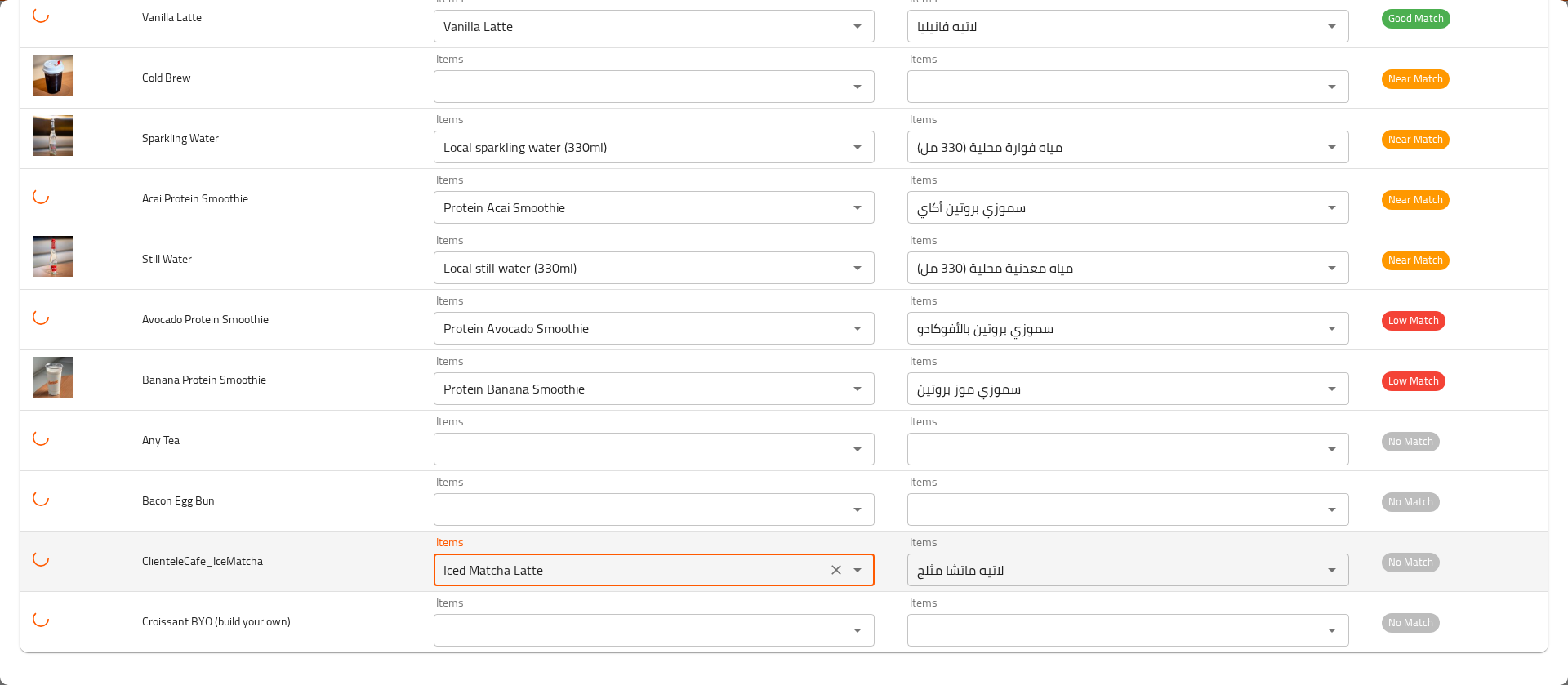
drag, startPoint x: 551, startPoint y: 569, endPoint x: 292, endPoint y: 569, distance: 259.0
click at [292, 569] on tr "ClienteleCafe_IceMatcha Items Iced Matcha Latte Items Items لاتيه ماتشا مثلج It…" at bounding box center [784, 561] width 1529 height 60
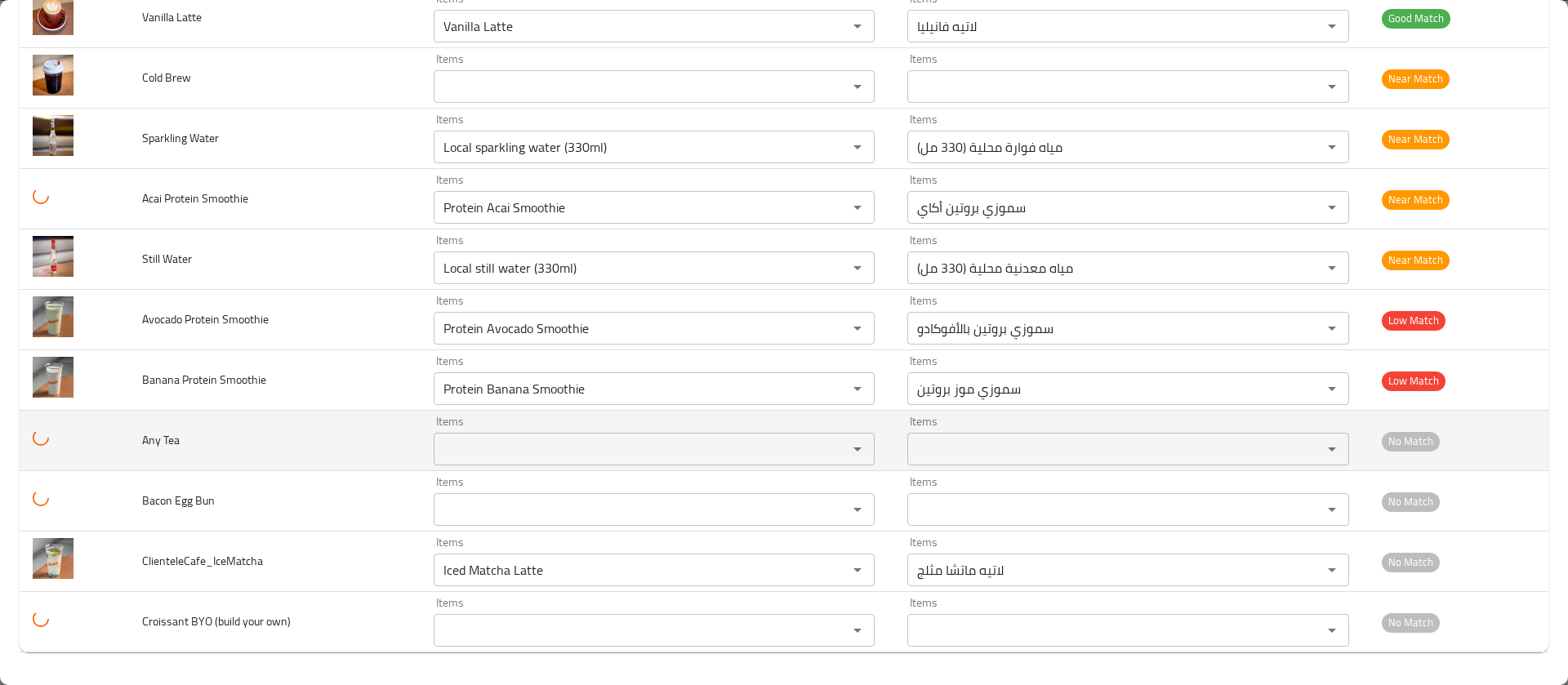
click at [332, 453] on td "Any Tea" at bounding box center [275, 441] width 291 height 60
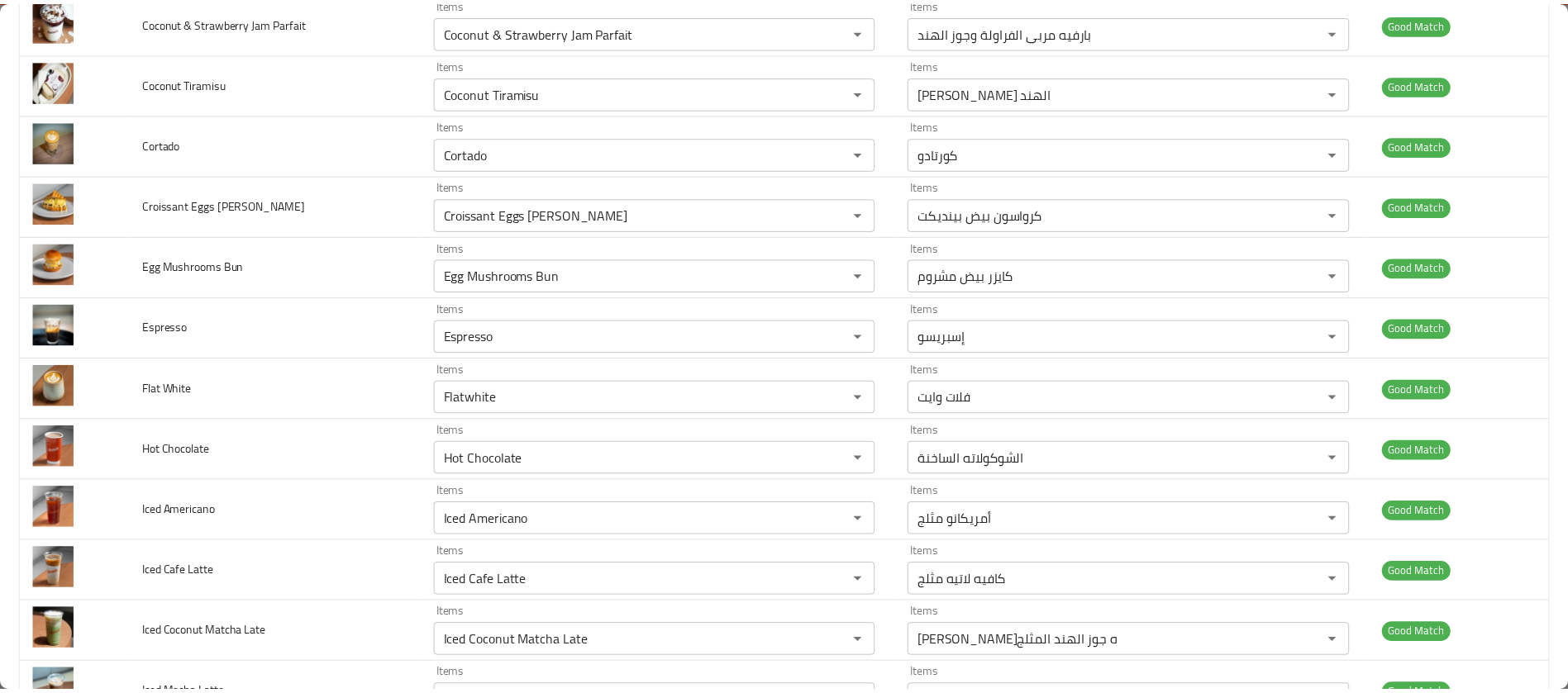
scroll to position [0, 0]
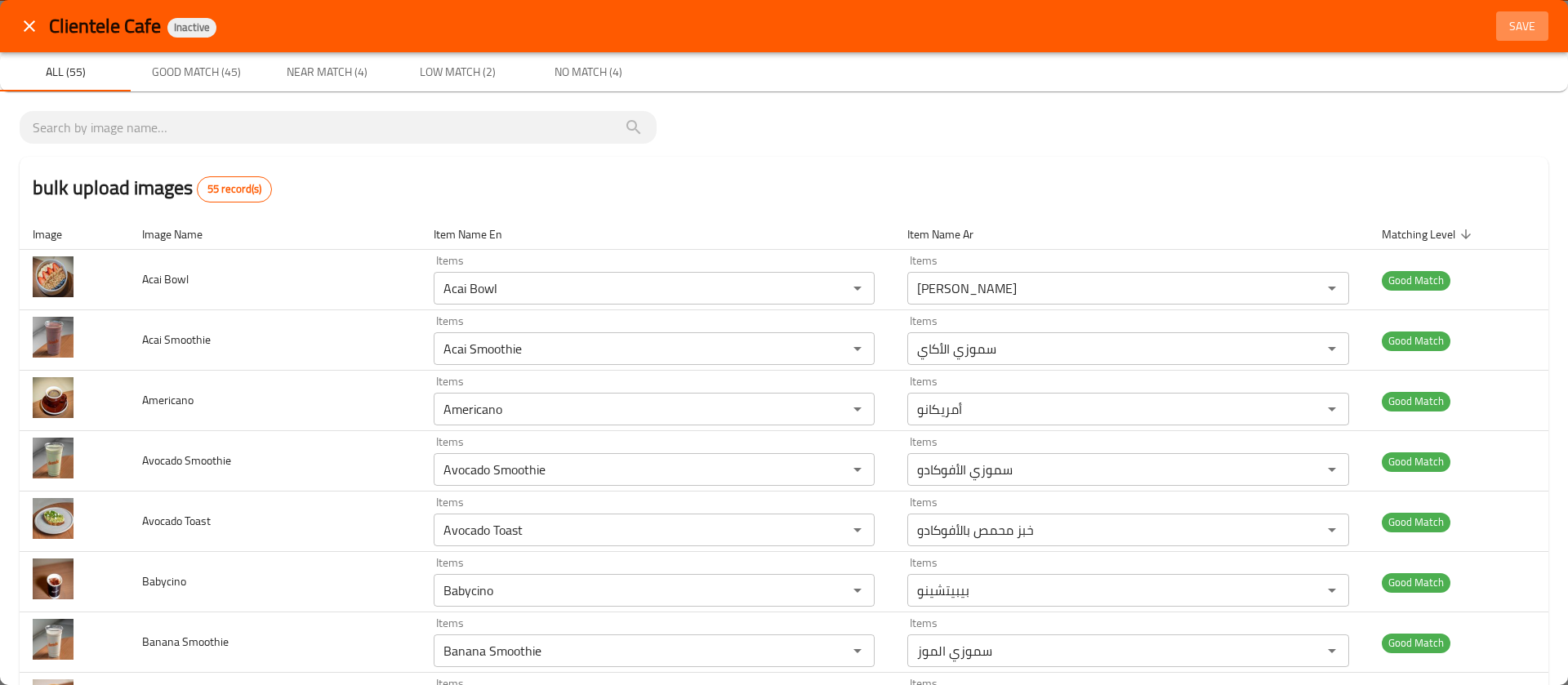
click at [1526, 19] on button "Save" at bounding box center [1523, 26] width 52 height 31
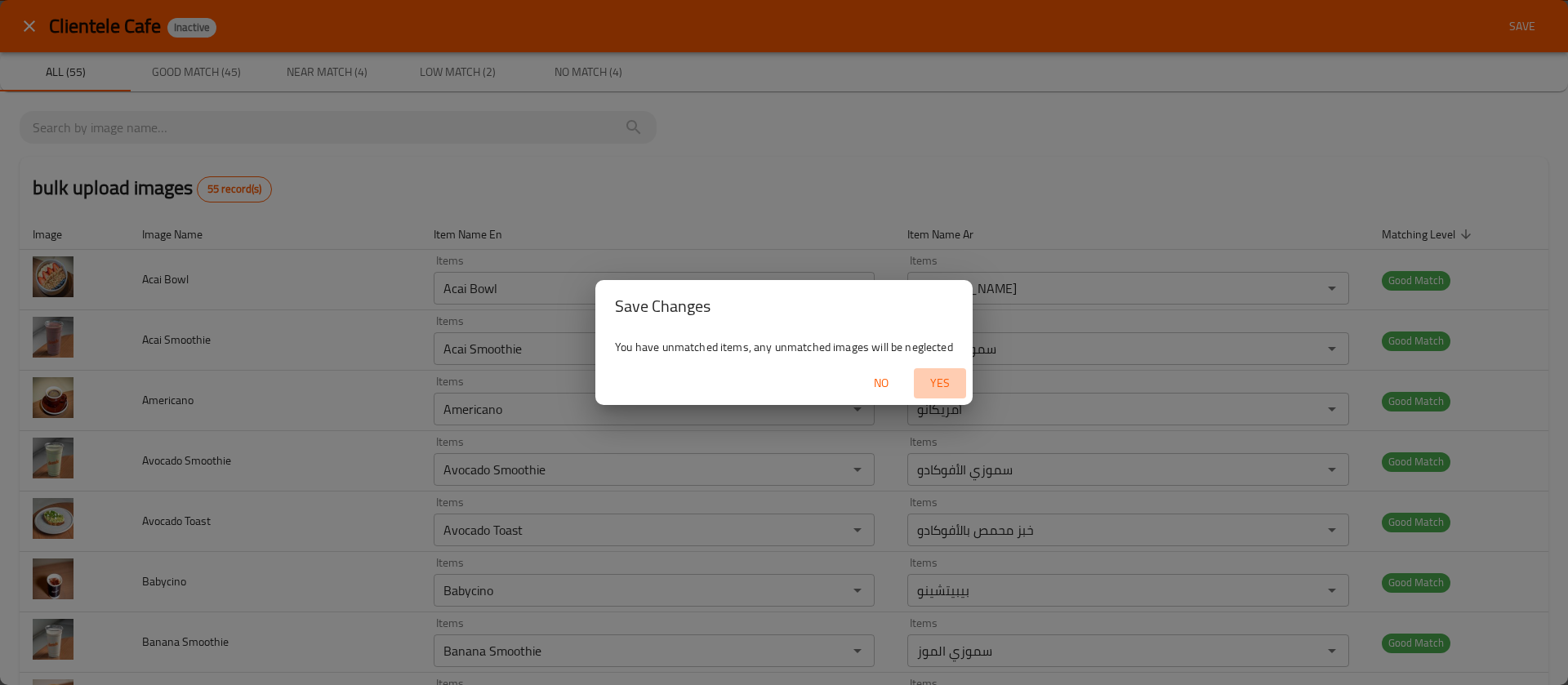
click at [948, 394] on button "Yes" at bounding box center [940, 383] width 52 height 31
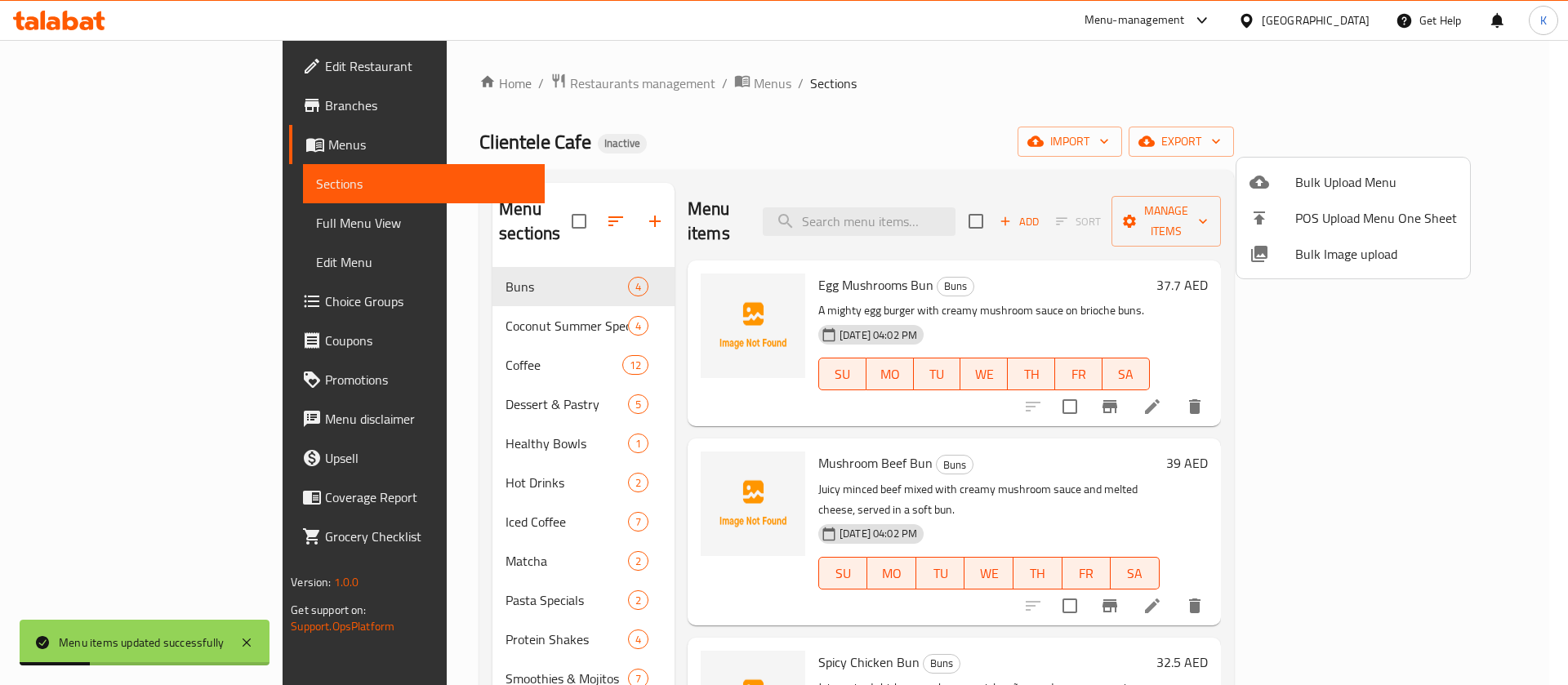
click at [89, 226] on div at bounding box center [784, 342] width 1568 height 685
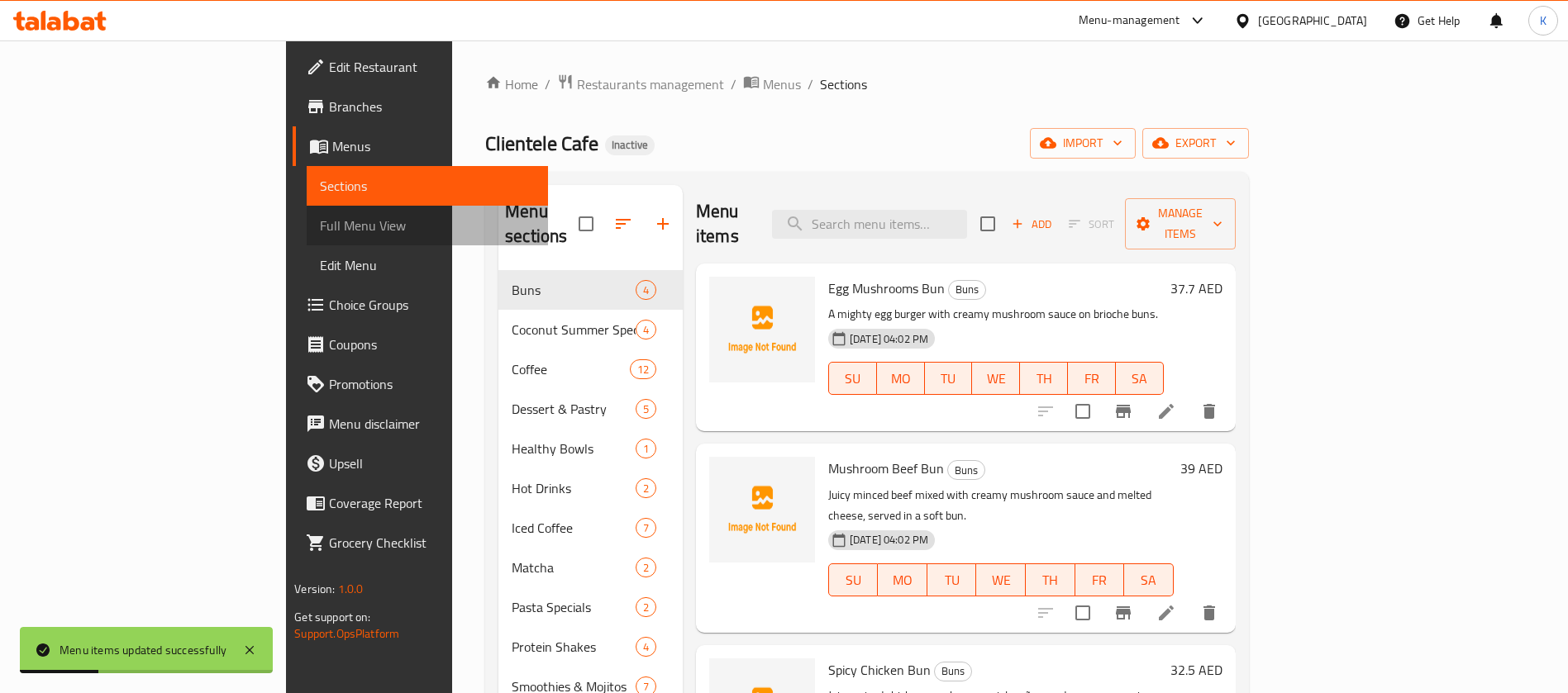
click at [320, 229] on span "Full Menu View" at bounding box center [427, 225] width 215 height 19
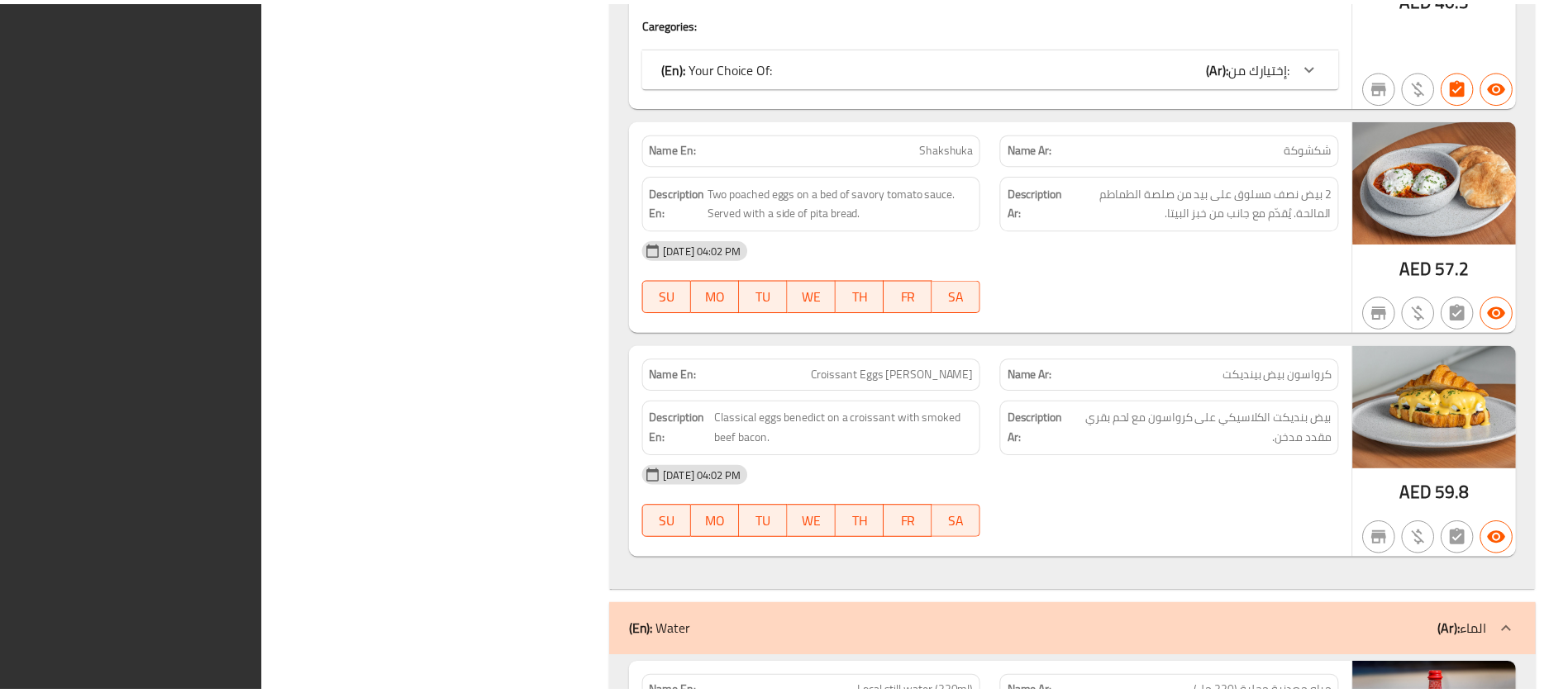
scroll to position [13047, 0]
